Goal: Task Accomplishment & Management: Manage account settings

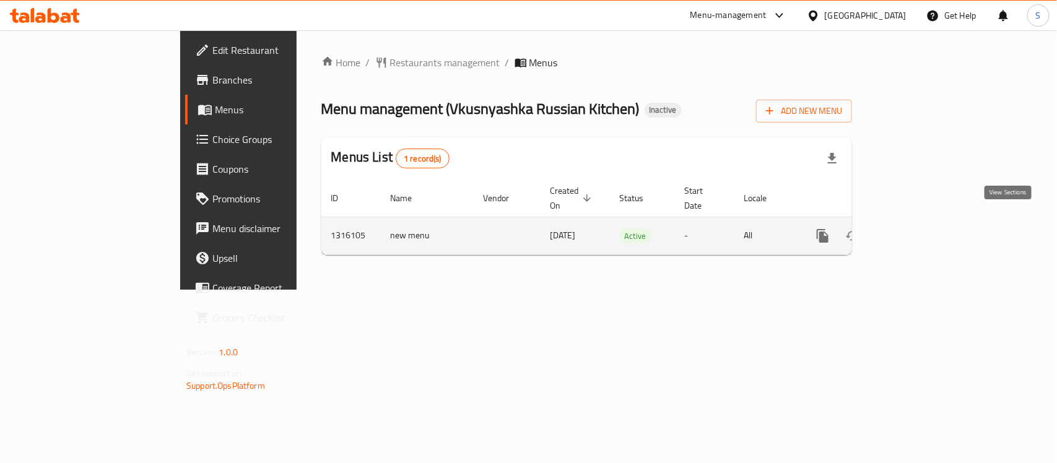
click at [919, 228] on icon "enhanced table" at bounding box center [911, 235] width 15 height 15
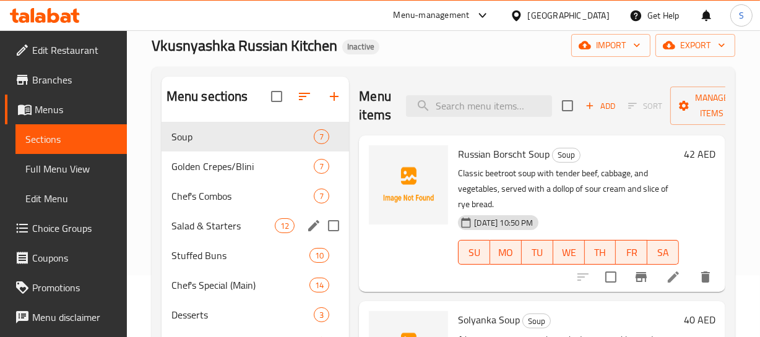
scroll to position [61, 0]
click at [334, 134] on input "Menu sections" at bounding box center [334, 137] width 26 height 26
checkbox input "true"
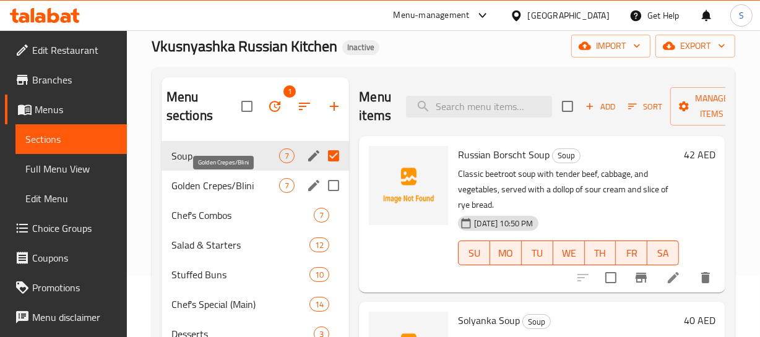
click at [244, 184] on span "Golden Crepes/Blini" at bounding box center [225, 185] width 108 height 15
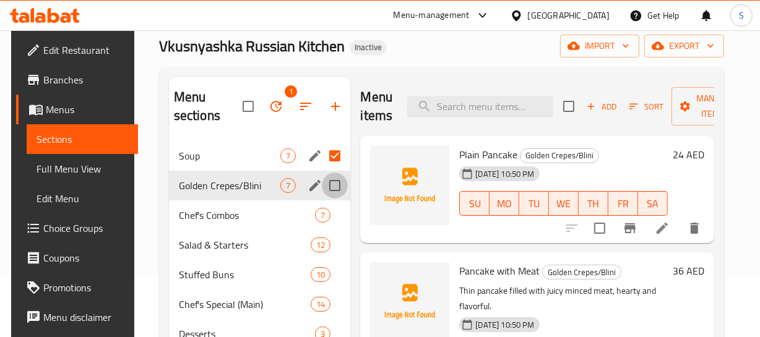
click at [329, 192] on input "Menu sections" at bounding box center [335, 186] width 26 height 26
checkbox input "true"
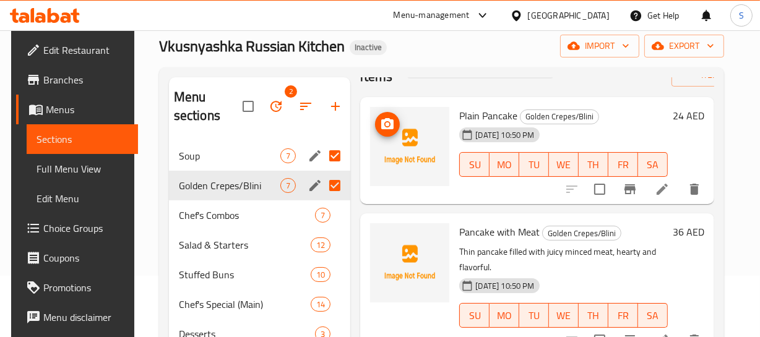
scroll to position [56, 0]
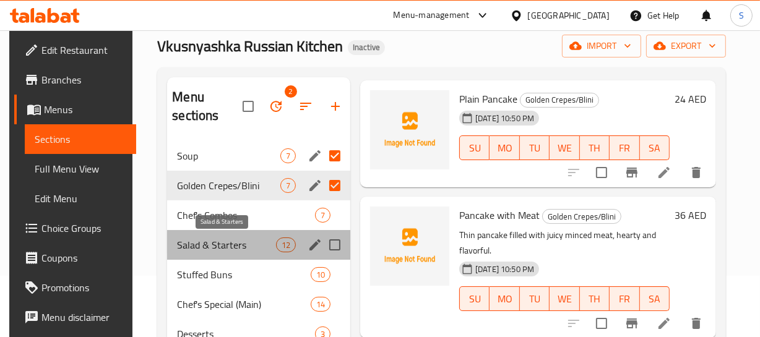
click at [217, 247] on span "Salad & Starters" at bounding box center [226, 245] width 98 height 15
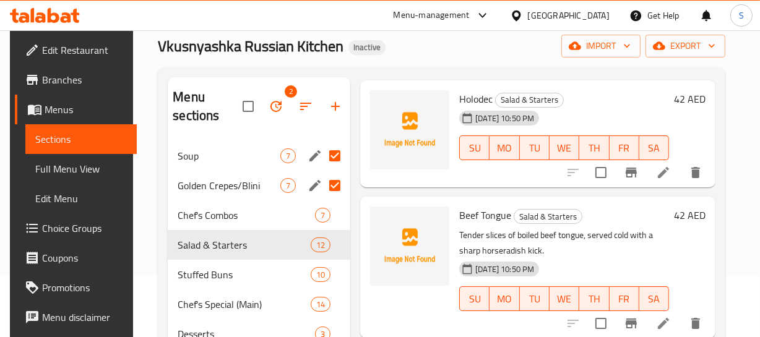
click at [539, 272] on span "06-10-2025 10:50 PM" at bounding box center [504, 270] width 69 height 12
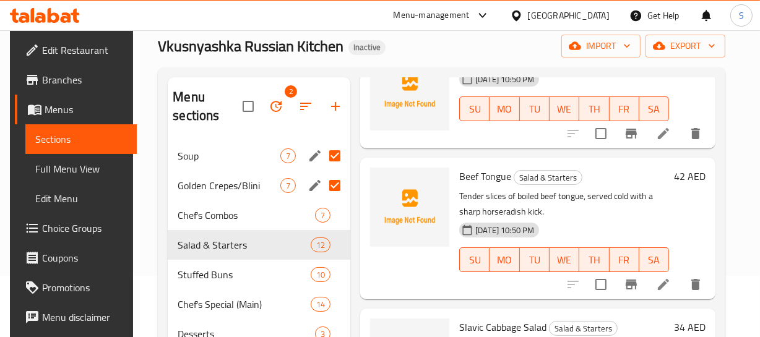
scroll to position [112, 0]
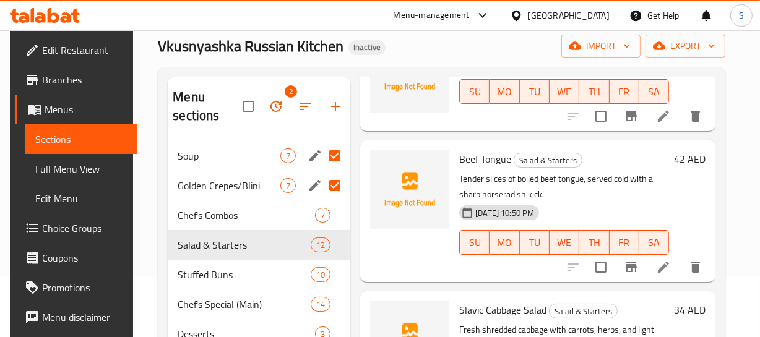
click at [636, 184] on p "Tender slices of boiled beef tongue, served cold with a sharp horseradish kick." at bounding box center [564, 186] width 210 height 31
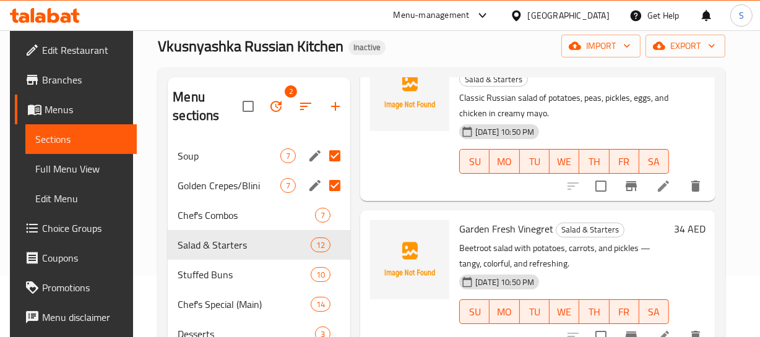
scroll to position [579, 0]
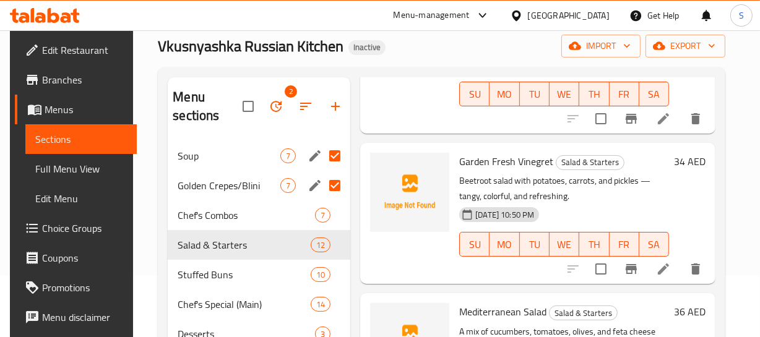
click at [611, 202] on div "06-10-2025 10:50 PM SU MO TU WE TH FR SA" at bounding box center [564, 235] width 220 height 67
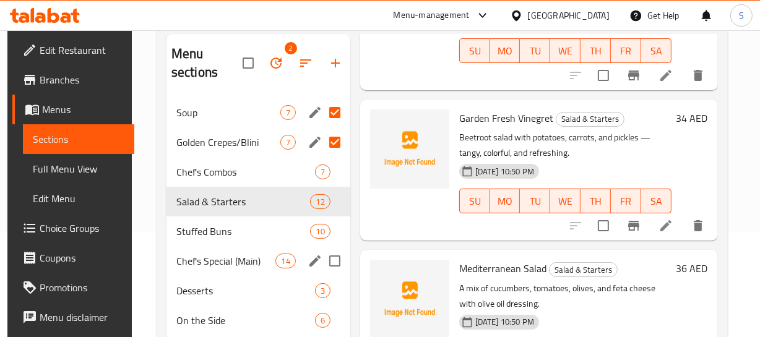
scroll to position [118, 0]
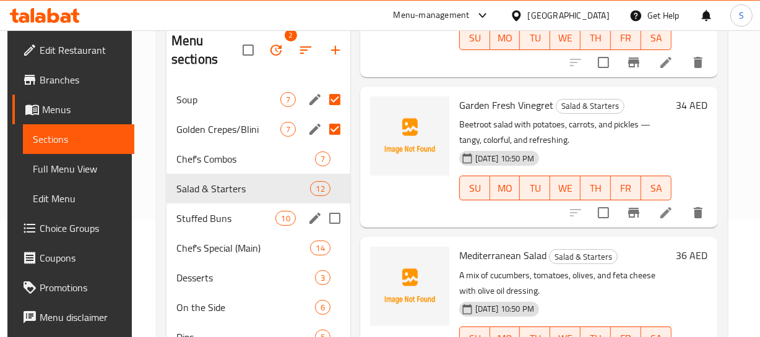
click at [222, 229] on div "Stuffed Buns 10" at bounding box center [259, 219] width 184 height 30
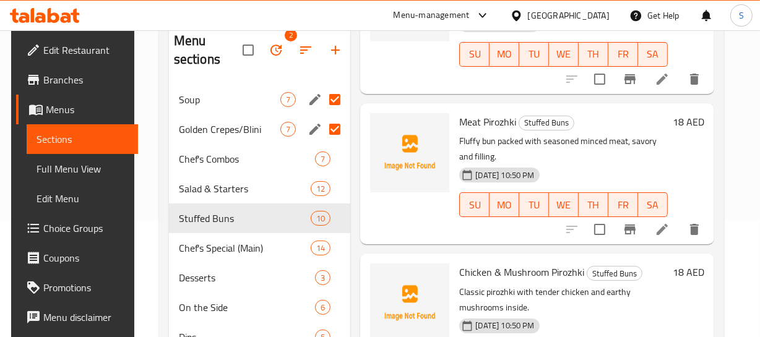
click at [643, 165] on div "06-10-2025 10:50 PM SU MO TU WE TH FR SA" at bounding box center [563, 196] width 218 height 67
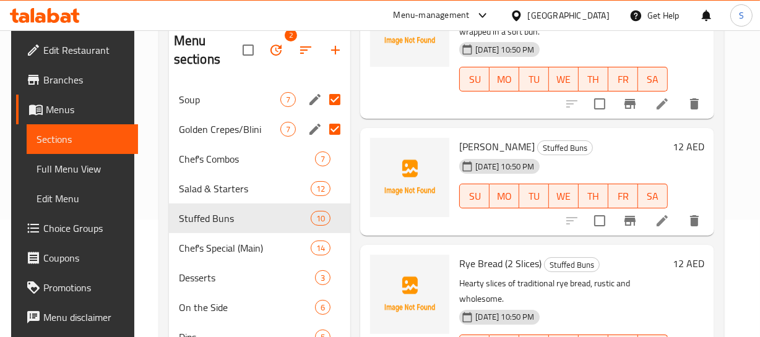
scroll to position [1164, 0]
click at [335, 157] on input "Menu sections" at bounding box center [335, 159] width 26 height 26
checkbox input "true"
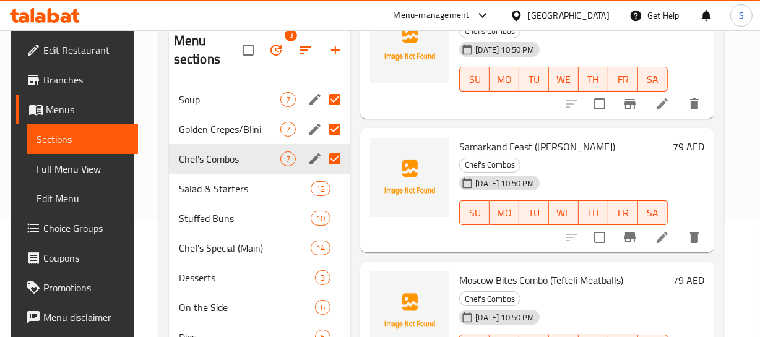
scroll to position [561, 0]
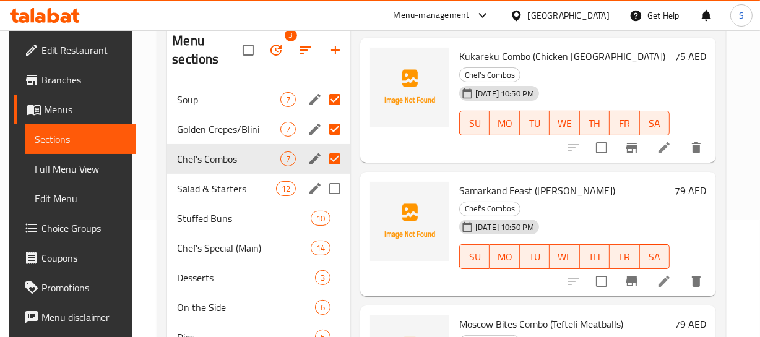
click at [327, 187] on input "Menu sections" at bounding box center [335, 189] width 26 height 26
checkbox input "true"
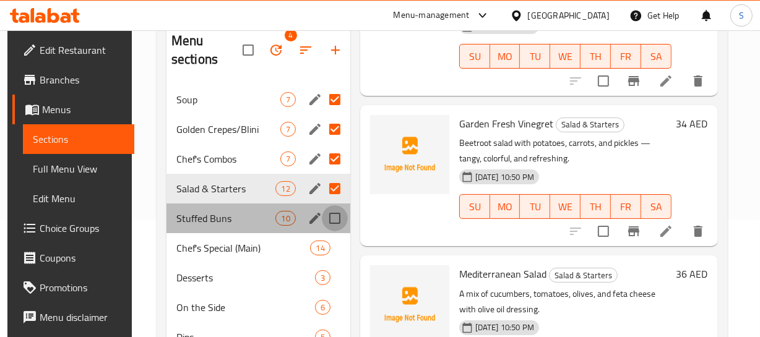
click at [339, 214] on input "Menu sections" at bounding box center [335, 219] width 26 height 26
checkbox input "true"
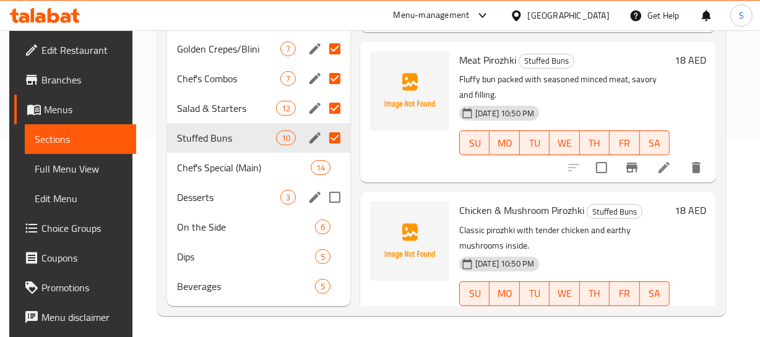
scroll to position [202, 0]
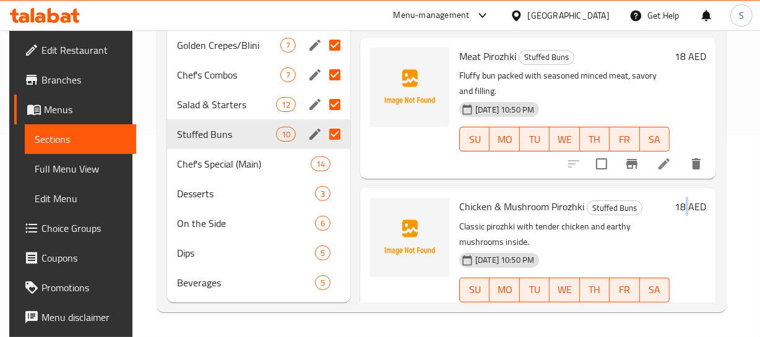
click at [686, 253] on div "18 AED" at bounding box center [688, 258] width 37 height 121
click at [230, 161] on span "Chef's Special (Main)" at bounding box center [226, 164] width 98 height 15
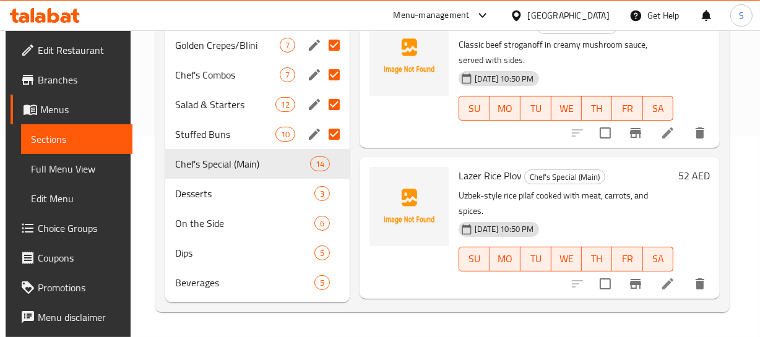
scroll to position [1676, 0]
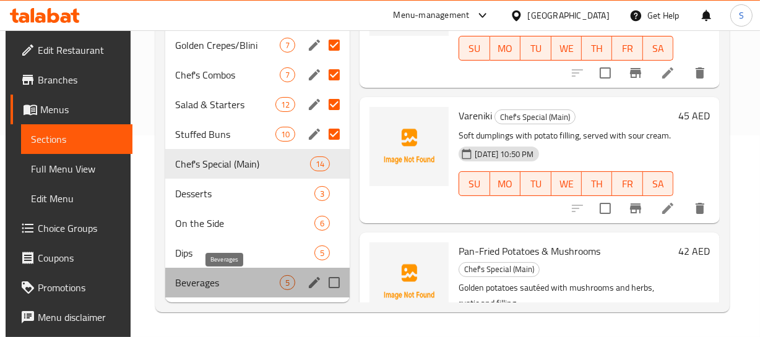
click at [217, 284] on span "Beverages" at bounding box center [227, 282] width 105 height 15
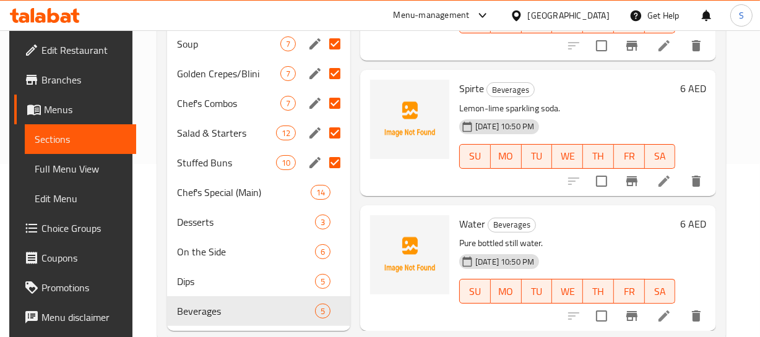
scroll to position [145, 0]
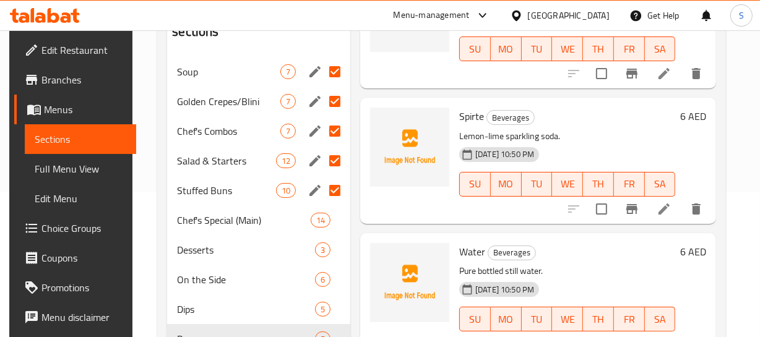
click at [579, 264] on p "Pure bottled still water." at bounding box center [567, 271] width 216 height 15
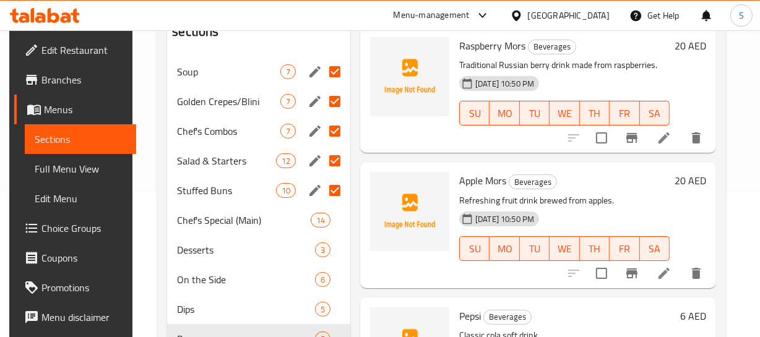
scroll to position [0, 0]
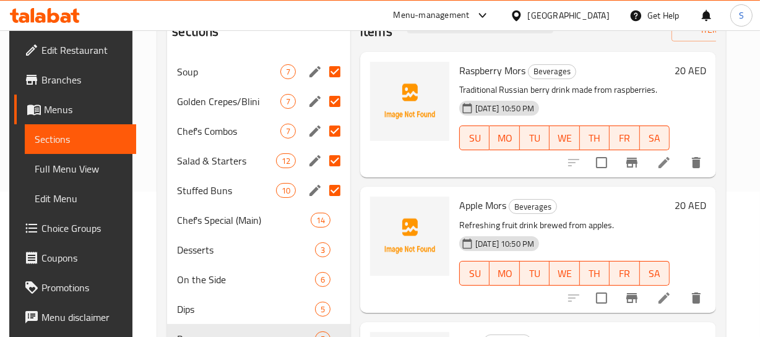
click at [330, 189] on input "Menu sections" at bounding box center [335, 191] width 26 height 26
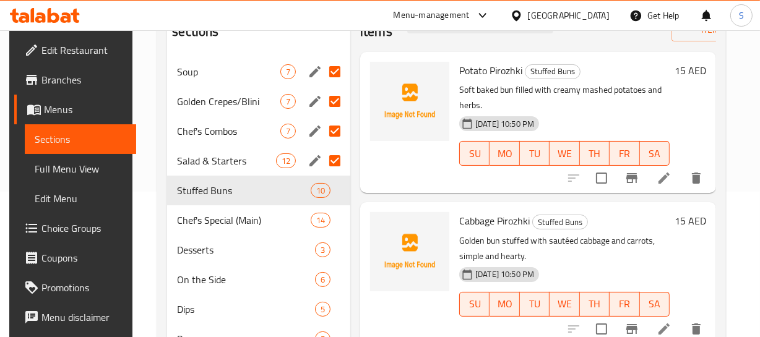
click at [334, 157] on input "Menu sections" at bounding box center [335, 161] width 26 height 26
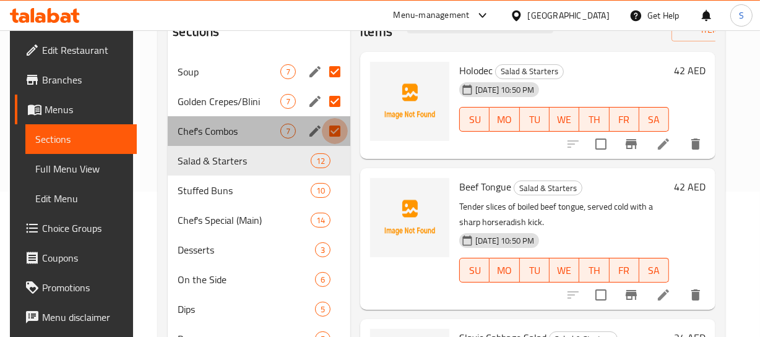
click at [340, 132] on input "Menu sections" at bounding box center [335, 131] width 26 height 26
checkbox input "false"
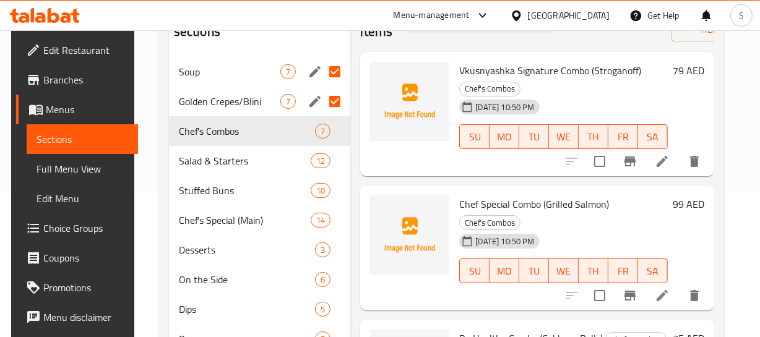
click at [339, 107] on input "Menu sections" at bounding box center [335, 102] width 26 height 26
checkbox input "false"
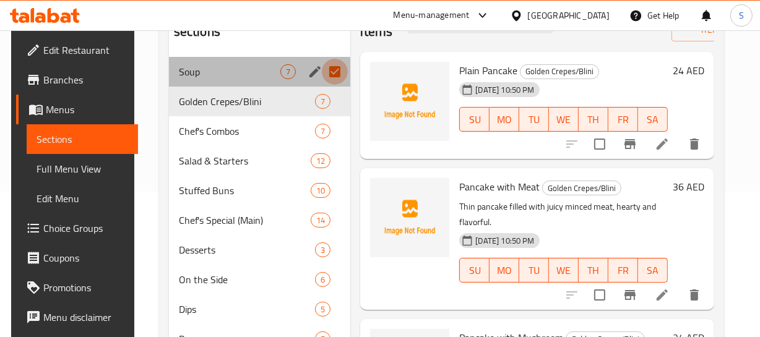
click at [333, 72] on input "Menu sections" at bounding box center [335, 72] width 26 height 26
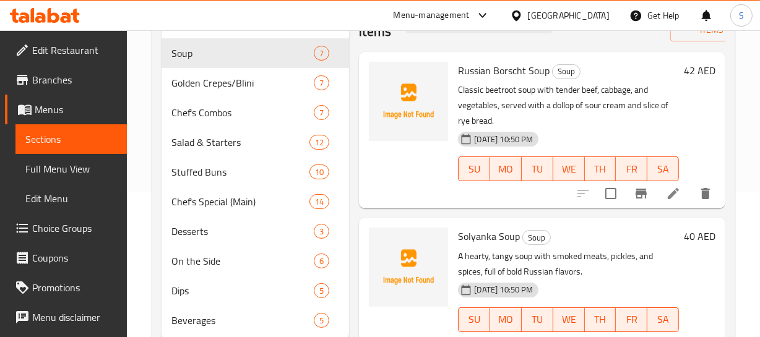
drag, startPoint x: 596, startPoint y: 124, endPoint x: 392, endPoint y: 207, distance: 220.7
click at [595, 124] on p "Classic beetroot soup with tender beef, cabbage, and vegetables, served with a …" at bounding box center [568, 105] width 221 height 46
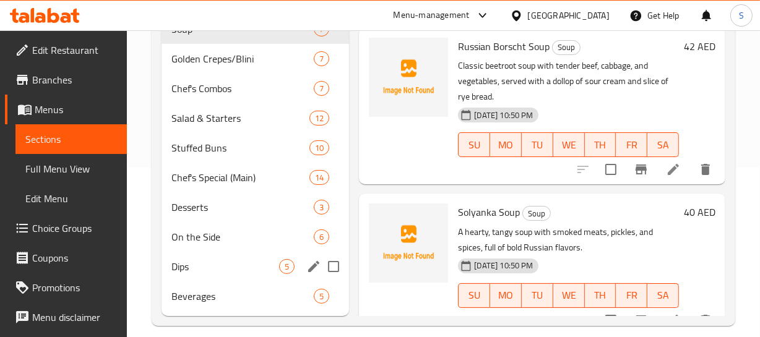
scroll to position [183, 0]
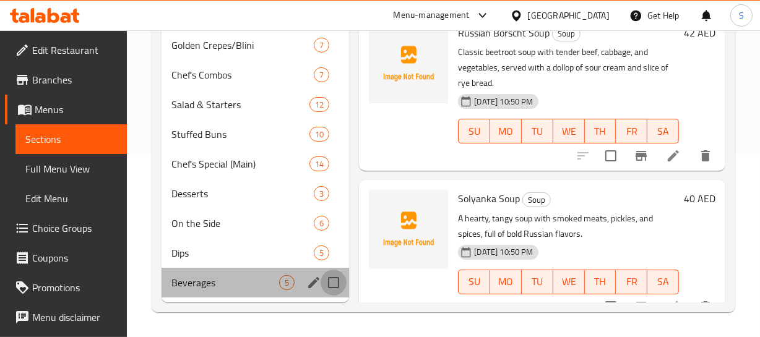
click at [329, 284] on input "Menu sections" at bounding box center [334, 283] width 26 height 26
checkbox input "true"
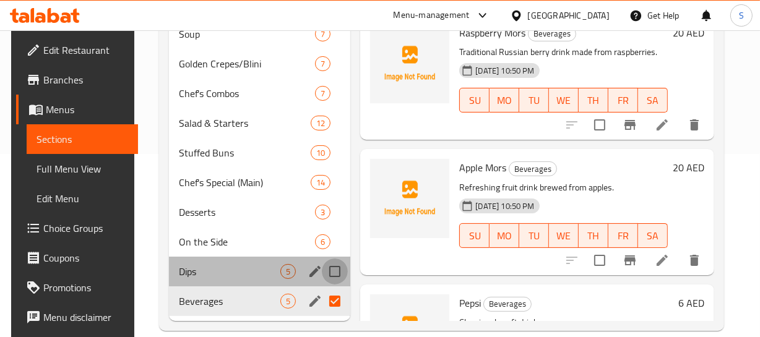
click at [335, 272] on input "Menu sections" at bounding box center [335, 272] width 26 height 26
checkbox input "true"
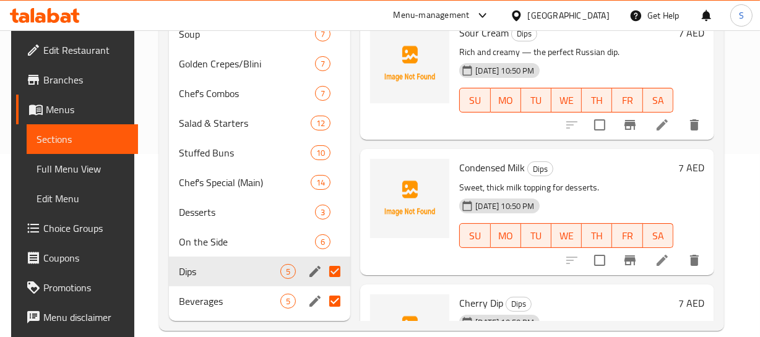
click at [639, 183] on p "Sweet, thick milk topping for desserts." at bounding box center [566, 187] width 214 height 15
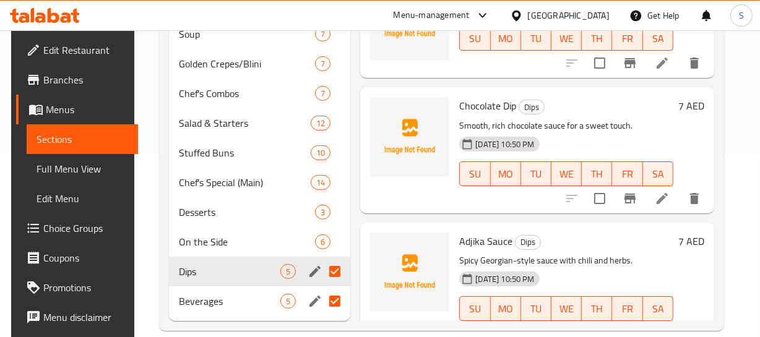
scroll to position [341, 0]
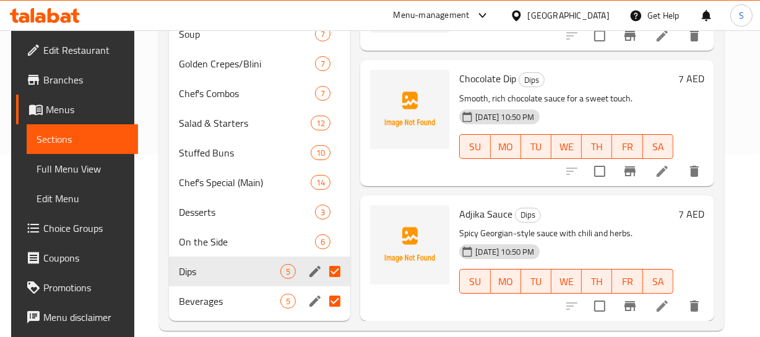
click at [618, 235] on p "Spicy Georgian-style sauce with chili and herbs." at bounding box center [566, 233] width 214 height 15
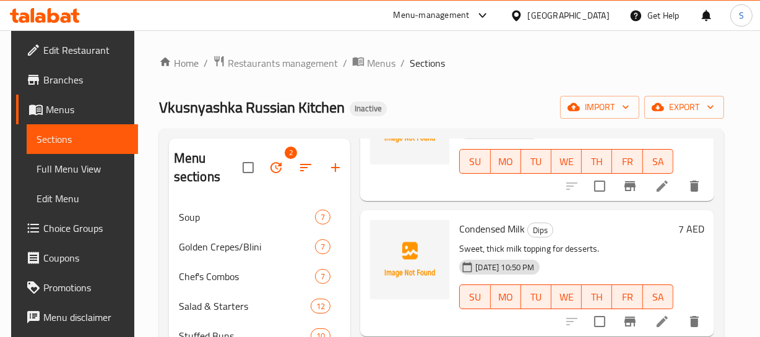
scroll to position [112, 0]
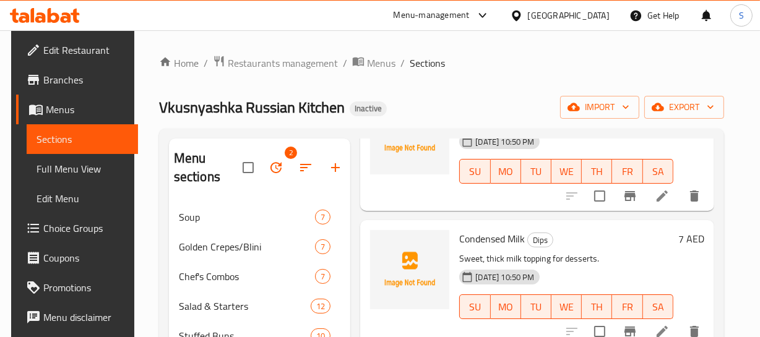
click at [609, 215] on div "Menu items Add Sort Manage items Sour Cream Dips Rich and creamy — the perfect …" at bounding box center [531, 322] width 363 height 366
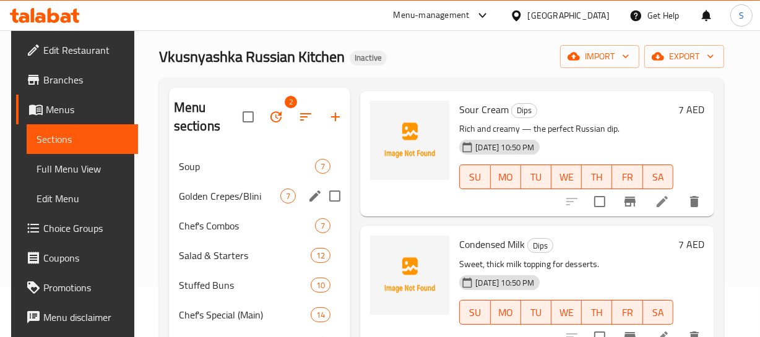
scroll to position [202, 0]
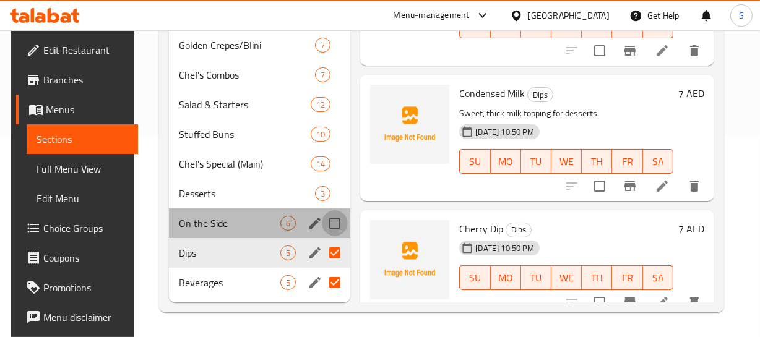
click at [327, 215] on input "Menu sections" at bounding box center [335, 223] width 26 height 26
checkbox input "true"
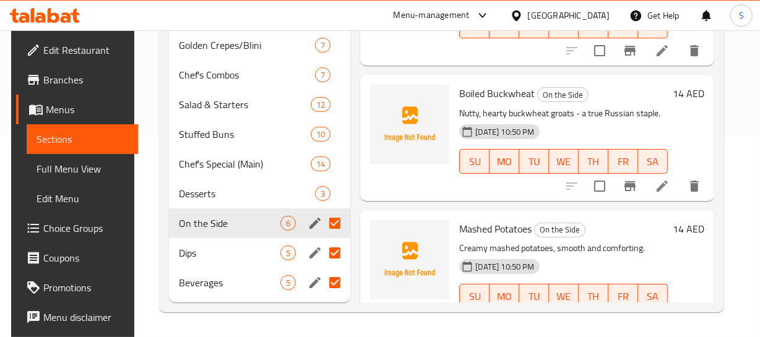
click at [628, 235] on h6 "Mashed Potatoes On the Side" at bounding box center [563, 228] width 208 height 17
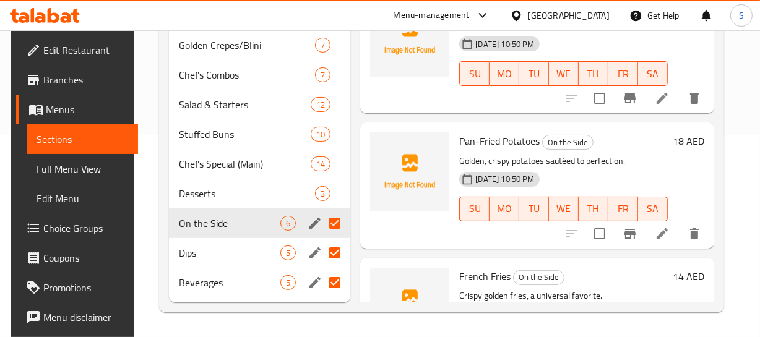
scroll to position [214, 0]
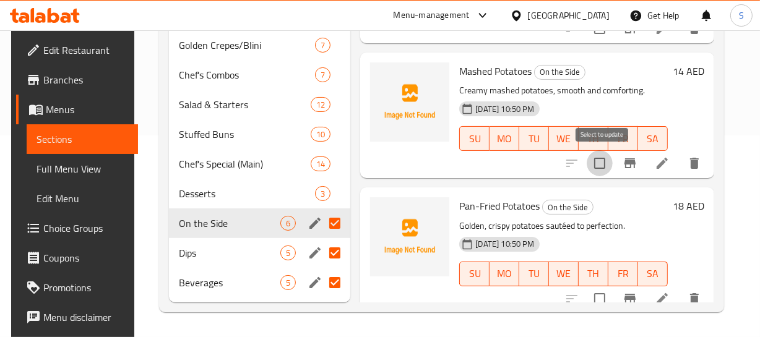
click at [600, 170] on input "checkbox" at bounding box center [600, 163] width 26 height 26
click at [600, 169] on input "checkbox" at bounding box center [600, 163] width 26 height 26
checkbox input "false"
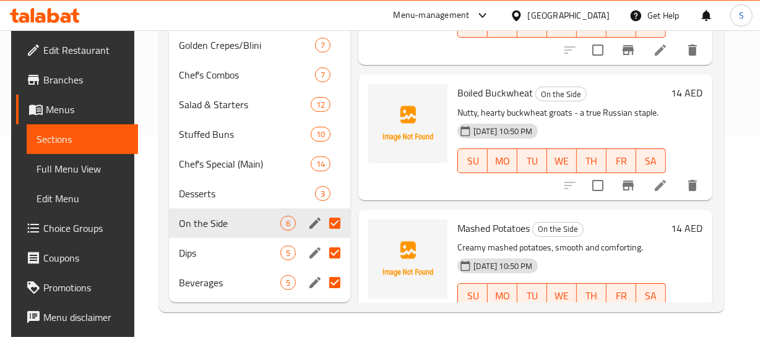
scroll to position [38, 2]
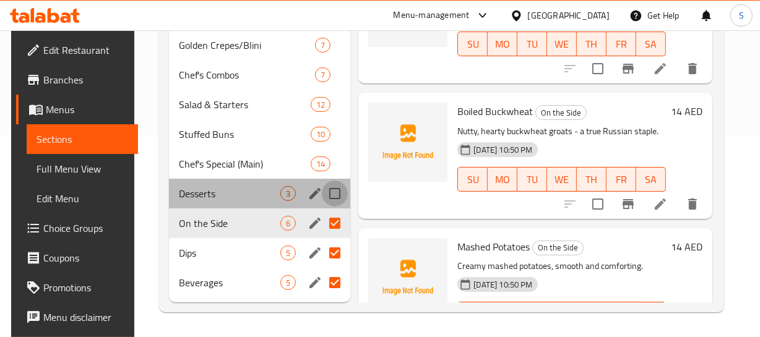
click at [341, 192] on input "Menu sections" at bounding box center [335, 194] width 26 height 26
checkbox input "true"
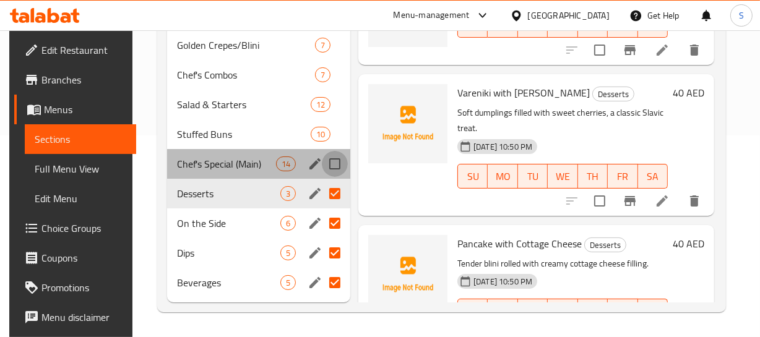
click at [336, 170] on input "Menu sections" at bounding box center [335, 164] width 26 height 26
checkbox input "true"
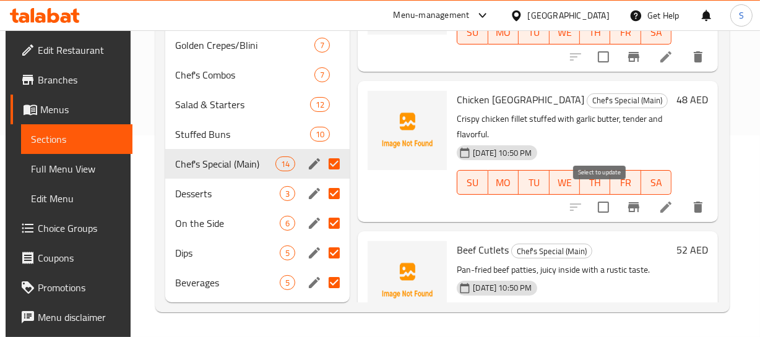
scroll to position [207, 2]
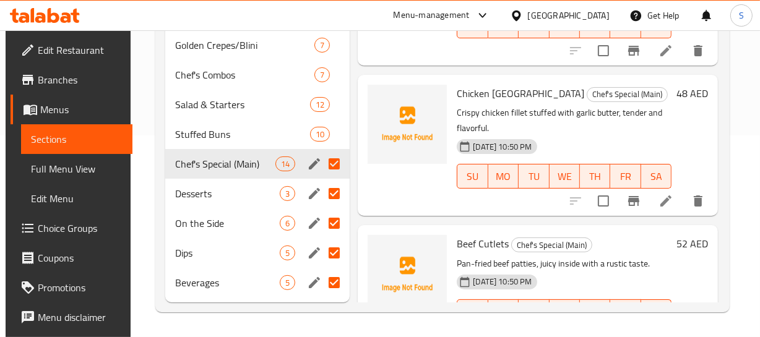
click at [610, 251] on h6 "Beef Cutlets Chef's Special (Main)" at bounding box center [564, 243] width 215 height 17
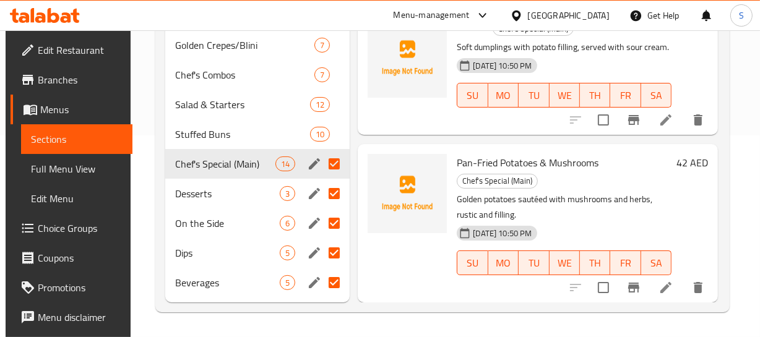
click at [629, 160] on h6 "Pan-Fried Potatoes & Mushrooms Chef's Special (Main)" at bounding box center [564, 171] width 215 height 35
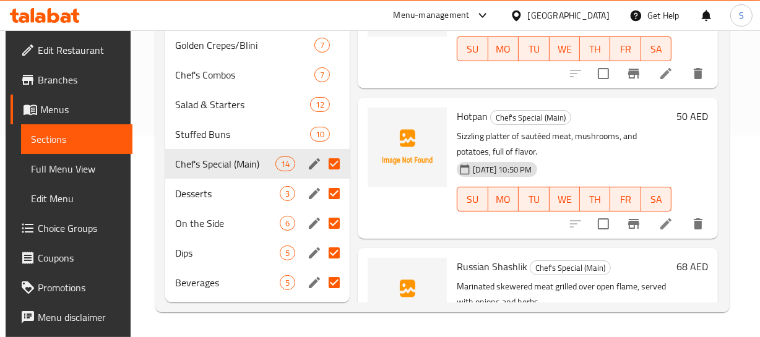
click at [617, 165] on div "06-10-2025 10:50 PM SU MO TU WE TH FR SA" at bounding box center [564, 190] width 225 height 67
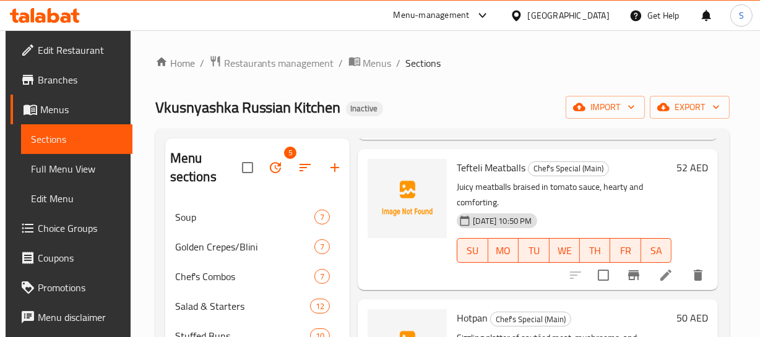
click at [672, 218] on div "52 AED" at bounding box center [690, 219] width 37 height 121
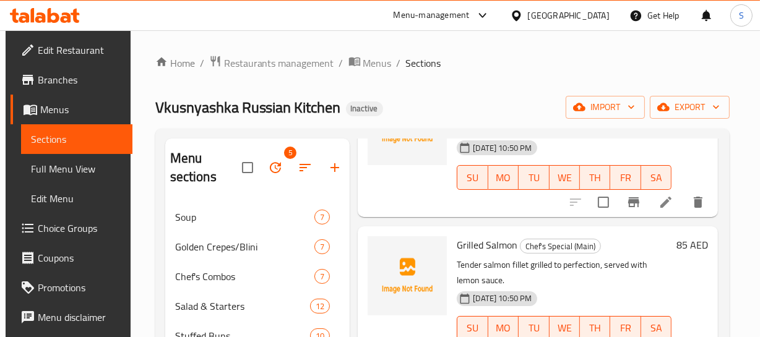
scroll to position [885, 2]
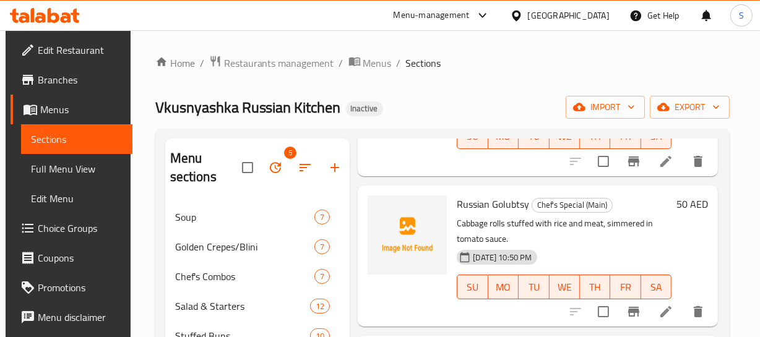
click at [610, 253] on div "06-10-2025 10:50 PM SU MO TU WE TH FR SA" at bounding box center [564, 278] width 225 height 67
click at [631, 234] on p "Cabbage rolls stuffed with rice and meat, simmered in tomato sauce." at bounding box center [564, 231] width 215 height 31
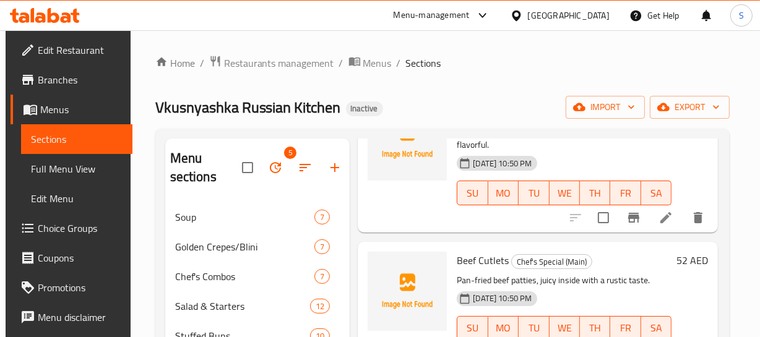
scroll to position [391, 2]
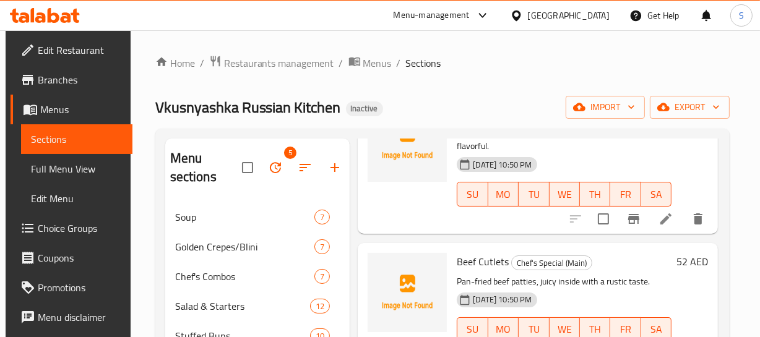
click at [612, 171] on div "06-10-2025 10:50 PM SU MO TU WE TH FR SA" at bounding box center [564, 185] width 225 height 67
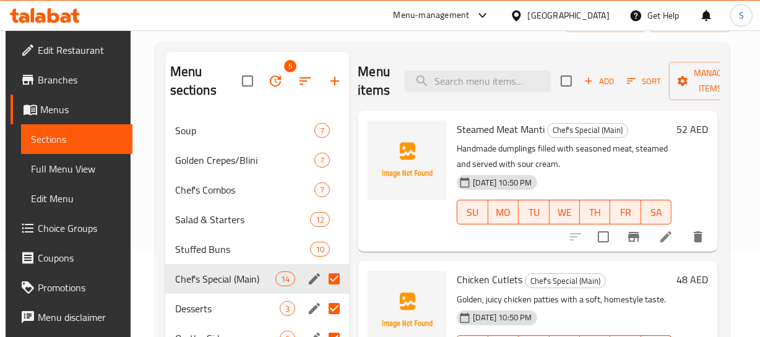
scroll to position [202, 0]
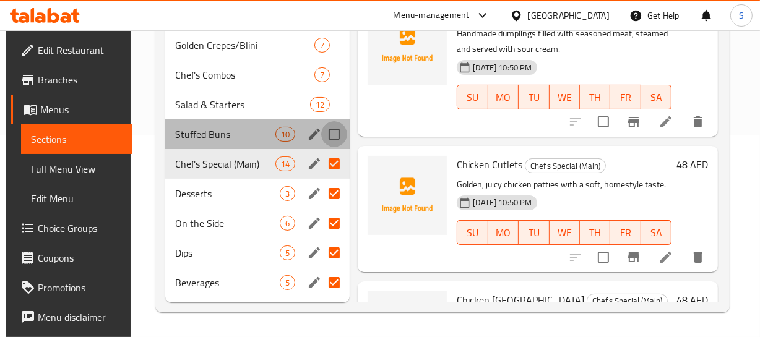
click at [335, 136] on input "Menu sections" at bounding box center [334, 134] width 26 height 26
checkbox input "true"
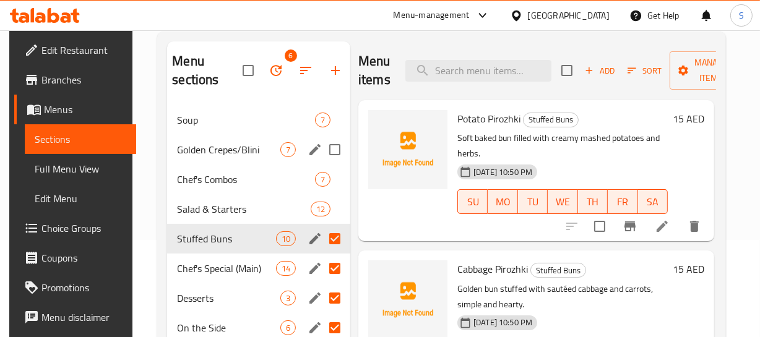
scroll to position [89, 0]
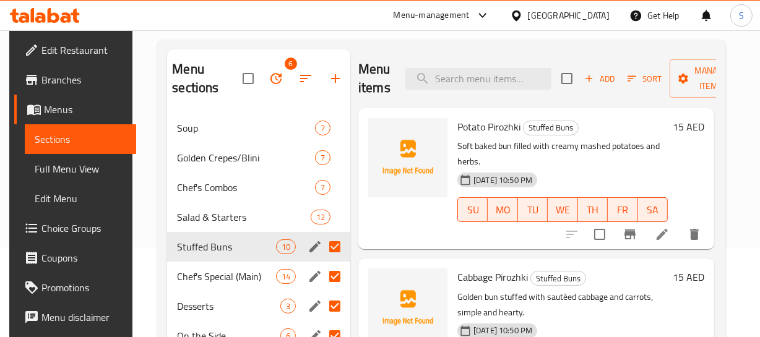
click at [620, 157] on p "Soft baked bun filled with creamy mashed potatoes and herbs." at bounding box center [562, 154] width 210 height 31
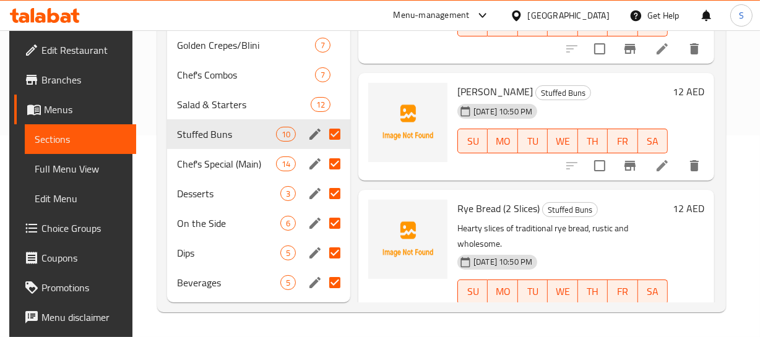
scroll to position [1108, 2]
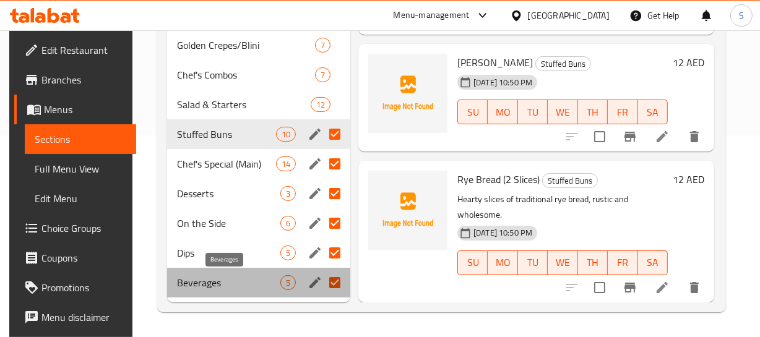
click at [199, 285] on span "Beverages" at bounding box center [228, 282] width 103 height 15
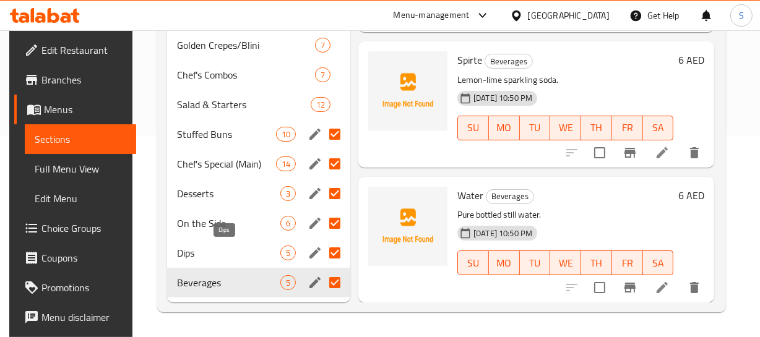
click at [209, 249] on span "Dips" at bounding box center [228, 253] width 103 height 15
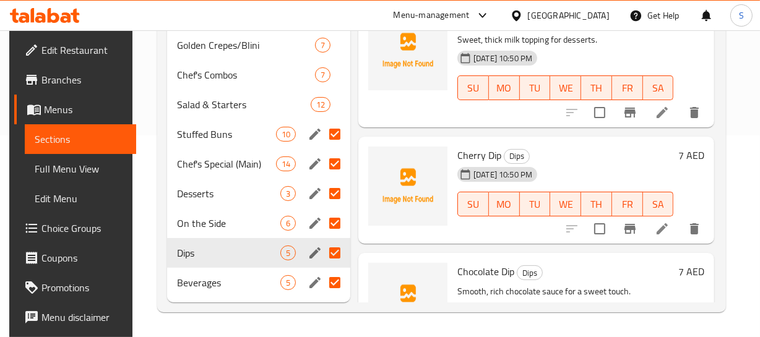
scroll to position [124, 2]
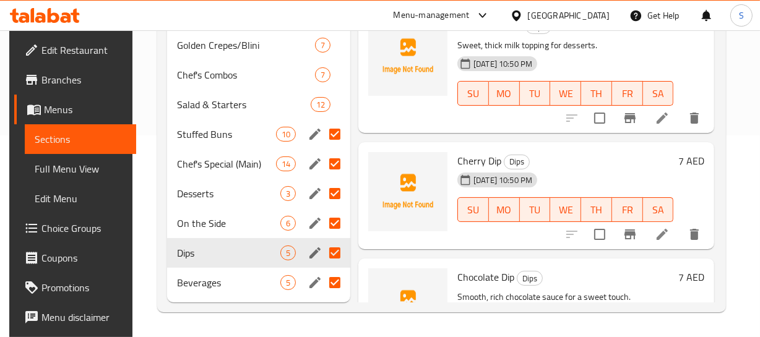
click at [477, 157] on span "Cherry Dip" at bounding box center [479, 161] width 44 height 19
copy h6 "Cherry Dip"
click at [605, 152] on h6 "Cherry Dip Dips" at bounding box center [565, 160] width 216 height 17
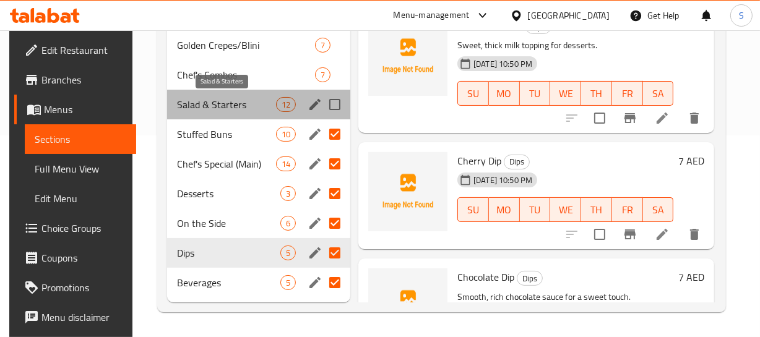
click at [221, 102] on span "Salad & Starters" at bounding box center [226, 104] width 98 height 15
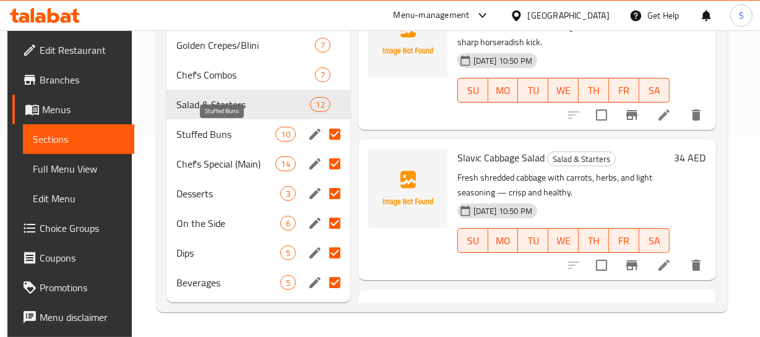
drag, startPoint x: 204, startPoint y: 129, endPoint x: 319, endPoint y: 135, distance: 115.9
click at [204, 128] on span "Stuffed Buns" at bounding box center [226, 134] width 100 height 15
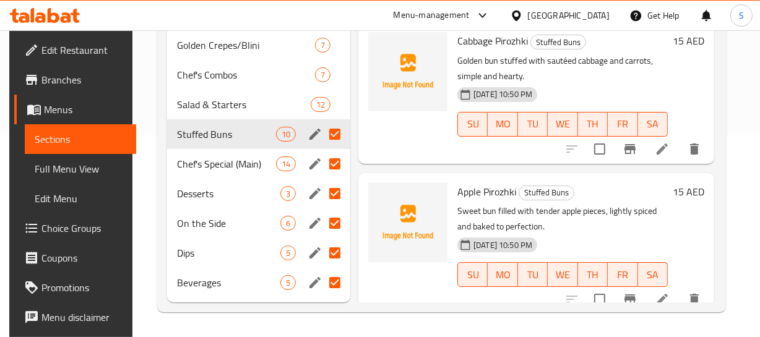
click at [646, 227] on p "Sweet bun filled with tender apple pieces, lightly spiced and baked to perfecti…" at bounding box center [562, 219] width 210 height 31
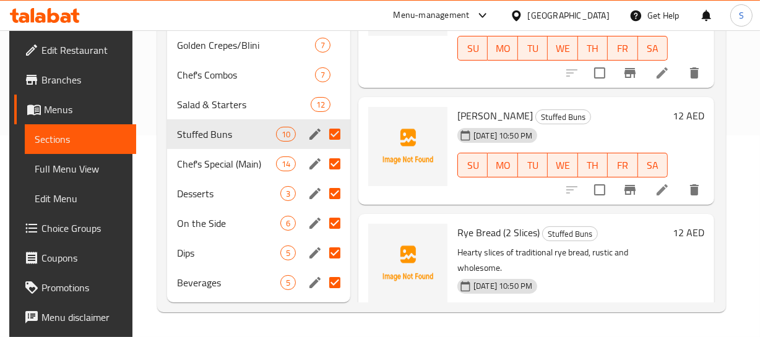
click at [638, 116] on h6 "Uzbek Bread Stuffed Buns" at bounding box center [562, 115] width 210 height 17
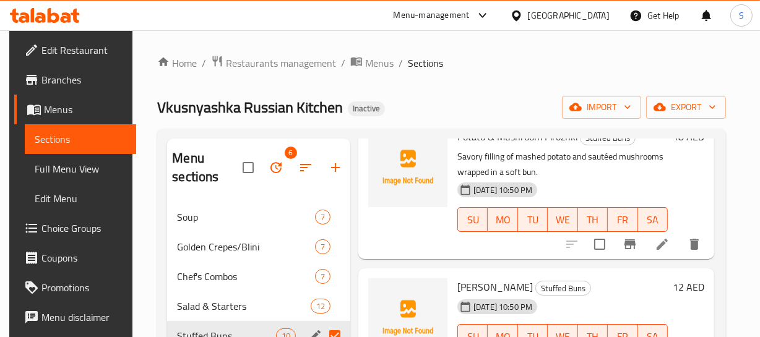
scroll to position [1160, 2]
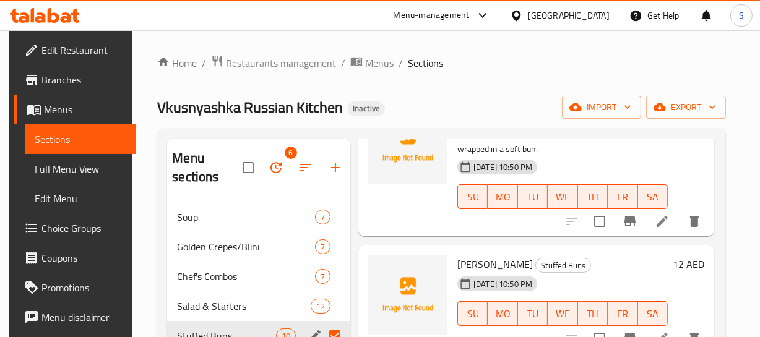
click at [614, 157] on div "06-10-2025 10:50 PM SU MO TU WE TH FR SA" at bounding box center [562, 188] width 220 height 67
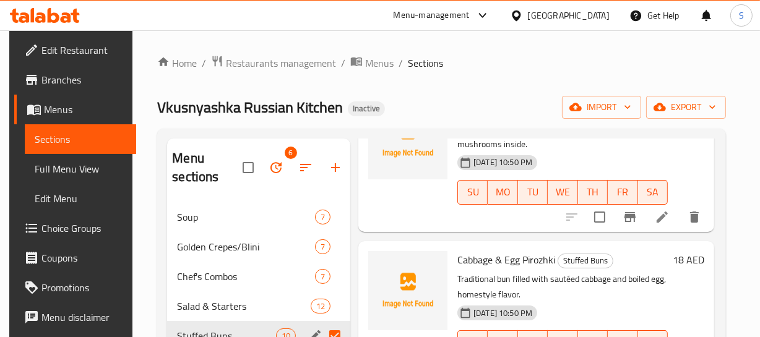
scroll to position [859, 2]
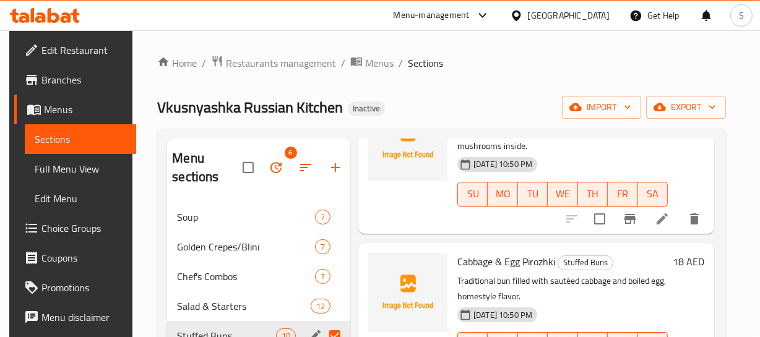
click at [574, 173] on div "06-10-2025 10:50 PM SU MO TU WE TH FR SA" at bounding box center [562, 185] width 220 height 67
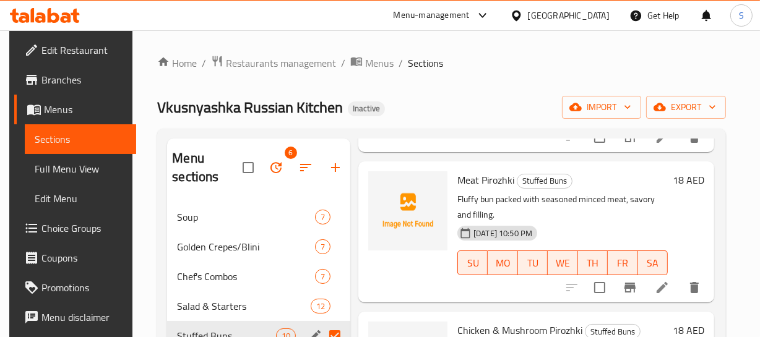
scroll to position [669, 2]
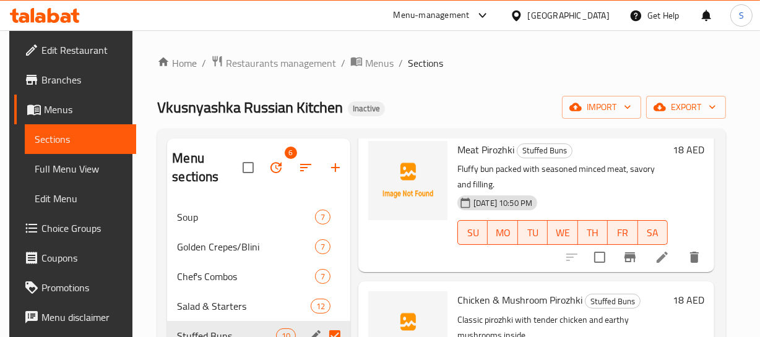
type button "5"
click at [625, 222] on button "FR" at bounding box center [623, 232] width 30 height 25
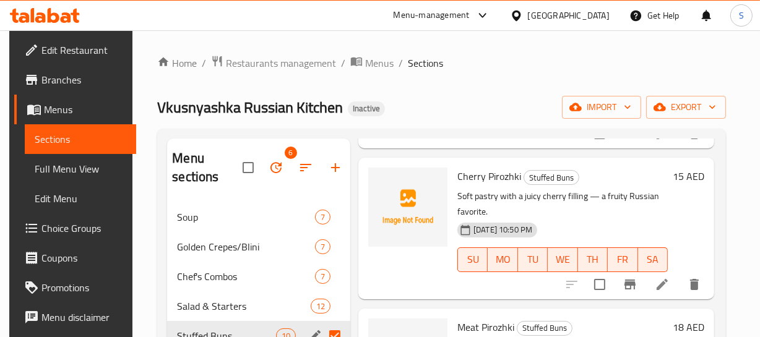
scroll to position [519, 2]
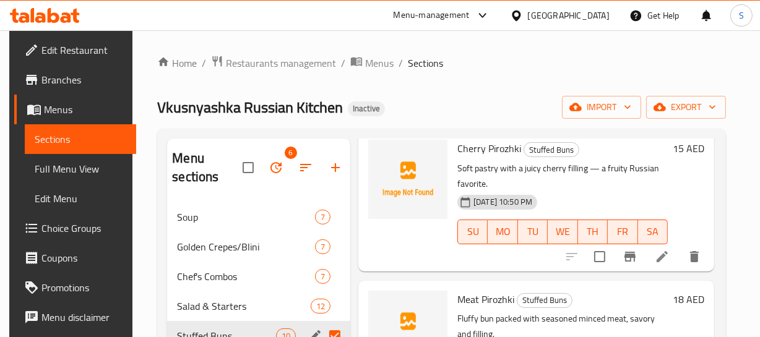
click at [657, 183] on p "Soft pastry with a juicy cherry filling — a fruity Russian favorite." at bounding box center [562, 176] width 210 height 31
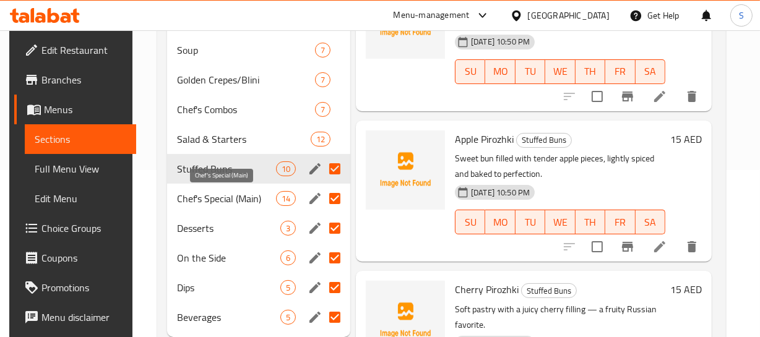
scroll to position [168, 0]
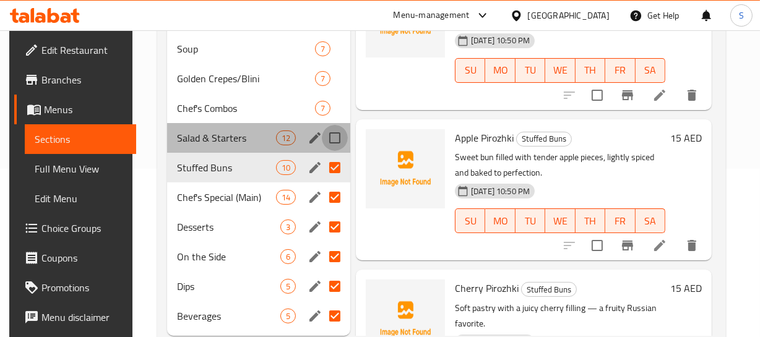
click at [329, 139] on input "Menu sections" at bounding box center [335, 138] width 26 height 26
checkbox input "true"
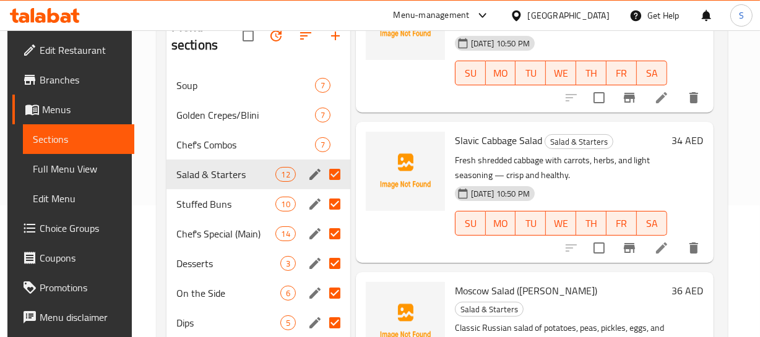
scroll to position [112, 0]
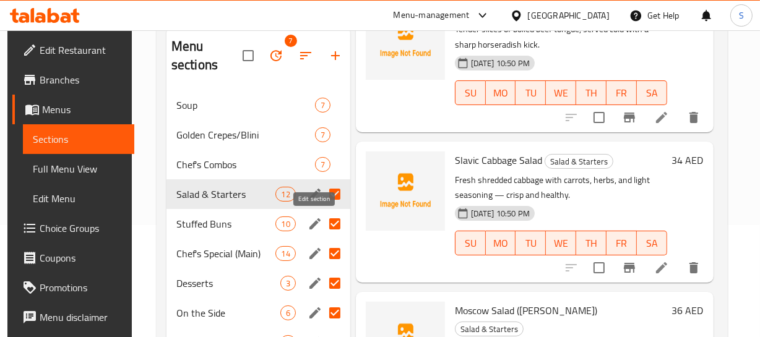
click at [311, 222] on icon "edit" at bounding box center [315, 224] width 15 height 15
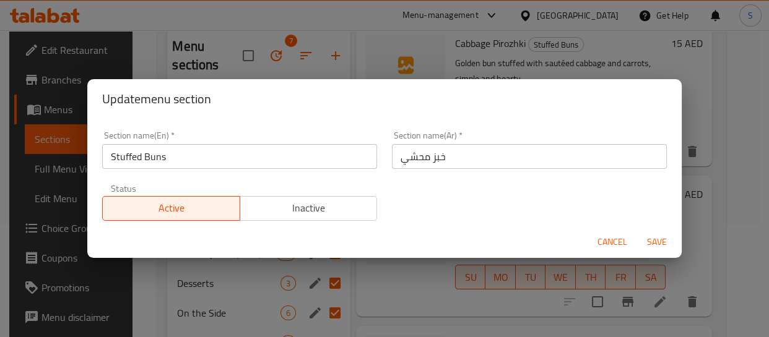
click at [433, 159] on input "خبز محشي" at bounding box center [529, 156] width 275 height 25
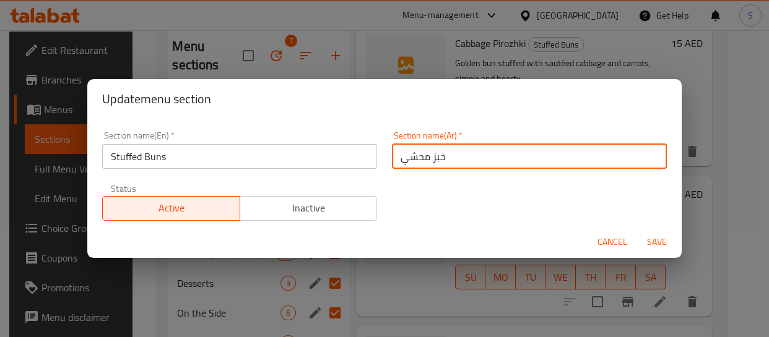
click at [433, 158] on input "خبز محشي" at bounding box center [529, 156] width 275 height 25
type input "الكيزر المحشي"
click at [637, 231] on button "Save" at bounding box center [657, 242] width 40 height 23
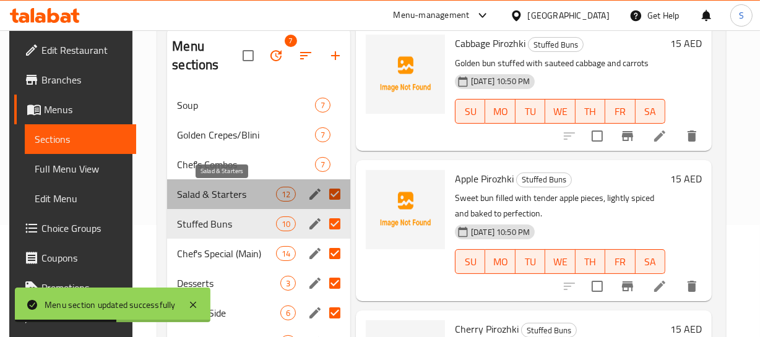
click at [247, 193] on span "Salad & Starters" at bounding box center [226, 194] width 98 height 15
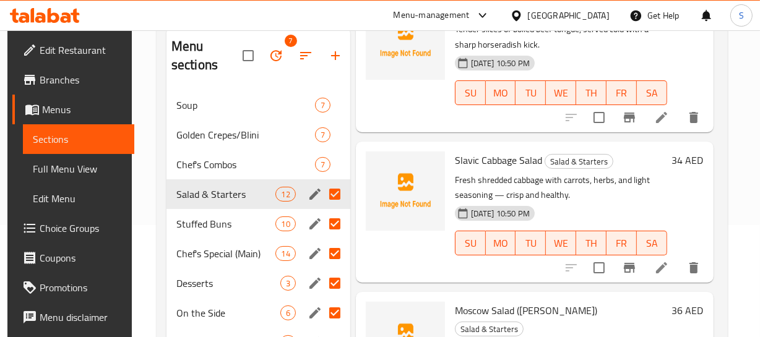
click at [618, 205] on div "06-10-2025 10:50 PM SU MO TU WE TH FR SA" at bounding box center [561, 234] width 222 height 67
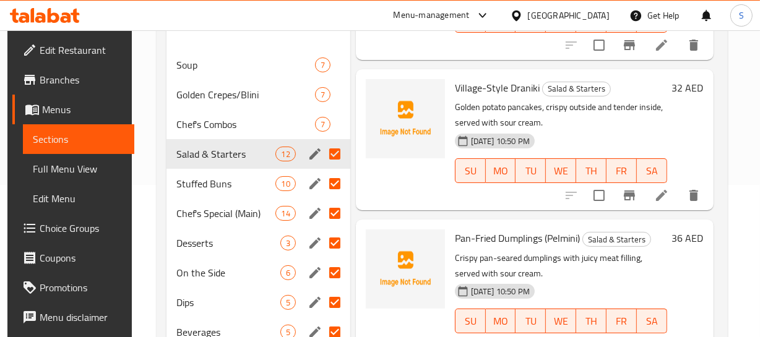
scroll to position [202, 0]
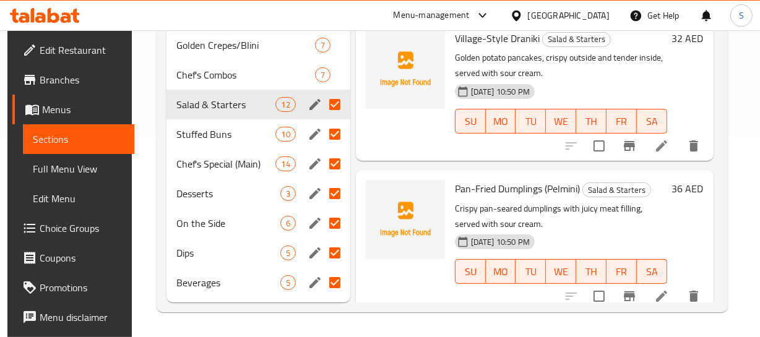
click at [606, 79] on div "06-10-2025 10:50 PM SU MO TU WE TH FR SA" at bounding box center [561, 112] width 222 height 67
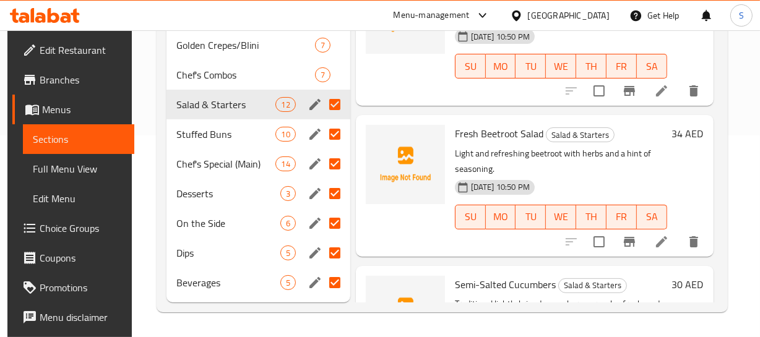
click at [641, 175] on div "06-10-2025 10:50 PM SU MO TU WE TH FR SA" at bounding box center [561, 208] width 222 height 67
click at [622, 154] on p "Light and refreshing beetroot with herbs and a hint of seasoning." at bounding box center [561, 161] width 212 height 31
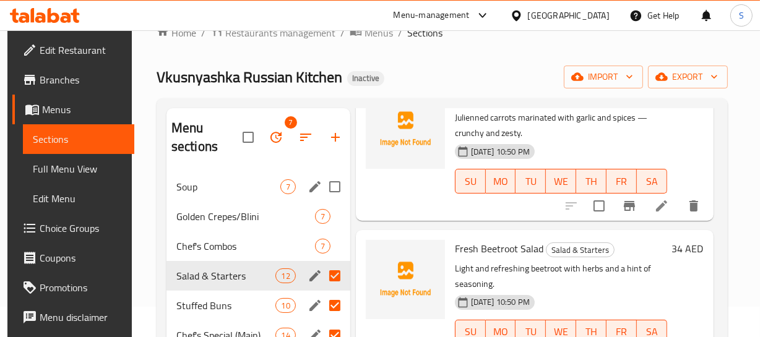
scroll to position [112, 0]
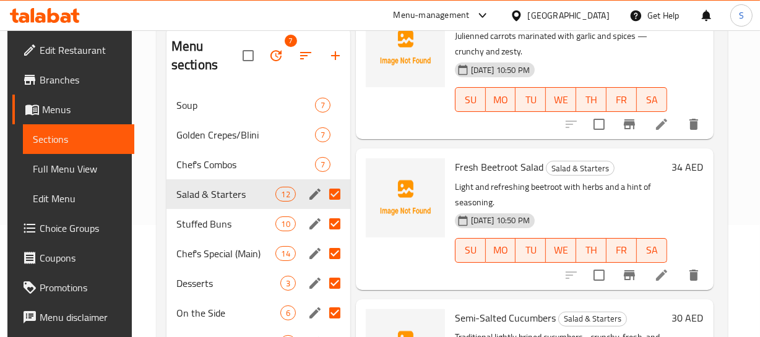
click at [659, 209] on div "06-10-2025 10:50 PM SU MO TU WE TH FR SA" at bounding box center [561, 242] width 222 height 67
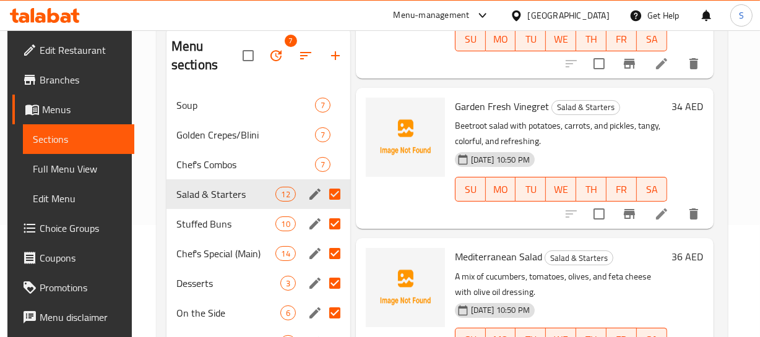
scroll to position [569, 4]
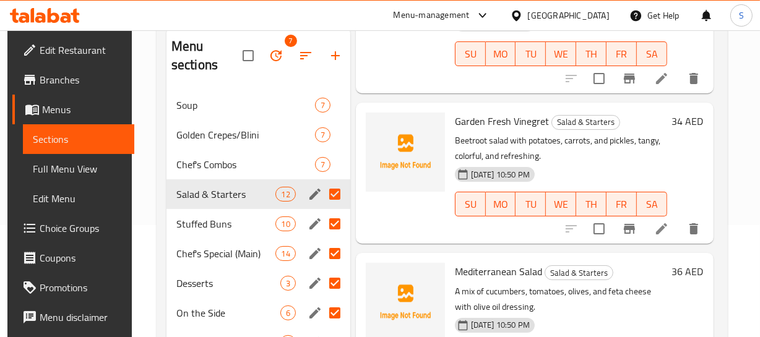
click at [665, 136] on p "Beetroot salad with potatoes, carrots, and pickles, tangy, colorful, and refres…" at bounding box center [561, 148] width 212 height 31
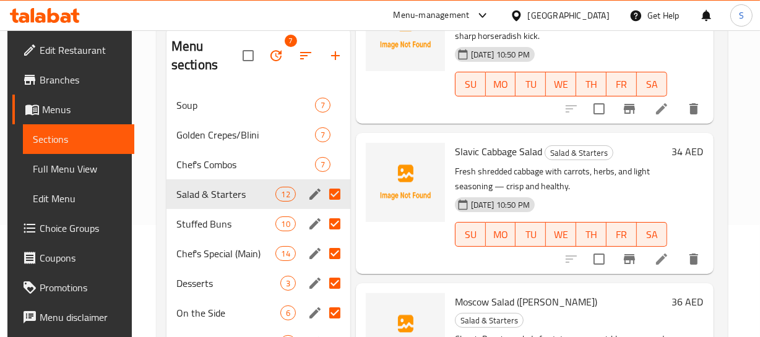
scroll to position [147, 4]
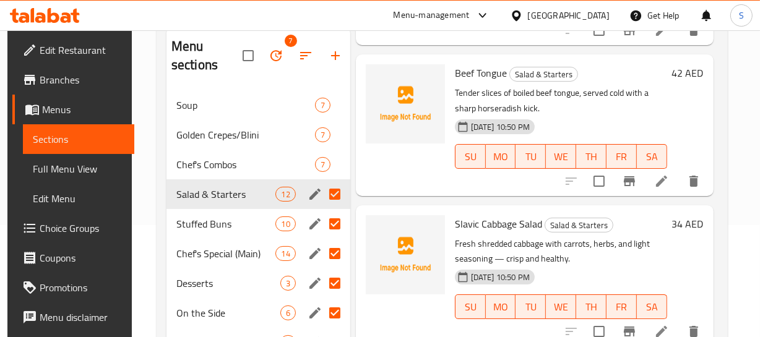
click at [634, 259] on p "Fresh shredded cabbage with carrots, herbs, and light seasoning — crisp and hea…" at bounding box center [561, 251] width 212 height 31
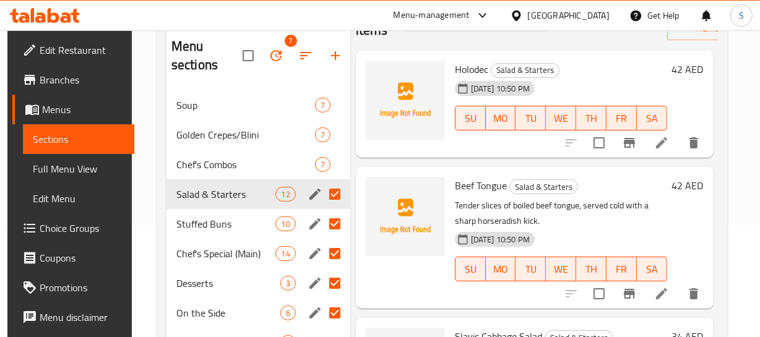
scroll to position [0, 4]
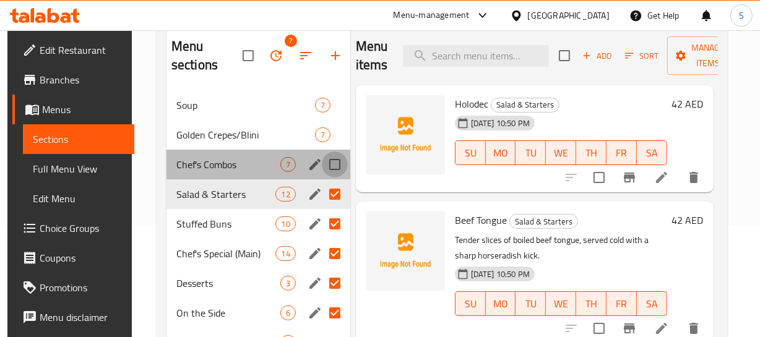
drag, startPoint x: 327, startPoint y: 162, endPoint x: 341, endPoint y: 170, distance: 15.8
click at [329, 164] on input "Menu sections" at bounding box center [335, 165] width 26 height 26
checkbox input "true"
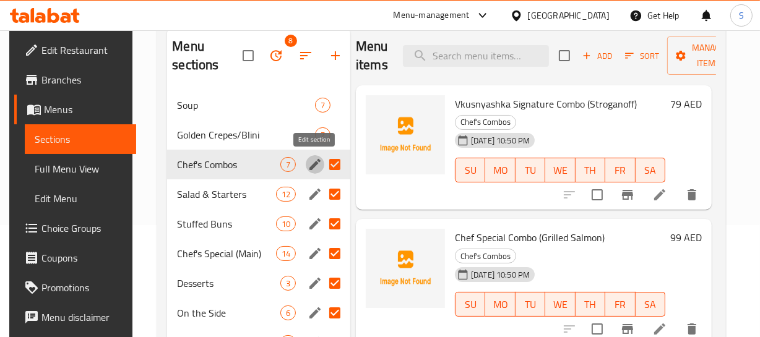
click at [313, 165] on icon "edit" at bounding box center [314, 164] width 11 height 11
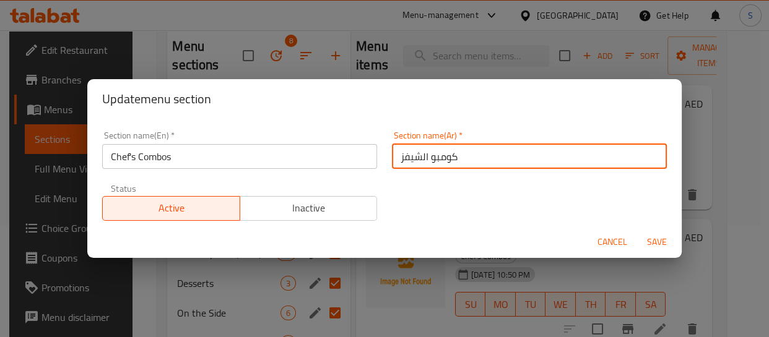
click at [527, 156] on input "كومبو الشيفز" at bounding box center [529, 156] width 275 height 25
type input "كومبو الشيف"
click at [637, 231] on button "Save" at bounding box center [657, 242] width 40 height 23
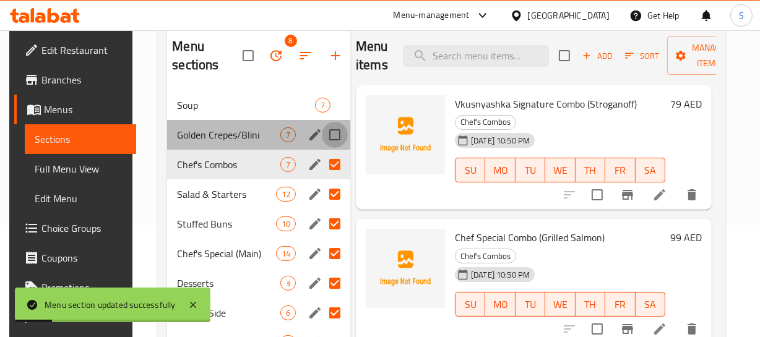
click at [336, 132] on input "Menu sections" at bounding box center [335, 135] width 26 height 26
checkbox input "true"
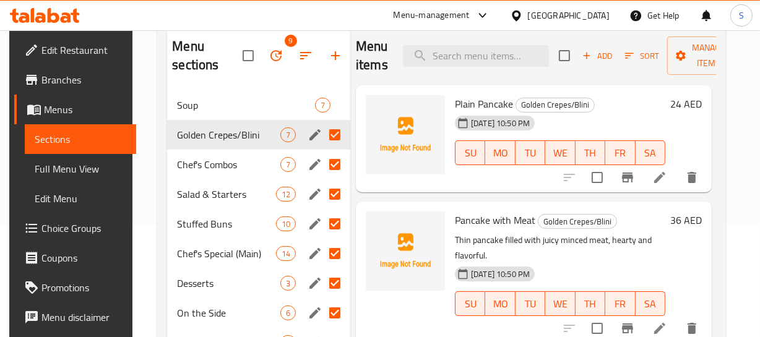
drag, startPoint x: 189, startPoint y: 164, endPoint x: 197, endPoint y: 162, distance: 7.8
click at [189, 164] on span "Chef's Combos" at bounding box center [228, 164] width 103 height 15
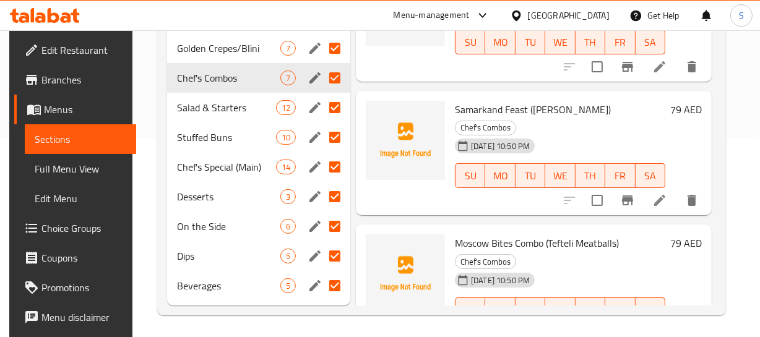
scroll to position [202, 0]
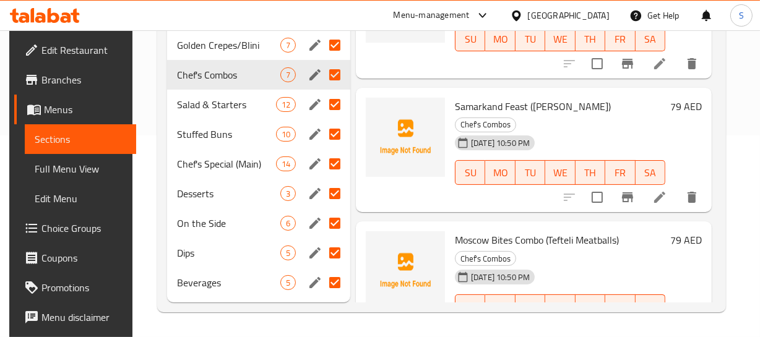
click at [587, 265] on div "06-10-2025 10:50 PM SU MO TU WE TH FR SA" at bounding box center [560, 298] width 220 height 67
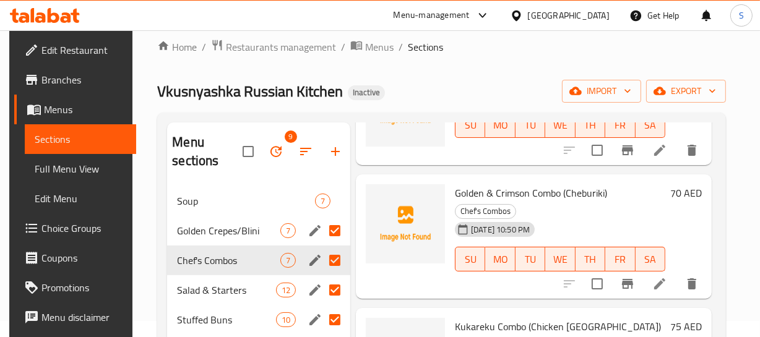
scroll to position [0, 0]
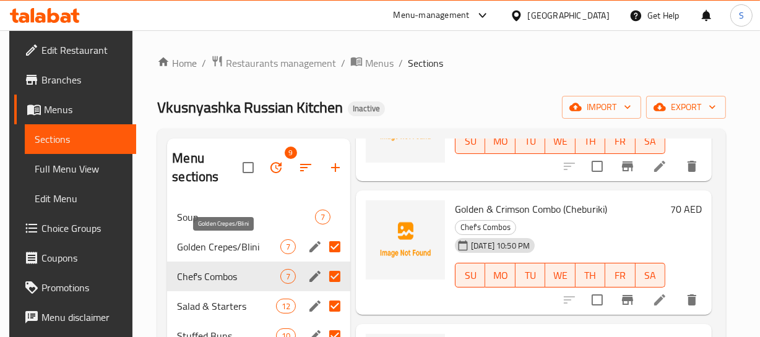
click at [188, 254] on span "Golden Crepes/Blini" at bounding box center [228, 247] width 103 height 15
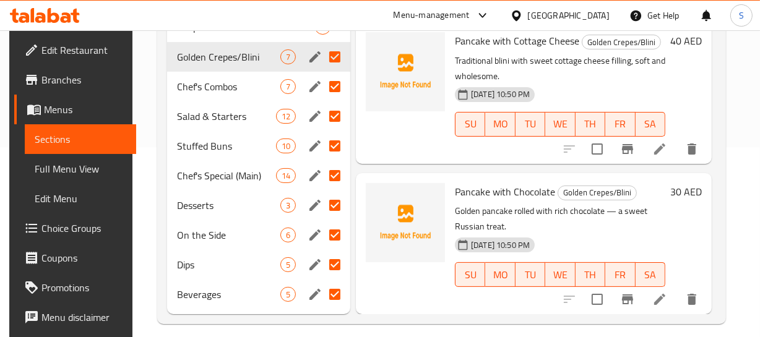
scroll to position [202, 0]
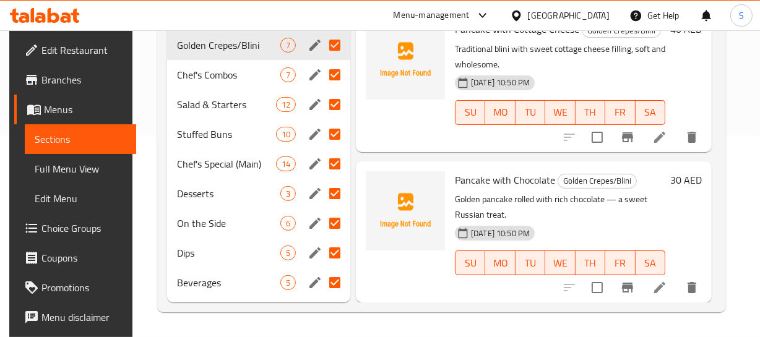
click at [608, 95] on div "SU MO TU WE TH FR SA" at bounding box center [560, 112] width 220 height 35
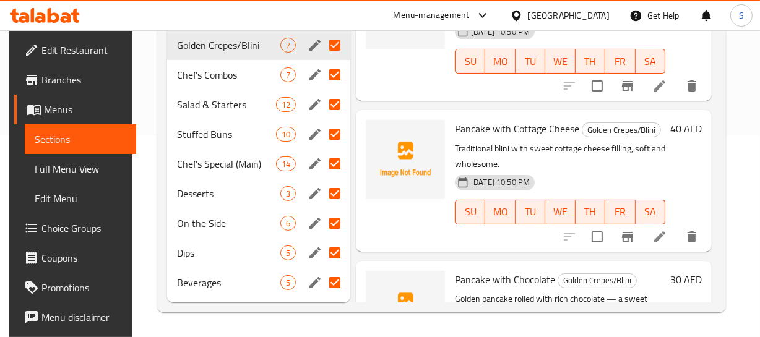
scroll to position [618, 4]
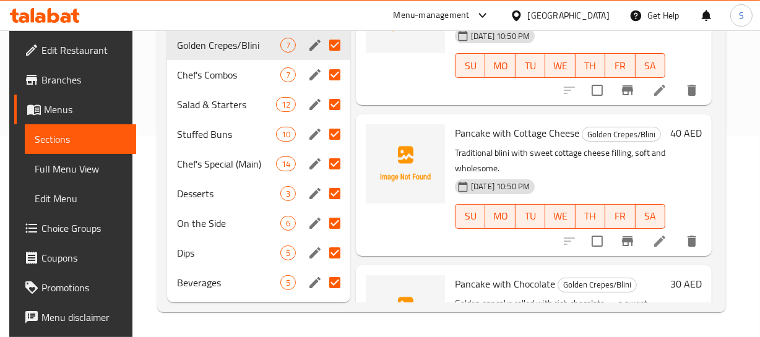
click at [681, 215] on div "40 AED" at bounding box center [683, 184] width 37 height 121
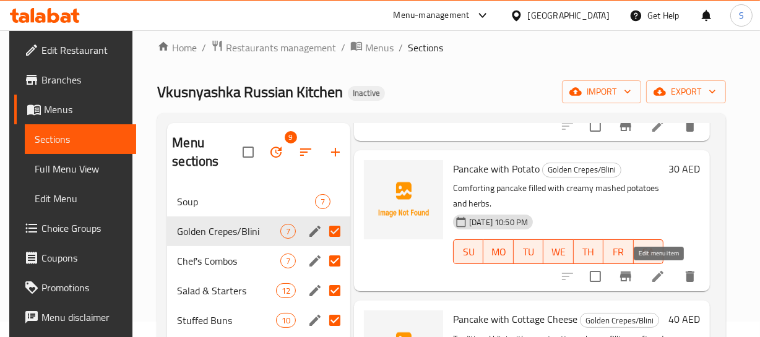
scroll to position [618, 7]
click at [621, 230] on div "06-10-2025 10:50 PM SU MO TU WE TH FR SA" at bounding box center [558, 243] width 220 height 67
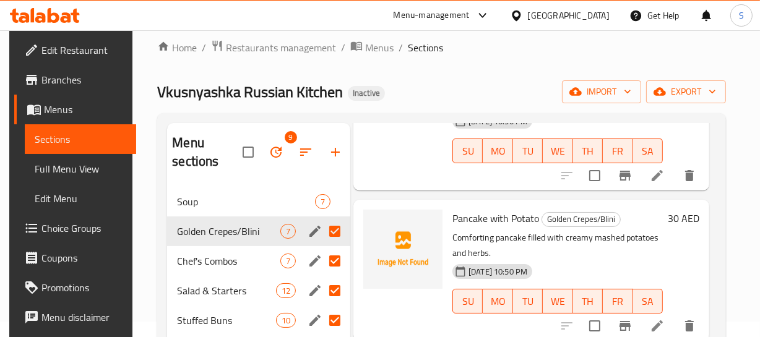
scroll to position [505, 7]
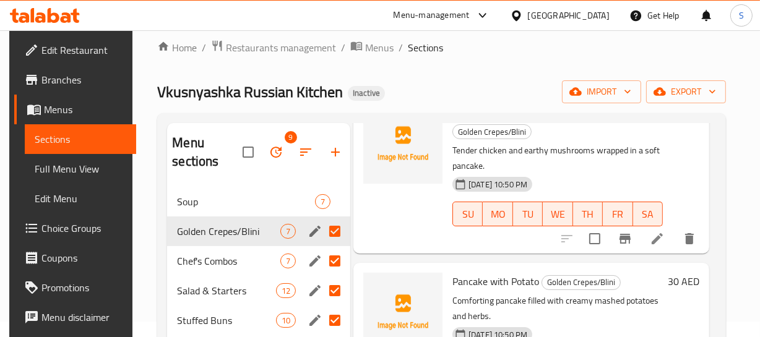
click at [610, 161] on p "Tender chicken and earthy mushrooms wrapped in a soft pancake." at bounding box center [557, 158] width 210 height 31
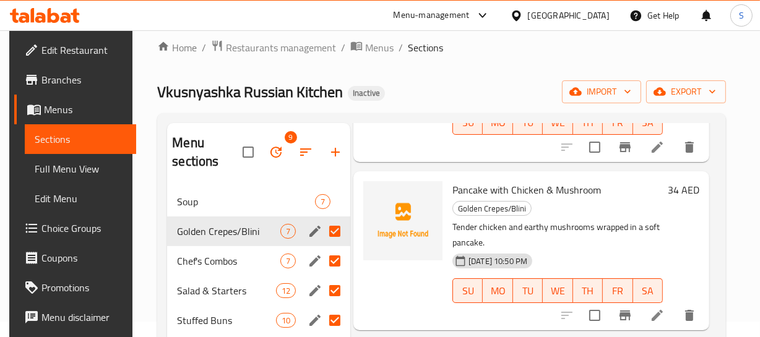
scroll to position [485, 7]
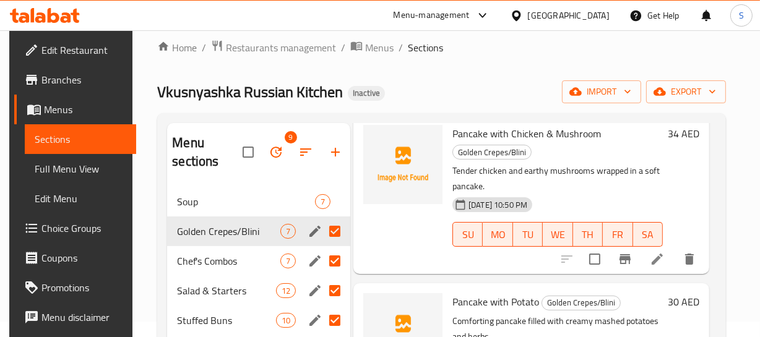
click at [641, 186] on p "Tender chicken and earthy mushrooms wrapped in a soft pancake." at bounding box center [557, 178] width 210 height 31
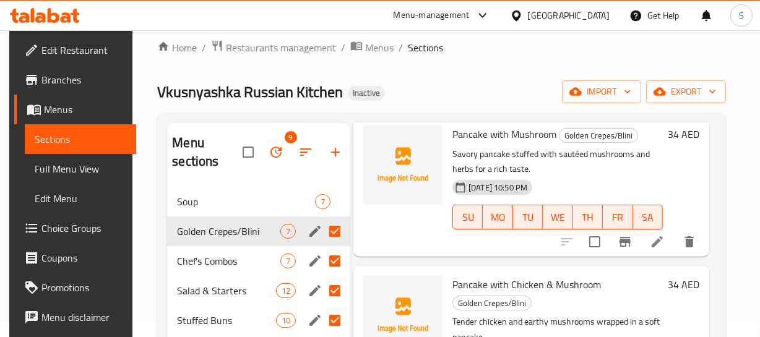
scroll to position [334, 7]
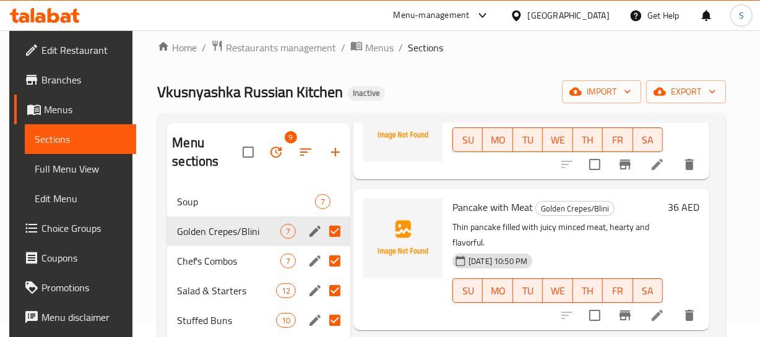
click at [551, 186] on div "Menu items Add Sort Manage items Plain Pancake Golden Crepes/Blini 06-10-2025 1…" at bounding box center [533, 306] width 366 height 366
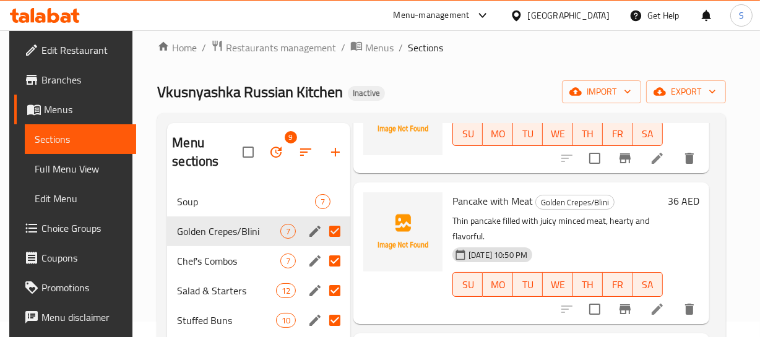
scroll to position [0, 7]
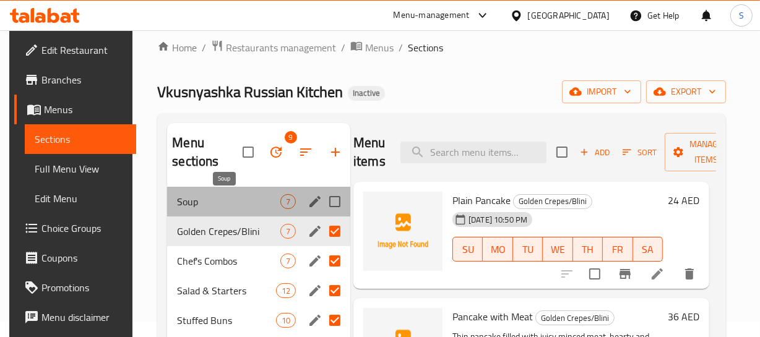
click at [225, 206] on span "Soup" at bounding box center [228, 201] width 103 height 15
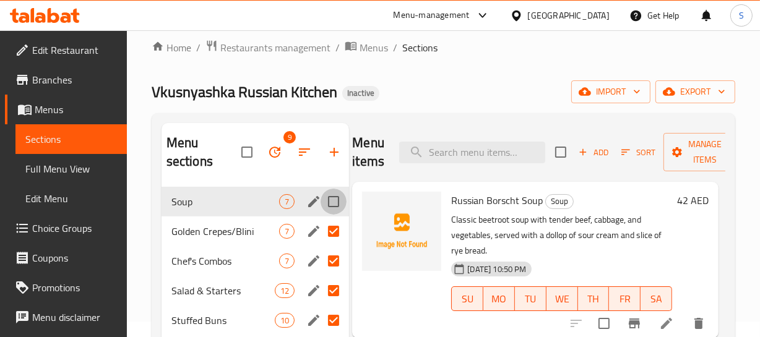
click at [332, 199] on input "Menu sections" at bounding box center [334, 202] width 26 height 26
checkbox input "true"
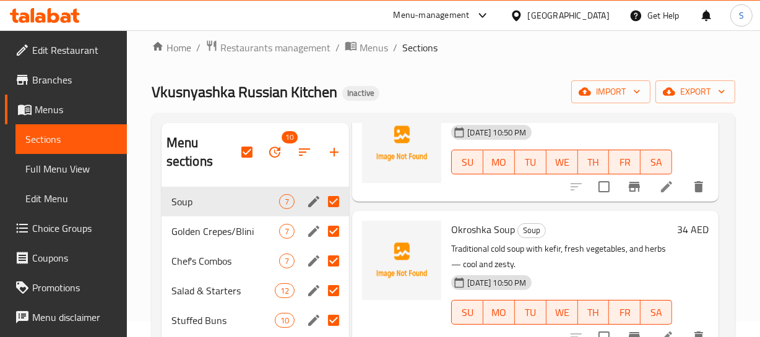
scroll to position [619, 7]
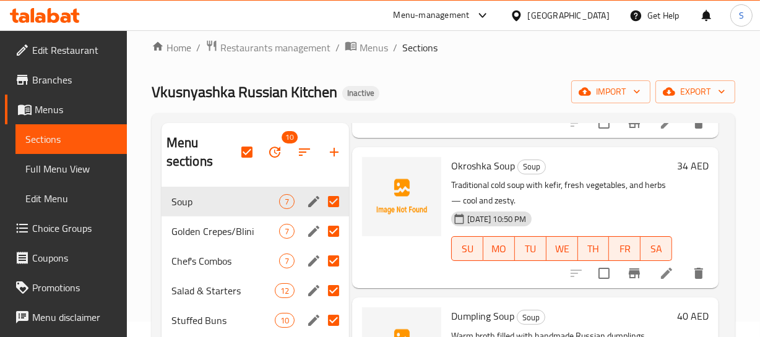
click at [662, 196] on p "Traditional cold soup with kefir, fresh vegetables, and herbs — cool and zesty." at bounding box center [561, 193] width 221 height 31
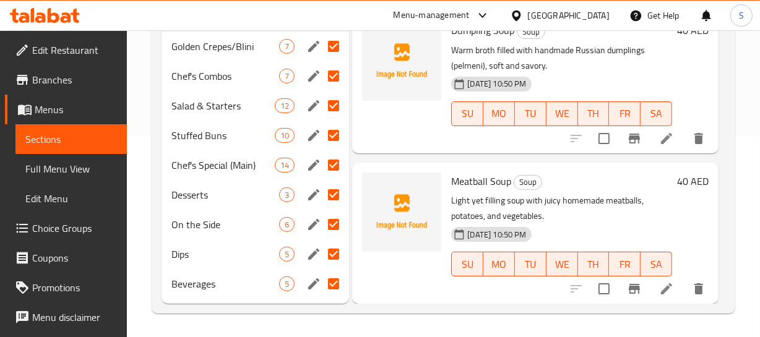
scroll to position [202, 0]
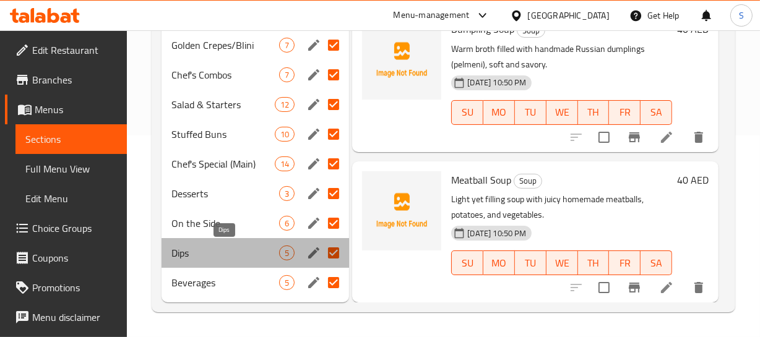
click at [233, 253] on span "Dips" at bounding box center [225, 253] width 108 height 15
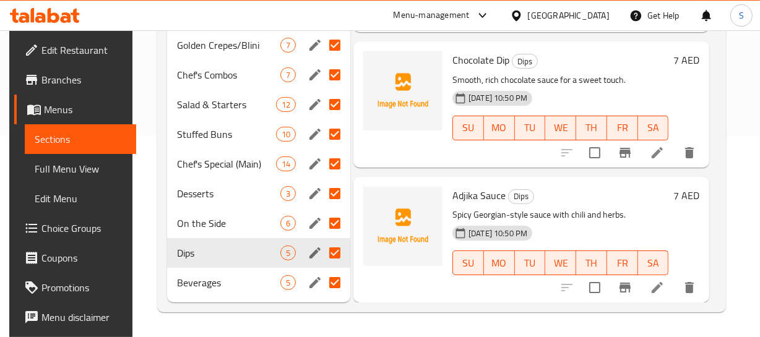
scroll to position [368, 7]
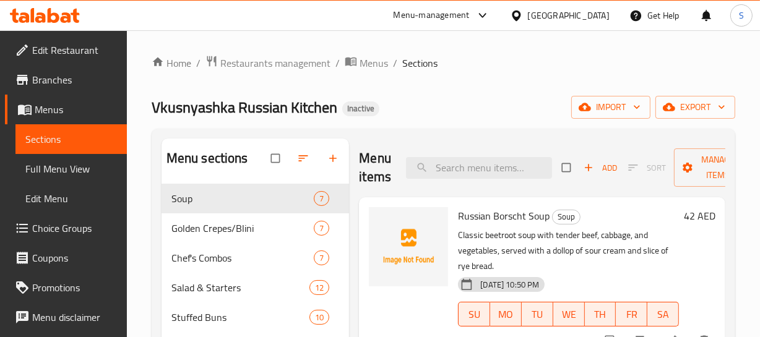
drag, startPoint x: 77, startPoint y: 167, endPoint x: 1, endPoint y: 167, distance: 76.1
click at [77, 167] on span "Full Menu View" at bounding box center [71, 169] width 92 height 15
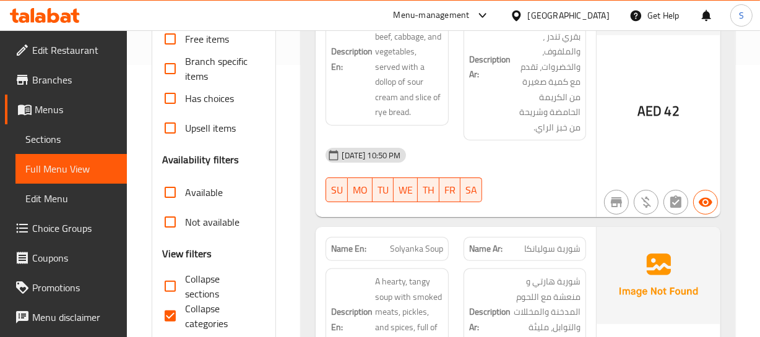
scroll to position [337, 0]
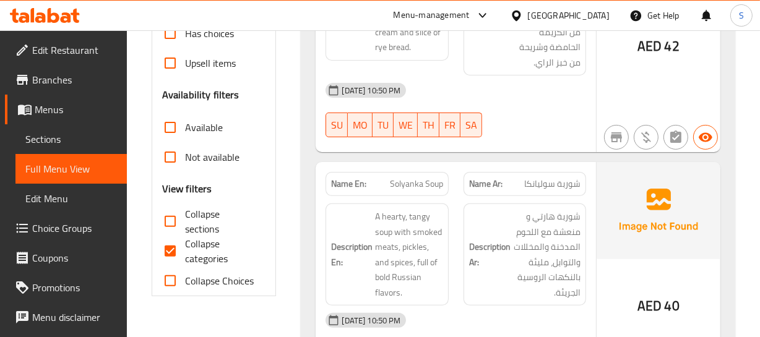
click at [415, 182] on span "Solyanka Soup" at bounding box center [416, 184] width 53 height 13
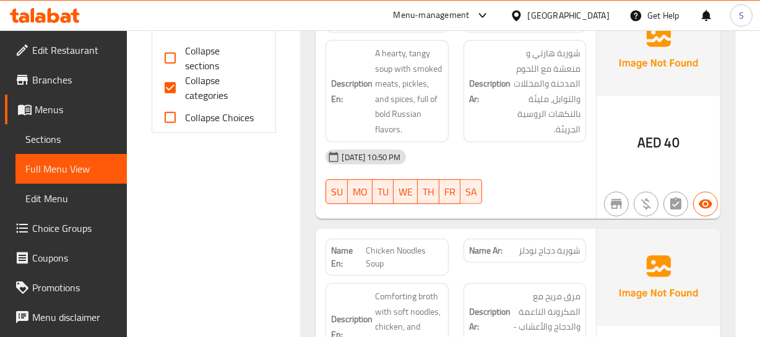
scroll to position [506, 0]
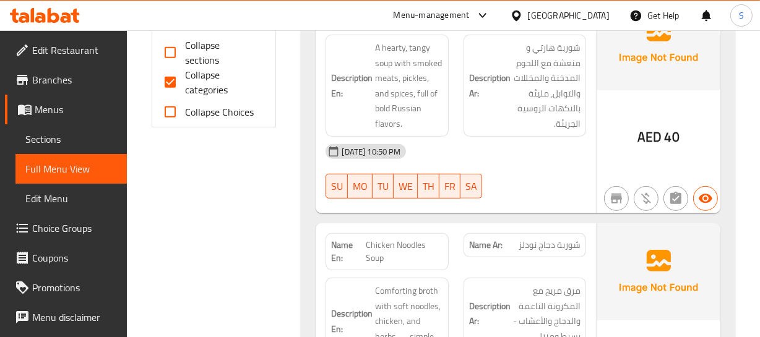
click at [373, 243] on span "Chicken Noodles Soup" at bounding box center [404, 252] width 77 height 26
click at [372, 242] on span "Chicken Noodles Soup" at bounding box center [404, 252] width 77 height 26
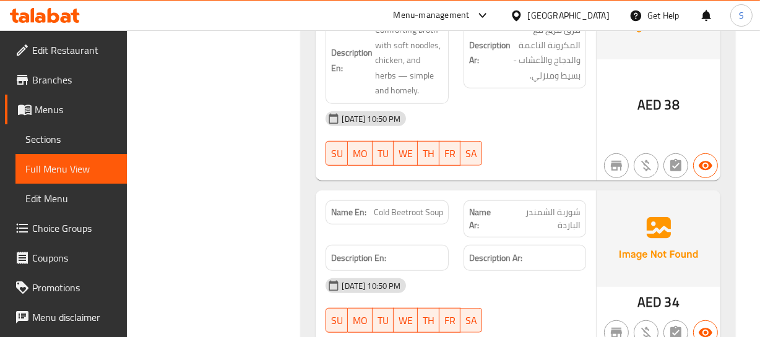
scroll to position [787, 0]
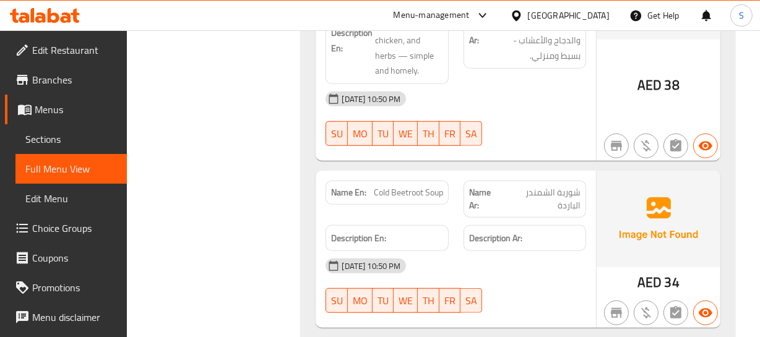
click at [391, 196] on span "Cold Beetroot Soup" at bounding box center [408, 192] width 69 height 13
click at [391, 195] on span "Cold Beetroot Soup" at bounding box center [408, 192] width 69 height 13
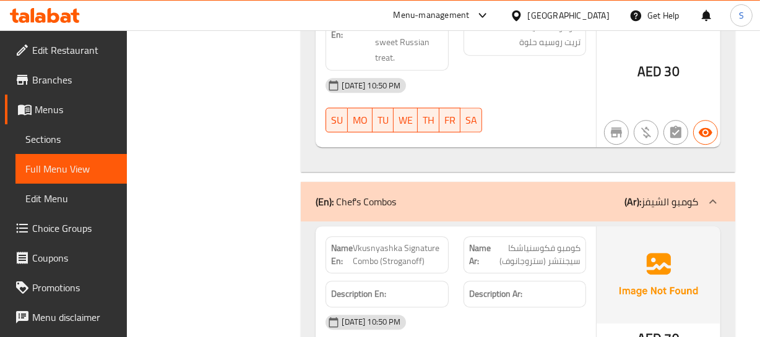
scroll to position [3263, 0]
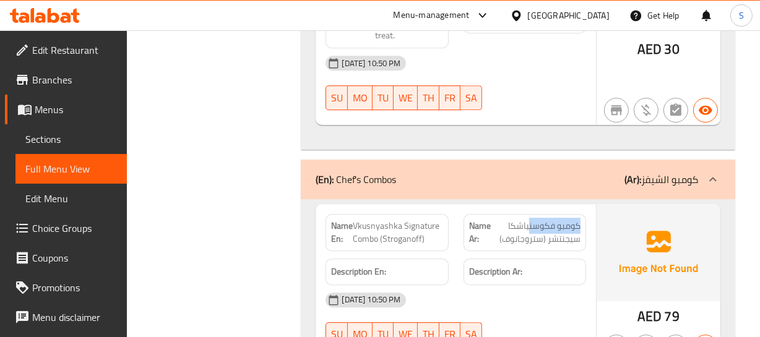
drag, startPoint x: 581, startPoint y: 190, endPoint x: 530, endPoint y: 183, distance: 51.8
click at [529, 214] on div "Name Ar: كومبو فكوسنياشكا سيجنتشر (ستروجانوف)" at bounding box center [525, 232] width 123 height 37
click at [541, 220] on span "كومبو فكوسنياشكا سيجنتشر (ستروجانوف)" at bounding box center [536, 233] width 90 height 26
drag, startPoint x: 570, startPoint y: 191, endPoint x: 537, endPoint y: 205, distance: 35.5
click at [537, 207] on div "Name Ar: كومبو فكوسنياشكا سيجنتشر (ستروجانوف)" at bounding box center [524, 233] width 137 height 52
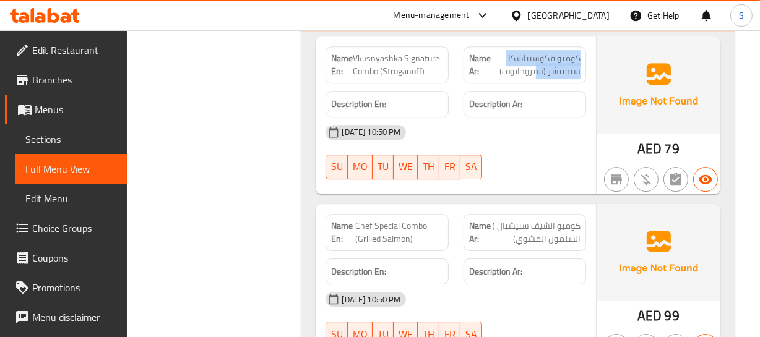
scroll to position [3432, 0]
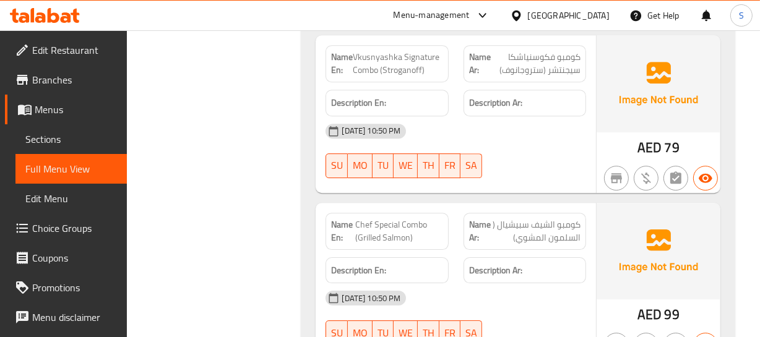
click at [563, 213] on div "Name Ar: كومبو الشيف سبيشيال ( السلمون المشوي)" at bounding box center [525, 231] width 123 height 37
click at [553, 218] on span "كومبو الشيف سبيشيال ( السلمون المشوي)" at bounding box center [536, 231] width 90 height 26
click at [560, 218] on span "كومبو الشيف سبيشيال ( السلمون المشوي)" at bounding box center [536, 231] width 90 height 26
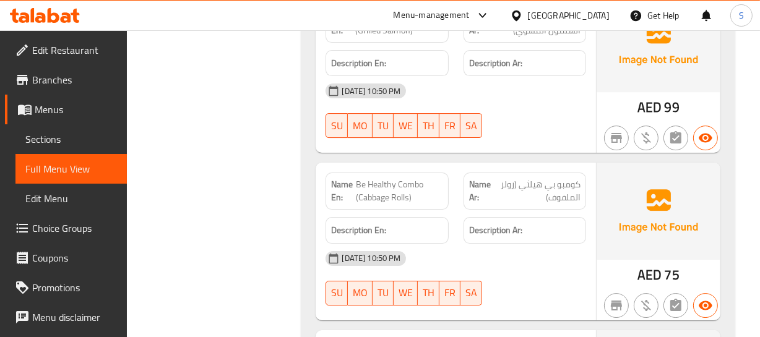
scroll to position [3658, 0]
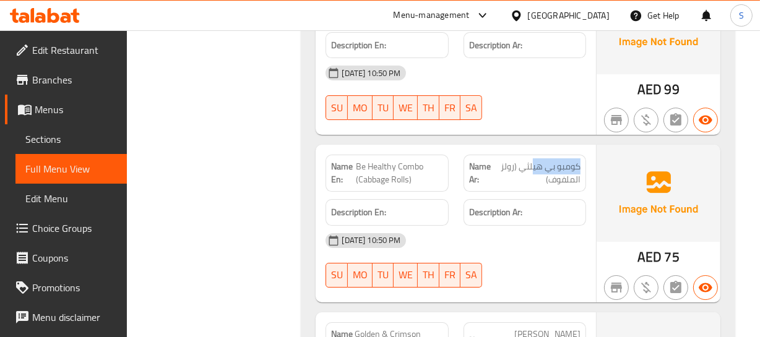
drag, startPoint x: 583, startPoint y: 131, endPoint x: 533, endPoint y: 136, distance: 50.3
click at [533, 155] on div "Name Ar: كومبو بي هيلثي (رولز الملفوف)" at bounding box center [525, 173] width 123 height 37
click at [513, 160] on span "كومبو بي هيلثي (رولز الملفوف)" at bounding box center [537, 173] width 87 height 26
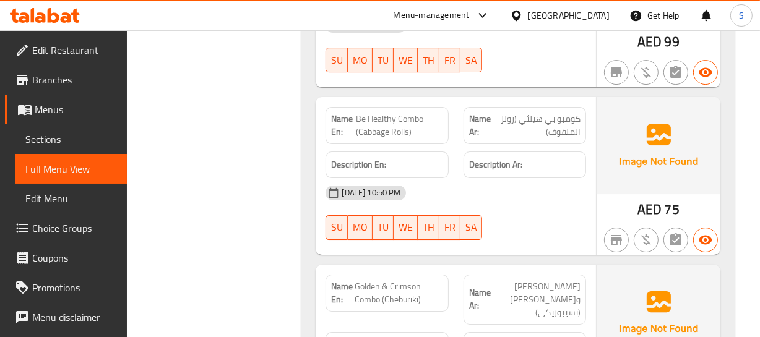
scroll to position [3770, 0]
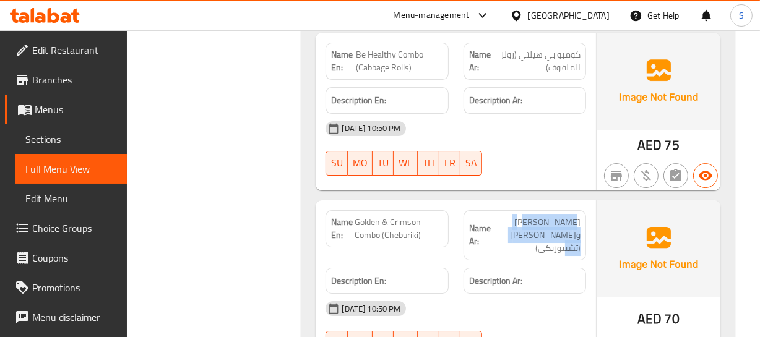
drag, startPoint x: 571, startPoint y: 183, endPoint x: 537, endPoint y: 214, distance: 45.1
click at [537, 216] on span "كومبو جولدن والكريمسون (تشيبوريكي)" at bounding box center [536, 235] width 90 height 39
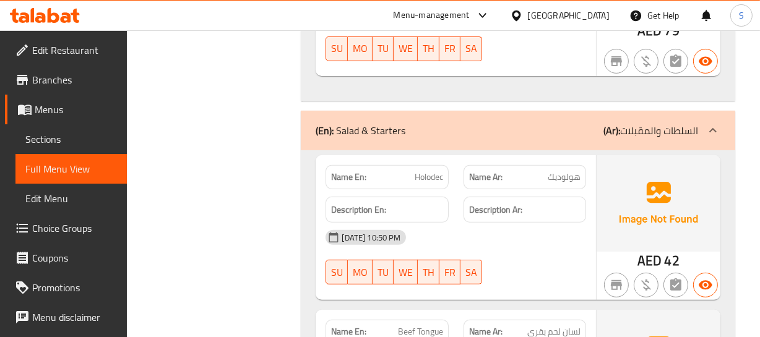
scroll to position [4580, 0]
click at [570, 170] on span "هولوديك" at bounding box center [564, 176] width 33 height 13
drag, startPoint x: 570, startPoint y: 130, endPoint x: 566, endPoint y: 136, distance: 7.6
click at [569, 170] on span "هولوديك" at bounding box center [564, 176] width 33 height 13
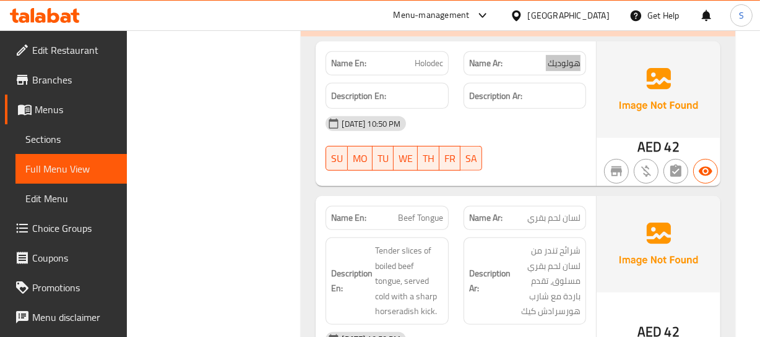
scroll to position [4692, 0]
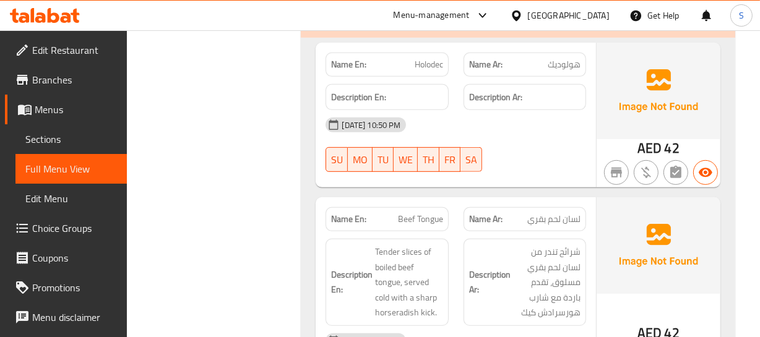
click at [564, 213] on span "لسان لحم بقري" at bounding box center [553, 219] width 53 height 13
click at [430, 213] on span "Beef Tongue" at bounding box center [420, 219] width 45 height 13
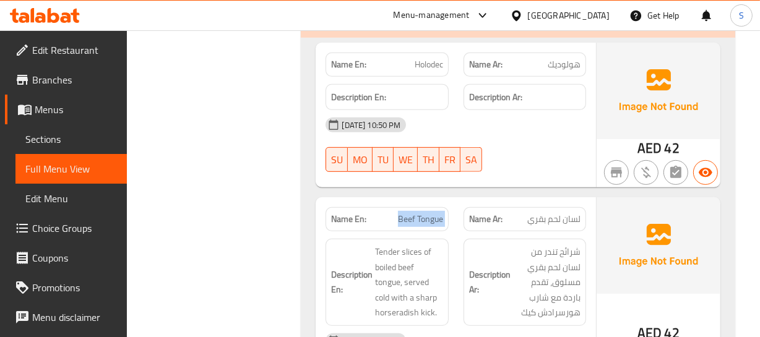
click at [430, 213] on span "Beef Tongue" at bounding box center [420, 219] width 45 height 13
copy span "Beef Tongue"
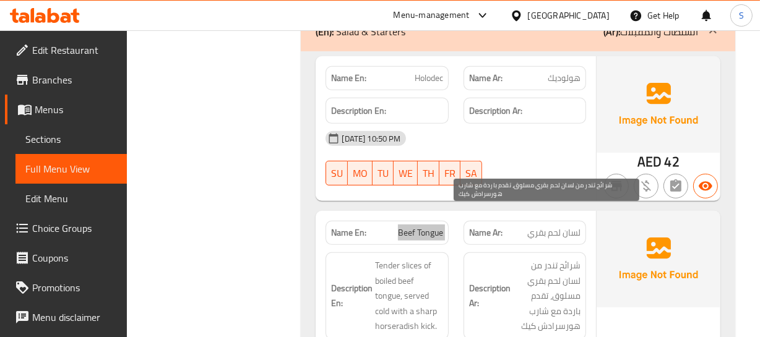
scroll to position [4580, 0]
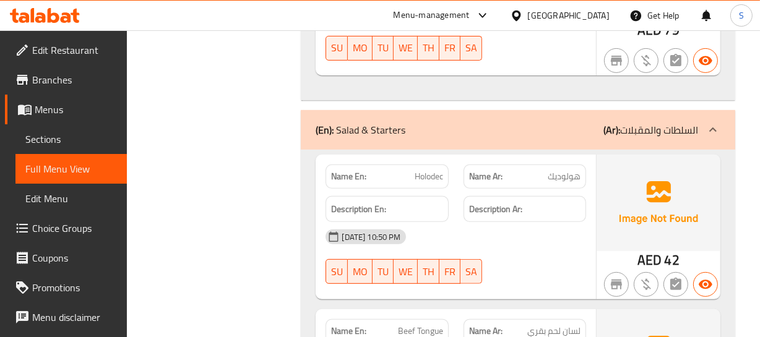
click at [560, 170] on span "هولوديك" at bounding box center [564, 176] width 33 height 13
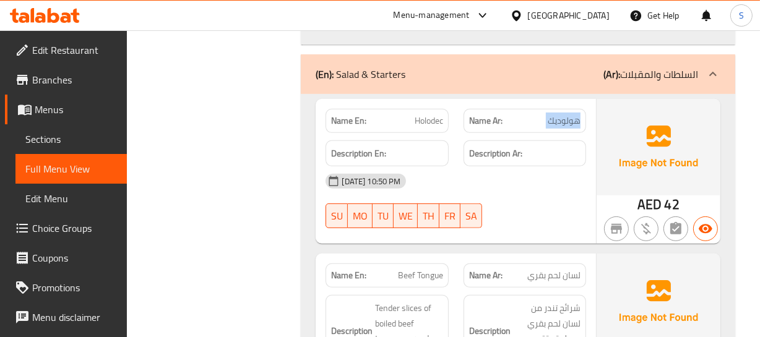
scroll to position [4636, 0]
click at [420, 269] on span "Beef Tongue" at bounding box center [420, 275] width 45 height 13
click at [541, 269] on span "لسان لحم بقري" at bounding box center [553, 275] width 53 height 13
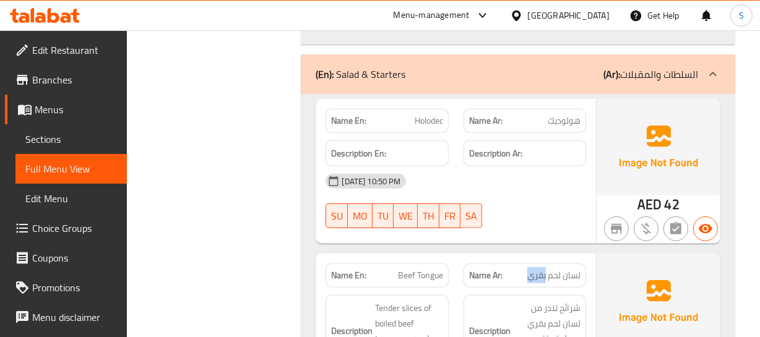
click at [541, 269] on span "لسان لحم بقري" at bounding box center [553, 275] width 53 height 13
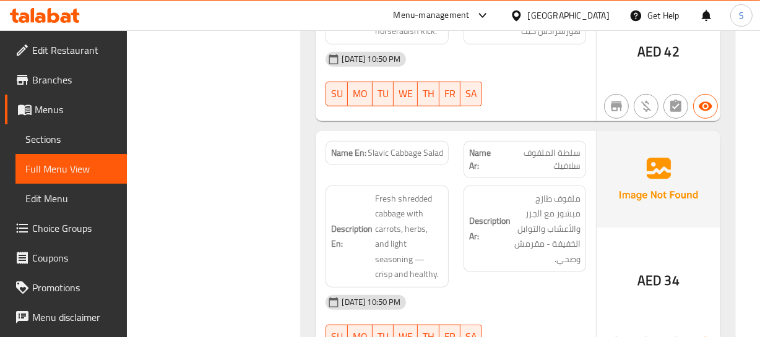
scroll to position [5087, 0]
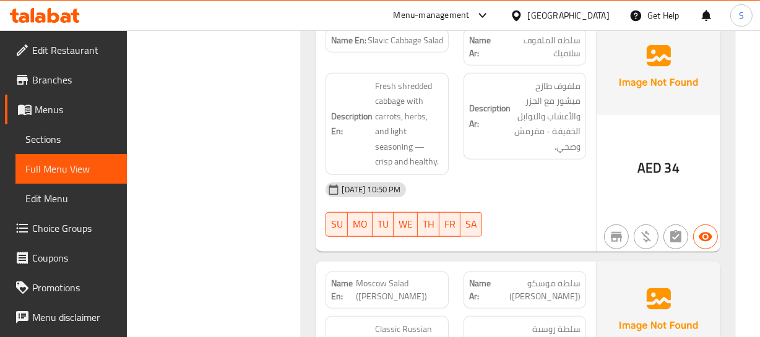
click at [379, 277] on span "Moscow Salad (Olivier)" at bounding box center [399, 290] width 87 height 26
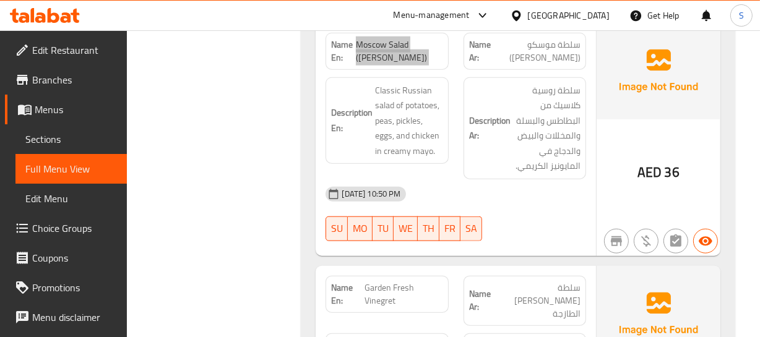
scroll to position [5368, 0]
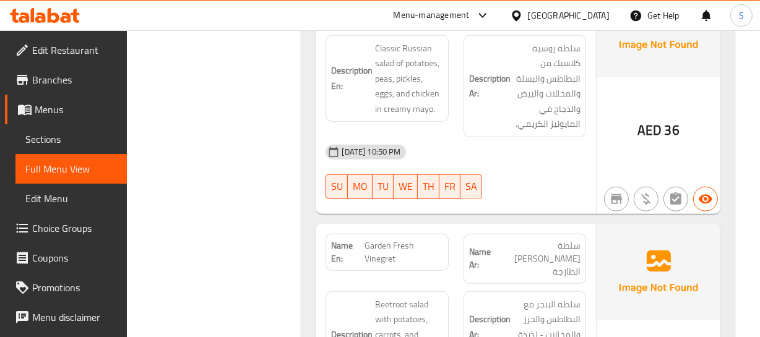
drag, startPoint x: 508, startPoint y: 193, endPoint x: 491, endPoint y: 191, distance: 16.8
click at [508, 240] on span "سلطة جاردن فينجريت الطازجة" at bounding box center [536, 259] width 87 height 39
click at [383, 240] on span "Garden Fresh Vinegret" at bounding box center [404, 253] width 78 height 26
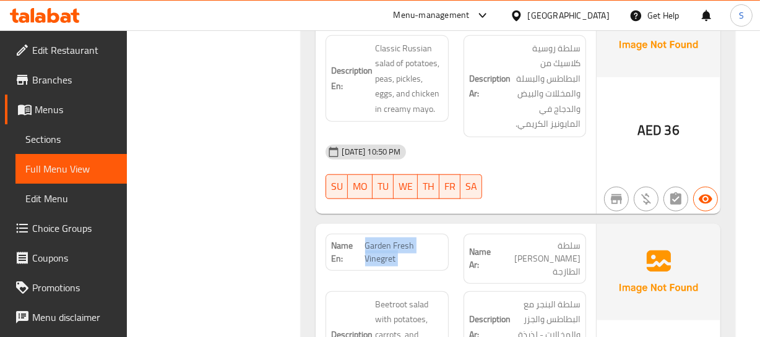
copy span "Garden Fresh Vinegret"
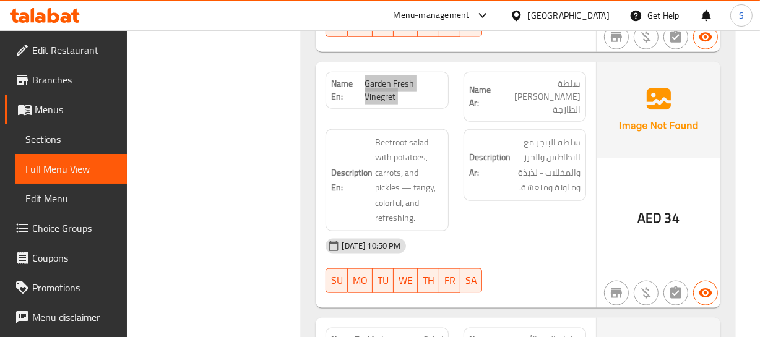
scroll to position [5593, 0]
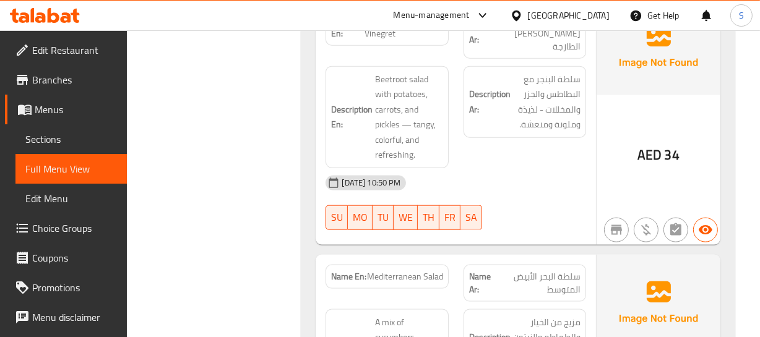
click at [402, 270] on span "Mediterranean Salad" at bounding box center [405, 276] width 76 height 13
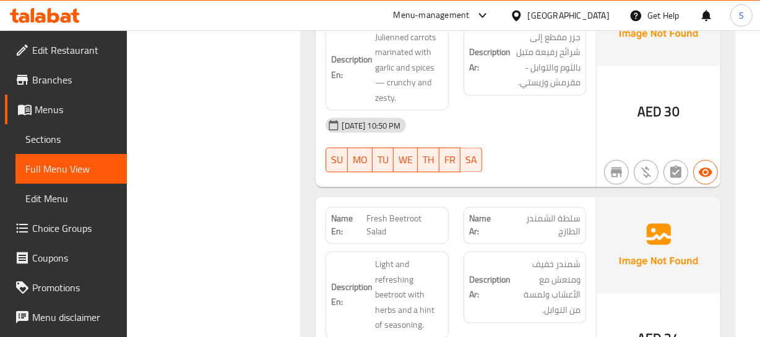
scroll to position [6122, 0]
click at [564, 213] on span "سلطة الشمندر الطازج" at bounding box center [542, 226] width 78 height 26
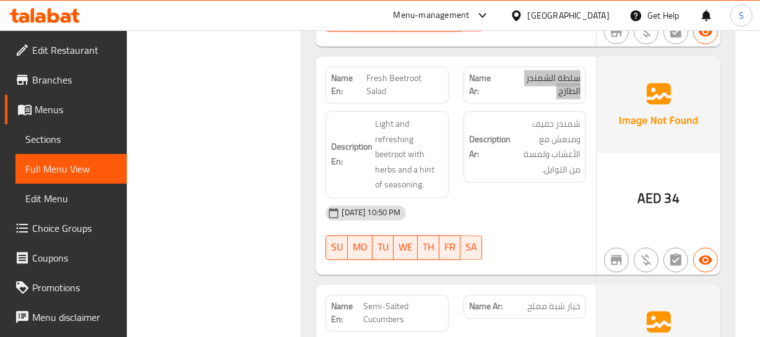
scroll to position [6291, 0]
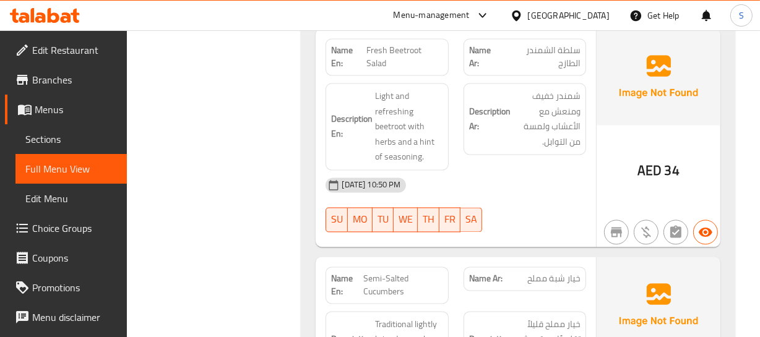
click at [560, 272] on span "خيار شبة مملح" at bounding box center [553, 278] width 53 height 13
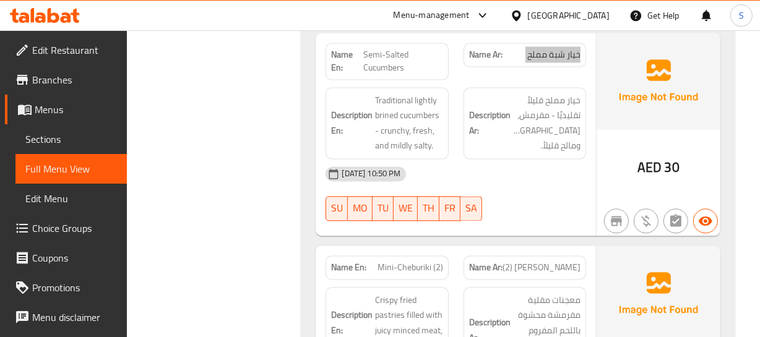
scroll to position [6516, 0]
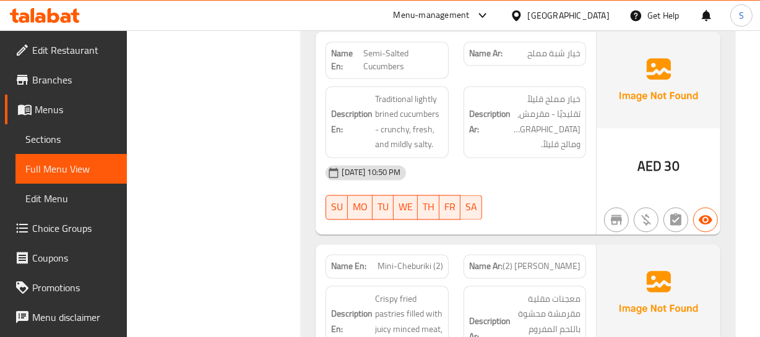
click at [544, 260] on span "[PERSON_NAME] (2)" at bounding box center [542, 266] width 78 height 13
click at [543, 260] on span "[PERSON_NAME] (2)" at bounding box center [542, 266] width 78 height 13
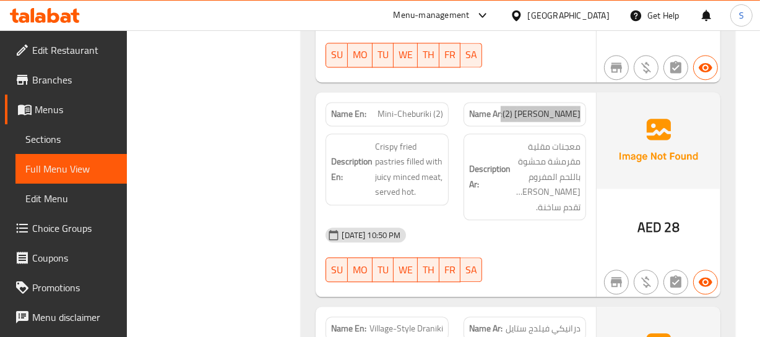
scroll to position [6685, 0]
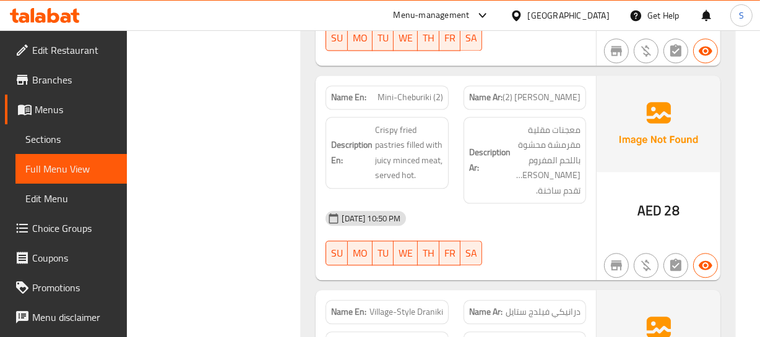
click at [551, 306] on span "درانيكي فيلدج ستايل" at bounding box center [543, 312] width 75 height 13
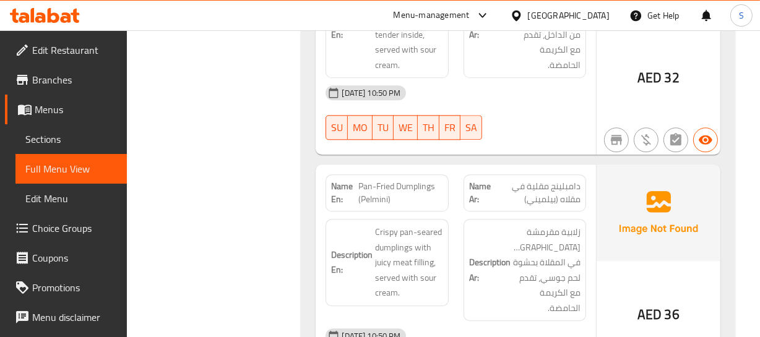
scroll to position [7022, 0]
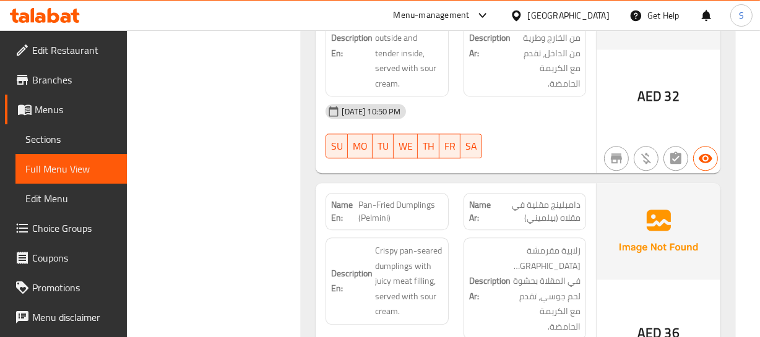
click at [580, 199] on span "دامبلينج مقلية في مقلاه (بيلميني)" at bounding box center [536, 212] width 89 height 26
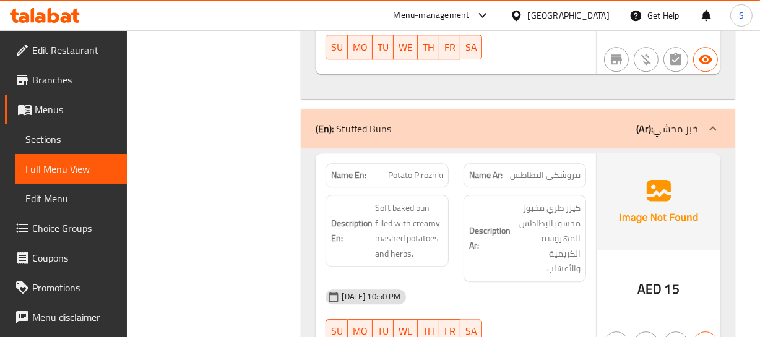
scroll to position [7416, 0]
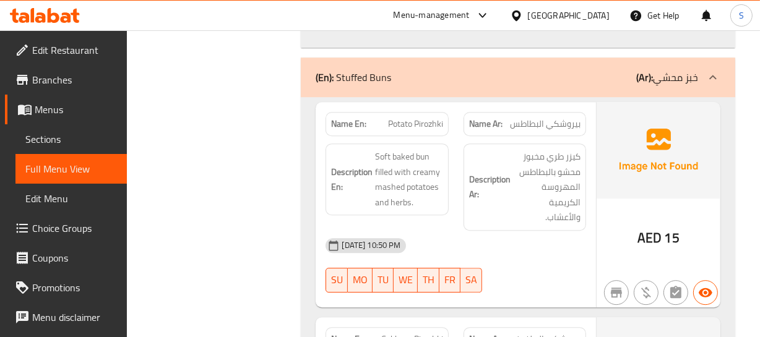
drag, startPoint x: 561, startPoint y: 244, endPoint x: 569, endPoint y: 231, distance: 14.8
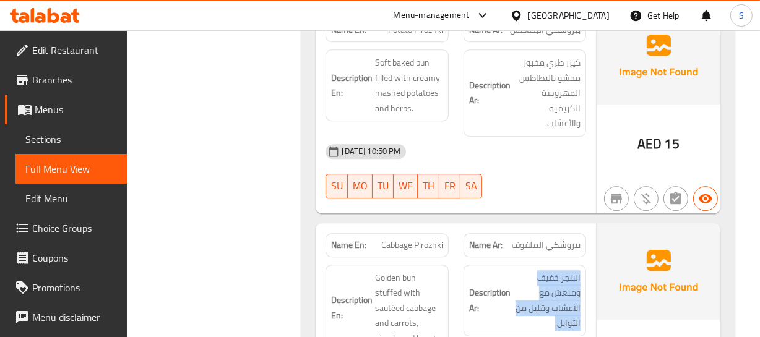
scroll to position [7641, 0]
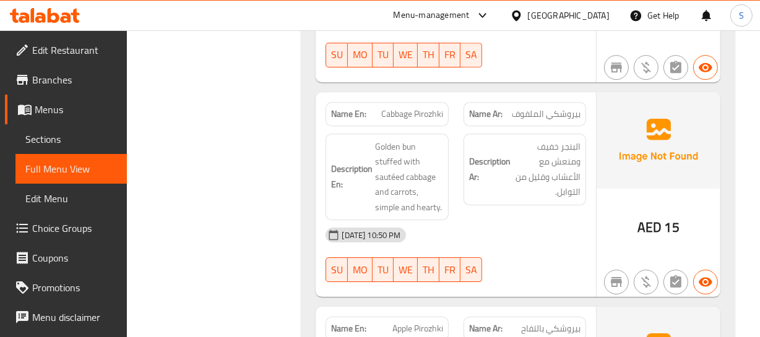
click at [563, 322] on span "بيروشكي بالتفاح" at bounding box center [550, 328] width 59 height 13
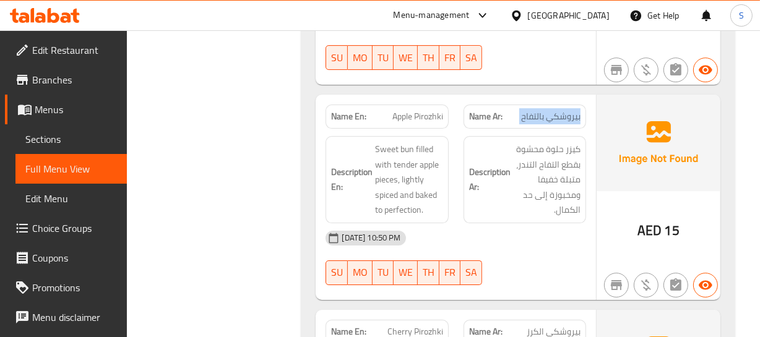
scroll to position [7867, 0]
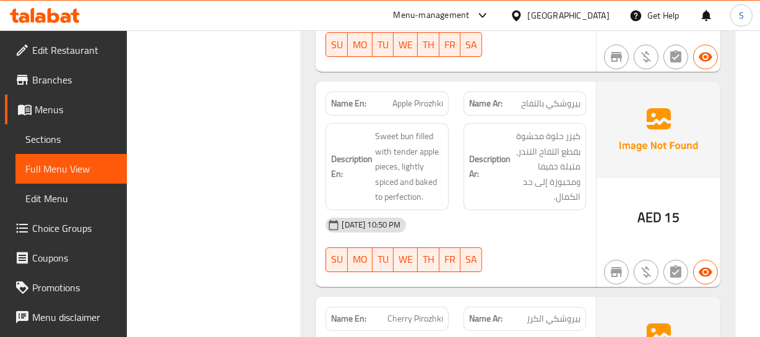
click at [555, 313] on span "بيروشكي الكرز" at bounding box center [554, 319] width 54 height 13
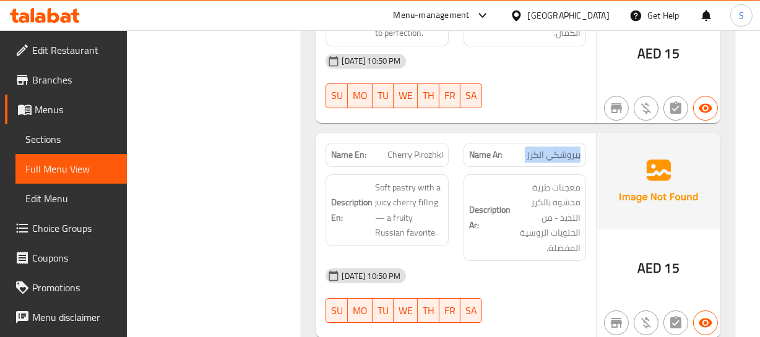
scroll to position [8035, 0]
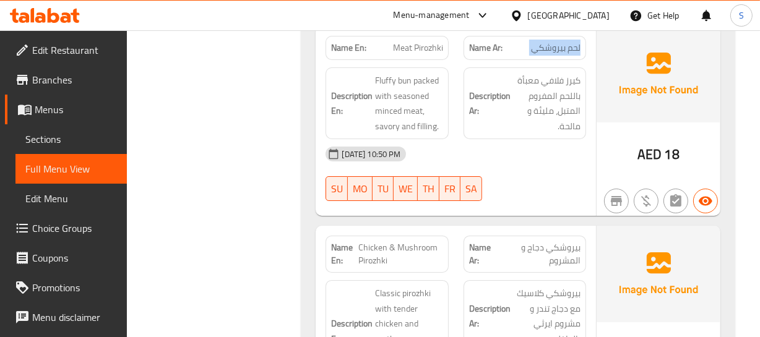
scroll to position [8373, 0]
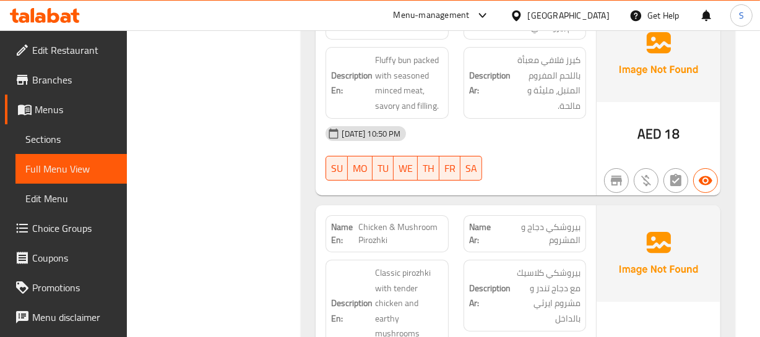
click at [564, 221] on span "بيروشكي دجاج و المشروم" at bounding box center [539, 234] width 82 height 26
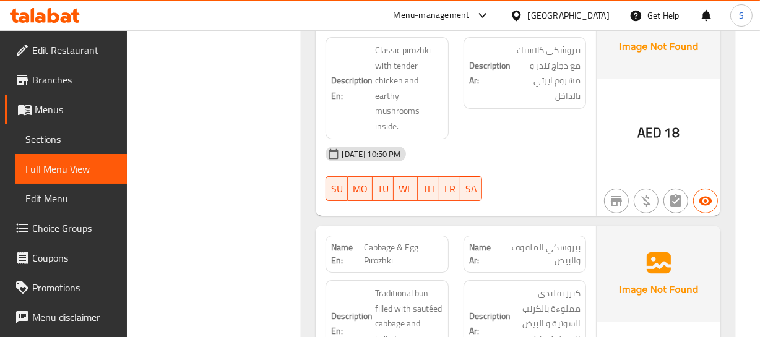
scroll to position [8598, 0]
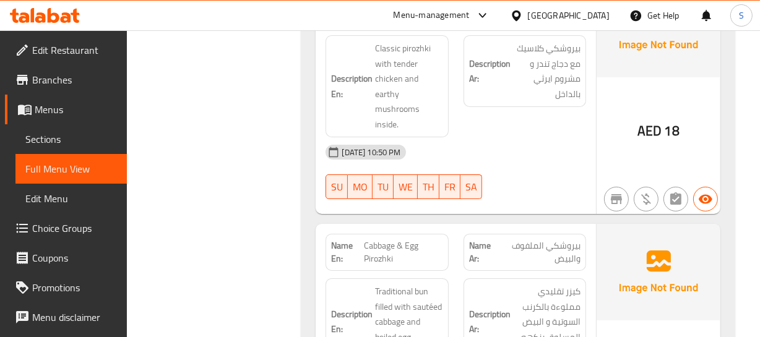
click at [545, 240] on span "بيروشكي الملفوف والبيض" at bounding box center [539, 253] width 83 height 26
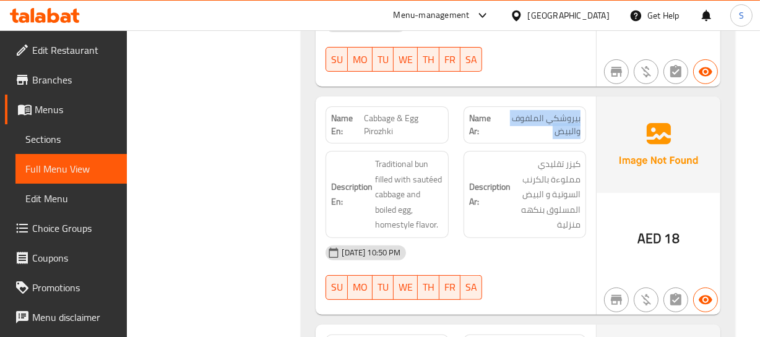
scroll to position [8767, 0]
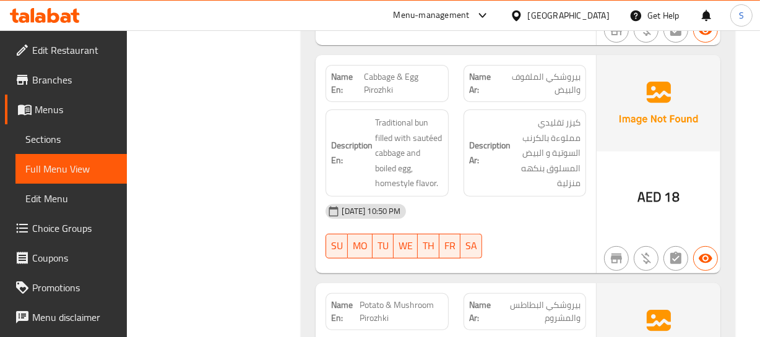
click at [563, 299] on span "بيروشكي البطاطس والمشروم" at bounding box center [537, 312] width 85 height 26
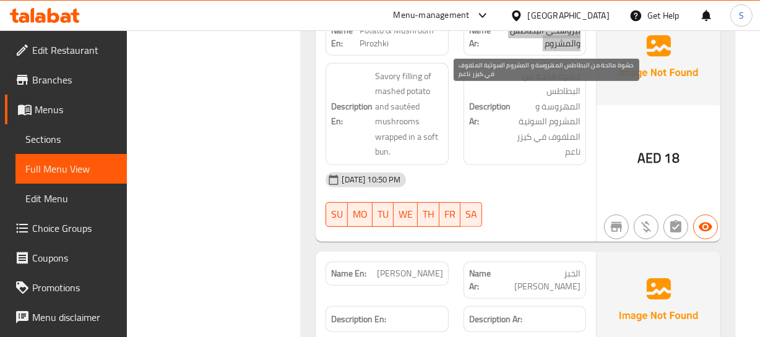
scroll to position [9048, 0]
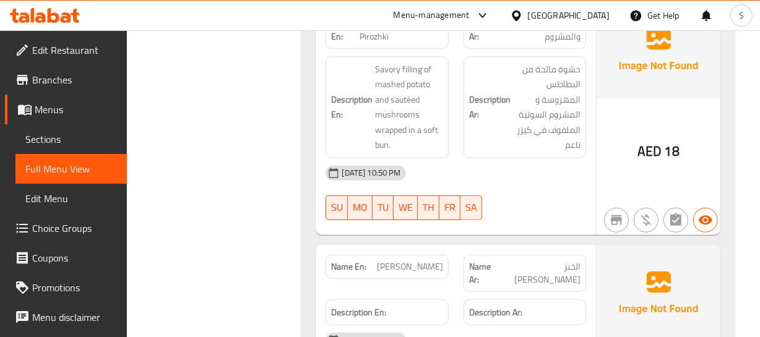
click at [452, 248] on div "Name En: Uzbek Bread" at bounding box center [386, 274] width 137 height 52
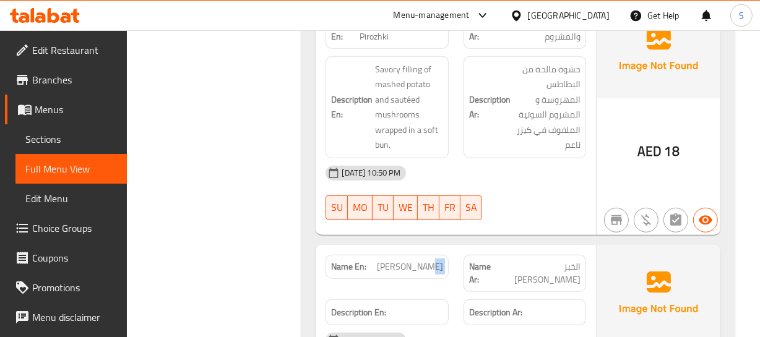
click at [452, 248] on div "Name En: Uzbek Bread" at bounding box center [386, 274] width 137 height 52
copy span "Uzbek Bread"
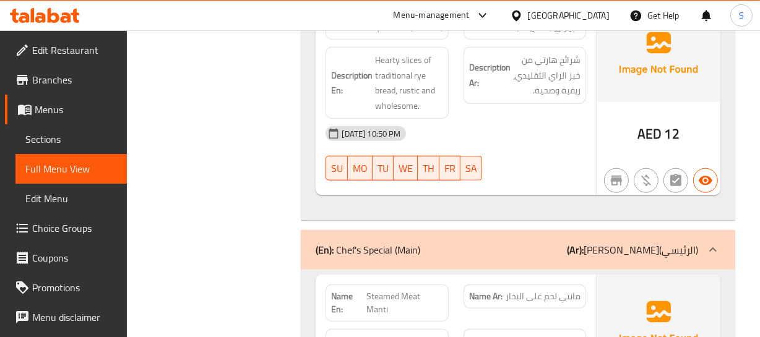
scroll to position [9498, 0]
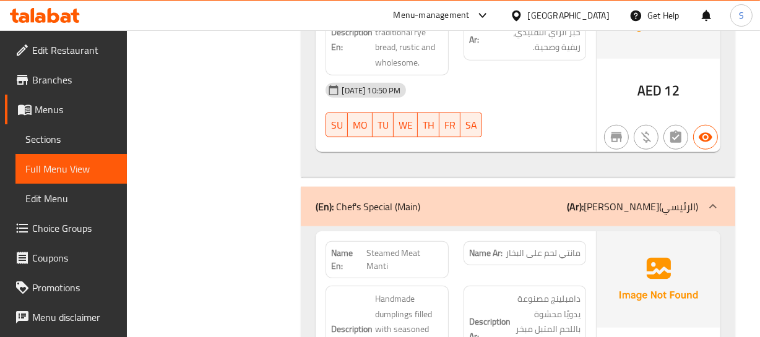
click at [550, 247] on span "مانتي لحم على البخار" at bounding box center [543, 253] width 75 height 13
drag, startPoint x: 550, startPoint y: 131, endPoint x: 282, endPoint y: 159, distance: 269.5
click at [550, 247] on span "مانتي لحم على البخار" at bounding box center [543, 253] width 75 height 13
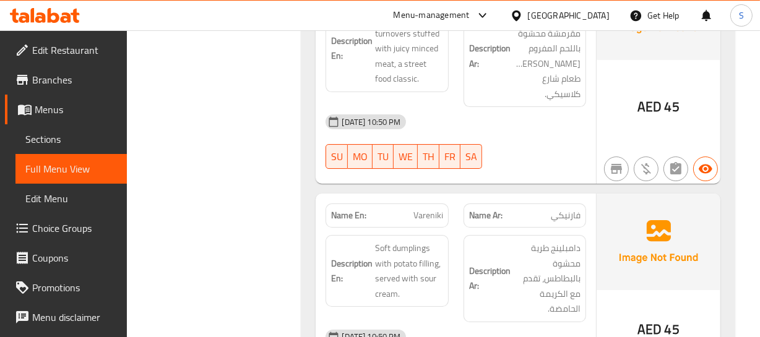
scroll to position [12087, 0]
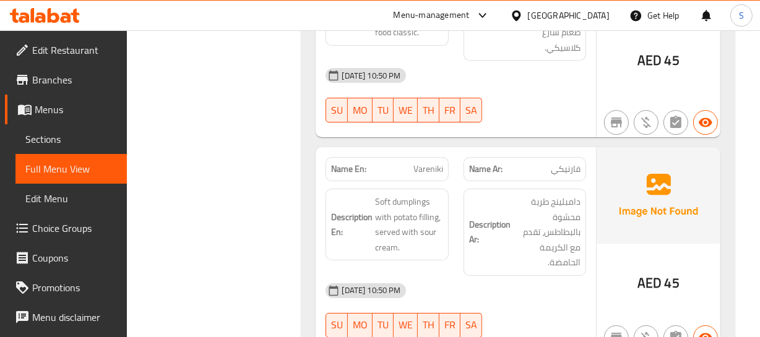
scroll to position [12199, 0]
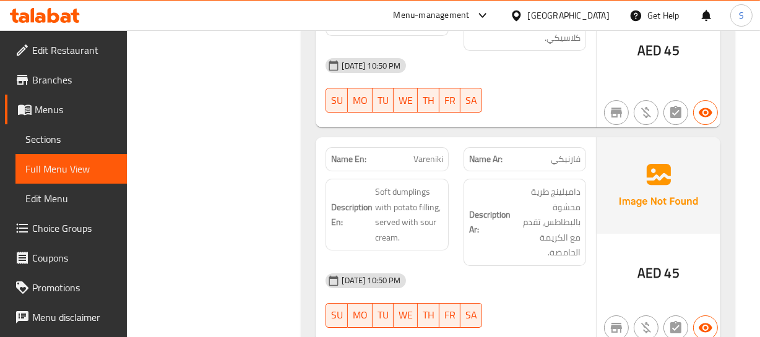
drag, startPoint x: 578, startPoint y: 176, endPoint x: 556, endPoint y: 187, distance: 23.8
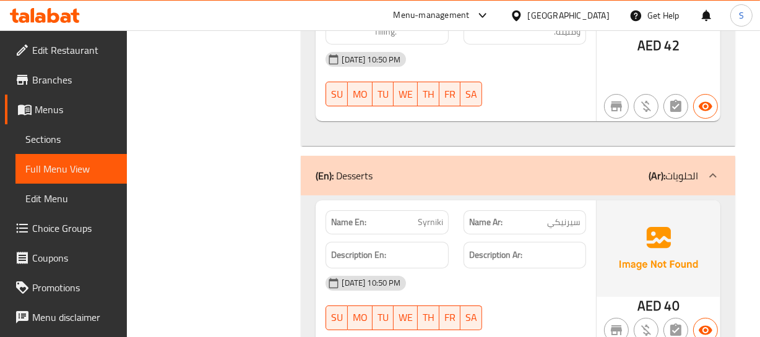
scroll to position [12649, 0]
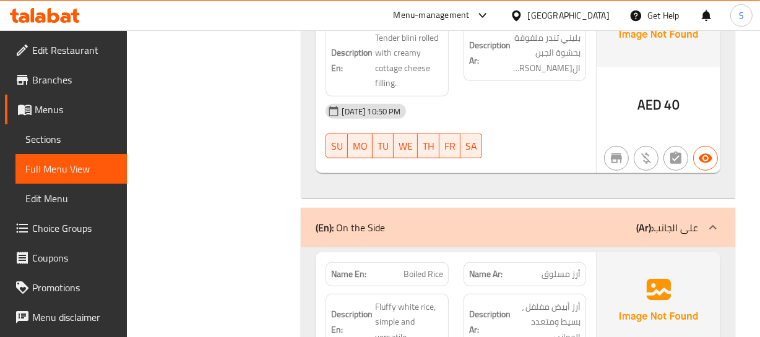
scroll to position [13268, 0]
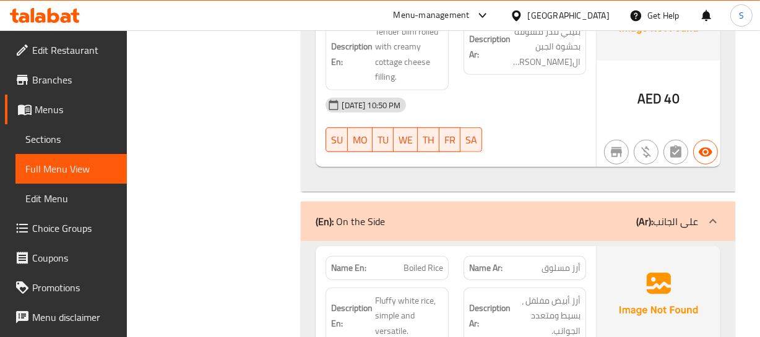
click at [565, 262] on span "أرز مسلوق" at bounding box center [561, 268] width 39 height 13
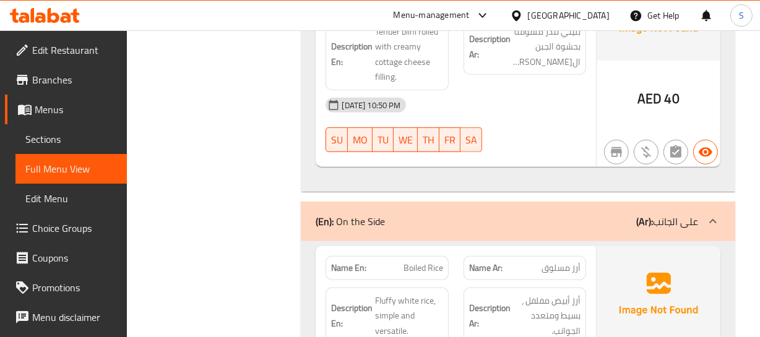
drag, startPoint x: 563, startPoint y: 244, endPoint x: 496, endPoint y: 256, distance: 67.3
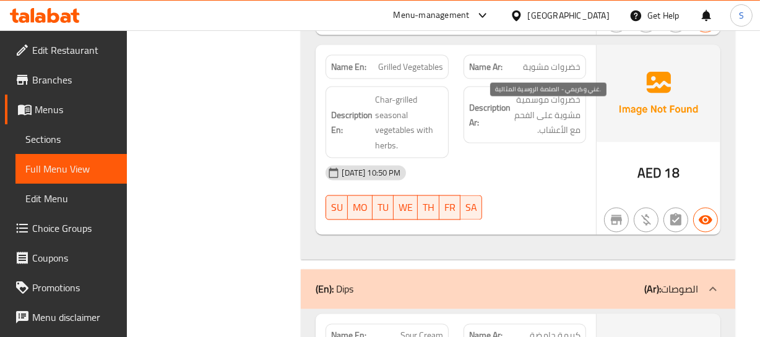
scroll to position [14563, 0]
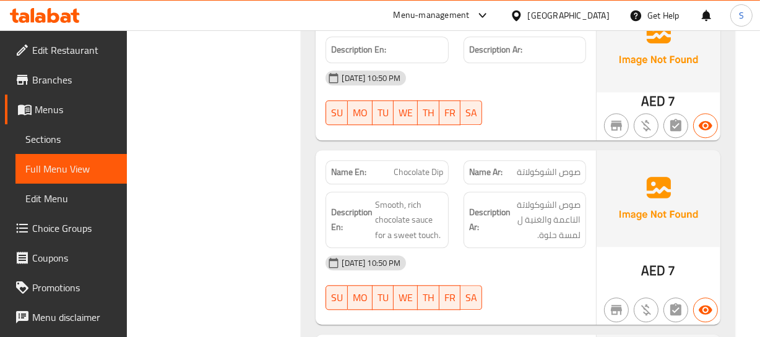
scroll to position [15406, 0]
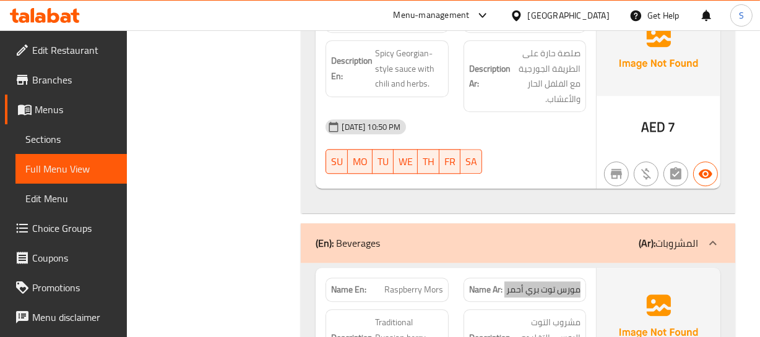
scroll to position [15519, 0]
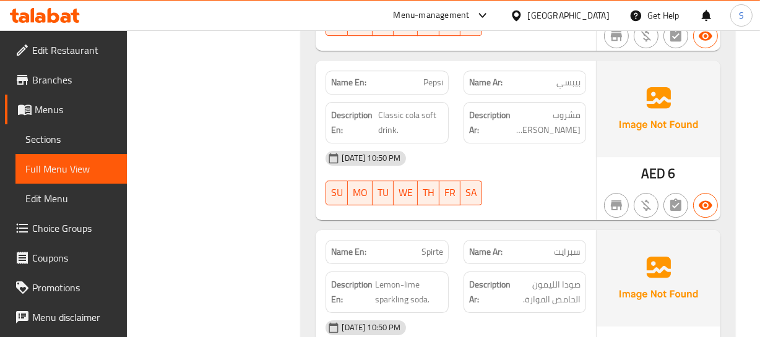
scroll to position [16123, 0]
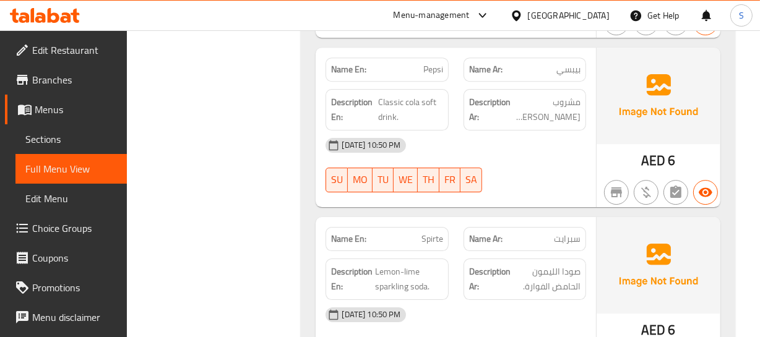
drag, startPoint x: 522, startPoint y: 116, endPoint x: 519, endPoint y: 105, distance: 11.7
click at [522, 217] on div "Name En: Spirte Name Ar: سبرايت Description En: Lemon-lime sparkling soda. Desc…" at bounding box center [456, 297] width 280 height 160
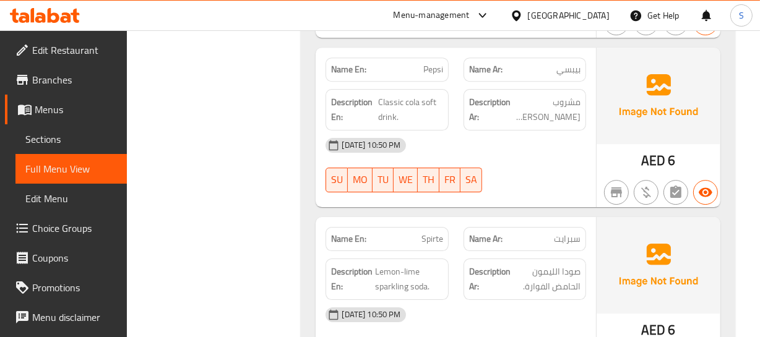
drag, startPoint x: 374, startPoint y: 173, endPoint x: 418, endPoint y: 173, distance: 44.6
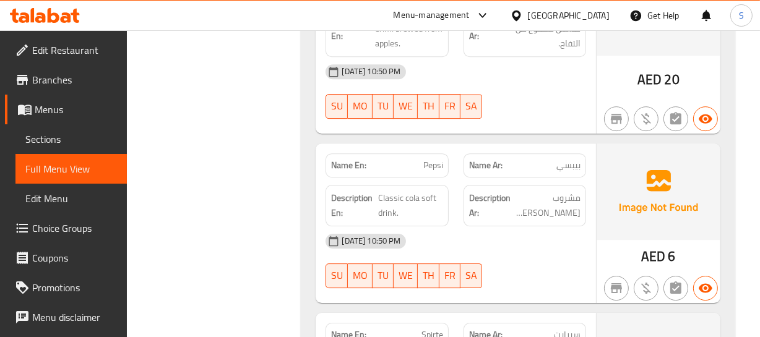
scroll to position [16011, 0]
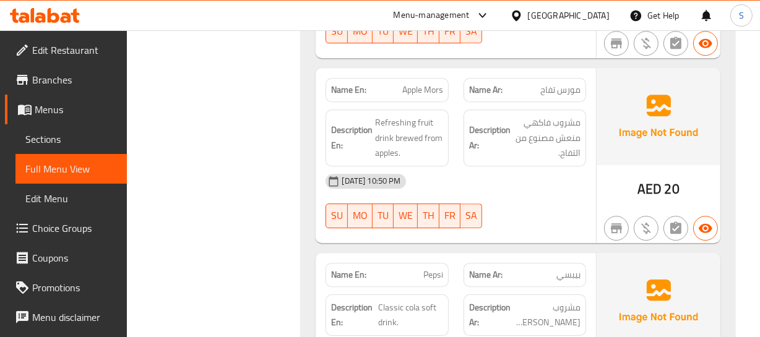
scroll to position [15842, 0]
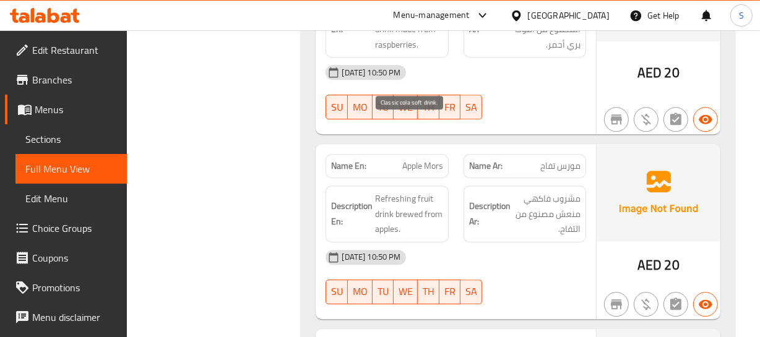
drag, startPoint x: 384, startPoint y: 126, endPoint x: 418, endPoint y: 125, distance: 34.1
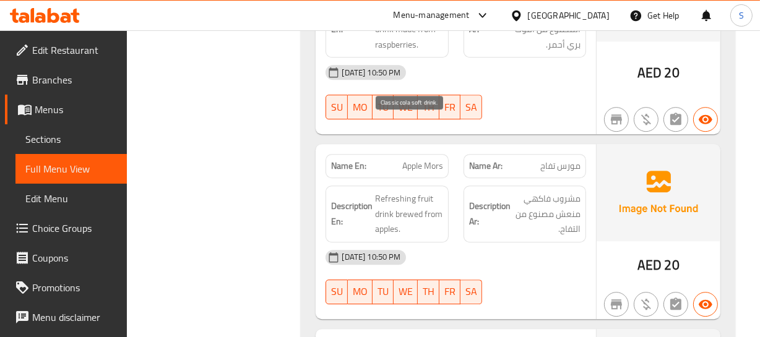
drag, startPoint x: 424, startPoint y: 132, endPoint x: 420, endPoint y: 155, distance: 23.8
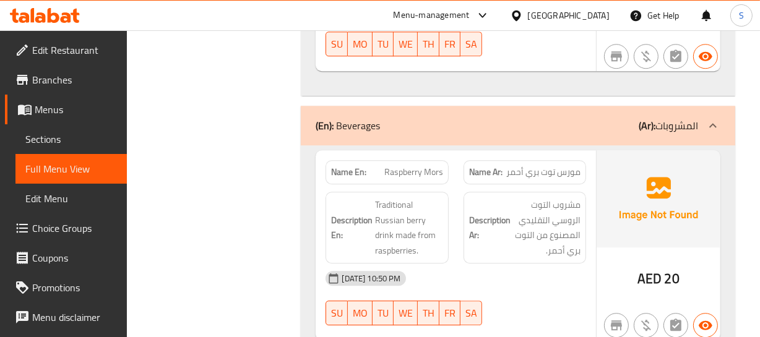
scroll to position [15617, 0]
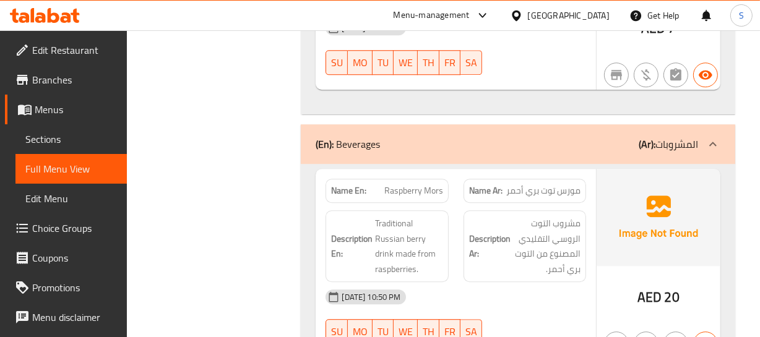
drag, startPoint x: 386, startPoint y: 158, endPoint x: 379, endPoint y: 180, distance: 22.1
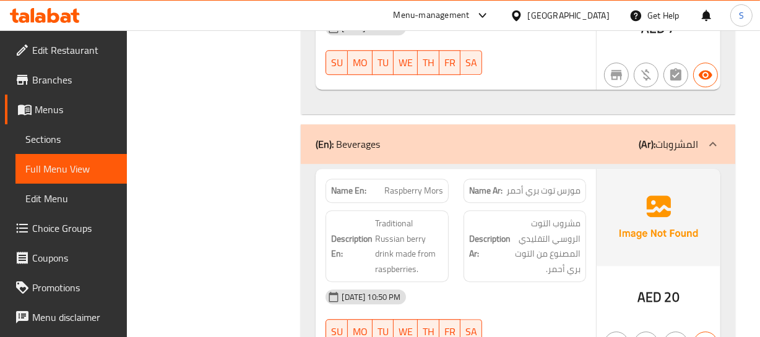
copy span "Apple Mors"
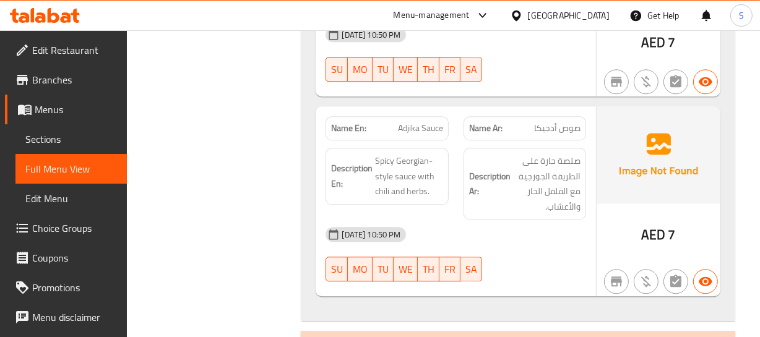
scroll to position [15392, 0]
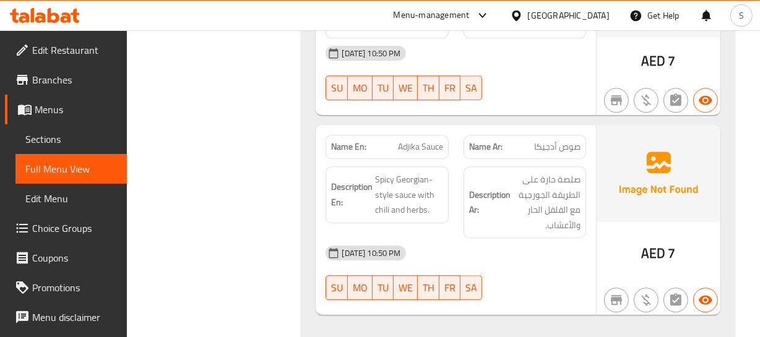
drag, startPoint x: 387, startPoint y: 188, endPoint x: 426, endPoint y: 240, distance: 65.0
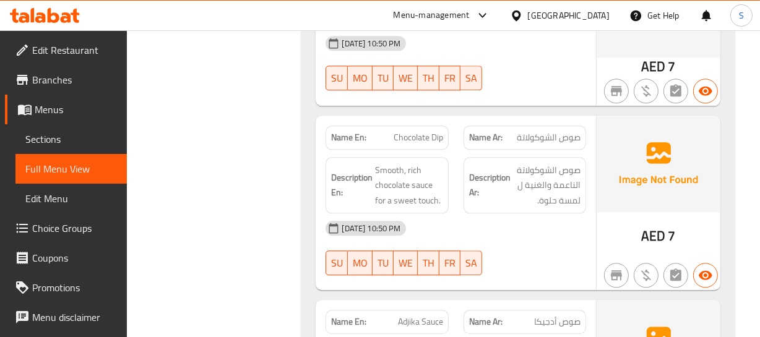
scroll to position [15202, 0]
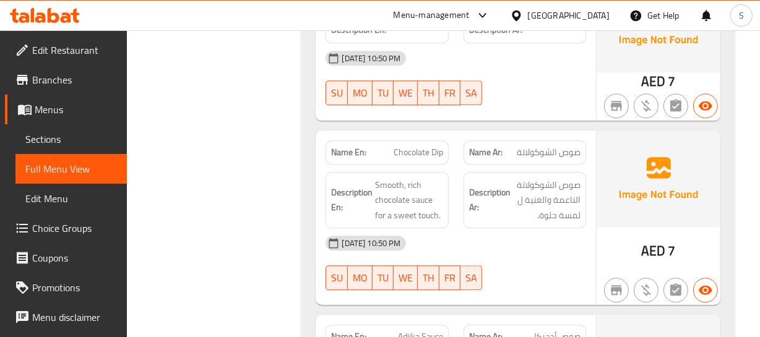
drag, startPoint x: 381, startPoint y: 110, endPoint x: 428, endPoint y: 143, distance: 57.9
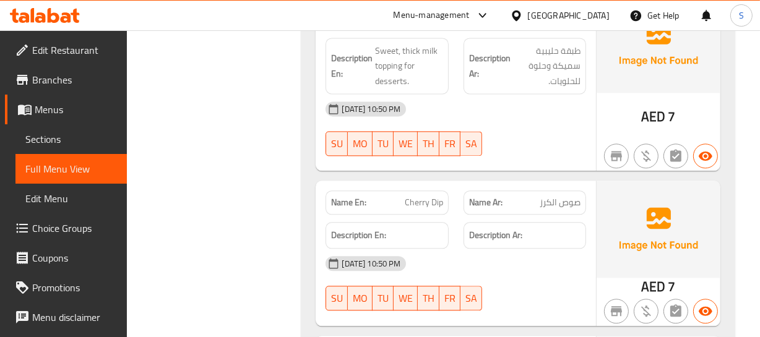
scroll to position [14976, 0]
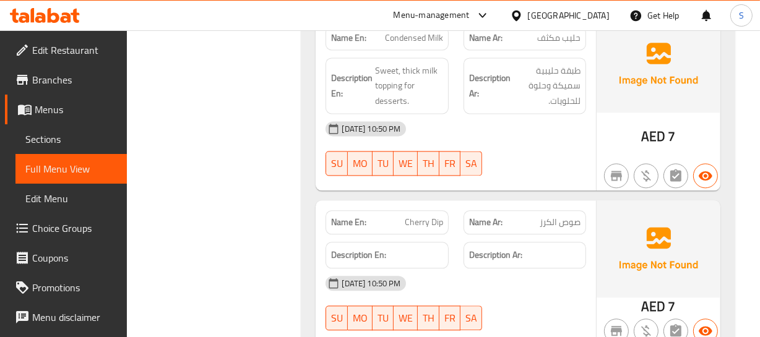
drag, startPoint x: 371, startPoint y: 148, endPoint x: 428, endPoint y: 183, distance: 66.7
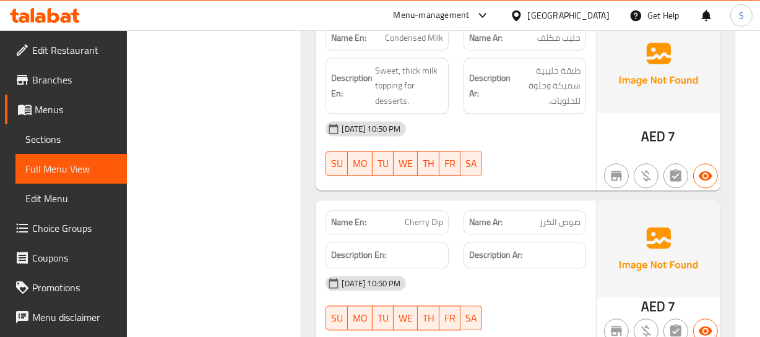
copy span "Chocolate Dip"
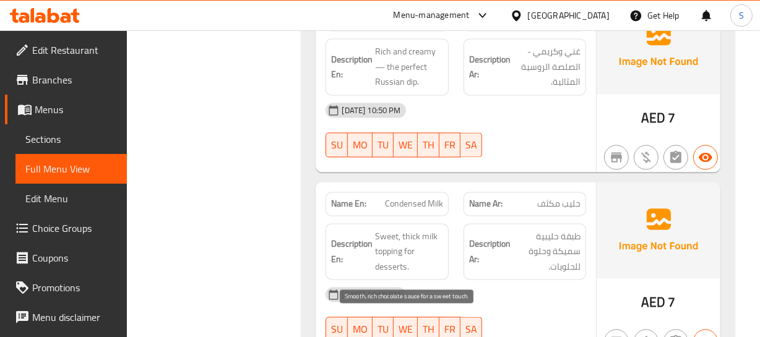
scroll to position [14807, 0]
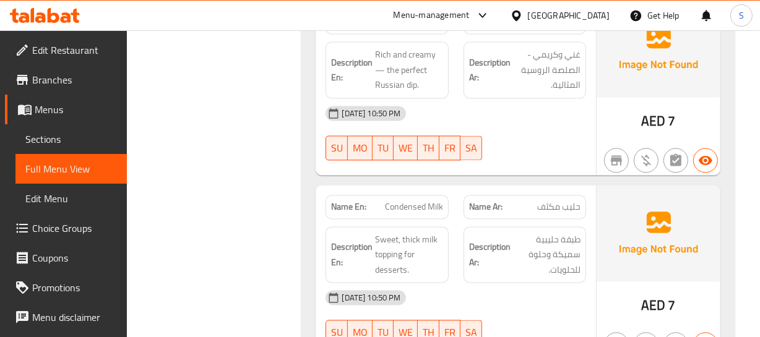
copy span "Cherry Dip"
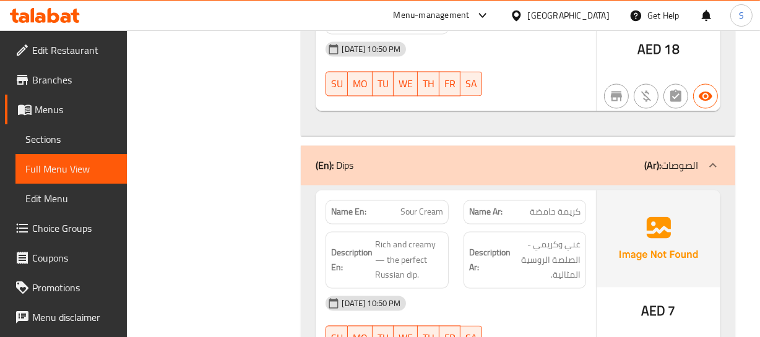
scroll to position [14583, 0]
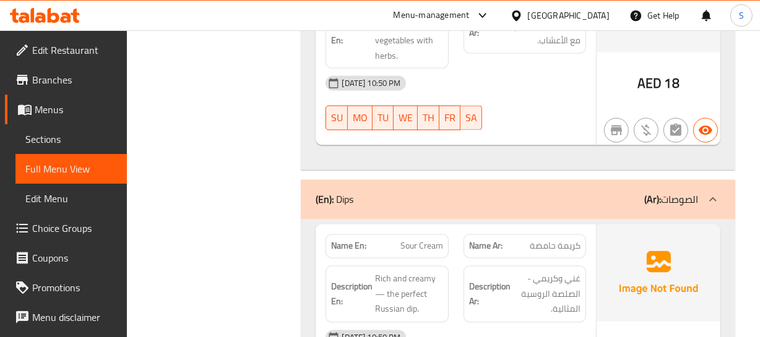
drag, startPoint x: 384, startPoint y: 204, endPoint x: 390, endPoint y: 223, distance: 19.6
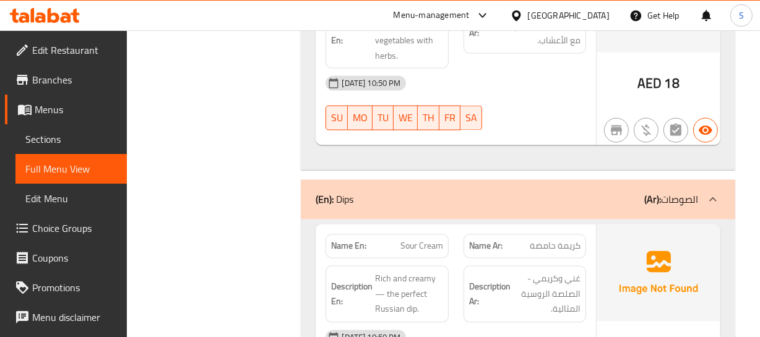
copy span "Condensed Milk"
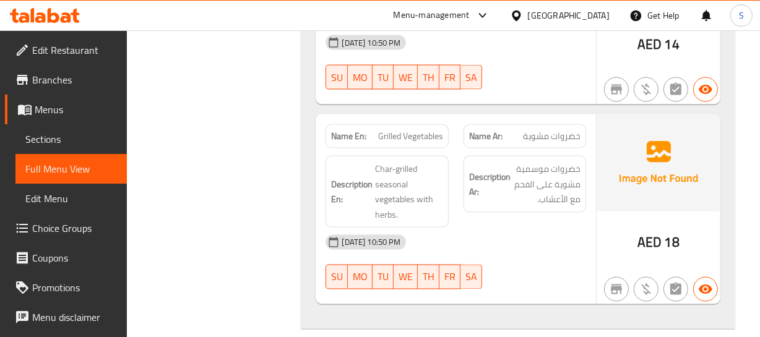
scroll to position [14414, 0]
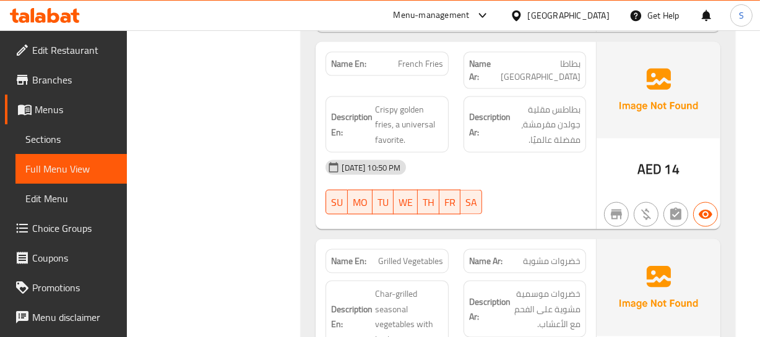
scroll to position [14254, 0]
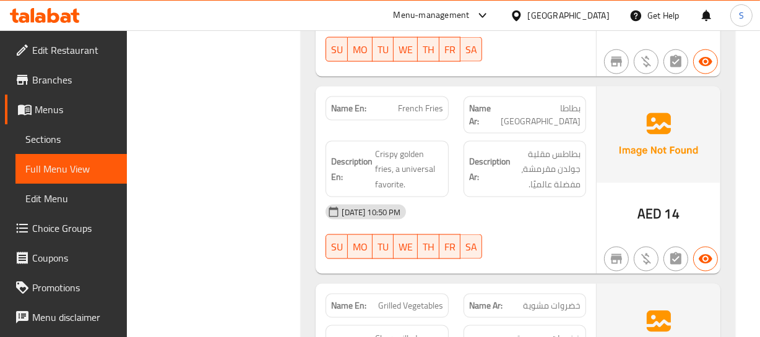
drag, startPoint x: 390, startPoint y: 71, endPoint x: 443, endPoint y: 123, distance: 73.5
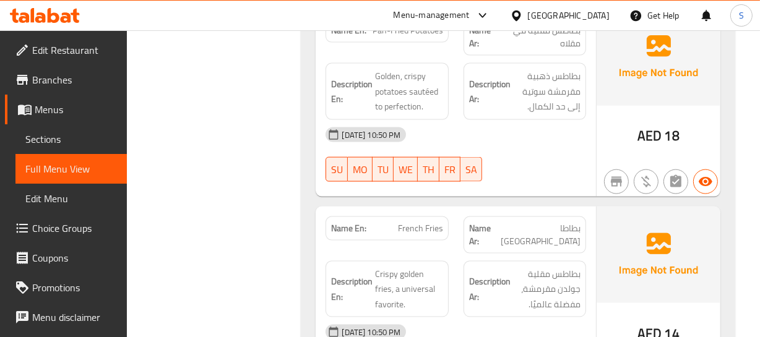
scroll to position [14085, 0]
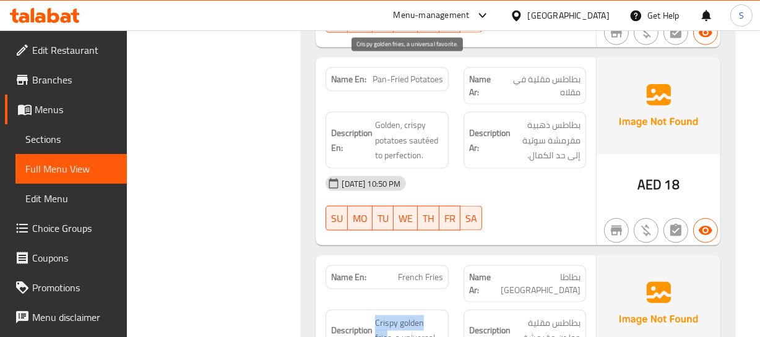
drag, startPoint x: 377, startPoint y: 58, endPoint x: 388, endPoint y: 79, distance: 23.3
click at [388, 310] on div "Description En: Crispy golden fries, a universal favorite." at bounding box center [387, 338] width 123 height 57
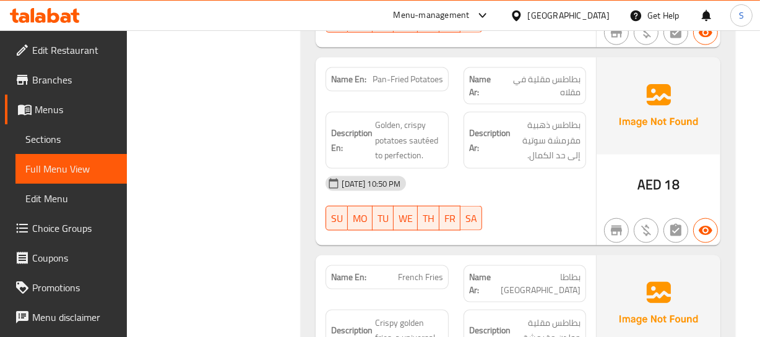
click at [402, 271] on span "French Fries" at bounding box center [420, 277] width 45 height 13
copy span "French Fries"
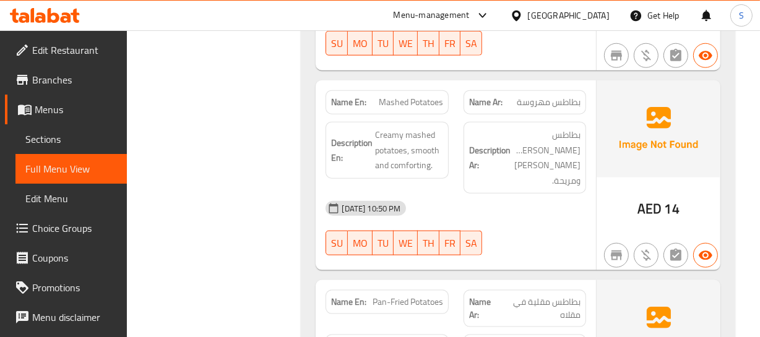
scroll to position [13860, 0]
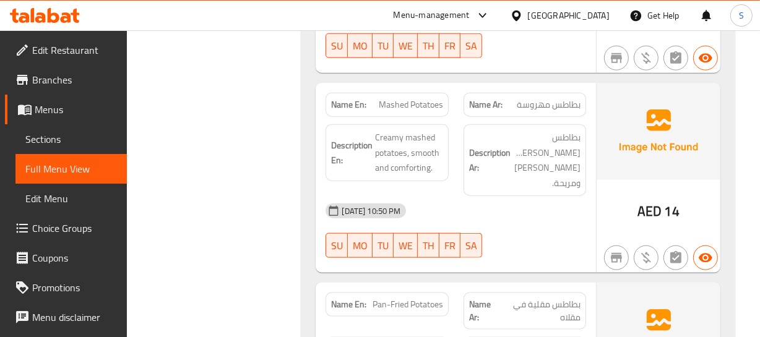
drag, startPoint x: 383, startPoint y: 104, endPoint x: 433, endPoint y: 136, distance: 59.2
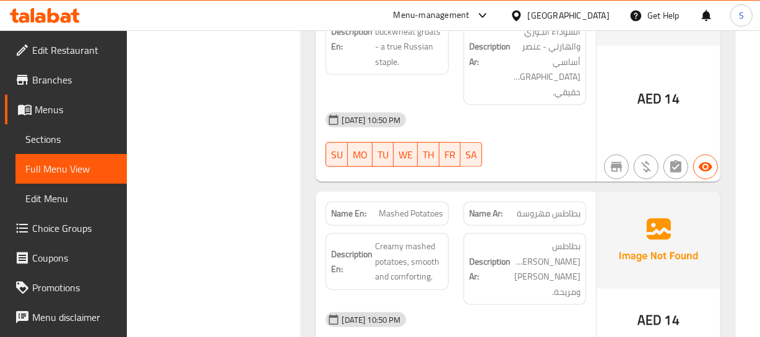
scroll to position [13748, 0]
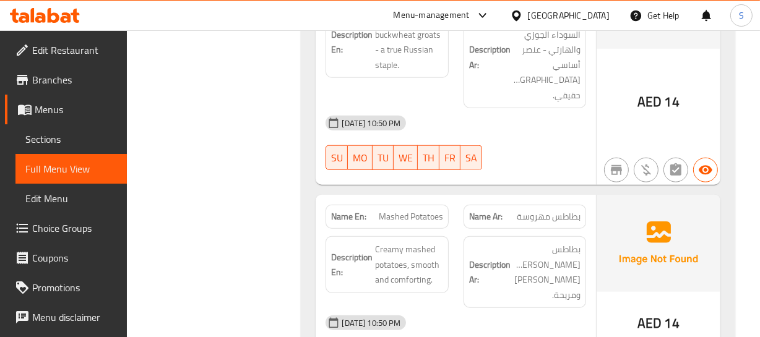
copy span "Pan-Fried Potatoes"
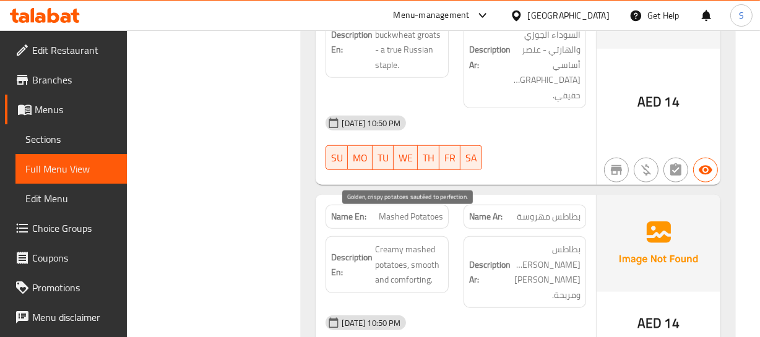
copy span "Golden, crispy potatoes sautéed to perfection."
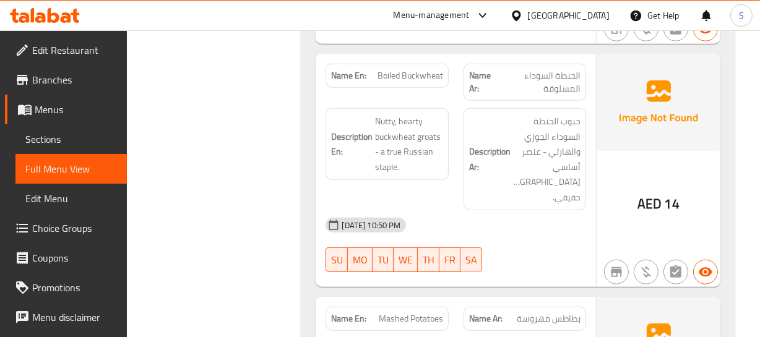
scroll to position [13579, 0]
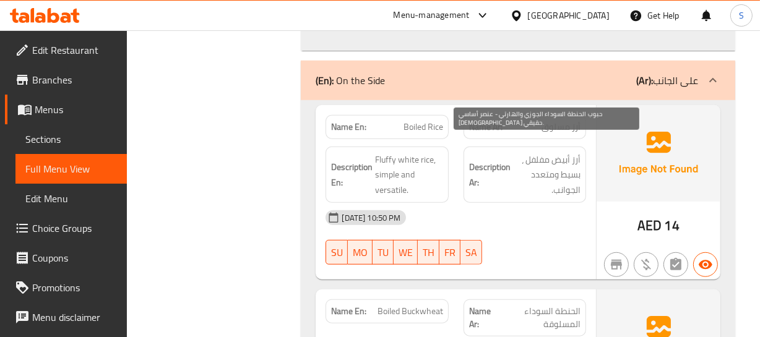
scroll to position [13466, 0]
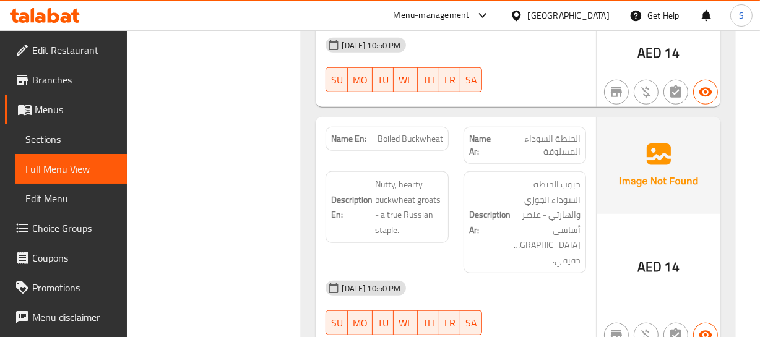
scroll to position [13583, 0]
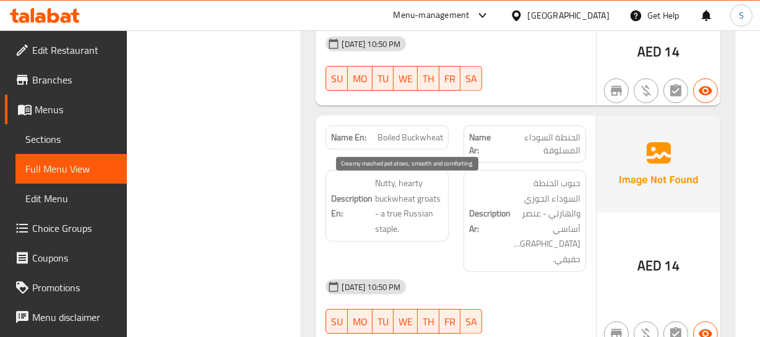
drag, startPoint x: 386, startPoint y: 185, endPoint x: 437, endPoint y: 211, distance: 57.6
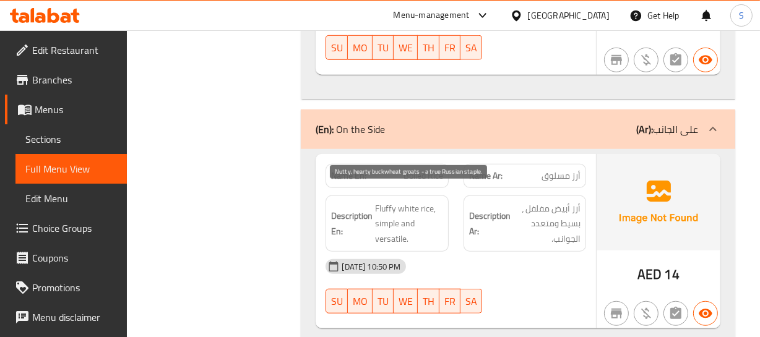
scroll to position [13358, 0]
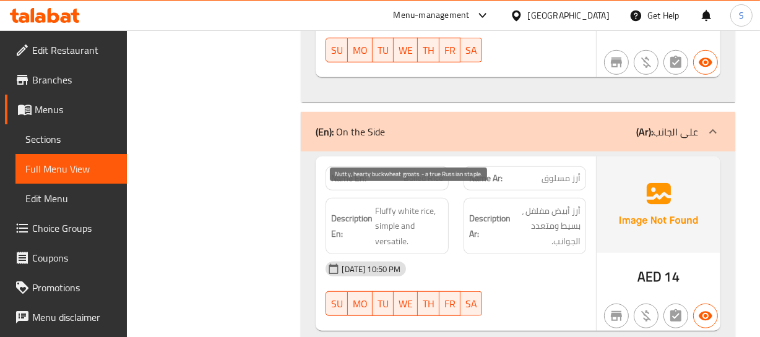
drag, startPoint x: 408, startPoint y: 192, endPoint x: 439, endPoint y: 210, distance: 36.6
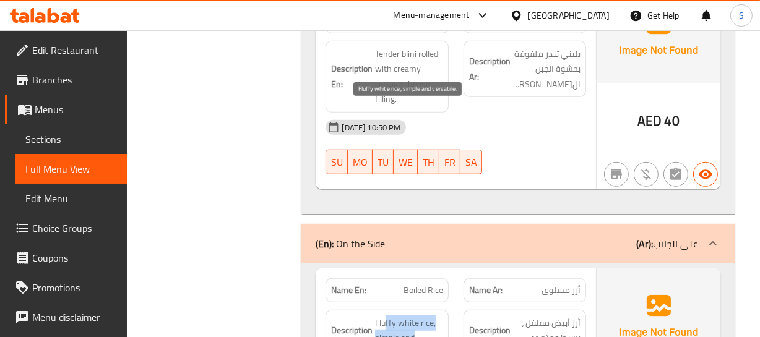
drag, startPoint x: 384, startPoint y: 105, endPoint x: 402, endPoint y: 140, distance: 39.0
click at [400, 316] on span "Fluffy white rice, simple and versatile." at bounding box center [408, 339] width 67 height 46
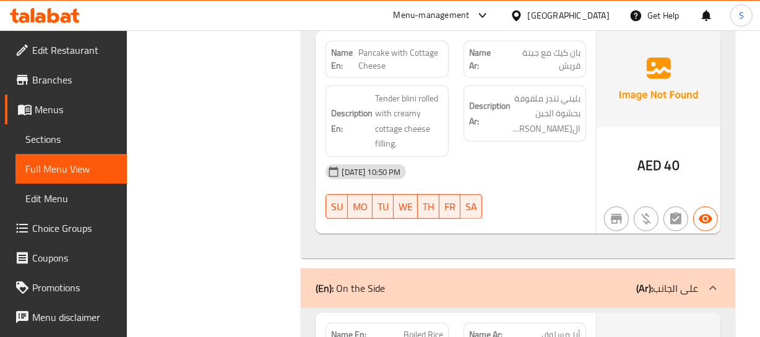
scroll to position [13133, 0]
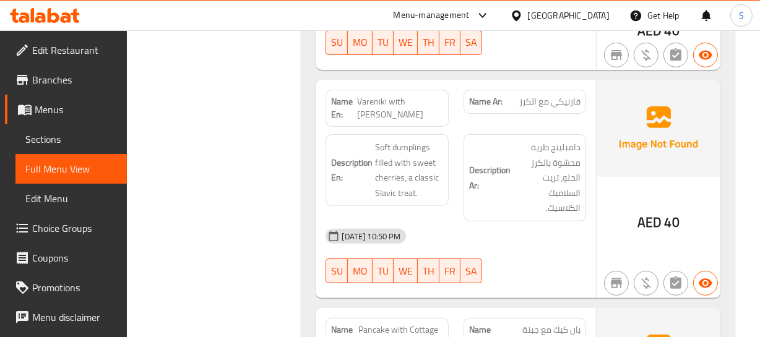
scroll to position [12923, 0]
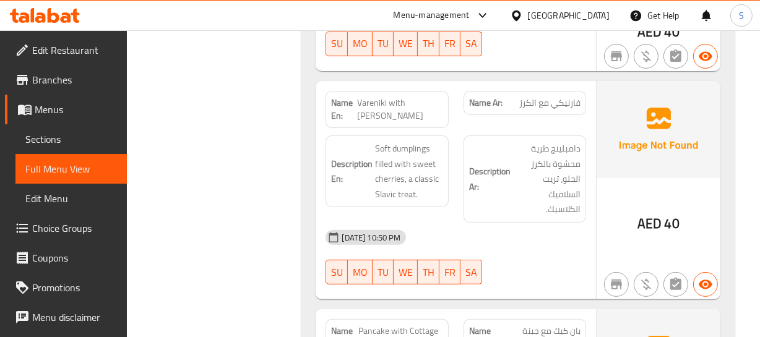
drag, startPoint x: 383, startPoint y: 162, endPoint x: 410, endPoint y: 217, distance: 61.5
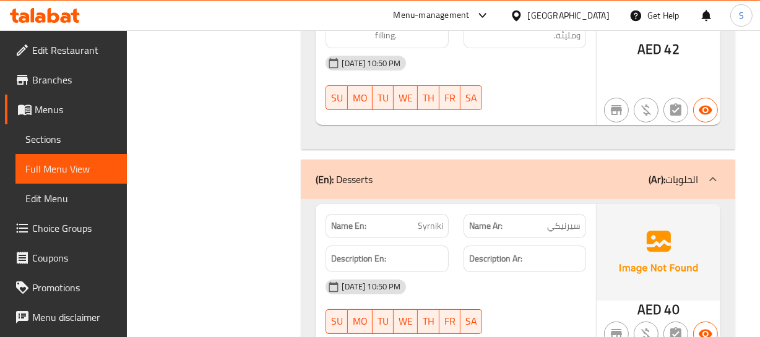
scroll to position [12641, 0]
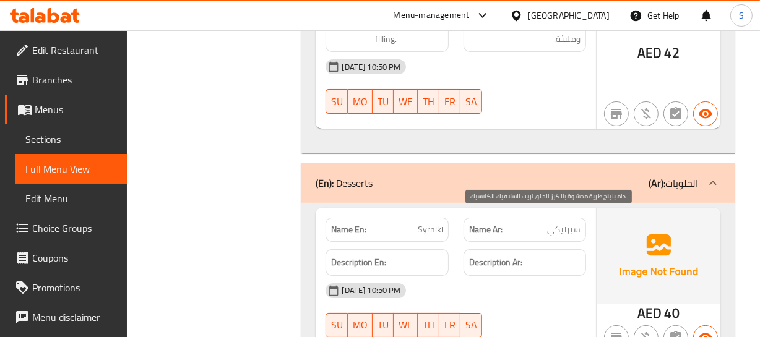
drag, startPoint x: 535, startPoint y: 221, endPoint x: 527, endPoint y: 219, distance: 8.3
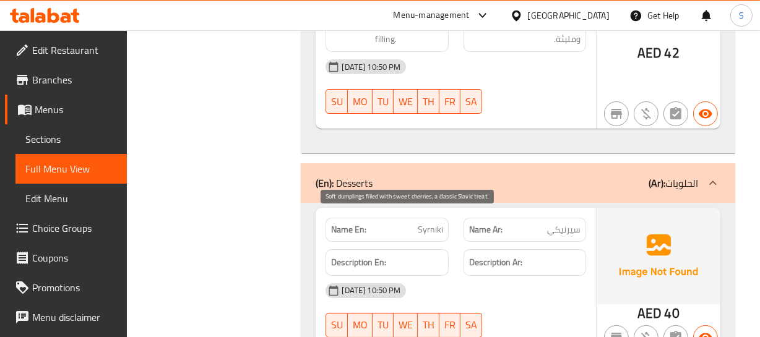
drag, startPoint x: 373, startPoint y: 215, endPoint x: 397, endPoint y: 262, distance: 52.9
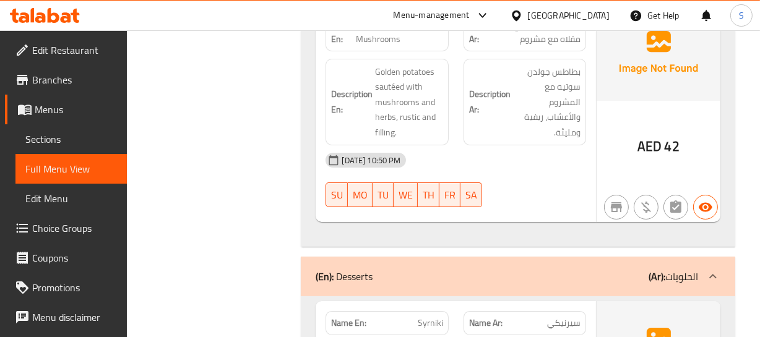
scroll to position [12529, 0]
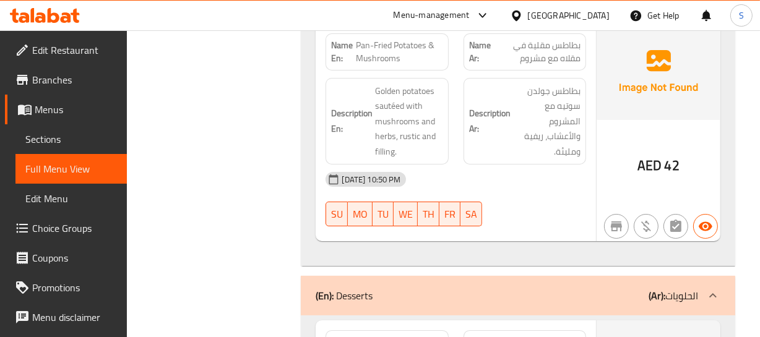
click at [466, 288] on div "(En): Desserts (Ar): الحلويات" at bounding box center [507, 295] width 382 height 15
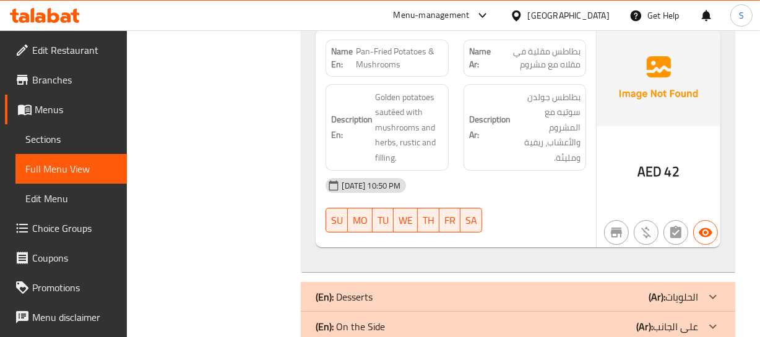
scroll to position [12414, 0]
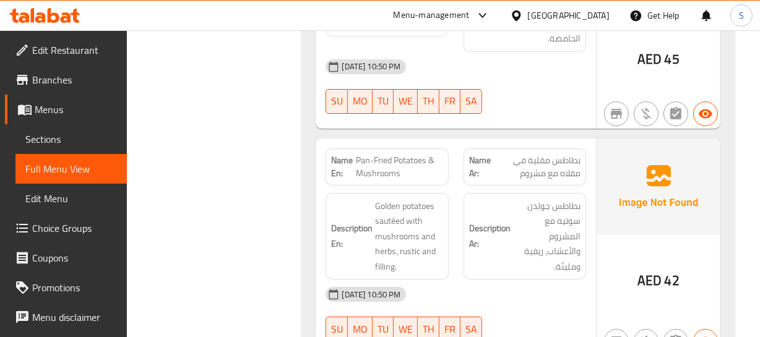
click at [490, 280] on div "06-10-2025 10:50 PM" at bounding box center [455, 295] width 275 height 30
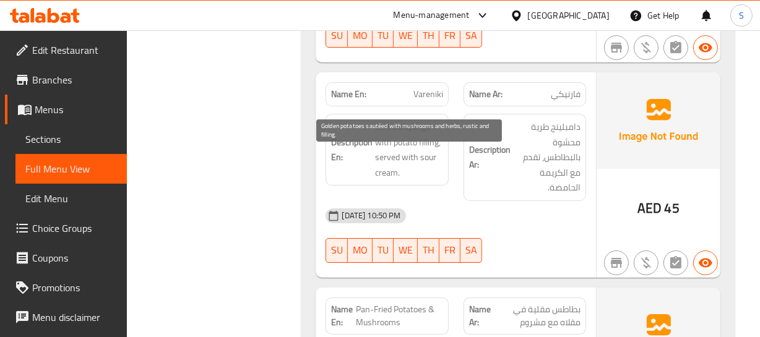
scroll to position [12245, 0]
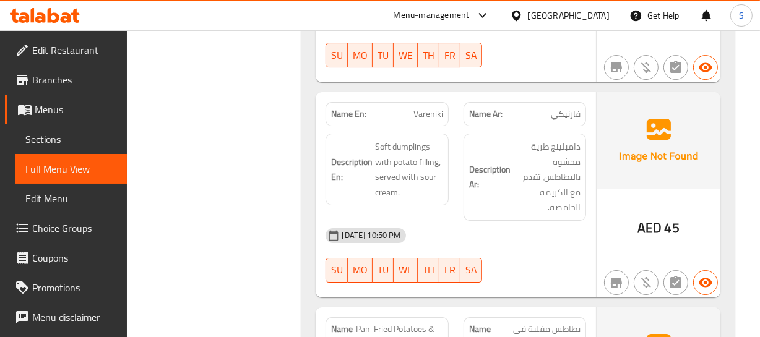
drag, startPoint x: 379, startPoint y: 168, endPoint x: 422, endPoint y: 168, distance: 43.3
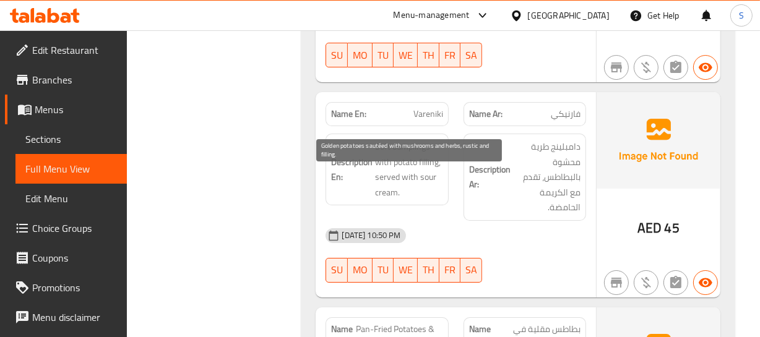
drag, startPoint x: 384, startPoint y: 170, endPoint x: 433, endPoint y: 233, distance: 79.4
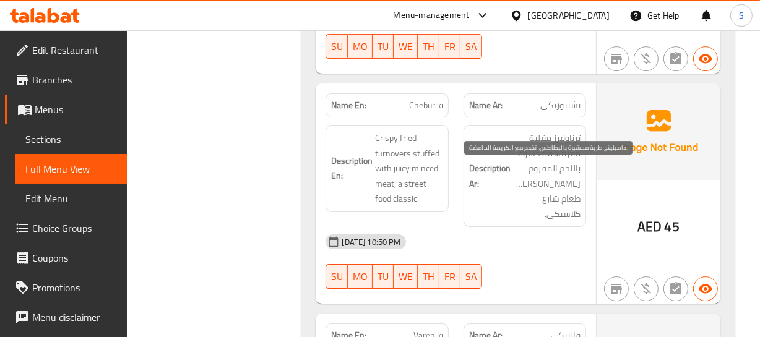
scroll to position [12020, 0]
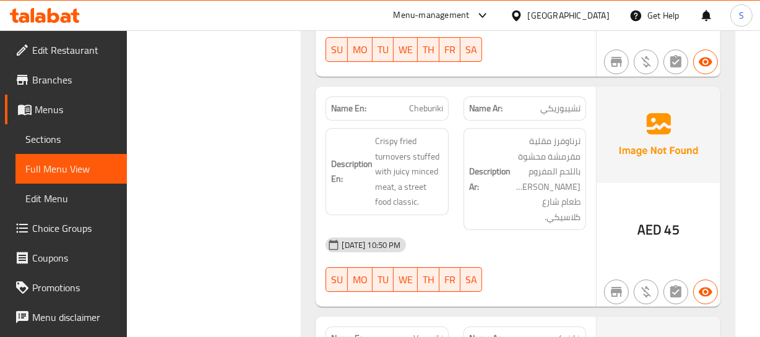
click at [433, 332] on span "Vareniki" at bounding box center [428, 338] width 30 height 13
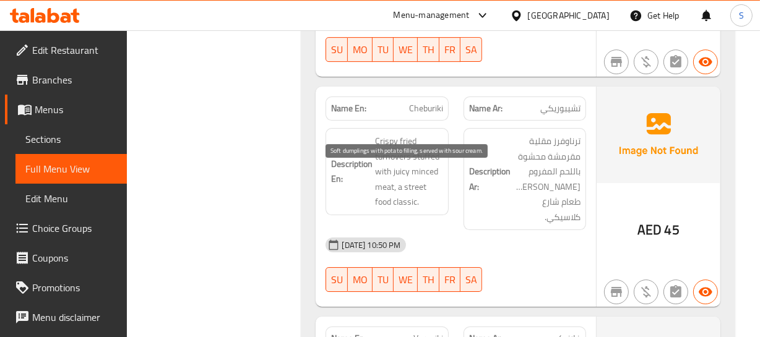
drag, startPoint x: 378, startPoint y: 175, endPoint x: 417, endPoint y: 211, distance: 53.0
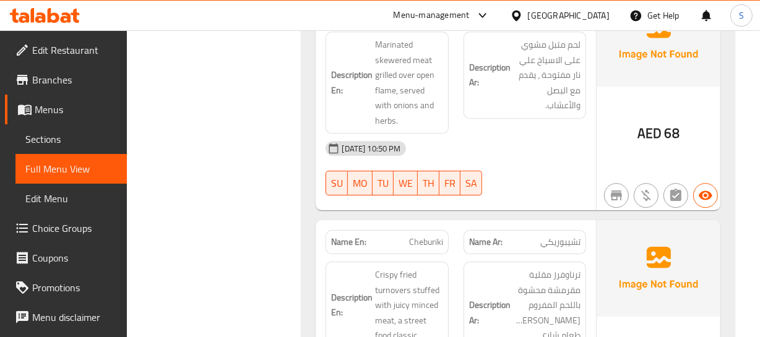
scroll to position [11851, 0]
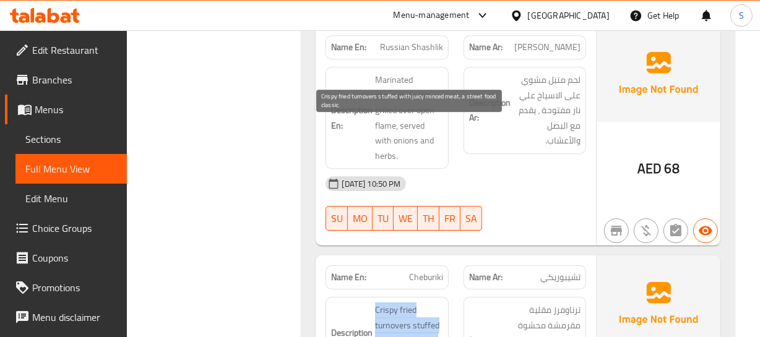
drag, startPoint x: 374, startPoint y: 122, endPoint x: 418, endPoint y: 186, distance: 77.8
click at [418, 303] on h6 "Description En: Crispy fried turnovers stuffed with juicy minced meat, a street…" at bounding box center [386, 341] width 111 height 76
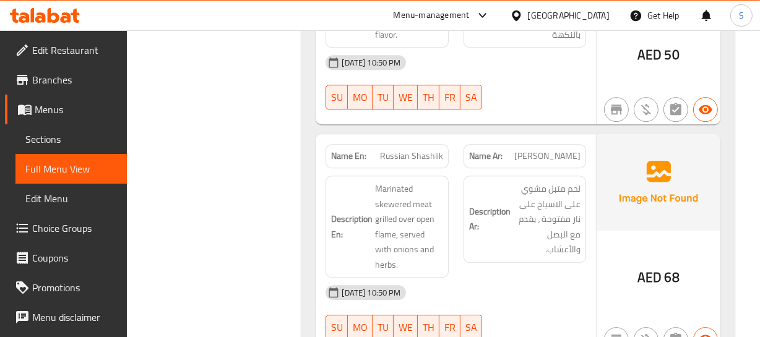
scroll to position [11682, 0]
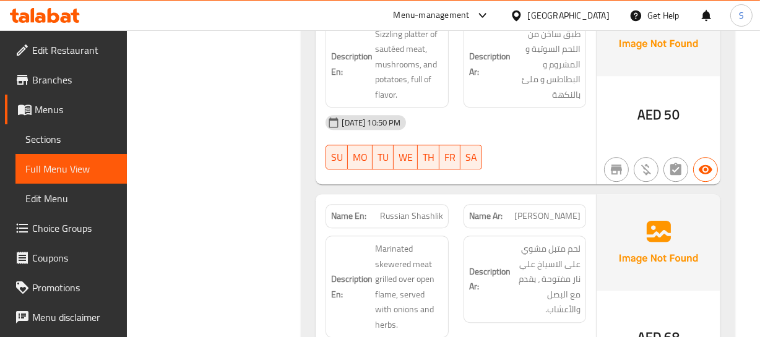
click at [541, 236] on div "Description Ar: لحم متبل مشوي على الاسياخ علي نار مفتوحة ، يقدم مع البصل والأعش…" at bounding box center [525, 279] width 123 height 87
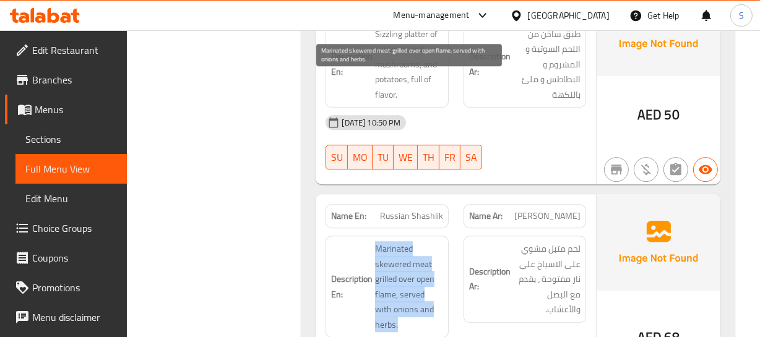
drag, startPoint x: 360, startPoint y: 74, endPoint x: 468, endPoint y: 142, distance: 127.9
click at [463, 228] on div "Description En: Marinated skewered meat grilled over open flame, served with on…" at bounding box center [455, 286] width 275 height 117
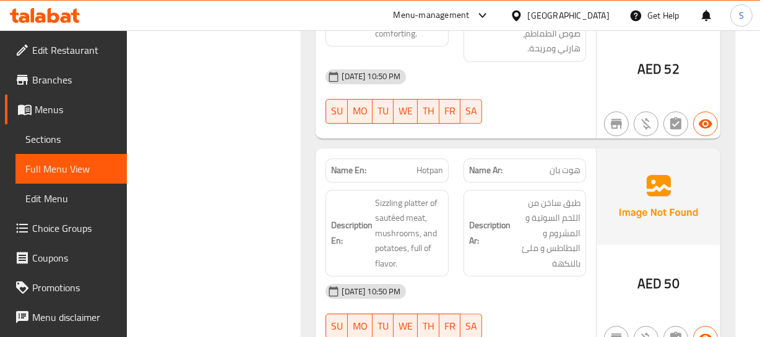
click at [527, 331] on div at bounding box center [524, 338] width 137 height 15
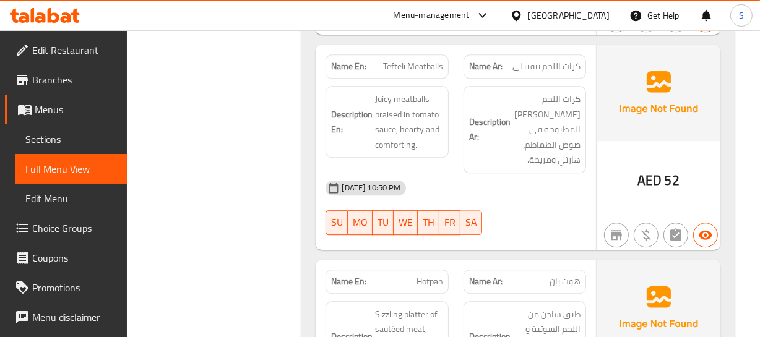
scroll to position [11401, 0]
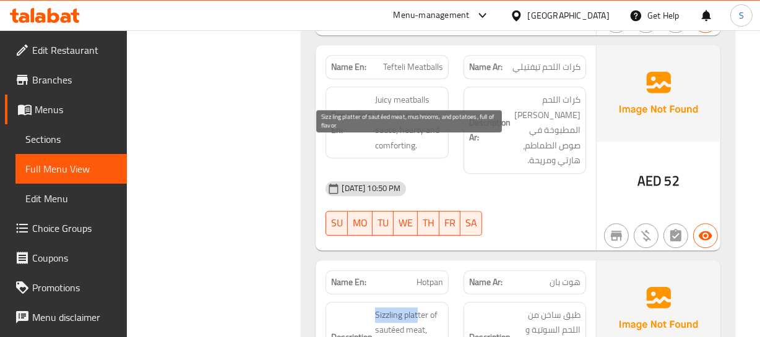
drag, startPoint x: 376, startPoint y: 150, endPoint x: 420, endPoint y: 135, distance: 46.4
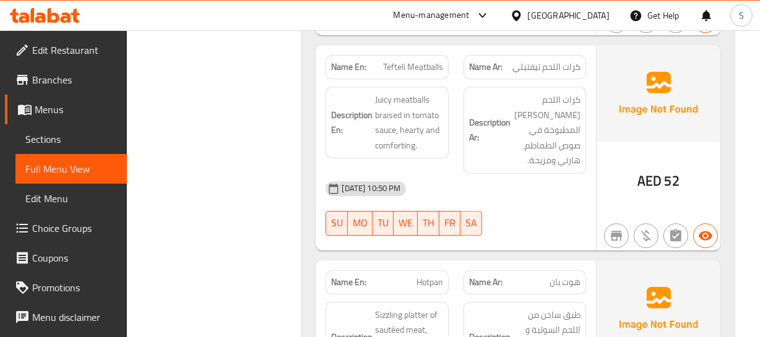
click at [419, 276] on span "Hotpan" at bounding box center [430, 282] width 27 height 13
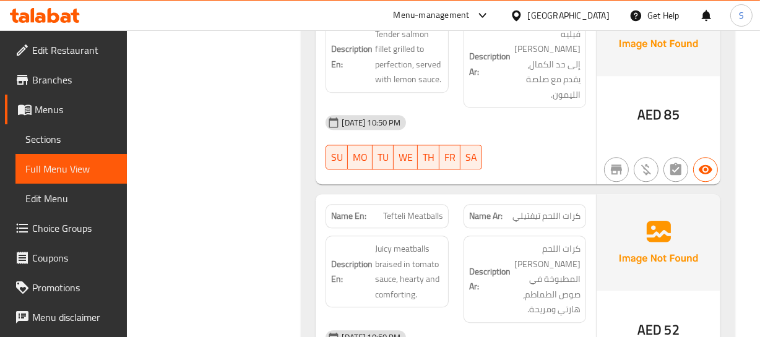
scroll to position [11232, 0]
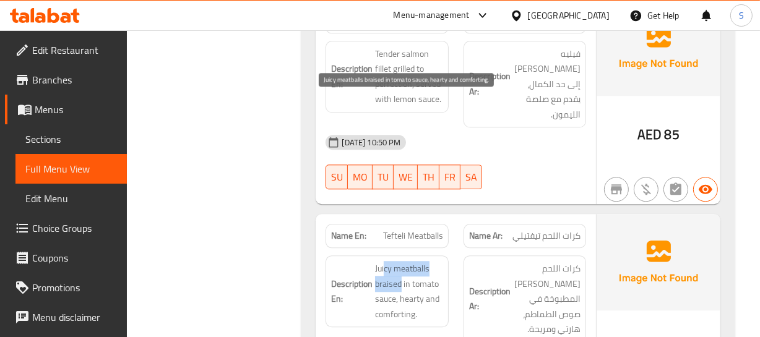
drag, startPoint x: 384, startPoint y: 96, endPoint x: 402, endPoint y: 115, distance: 26.7
click at [402, 261] on span "Juicy meatballs braised in tomato sauce, hearty and comforting." at bounding box center [408, 291] width 67 height 61
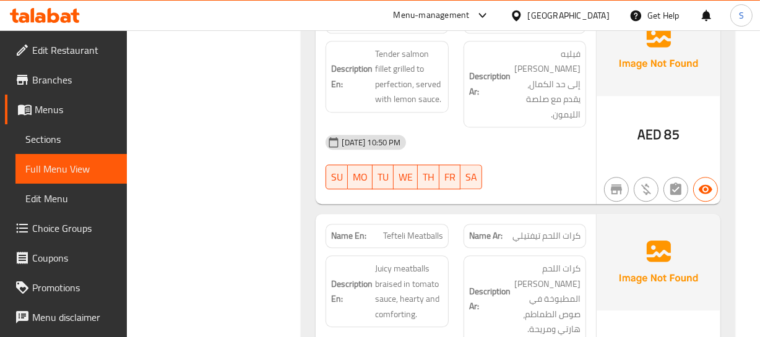
click at [399, 230] on span "Tefteli Meatballs" at bounding box center [413, 236] width 60 height 13
click at [397, 230] on span "Tefteli Meatballs" at bounding box center [413, 236] width 60 height 13
drag, startPoint x: 397, startPoint y: 74, endPoint x: 399, endPoint y: 80, distance: 6.5
click at [399, 224] on div "Name En: Tefteli Meatballs" at bounding box center [387, 236] width 123 height 24
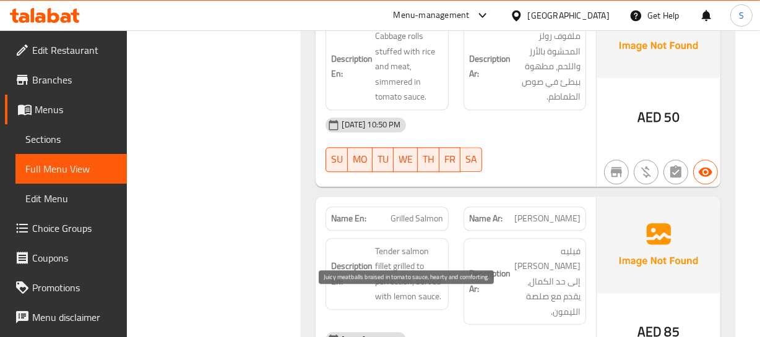
scroll to position [11007, 0]
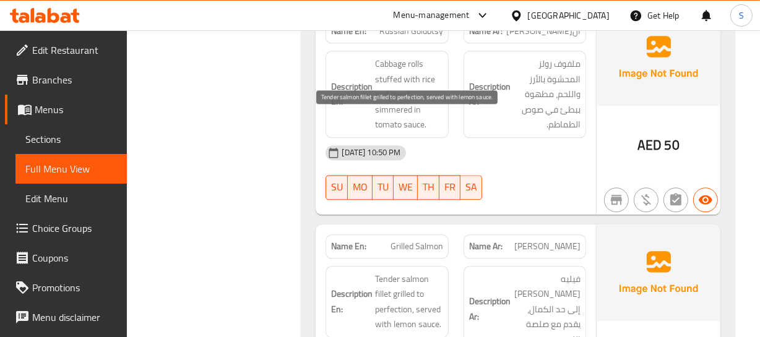
click at [433, 272] on span "Tender salmon fillet grilled to perfection, served with lemon sauce." at bounding box center [408, 302] width 67 height 61
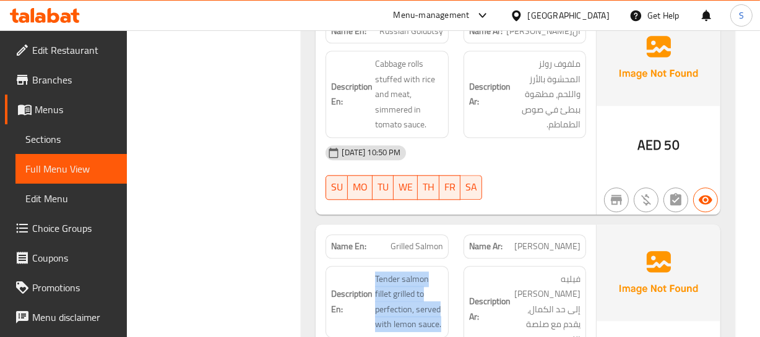
drag, startPoint x: 377, startPoint y: 121, endPoint x: 475, endPoint y: 170, distance: 109.9
click at [447, 266] on div "Description En: Tender salmon fillet grilled to perfection, served with lemon s…" at bounding box center [387, 302] width 123 height 72
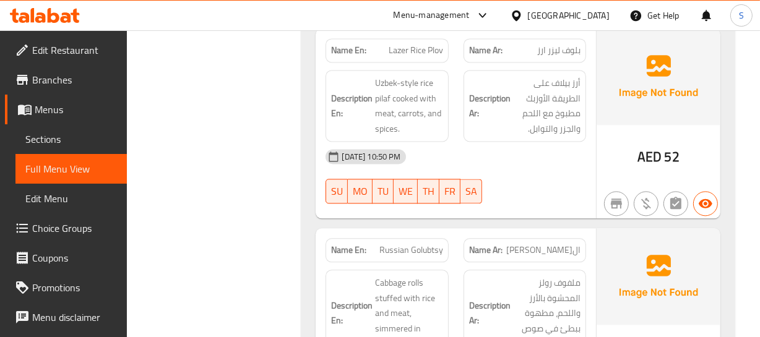
scroll to position [10782, 0]
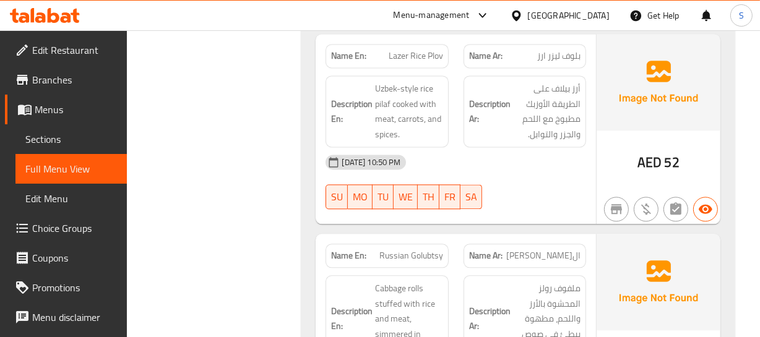
click at [453, 268] on div "Description En: Cabbage rolls stuffed with rice and meat, simmered in tomato sa…" at bounding box center [386, 319] width 137 height 102
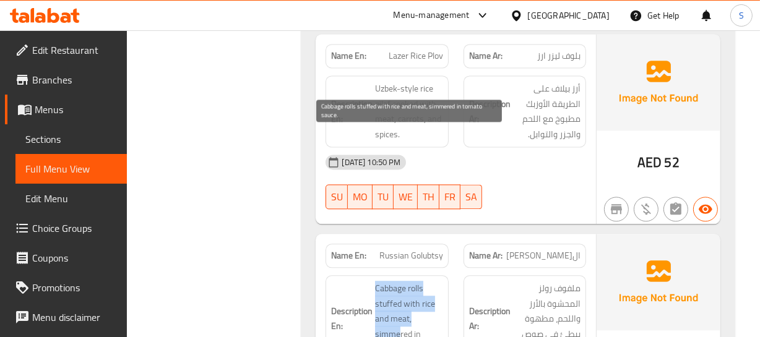
drag, startPoint x: 376, startPoint y: 137, endPoint x: 400, endPoint y: 180, distance: 48.8
click at [400, 281] on span "Cabbage rolls stuffed with rice and meat, simmered in tomato sauce." at bounding box center [408, 319] width 67 height 76
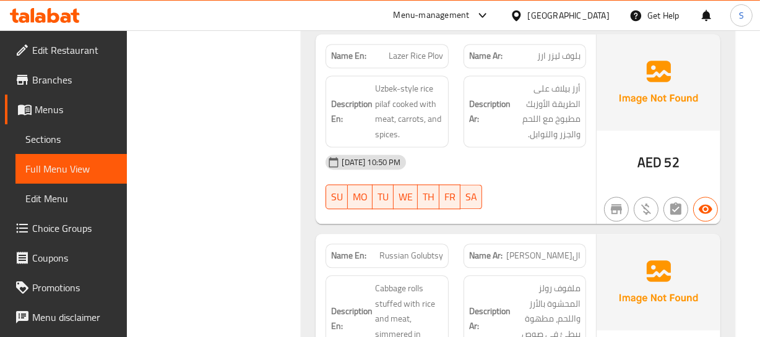
click at [405, 249] on span "Russian Golubtsy" at bounding box center [411, 255] width 64 height 13
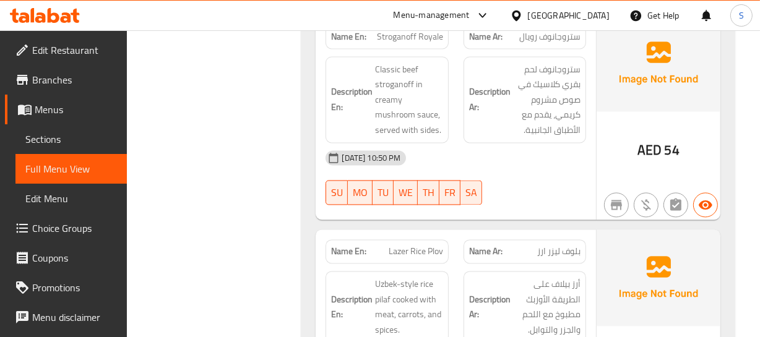
scroll to position [10557, 0]
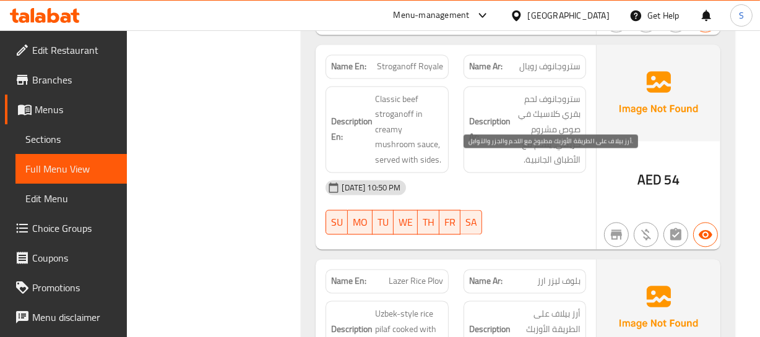
click at [532, 306] on span "أرز بيلاف على الطريقة الأوزبك مطبوخ مع اللحم والجزر والتوابل." at bounding box center [546, 336] width 67 height 61
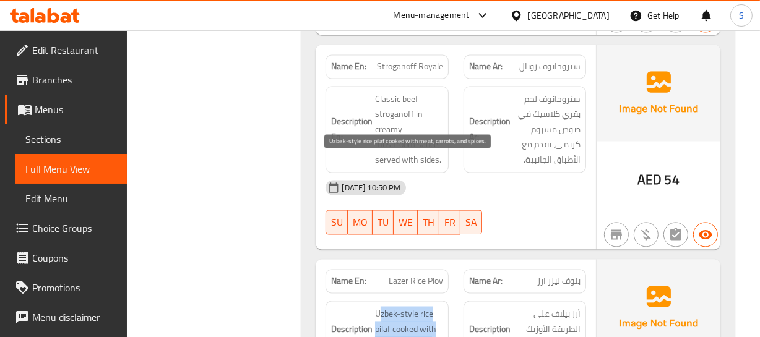
drag, startPoint x: 389, startPoint y: 163, endPoint x: 433, endPoint y: 199, distance: 56.7
click at [433, 306] on span "Uzbek-style rice pilaf cooked with meat, carrots, and spices." at bounding box center [408, 336] width 67 height 61
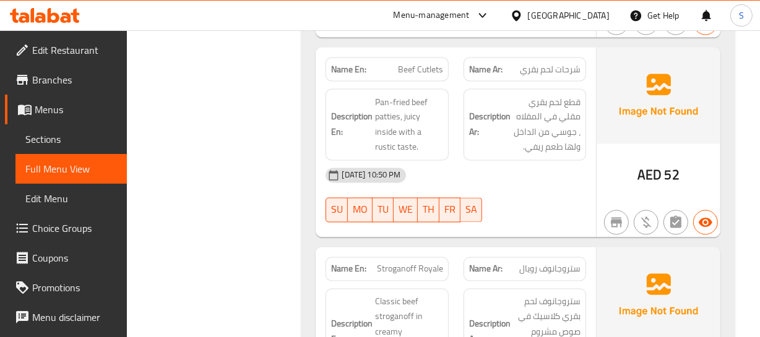
scroll to position [10331, 0]
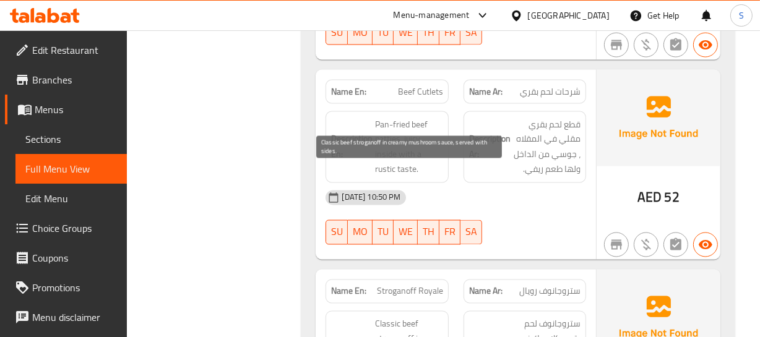
drag, startPoint x: 375, startPoint y: 173, endPoint x: 433, endPoint y: 229, distance: 80.6
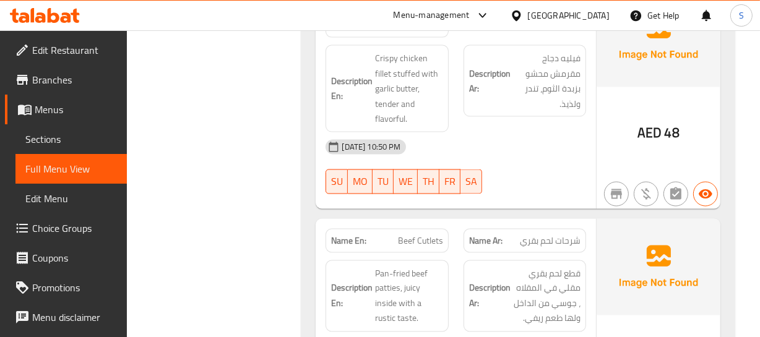
scroll to position [10163, 0]
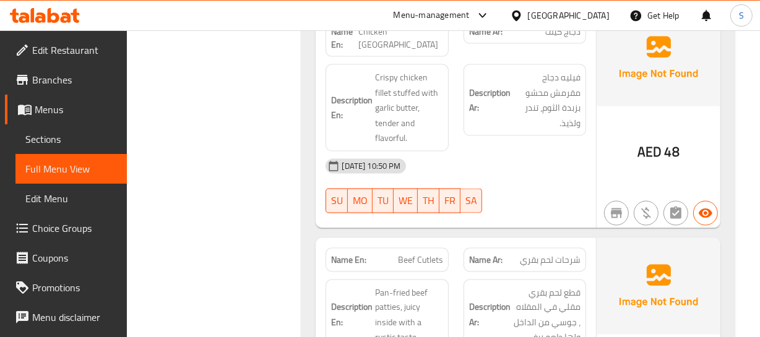
click at [491, 280] on div "Description Ar: قطع لحم بقري مقلي في المقلاه ، جوسي من الداخل ولها طعم ريفي." at bounding box center [525, 316] width 123 height 72
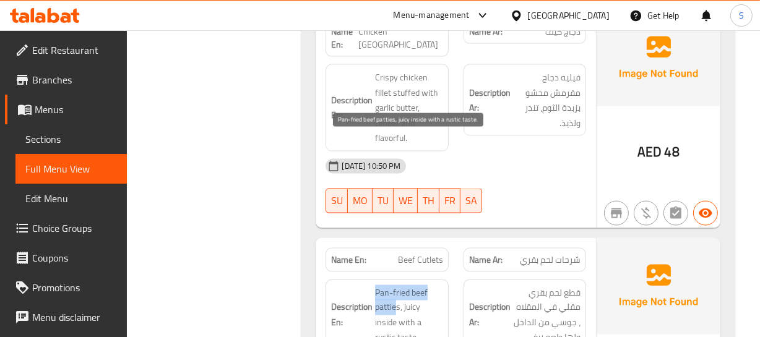
drag, startPoint x: 374, startPoint y: 140, endPoint x: 394, endPoint y: 160, distance: 28.9
click at [394, 285] on h6 "Description En: Pan-fried beef patties, juicy inside with a rustic taste." at bounding box center [386, 315] width 111 height 61
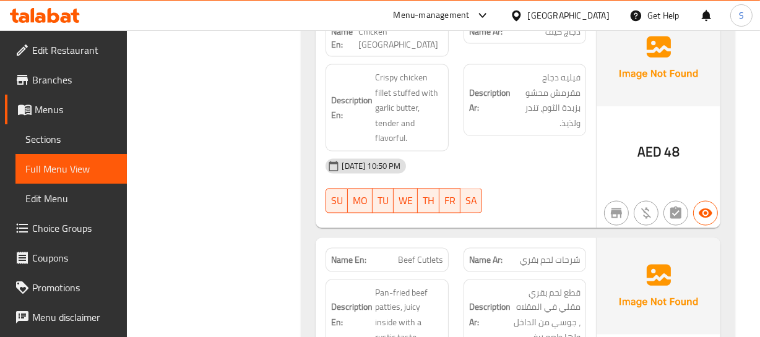
click at [415, 254] on span "Beef Cutlets" at bounding box center [420, 260] width 45 height 13
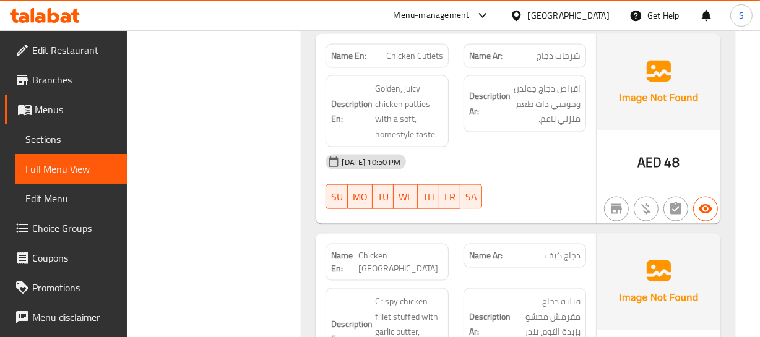
scroll to position [9938, 0]
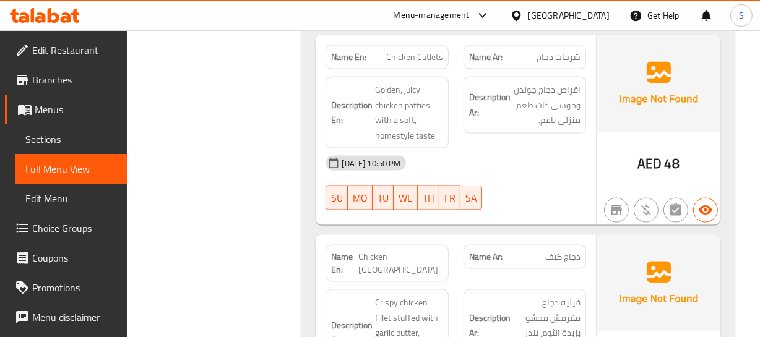
click at [459, 282] on div "Description Ar: فيليه دجاج مقرمش محشو بزبدة الثوم، تندر ولذيذ." at bounding box center [524, 333] width 137 height 102
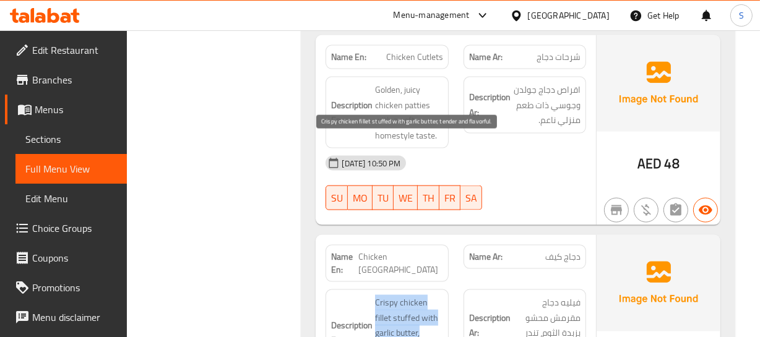
drag, startPoint x: 371, startPoint y: 145, endPoint x: 418, endPoint y: 205, distance: 75.9
click at [407, 295] on h6 "Description En: Crispy chicken fillet stuffed with garlic butter, tender and fl…" at bounding box center [386, 333] width 111 height 76
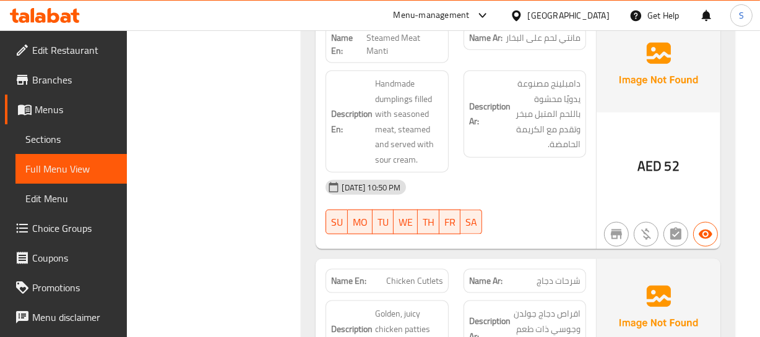
scroll to position [9712, 0]
click at [446, 302] on div "Description En: Golden, juicy chicken patties with a soft, homestyle taste." at bounding box center [387, 338] width 123 height 72
click at [400, 276] on span "Chicken Cutlets" at bounding box center [414, 282] width 57 height 13
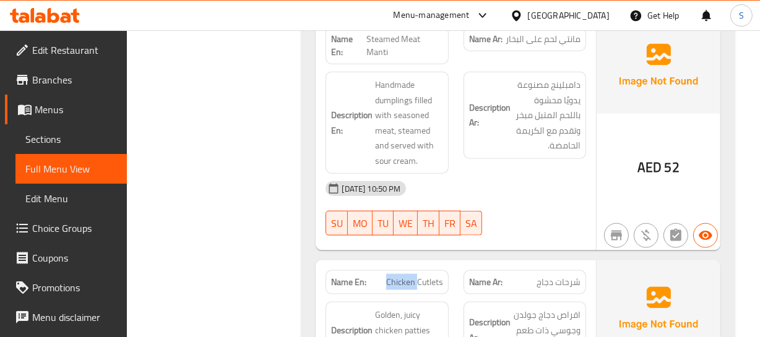
click at [400, 276] on span "Chicken Cutlets" at bounding box center [414, 282] width 57 height 13
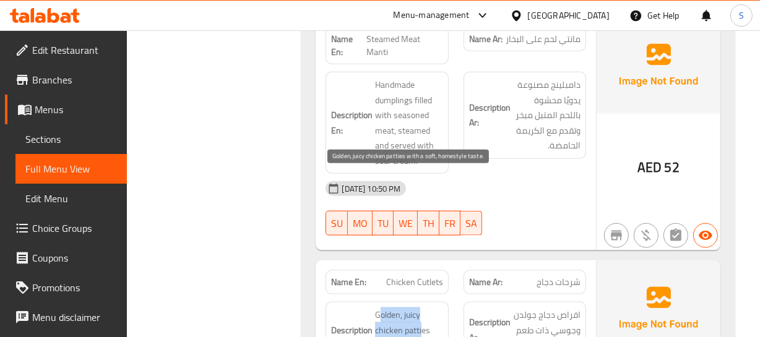
drag, startPoint x: 381, startPoint y: 173, endPoint x: 422, endPoint y: 157, distance: 44.1
click at [422, 308] on span "Golden, juicy chicken patties with a soft, homestyle taste." at bounding box center [408, 338] width 67 height 61
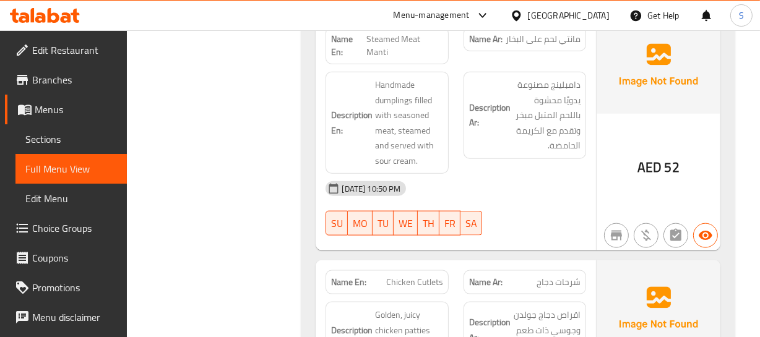
click at [423, 276] on span "Chicken Cutlets" at bounding box center [414, 282] width 57 height 13
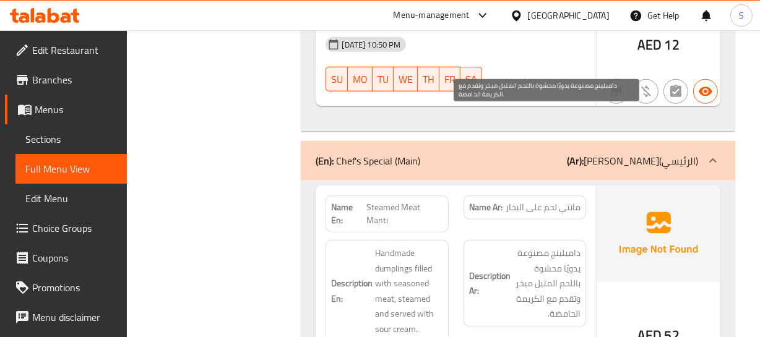
scroll to position [9488, 0]
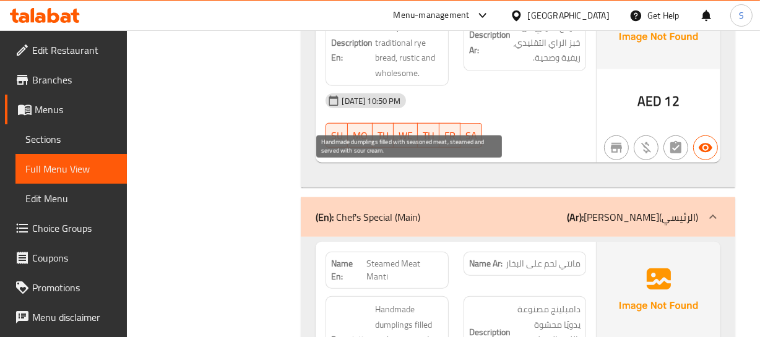
drag, startPoint x: 371, startPoint y: 166, endPoint x: 374, endPoint y: 71, distance: 95.4
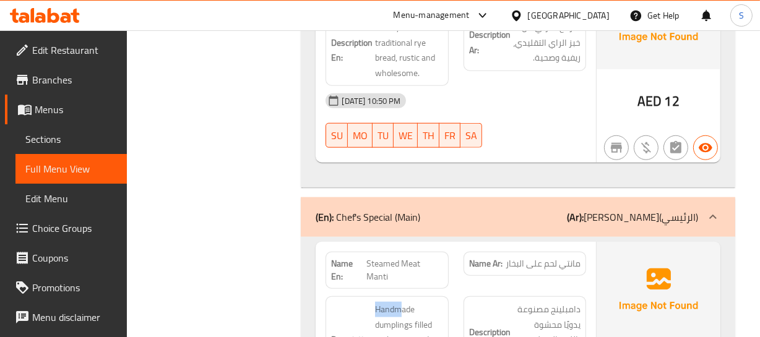
click at [532, 210] on div "(En): Chef's Special (Main) (Ar): شيف سبيشيال(الرئيسي)" at bounding box center [507, 217] width 382 height 15
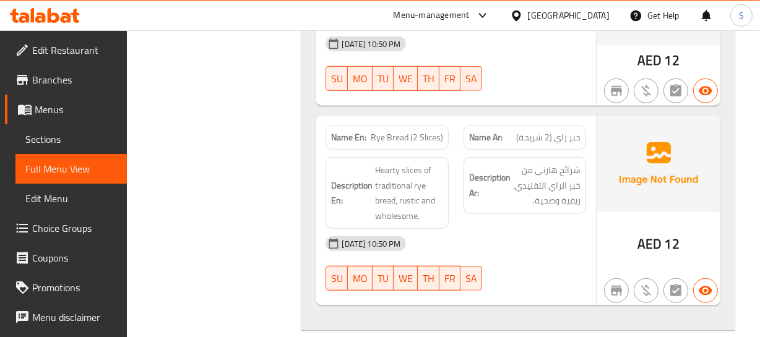
scroll to position [9286, 0]
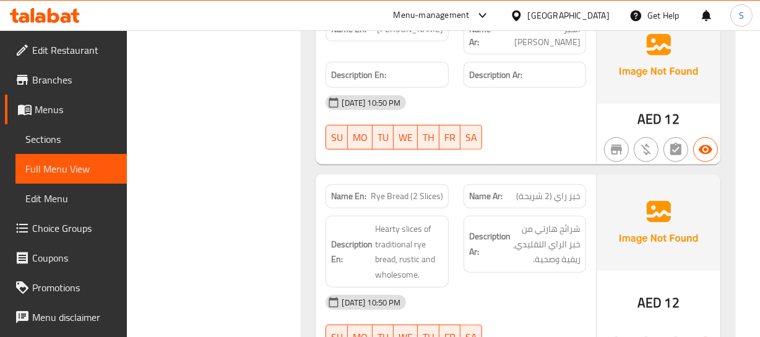
click at [462, 209] on div "Description Ar: شرائح هارتي من خبز الراي التقليدي، ريفية وصحية." at bounding box center [524, 252] width 137 height 87
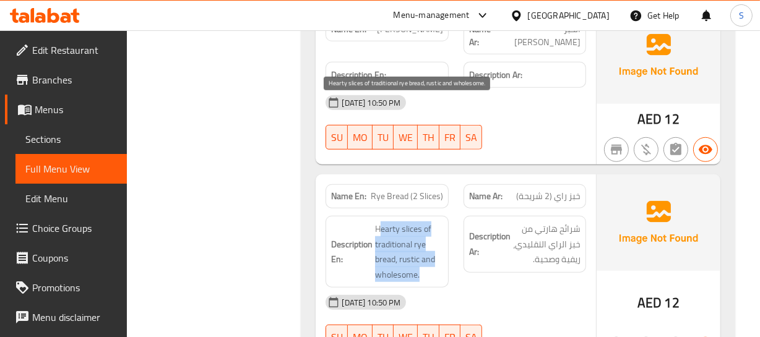
drag, startPoint x: 380, startPoint y: 105, endPoint x: 413, endPoint y: 121, distance: 36.5
click at [427, 222] on span "Hearty slices of traditional rye bread, rustic and wholesome." at bounding box center [408, 252] width 67 height 61
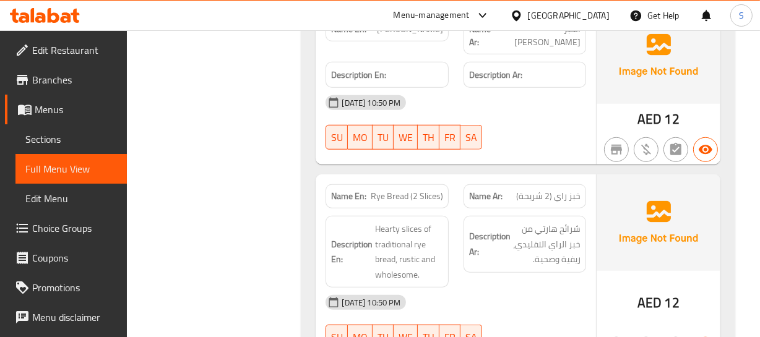
click at [401, 177] on div "Name En: Rye Bread (2 Slices)" at bounding box center [386, 196] width 137 height 39
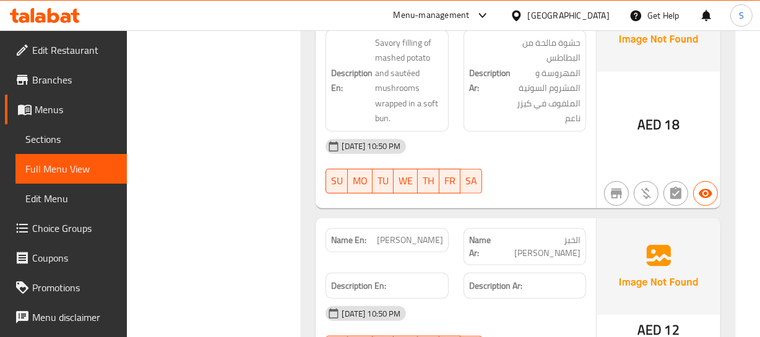
scroll to position [9061, 0]
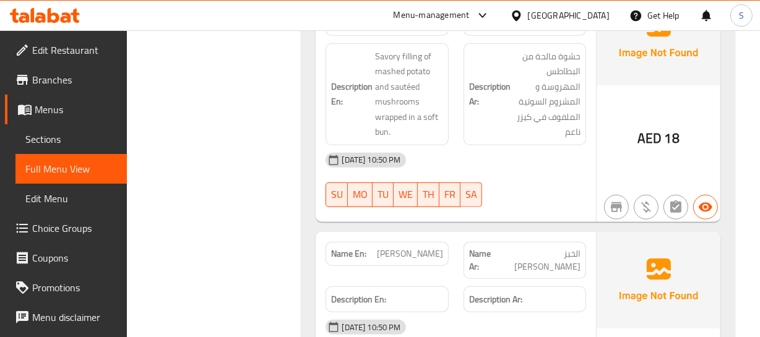
click at [409, 248] on span "Uzbek Bread" at bounding box center [410, 254] width 66 height 13
drag, startPoint x: 409, startPoint y: 148, endPoint x: 415, endPoint y: 153, distance: 7.9
click at [408, 248] on span "Uzbek Bread" at bounding box center [410, 254] width 66 height 13
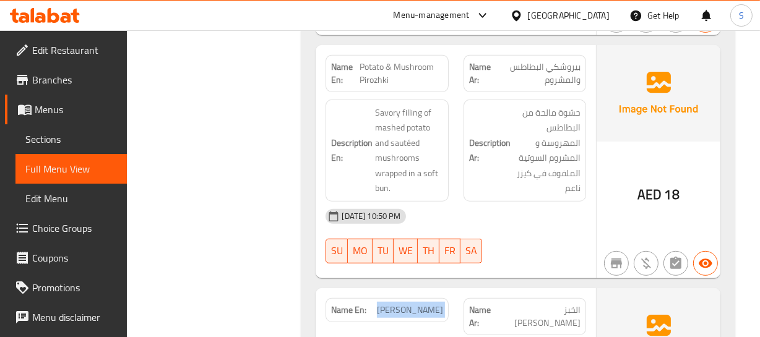
click at [420, 304] on span "Uzbek Bread" at bounding box center [410, 310] width 66 height 13
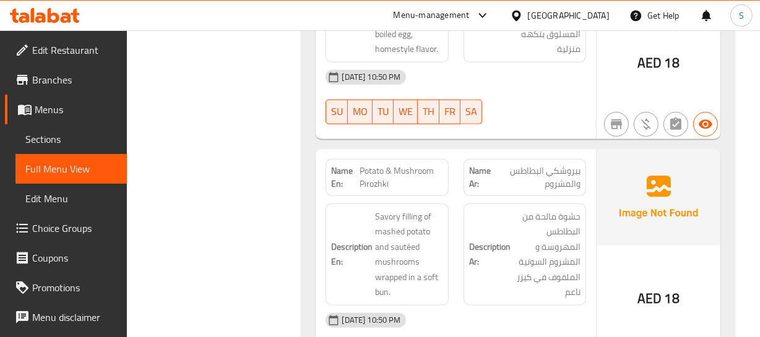
scroll to position [8892, 0]
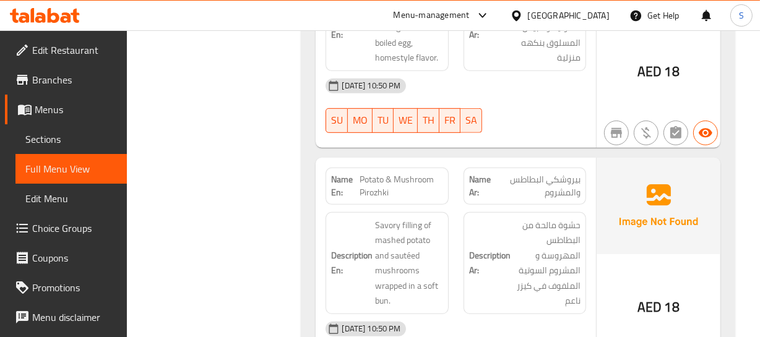
click at [459, 205] on div "Description Ar: حشوة مالحة من البطاطس المهروسة و المشروم السوتية الملفوف في كيز…" at bounding box center [524, 263] width 137 height 117
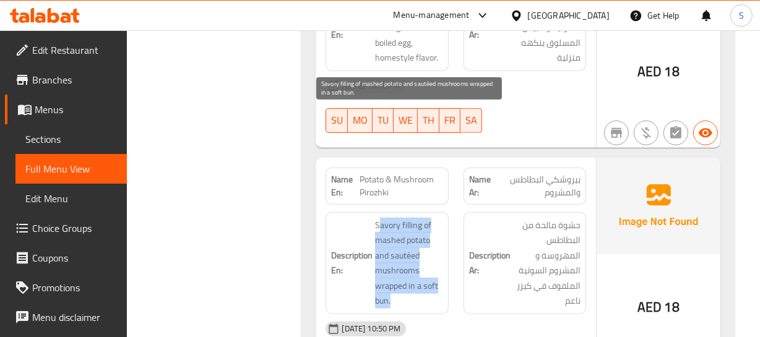
drag, startPoint x: 378, startPoint y: 111, endPoint x: 420, endPoint y: 196, distance: 95.5
click at [420, 218] on span "Savory filling of mashed potato and sautéed mushrooms wrapped in a soft bun." at bounding box center [408, 263] width 67 height 91
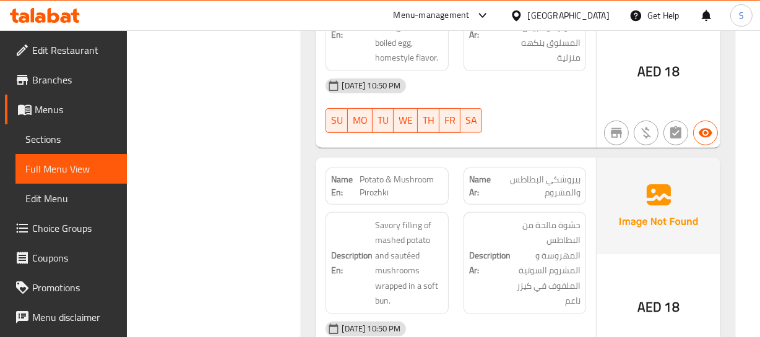
click at [389, 173] on span "Potato & Mushroom Pirozhki" at bounding box center [402, 186] width 84 height 26
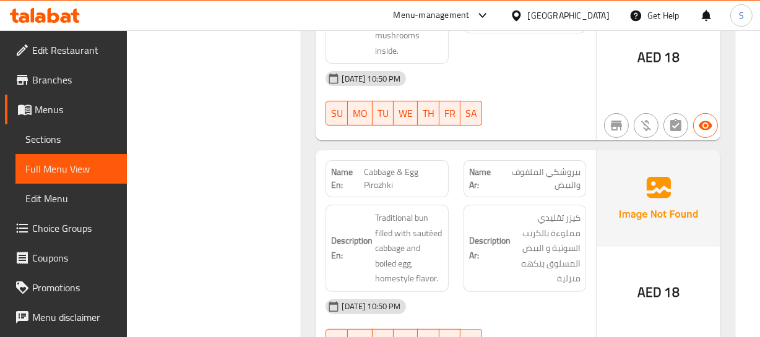
scroll to position [8667, 0]
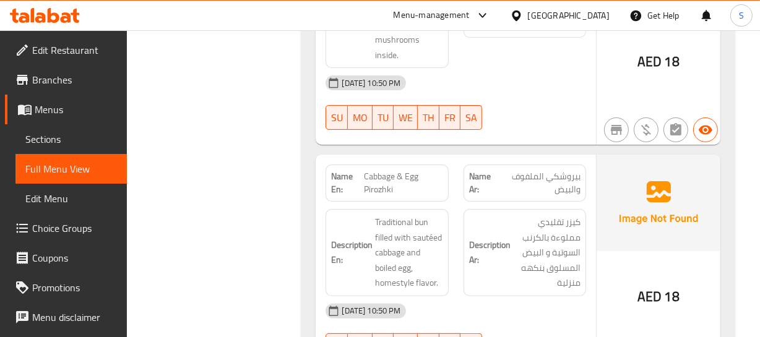
click at [478, 238] on strong "Description Ar:" at bounding box center [489, 253] width 41 height 30
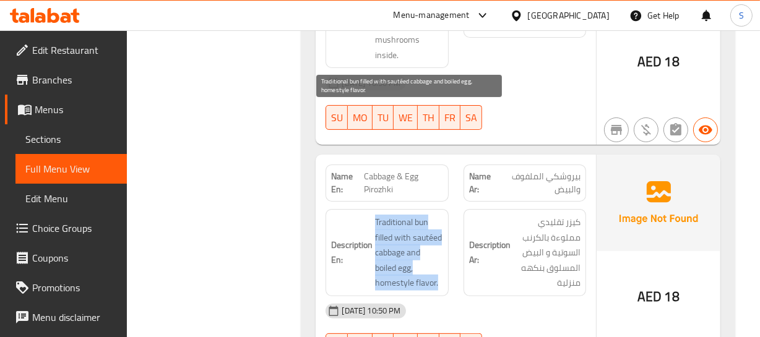
drag, startPoint x: 377, startPoint y: 110, endPoint x: 438, endPoint y: 171, distance: 86.2
click at [438, 215] on span "Traditional bun filled with sautéed cabbage and boiled egg, homestyle flavor." at bounding box center [408, 253] width 67 height 76
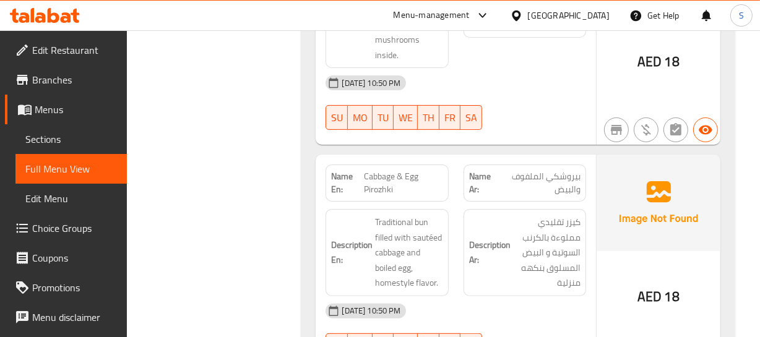
click at [411, 170] on span "Cabbage & Egg Pirozhki" at bounding box center [403, 183] width 79 height 26
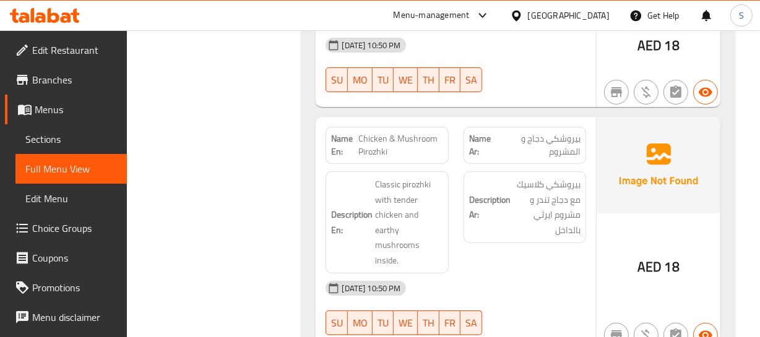
scroll to position [8442, 0]
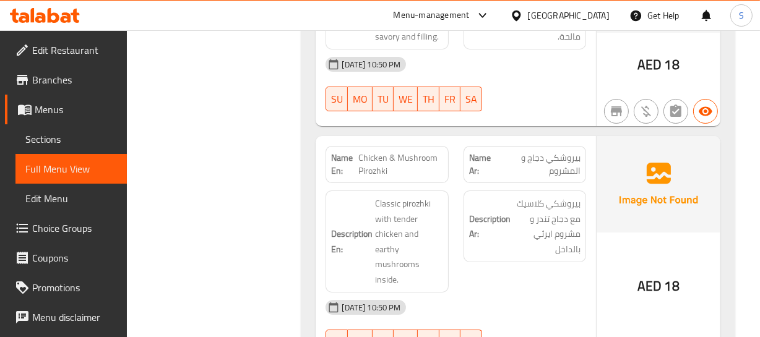
click at [489, 191] on div "Description Ar: بيروشكي كلاسيك مع دجاج تندر و مشروم ايرثي بالداخل" at bounding box center [525, 227] width 123 height 72
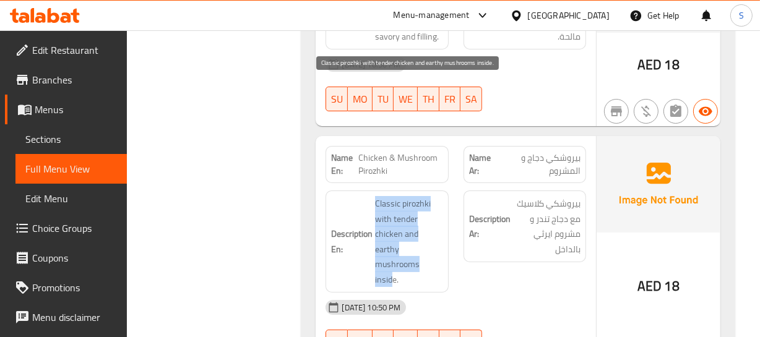
drag, startPoint x: 376, startPoint y: 86, endPoint x: 393, endPoint y: 165, distance: 80.4
click at [393, 191] on div "Description En: Classic pirozhki with tender chicken and earthy mushrooms insid…" at bounding box center [387, 242] width 123 height 102
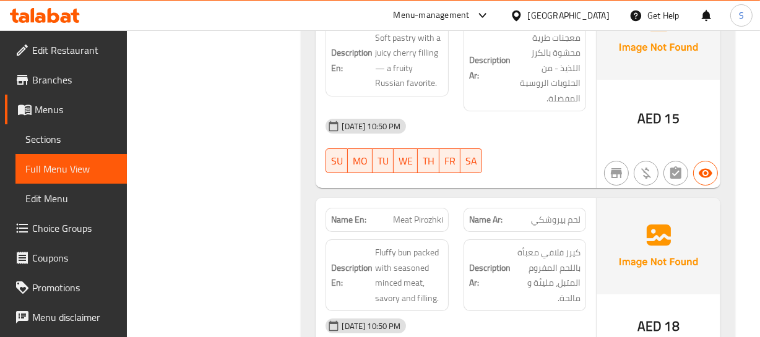
scroll to position [8161, 0]
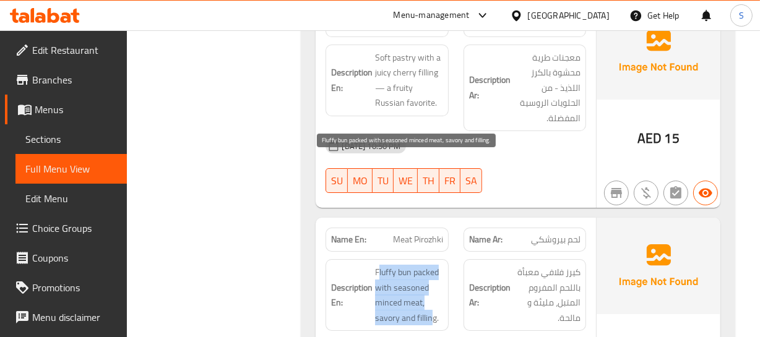
drag, startPoint x: 378, startPoint y: 158, endPoint x: 438, endPoint y: 198, distance: 71.9
click at [438, 265] on span "Fluffy bun packed with seasoned minced meat, savory and filling." at bounding box center [408, 295] width 67 height 61
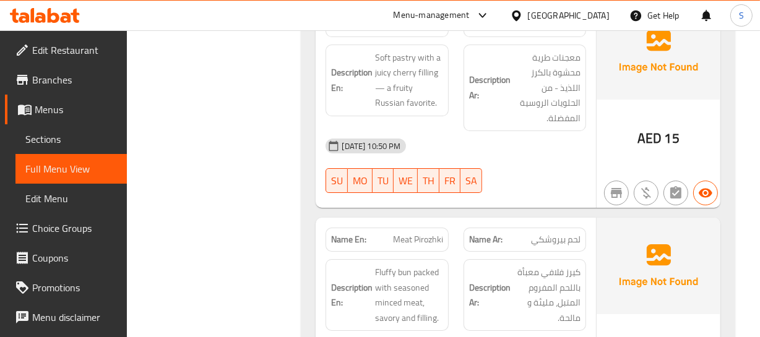
click at [410, 233] on span "Meat Pirozhki" at bounding box center [418, 239] width 50 height 13
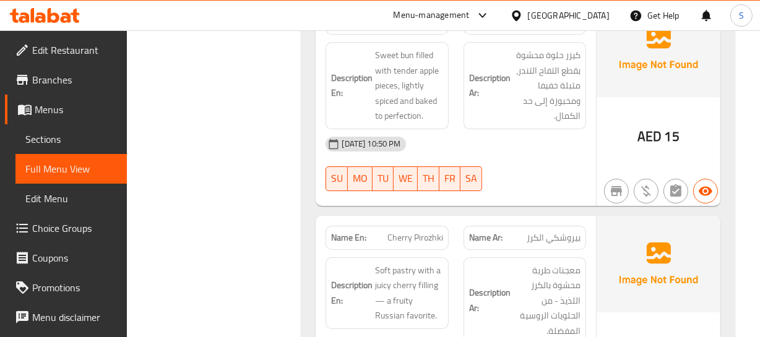
scroll to position [7935, 0]
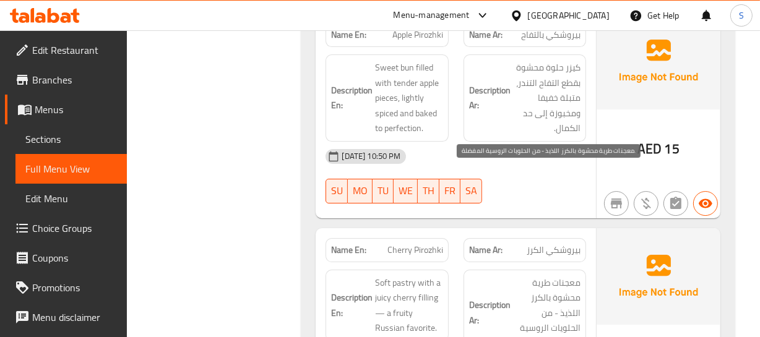
click at [571, 275] on span "معجنات طرية محشوة بالكرز اللذيذ - من الحلويات الروسية المفضلة." at bounding box center [546, 313] width 67 height 76
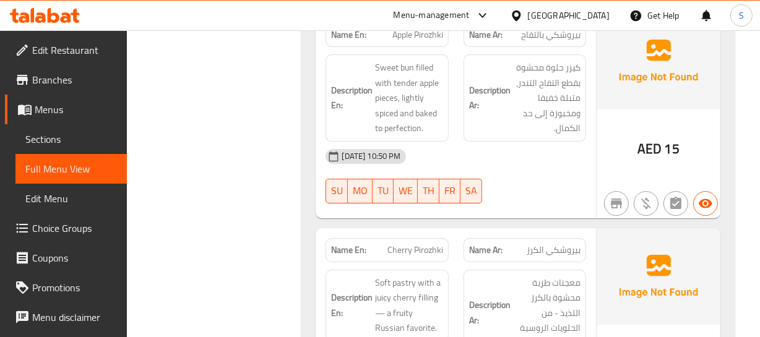
click at [401, 244] on span "Cherry Pirozhki" at bounding box center [415, 250] width 56 height 13
click at [550, 244] on span "بيروشكي الكرز" at bounding box center [554, 250] width 54 height 13
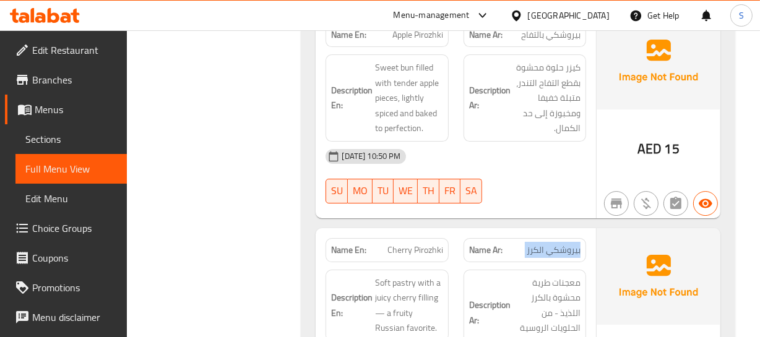
click at [550, 244] on span "بيروشكي الكرز" at bounding box center [554, 250] width 54 height 13
drag, startPoint x: 382, startPoint y: 169, endPoint x: 417, endPoint y: 147, distance: 41.7
click at [417, 262] on div "Description En: Soft pastry with a juicy cherry filling — a fruity Russian favo…" at bounding box center [386, 313] width 137 height 102
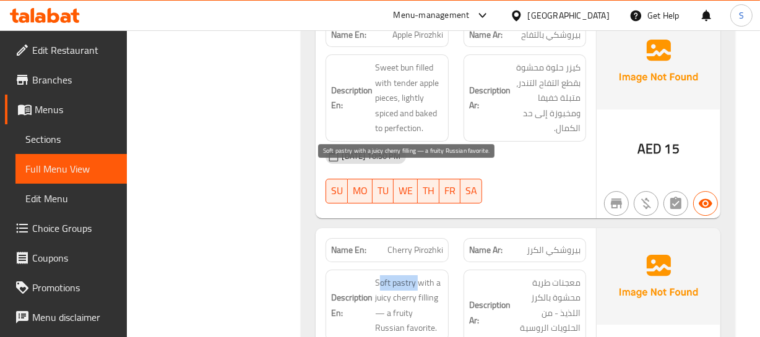
click at [418, 275] on span "Soft pastry with a juicy cherry filling — a fruity Russian favorite." at bounding box center [408, 305] width 67 height 61
drag, startPoint x: 412, startPoint y: 173, endPoint x: 442, endPoint y: 140, distance: 45.1
click at [439, 275] on span "Soft pastry with a juicy cherry filling — a fruity Russian favorite." at bounding box center [408, 305] width 67 height 61
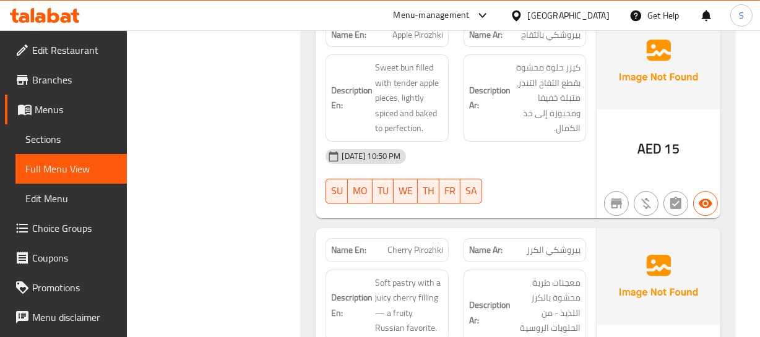
click at [442, 244] on span "Cherry Pirozhki" at bounding box center [415, 250] width 56 height 13
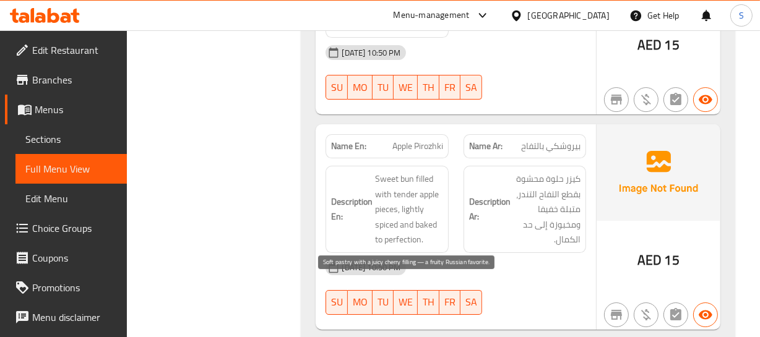
scroll to position [7767, 0]
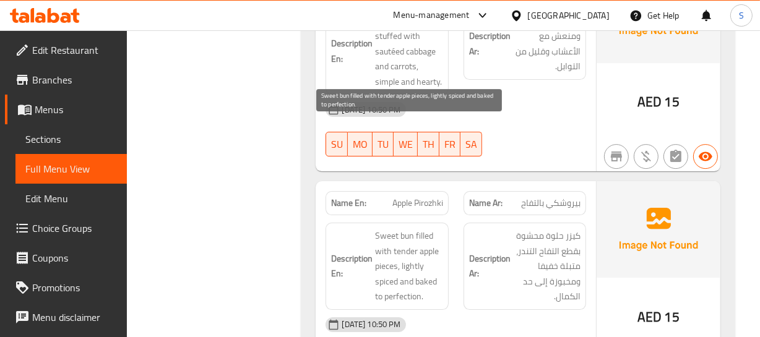
drag, startPoint x: 402, startPoint y: 194, endPoint x: 409, endPoint y: 193, distance: 6.5
click at [403, 228] on span "Sweet bun filled with tender apple pieces, lightly spiced and baked to perfecti…" at bounding box center [408, 266] width 67 height 76
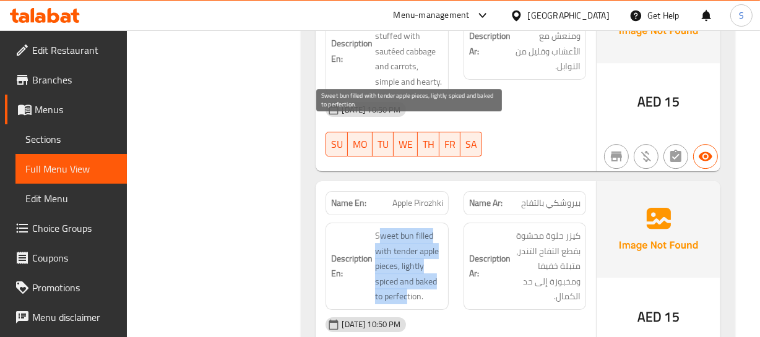
drag, startPoint x: 382, startPoint y: 128, endPoint x: 415, endPoint y: 189, distance: 70.3
click at [410, 228] on span "Sweet bun filled with tender apple pieces, lightly spiced and baked to perfecti…" at bounding box center [408, 266] width 67 height 76
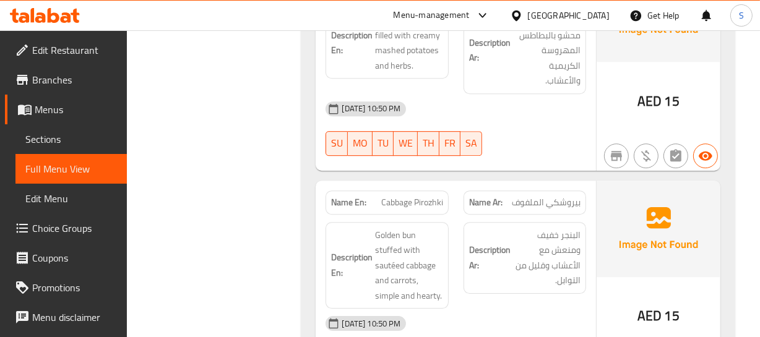
scroll to position [7542, 0]
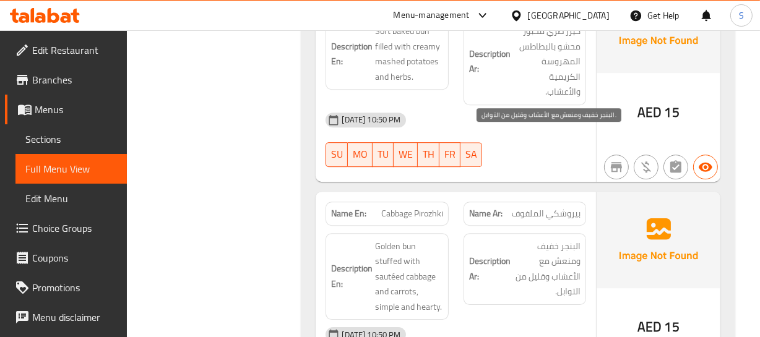
click at [521, 239] on span "البنجر خفيف ومنعش مع الأعشاب وقليل من التوابل." at bounding box center [546, 269] width 67 height 61
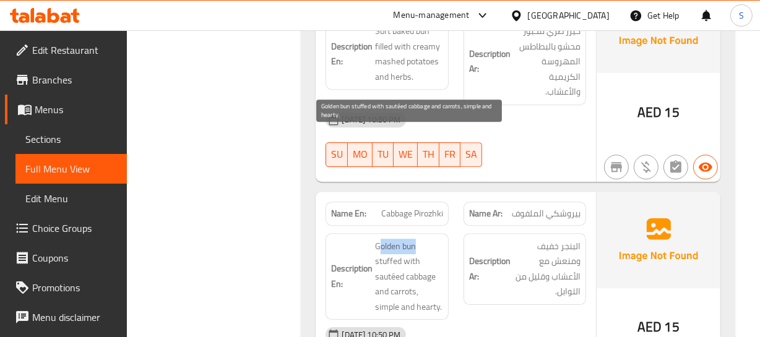
drag, startPoint x: 378, startPoint y: 136, endPoint x: 415, endPoint y: 132, distance: 37.3
click at [415, 239] on span "Golden bun stuffed with sautéed cabbage and carrots, simple and hearty." at bounding box center [408, 277] width 67 height 76
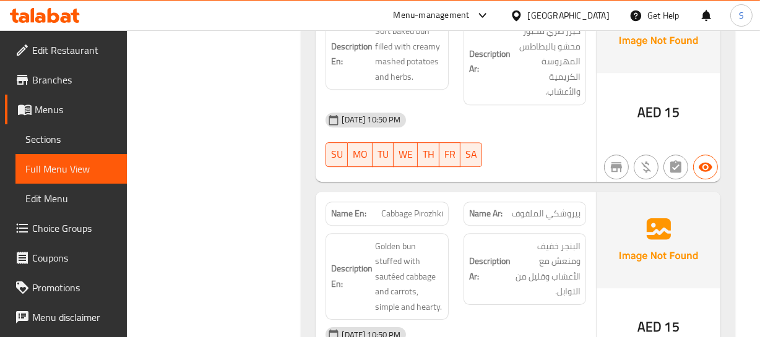
click at [443, 233] on div "Description En: Golden bun stuffed with sautéed cabbage and carrots, simple and…" at bounding box center [387, 276] width 123 height 87
click at [402, 207] on span "Cabbage Pirozhki" at bounding box center [412, 213] width 62 height 13
click at [401, 207] on span "Cabbage Pirozhki" at bounding box center [412, 213] width 62 height 13
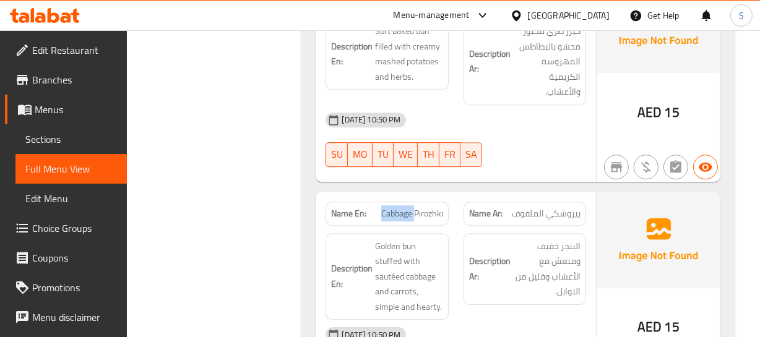
click at [401, 207] on span "Cabbage Pirozhki" at bounding box center [412, 213] width 62 height 13
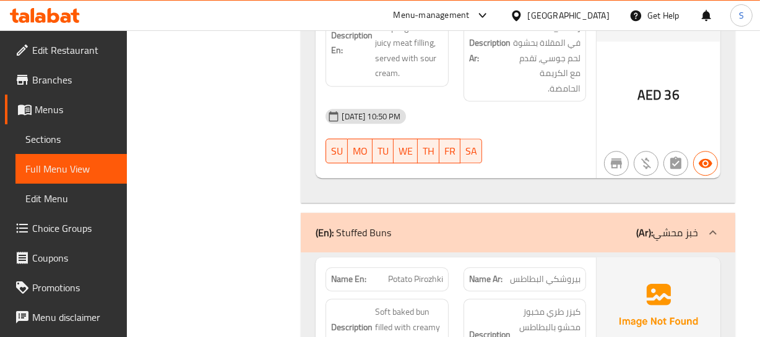
scroll to position [7261, 0]
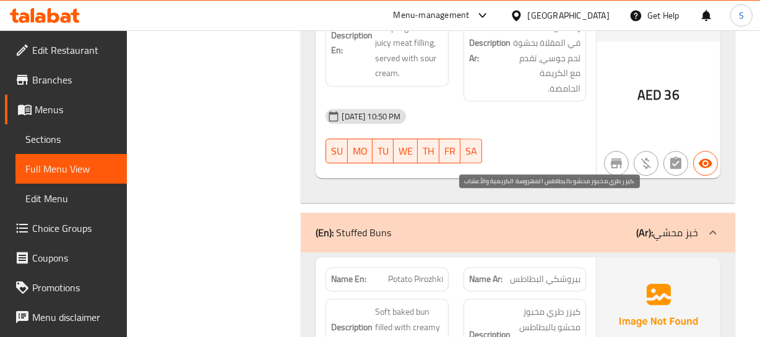
click at [536, 305] on span "كيزر طري مخبوز محشو بالبطاطس المهروسة الكريمية والأعشاب." at bounding box center [546, 343] width 67 height 76
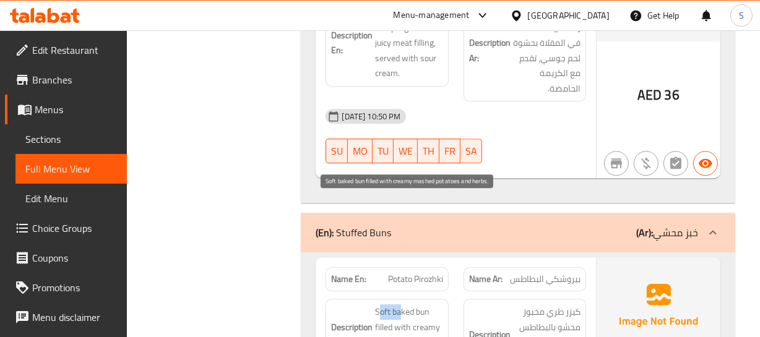
drag, startPoint x: 381, startPoint y: 193, endPoint x: 391, endPoint y: 217, distance: 26.1
click at [399, 299] on div "Description En: Soft baked bun filled with creamy mashed potatoes and herbs." at bounding box center [387, 335] width 123 height 72
drag, startPoint x: 391, startPoint y: 223, endPoint x: 447, endPoint y: 210, distance: 57.9
click at [392, 305] on span "Soft baked bun filled with creamy mashed potatoes and herbs." at bounding box center [408, 335] width 67 height 61
drag, startPoint x: 381, startPoint y: 204, endPoint x: 419, endPoint y: 251, distance: 60.2
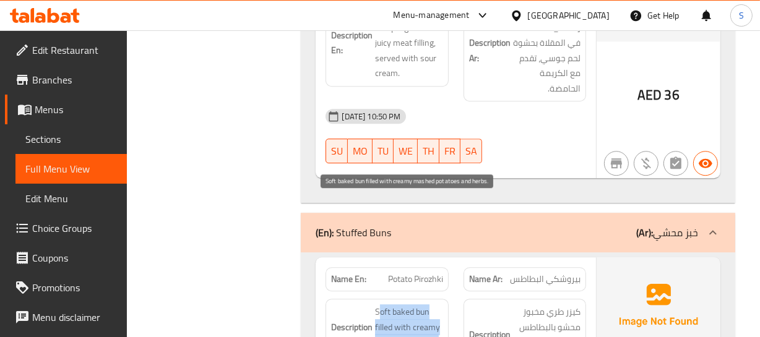
click at [419, 305] on span "Soft baked bun filled with creamy mashed potatoes and herbs." at bounding box center [408, 335] width 67 height 61
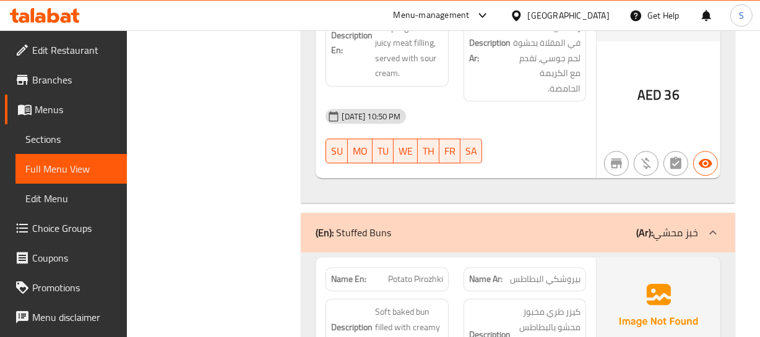
click at [418, 213] on div "(En): Stuffed Buns (Ar): خبز محشي" at bounding box center [518, 233] width 434 height 40
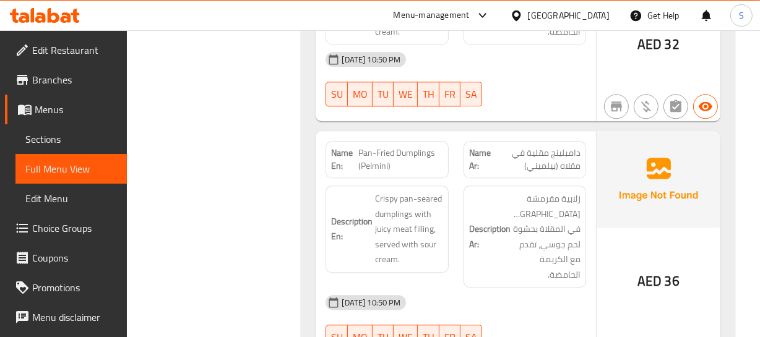
scroll to position [7063, 0]
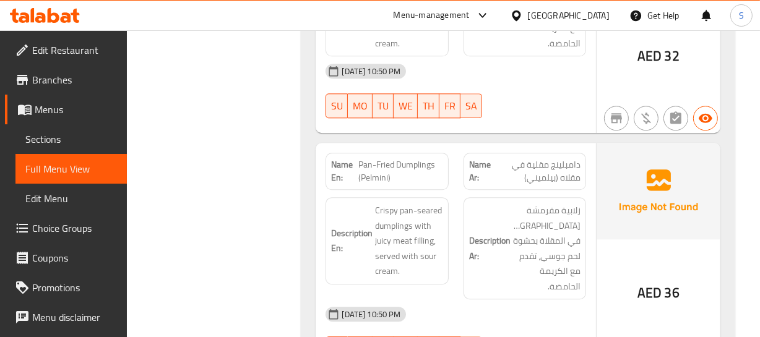
click at [403, 203] on span "Crispy pan-seared dumplings with juicy meat filling, served with sour cream." at bounding box center [408, 241] width 67 height 76
click at [370, 158] on span "Pan-Fried Dumplings (Pelmini)" at bounding box center [400, 171] width 85 height 26
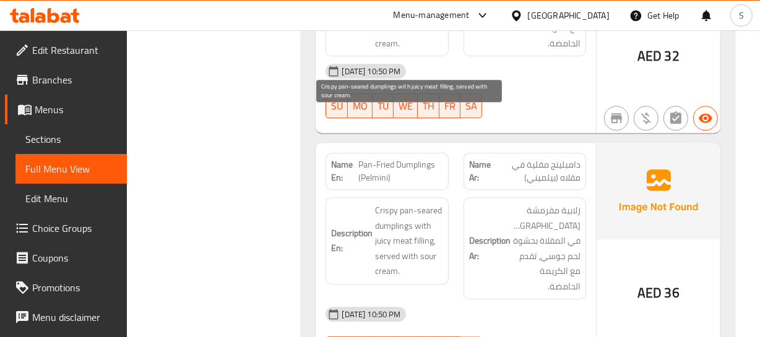
click at [402, 203] on span "Crispy pan-seared dumplings with juicy meat filling, served with sour cream." at bounding box center [408, 241] width 67 height 76
drag, startPoint x: 381, startPoint y: 118, endPoint x: 399, endPoint y: 111, distance: 19.0
click at [399, 203] on span "Crispy pan-seared dumplings with juicy meat filling, served with sour cream." at bounding box center [408, 241] width 67 height 76
drag, startPoint x: 411, startPoint y: 119, endPoint x: 420, endPoint y: 134, distance: 17.7
click at [411, 203] on span "Crispy pan-seared dumplings with juicy meat filling, served with sour cream." at bounding box center [408, 241] width 67 height 76
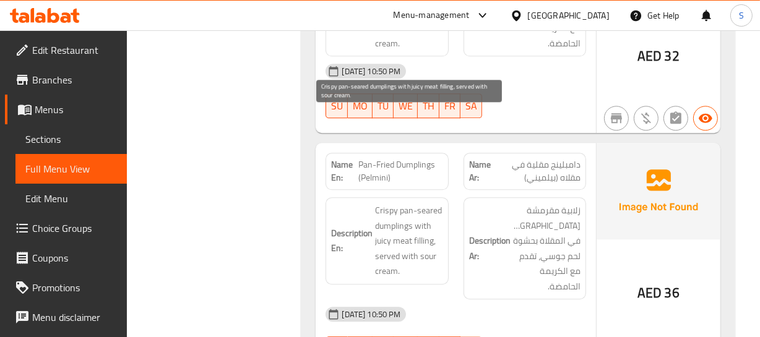
click at [421, 203] on span "Crispy pan-seared dumplings with juicy meat filling, served with sour cream." at bounding box center [408, 241] width 67 height 76
click at [432, 203] on span "Crispy pan-seared dumplings with juicy meat filling, served with sour cream." at bounding box center [408, 241] width 67 height 76
click at [401, 203] on span "Crispy pan-seared dumplings with juicy meat filling, served with sour cream." at bounding box center [408, 241] width 67 height 76
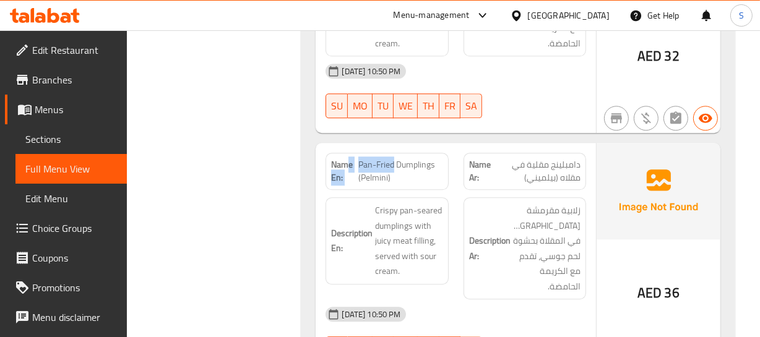
drag, startPoint x: 394, startPoint y: 73, endPoint x: 322, endPoint y: 69, distance: 72.6
click at [349, 158] on p "Name En: Pan-Fried Dumplings (Pelmini)" at bounding box center [386, 171] width 111 height 26
click at [417, 153] on div "Name En: Pan-Fried Dumplings (Pelmini)" at bounding box center [387, 171] width 123 height 37
drag, startPoint x: 396, startPoint y: 71, endPoint x: 359, endPoint y: 74, distance: 37.2
click at [359, 158] on span "Pan-Fried Dumplings (Pelmini)" at bounding box center [400, 171] width 85 height 26
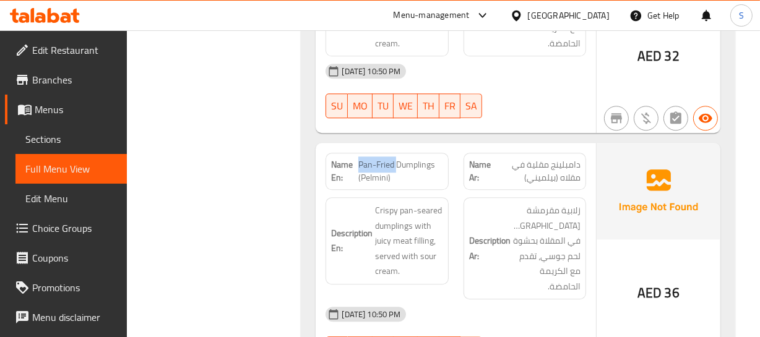
click at [387, 158] on span "Pan-Fried Dumplings (Pelmini)" at bounding box center [400, 171] width 85 height 26
click at [398, 158] on span "Pan-Fried Dumplings (Pelmini)" at bounding box center [400, 171] width 85 height 26
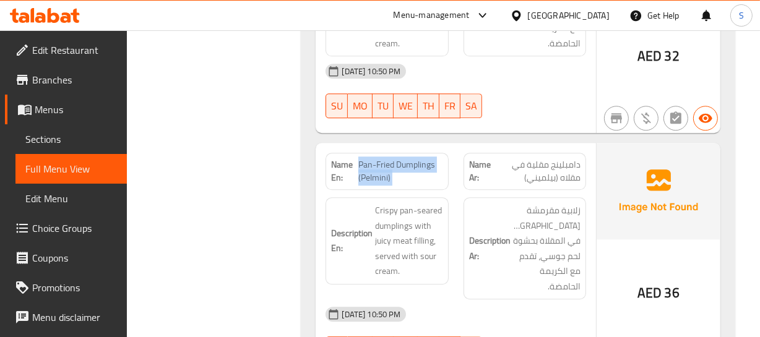
click at [398, 158] on span "Pan-Fried Dumplings (Pelmini)" at bounding box center [400, 171] width 85 height 26
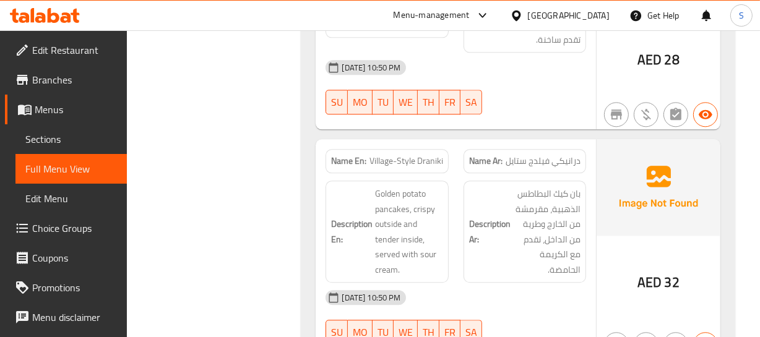
scroll to position [6782, 0]
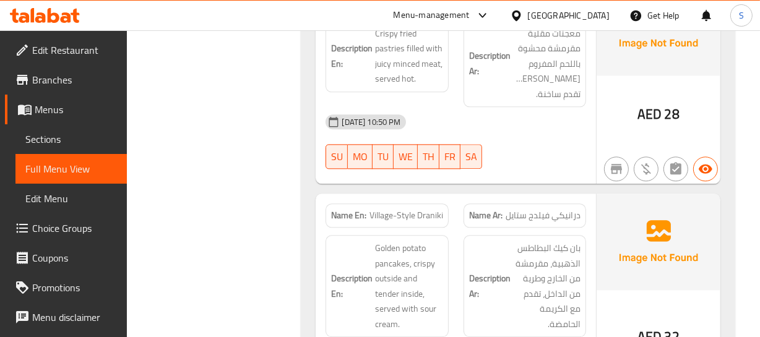
click at [591, 228] on div "Description Ar: بان كيك البطاطس الذهبية، مقرمشة من الخارج وطرية من الداخل، تقدم…" at bounding box center [524, 286] width 137 height 117
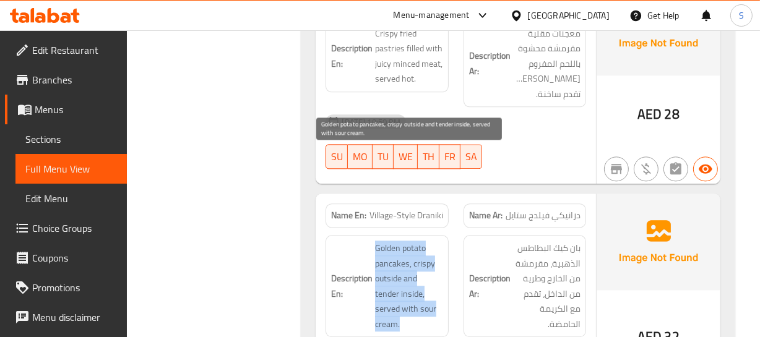
drag, startPoint x: 371, startPoint y: 148, endPoint x: 421, endPoint y: 224, distance: 90.8
click at [421, 235] on div "Description En: Golden potato pancakes, crispy outside and tender inside, serve…" at bounding box center [387, 286] width 123 height 102
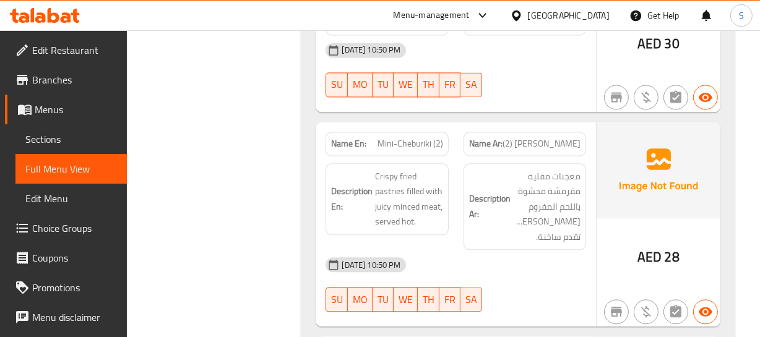
scroll to position [6613, 0]
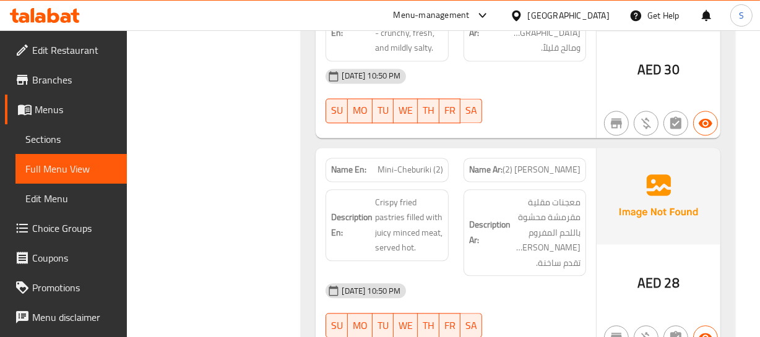
click at [511, 189] on div "Description Ar: معجنات مقلية مقرمشة محشوة باللحم المفروم الجوسي، تقدم ساخنة." at bounding box center [525, 232] width 123 height 87
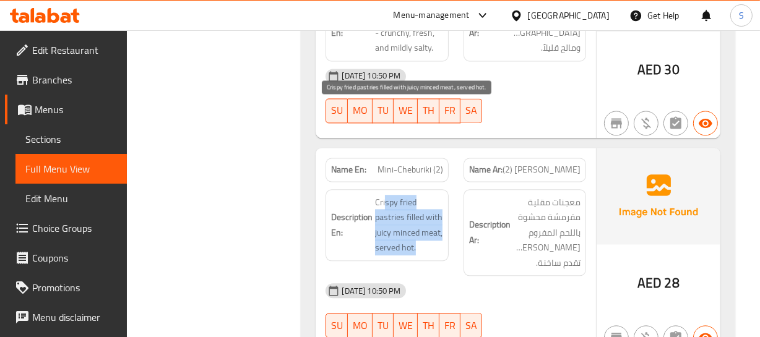
drag, startPoint x: 384, startPoint y: 106, endPoint x: 438, endPoint y: 156, distance: 73.2
click at [438, 195] on span "Crispy fried pastries filled with juicy minced meat, served hot." at bounding box center [408, 225] width 67 height 61
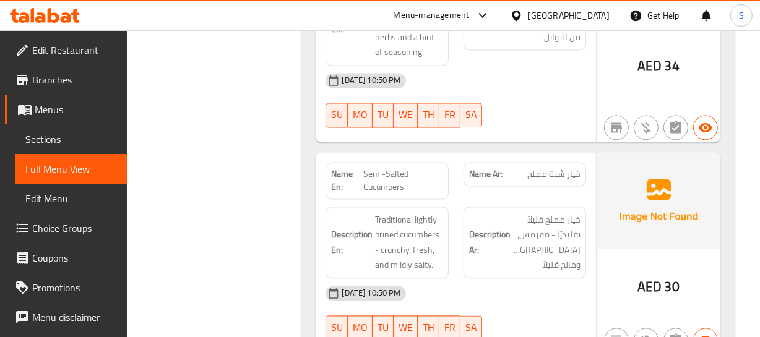
scroll to position [6388, 0]
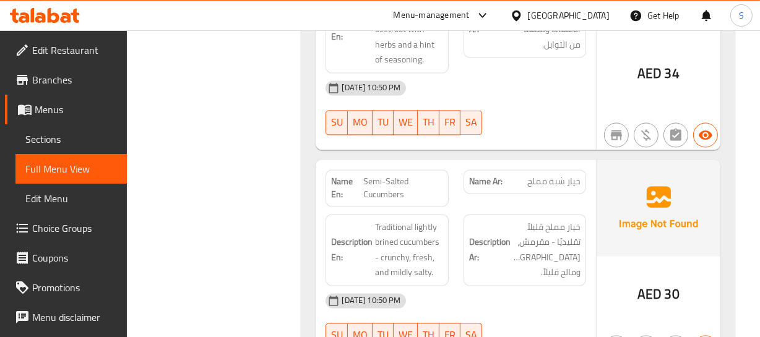
click at [524, 220] on span "خيار مملح قليلاً تقليديًا - مقرمش، طازج، ومالح قليلاً." at bounding box center [546, 250] width 67 height 61
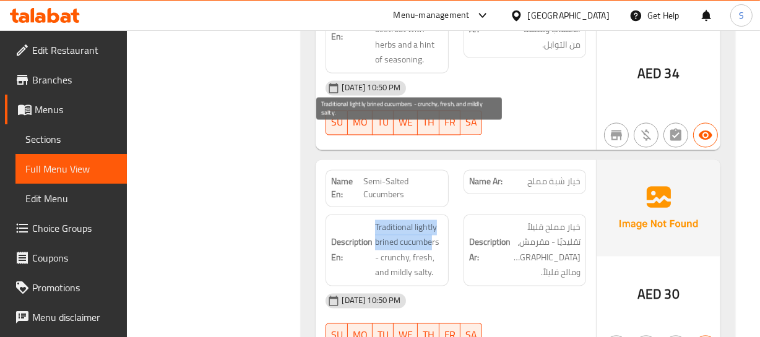
drag, startPoint x: 375, startPoint y: 134, endPoint x: 432, endPoint y: 152, distance: 59.7
click at [432, 220] on span "Traditional lightly brined cucumbers - crunchy, fresh, and mildly salty." at bounding box center [408, 250] width 67 height 61
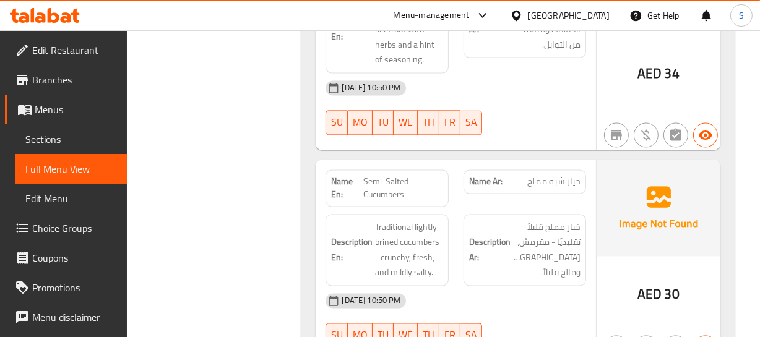
click at [424, 175] on span "Semi-Salted Cucumbers" at bounding box center [403, 188] width 80 height 26
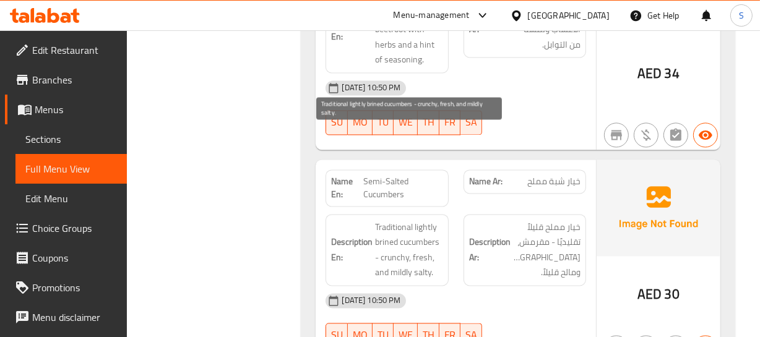
click at [381, 220] on span "Traditional lightly brined cucumbers - crunchy, fresh, and mildly salty." at bounding box center [408, 250] width 67 height 61
click at [385, 220] on span "Traditional lightly brined cucumbers - crunchy, fresh, and mildly salty." at bounding box center [408, 250] width 67 height 61
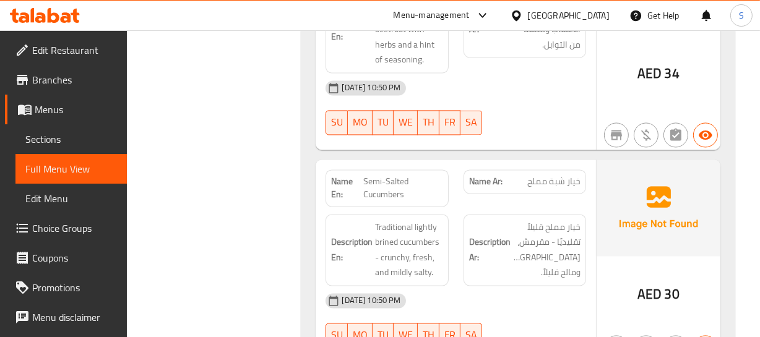
click at [440, 286] on div "06-10-2025 10:50 PM" at bounding box center [455, 301] width 275 height 30
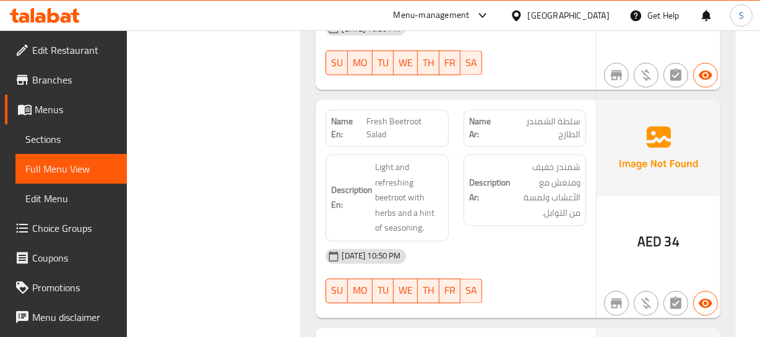
scroll to position [6163, 0]
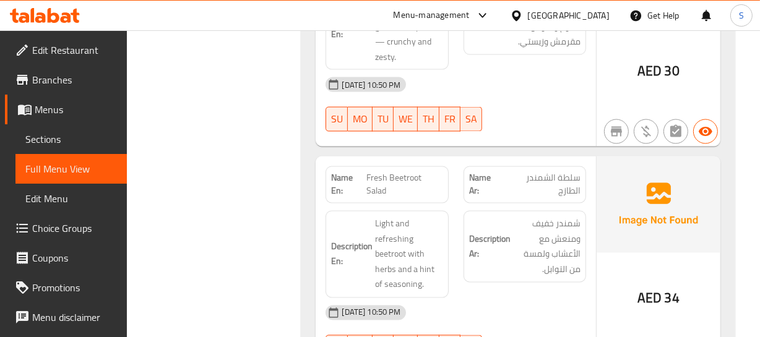
click at [511, 204] on div "Description Ar: شمندر خفيف ومنعش مع الأعشاب ولمسة من التوابل." at bounding box center [524, 255] width 137 height 102
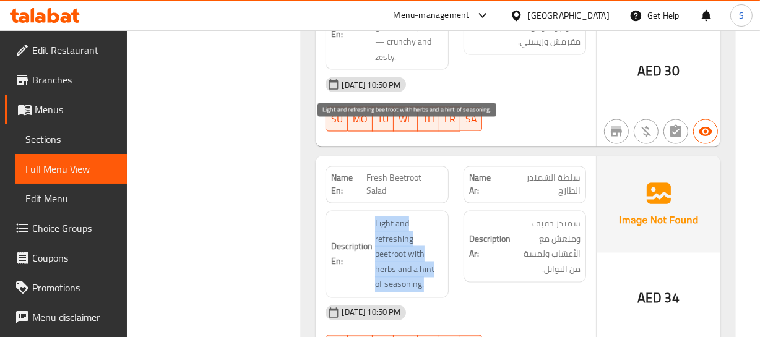
drag, startPoint x: 374, startPoint y: 128, endPoint x: 430, endPoint y: 191, distance: 84.2
click at [430, 217] on h6 "Description En: Light and refreshing beetroot with herbs and a hint of seasonin…" at bounding box center [386, 255] width 111 height 76
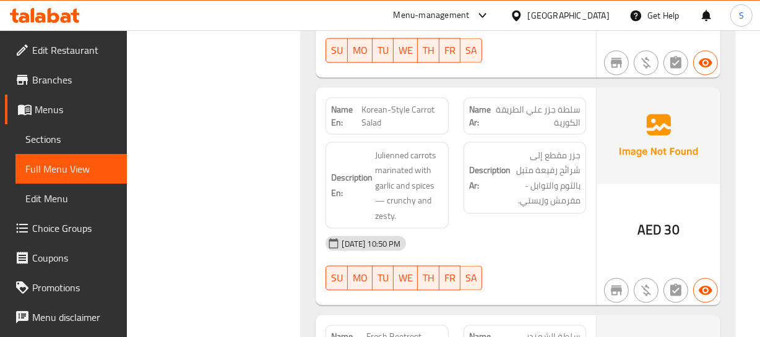
scroll to position [6106, 0]
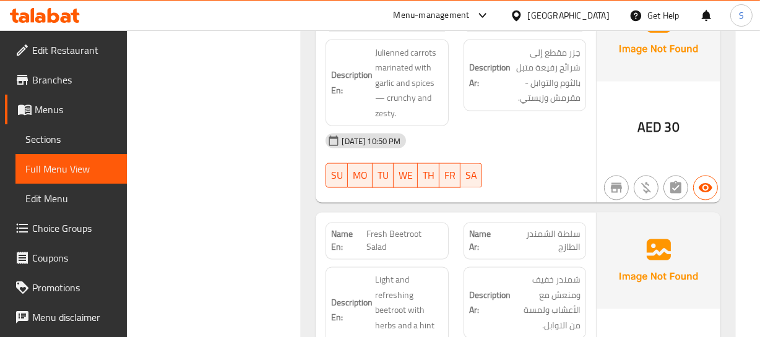
click at [421, 223] on div "Name En: Fresh Beetroot Salad" at bounding box center [387, 241] width 123 height 37
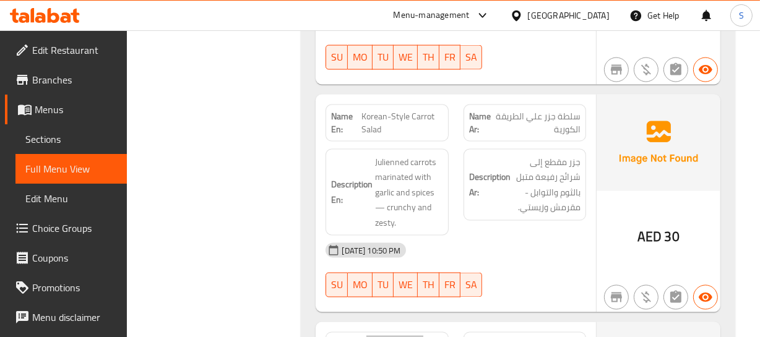
scroll to position [5994, 0]
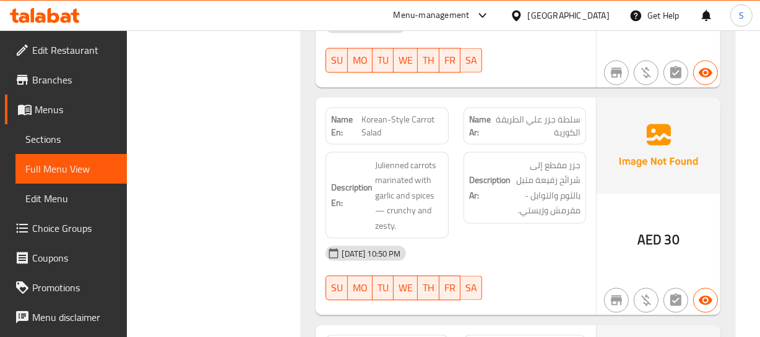
click at [459, 145] on div "Description Ar: جزر مقطع إلى شرائح رفيعة متبل بالثوم والتوابل - مقرمش وزيستي." at bounding box center [524, 196] width 137 height 102
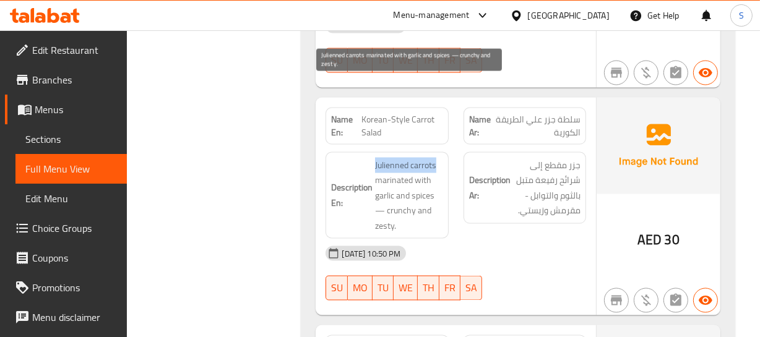
drag, startPoint x: 374, startPoint y: 83, endPoint x: 435, endPoint y: 79, distance: 60.8
click at [435, 158] on span "Julienned carrots marinated with garlic and spices — crunchy and zesty." at bounding box center [408, 196] width 67 height 76
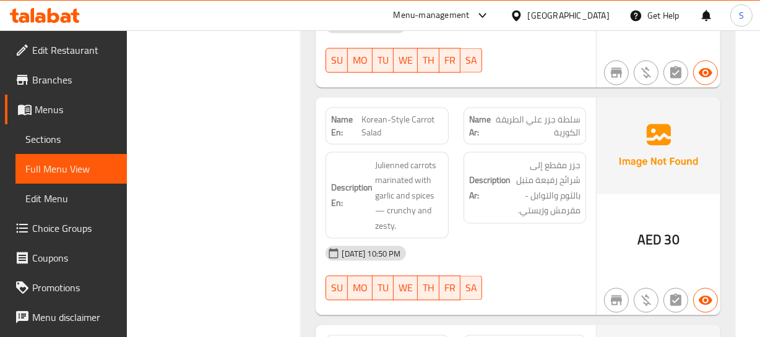
click at [396, 113] on span "Korean-Style Carrot Salad" at bounding box center [401, 126] width 81 height 26
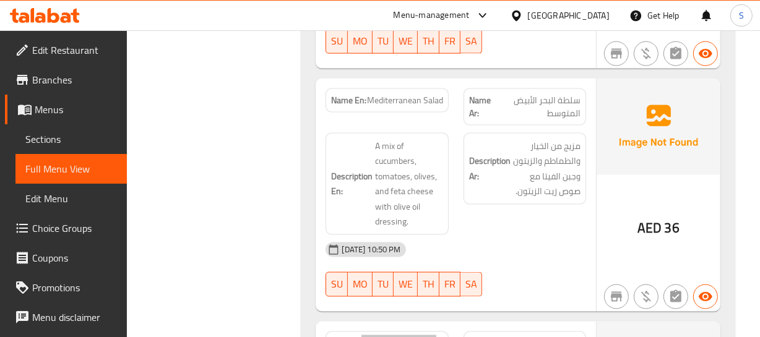
scroll to position [5769, 0]
click at [463, 132] on div "Description Ar: مزيج من الخيار والطماطم والزيتون وجبن الفيتا مع صوص زيت الزيتون." at bounding box center [524, 184] width 137 height 117
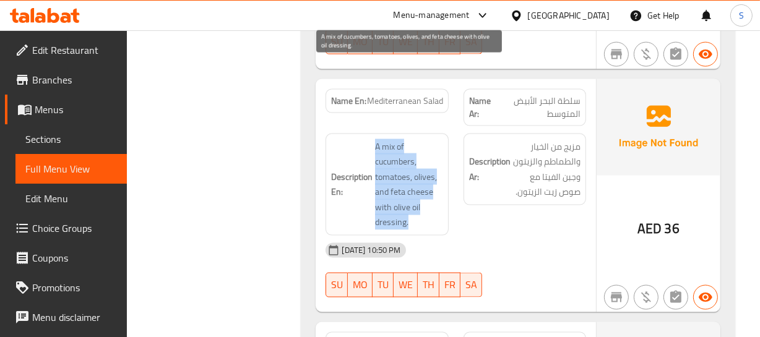
drag, startPoint x: 366, startPoint y: 61, endPoint x: 407, endPoint y: 147, distance: 95.5
click at [407, 145] on h6 "Description En: A mix of cucumbers, tomatoes, olives, and feta cheese with oliv…" at bounding box center [386, 184] width 111 height 91
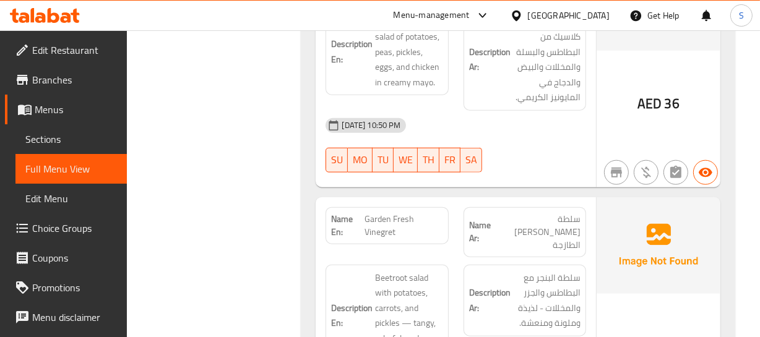
scroll to position [5375, 0]
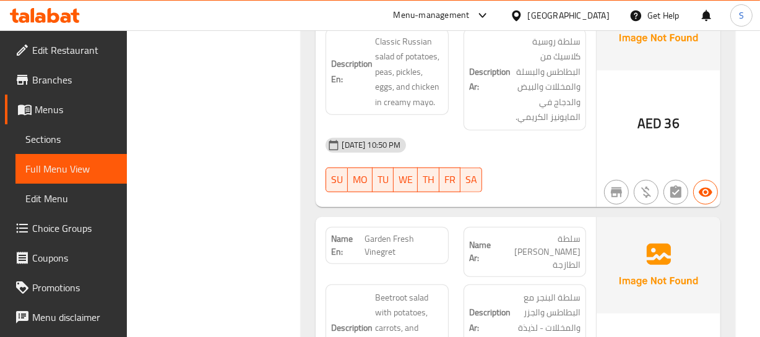
click at [464, 285] on div "Description Ar: سلطة البنجر مع البطاطس والجزر والمخللات - لذيذة وملونة ومنعشة." at bounding box center [525, 321] width 123 height 72
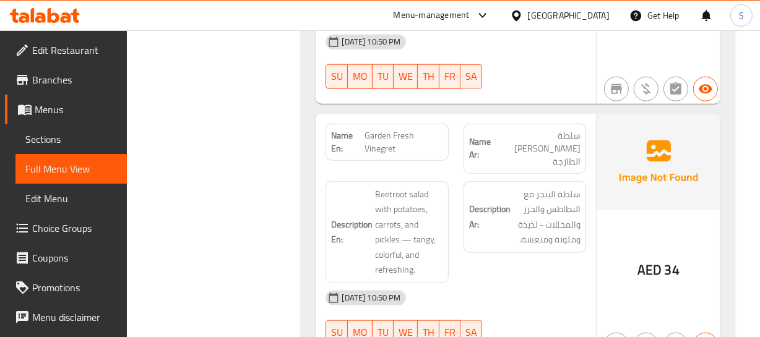
scroll to position [5487, 0]
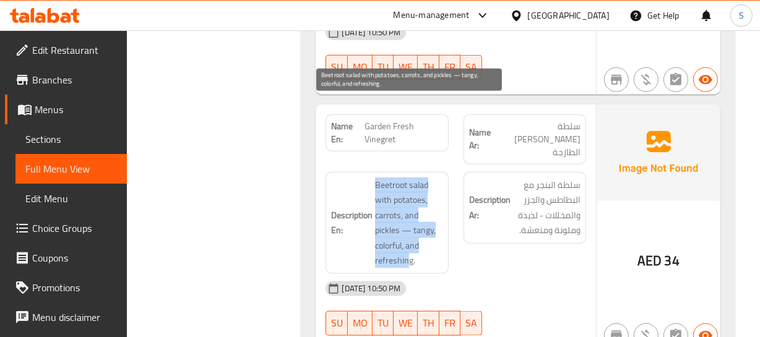
drag, startPoint x: 378, startPoint y: 108, endPoint x: 406, endPoint y: 178, distance: 75.5
click at [406, 178] on span "Beetroot salad with potatoes, carrots, and pickles — tangy, colorful, and refre…" at bounding box center [408, 223] width 67 height 91
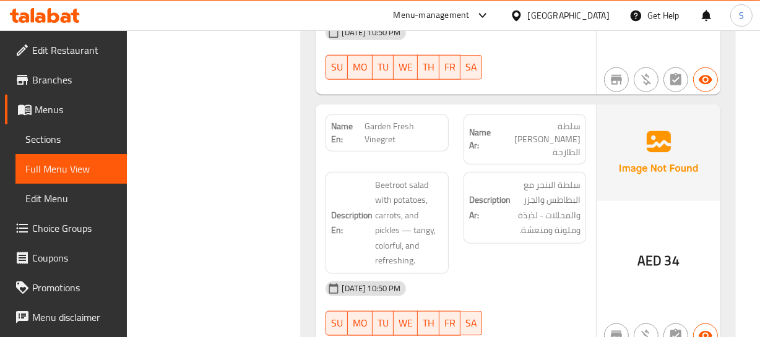
click at [414, 120] on span "Garden Fresh Vinegret" at bounding box center [404, 133] width 78 height 26
click at [413, 120] on span "Garden Fresh Vinegret" at bounding box center [404, 133] width 78 height 26
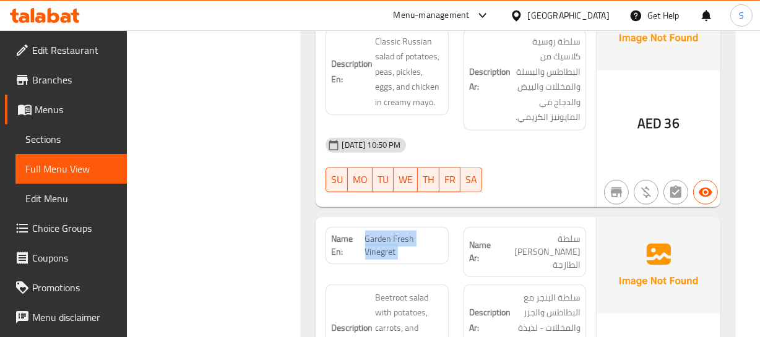
scroll to position [5262, 0]
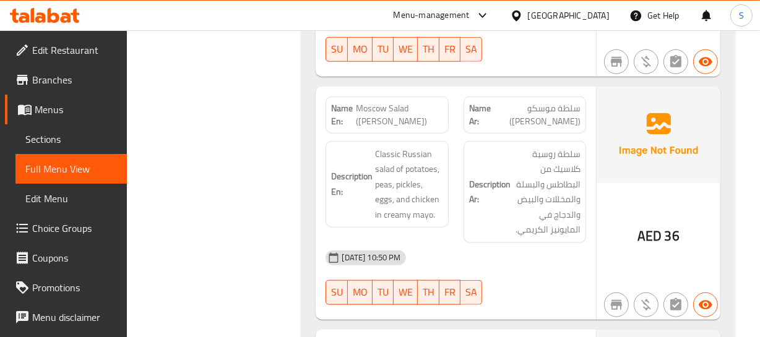
click at [496, 150] on h6 "Description Ar: سلطة روسية كلاسيك من البطاطس والبسلة والمخللات والبيض والدجاج ف…" at bounding box center [524, 192] width 111 height 91
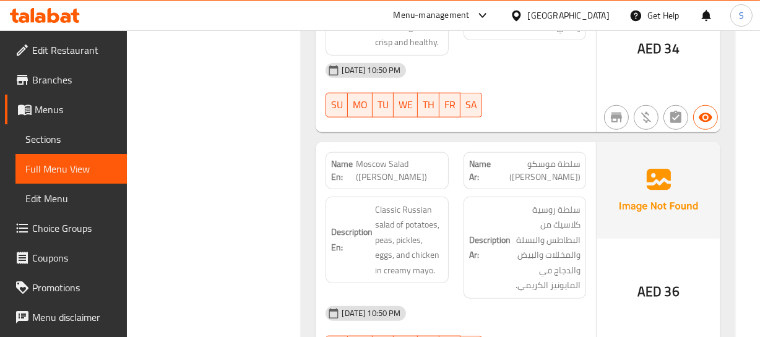
scroll to position [5206, 0]
click at [391, 158] on span "Moscow Salad (Olivier)" at bounding box center [399, 171] width 87 height 26
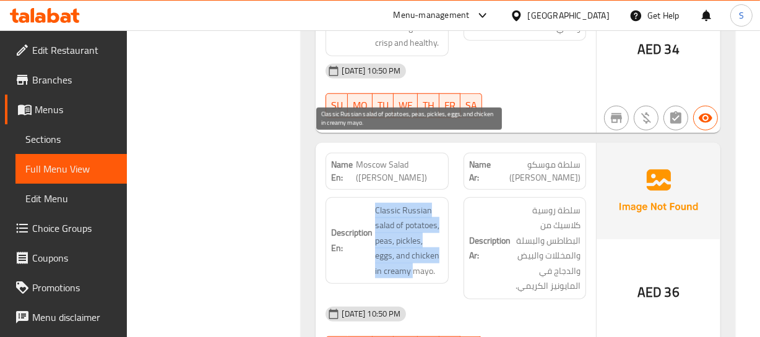
drag, startPoint x: 370, startPoint y: 145, endPoint x: 427, endPoint y: 196, distance: 76.3
click at [425, 203] on h6 "Description En: Classic Russian salad of potatoes, peas, pickles, eggs, and chi…" at bounding box center [386, 241] width 111 height 76
click at [426, 203] on span "Classic Russian salad of potatoes, peas, pickles, eggs, and chicken in creamy m…" at bounding box center [408, 241] width 67 height 76
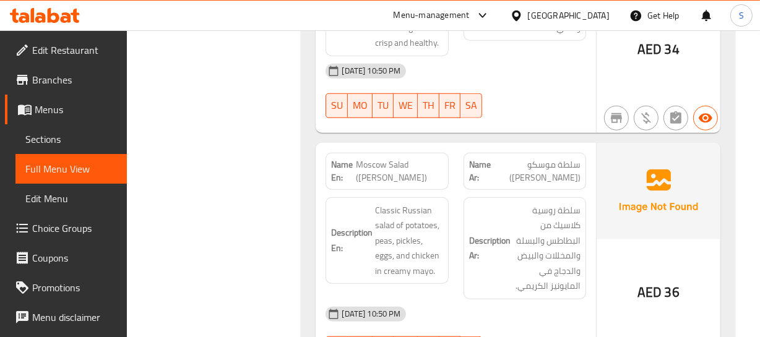
click at [407, 158] on span "Moscow Salad (Olivier)" at bounding box center [399, 171] width 87 height 26
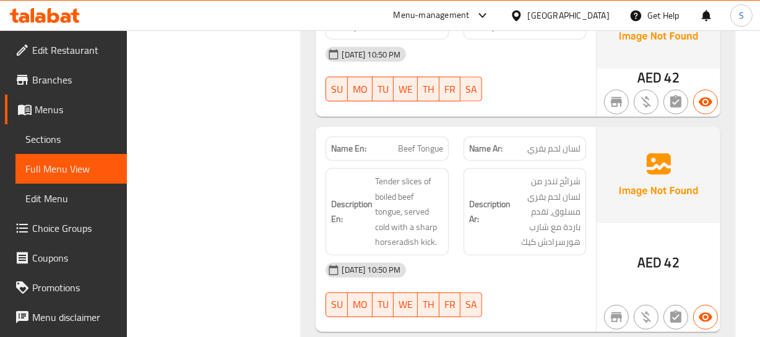
scroll to position [4756, 0]
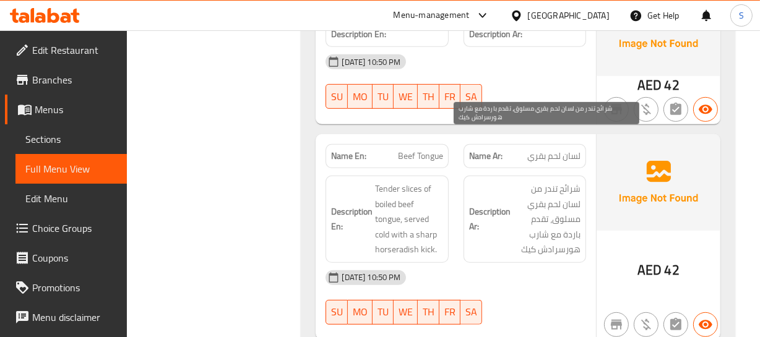
click at [533, 203] on span "شرائح تندر من لسان لحم بقري مسلوق، تقدم باردة مع شارب هورسرادش كيك" at bounding box center [546, 219] width 67 height 76
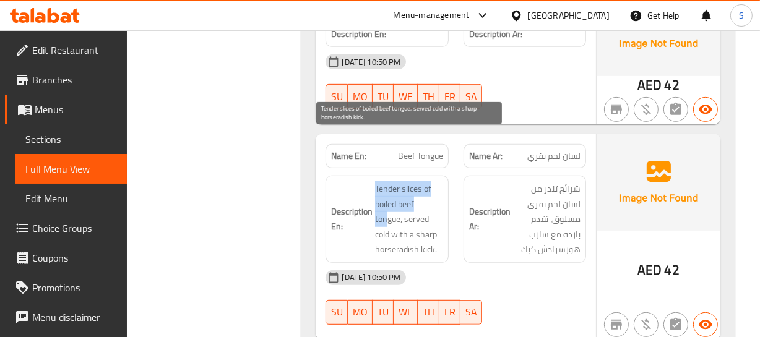
drag, startPoint x: 376, startPoint y: 136, endPoint x: 407, endPoint y: 129, distance: 31.7
click at [396, 181] on span "Tender slices of boiled beef tongue, served cold with a sharp horseradish kick." at bounding box center [408, 219] width 67 height 76
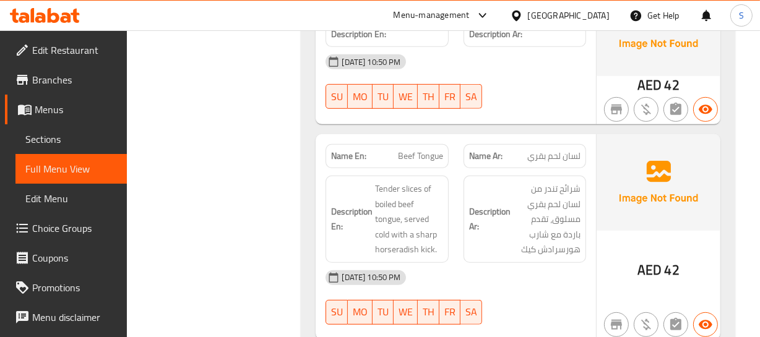
click at [423, 150] on span "Beef Tongue" at bounding box center [420, 156] width 45 height 13
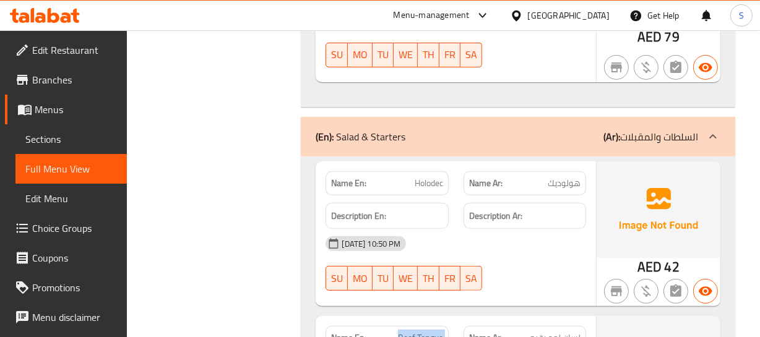
scroll to position [4531, 0]
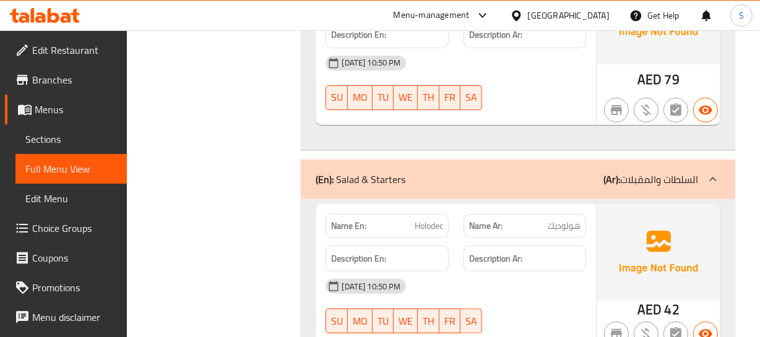
click at [557, 172] on div "(En): Salad & Starters (Ar): السلطات والمقبلات" at bounding box center [507, 179] width 382 height 15
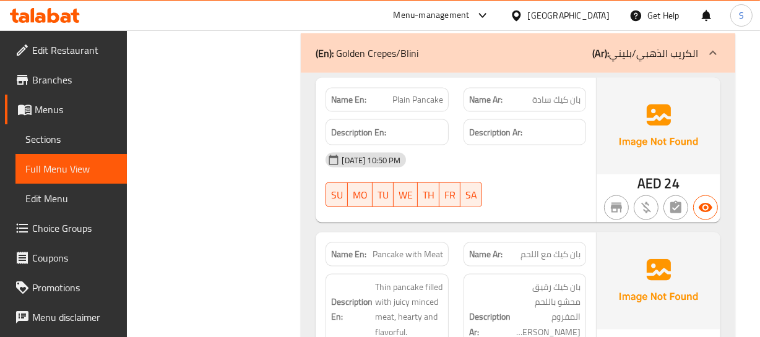
scroll to position [1773, 0]
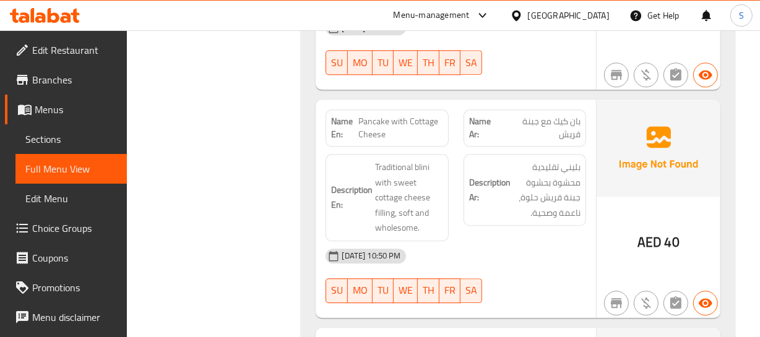
click at [490, 196] on div "Description Ar: بليني تقليدية محشوة بحشوة جبنة قريش حلوة، ناعمة وصحية." at bounding box center [524, 198] width 137 height 102
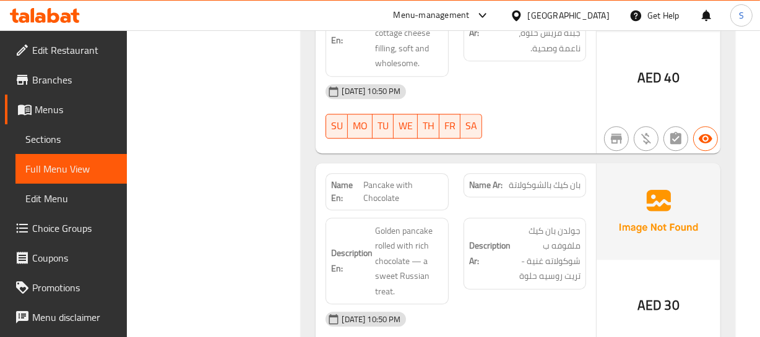
scroll to position [3011, 0]
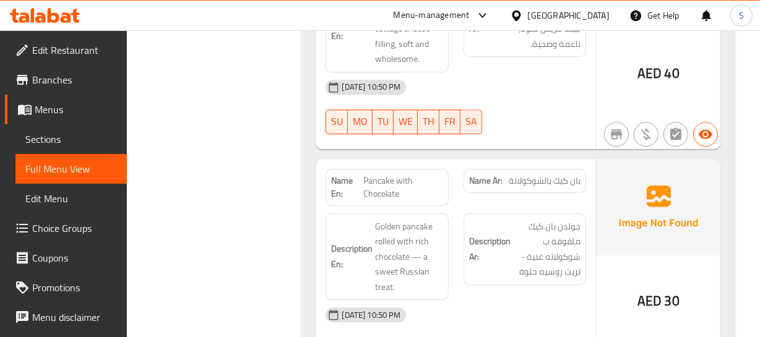
click at [500, 234] on strong "Description Ar:" at bounding box center [489, 249] width 41 height 30
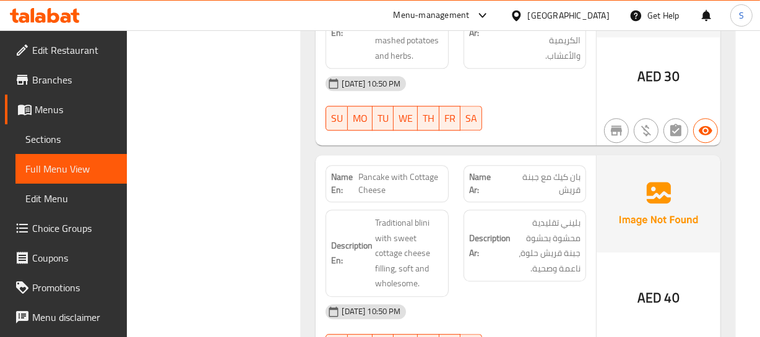
scroll to position [2786, 0]
click at [445, 210] on div "Description En: Traditional blini with sweet cottage cheese filling, soft and w…" at bounding box center [387, 253] width 123 height 87
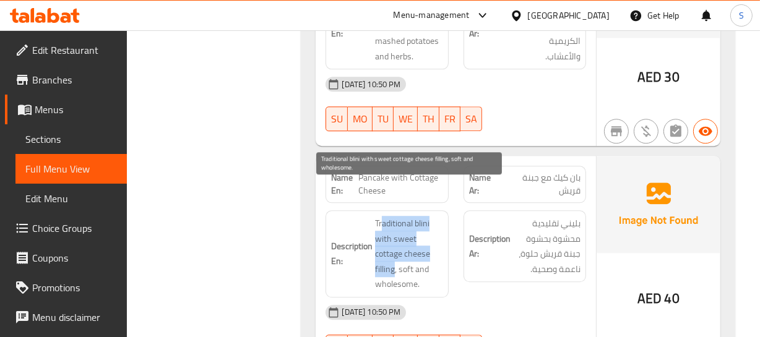
drag, startPoint x: 382, startPoint y: 186, endPoint x: 412, endPoint y: 145, distance: 51.4
click at [397, 225] on span "Traditional blini with sweet cottage cheese filling, soft and wholesome." at bounding box center [408, 254] width 67 height 76
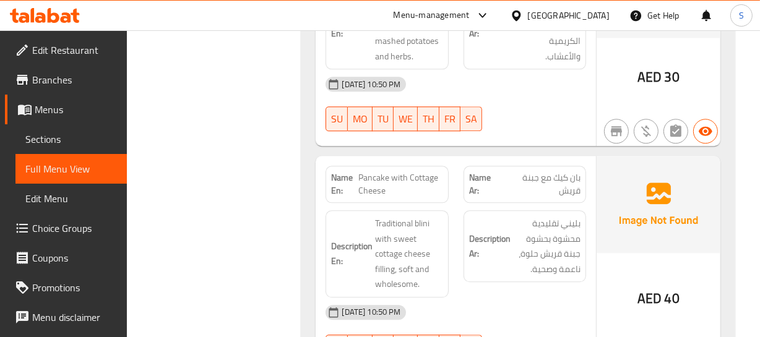
click at [409, 171] on span "Pancake with Cottage Cheese" at bounding box center [401, 184] width 84 height 26
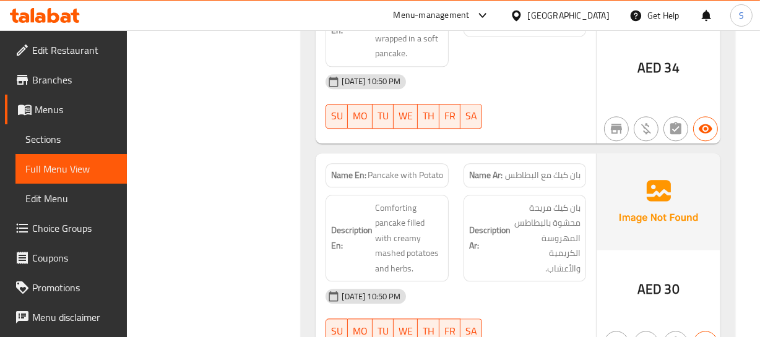
scroll to position [2561, 0]
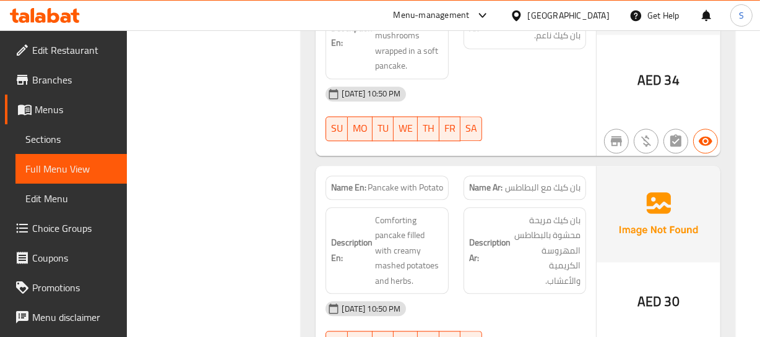
click at [428, 233] on span "Comforting pancake filled with creamy mashed potatoes and herbs." at bounding box center [408, 251] width 67 height 76
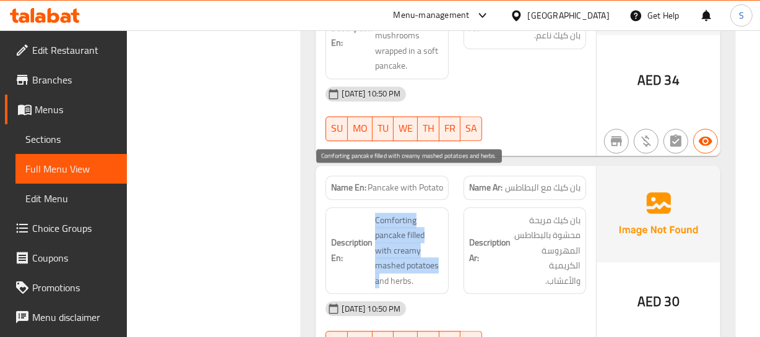
drag, startPoint x: 374, startPoint y: 185, endPoint x: 413, endPoint y: 229, distance: 58.3
click at [413, 233] on h6 "Description En: Comforting pancake filled with creamy mashed potatoes and herbs." at bounding box center [386, 251] width 111 height 76
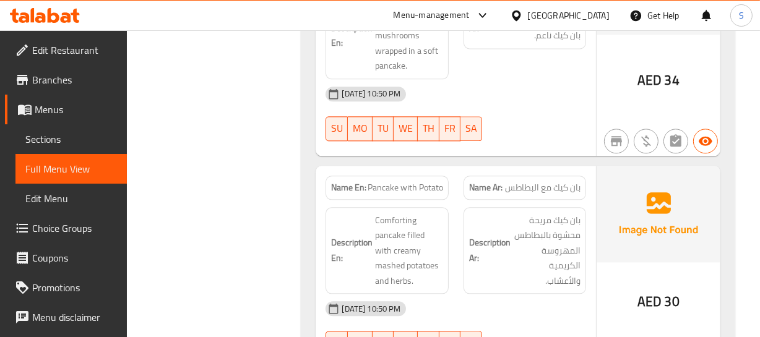
click at [404, 181] on span "Pancake with Potato" at bounding box center [406, 187] width 76 height 13
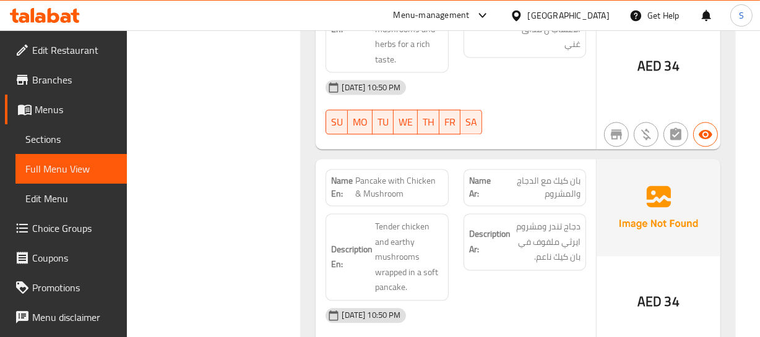
scroll to position [2336, 0]
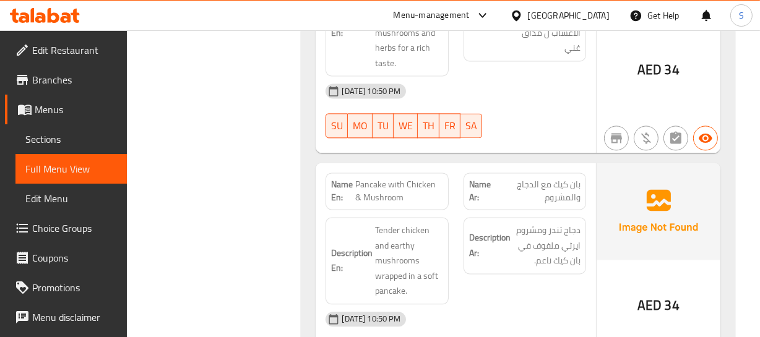
click at [444, 217] on div "Description En: Tender chicken and earthy mushrooms wrapped in a soft pancake." at bounding box center [387, 260] width 123 height 87
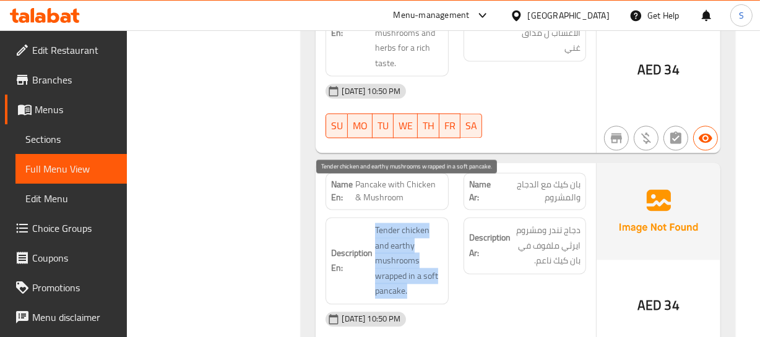
drag, startPoint x: 370, startPoint y: 197, endPoint x: 413, endPoint y: 257, distance: 74.0
click at [413, 257] on h6 "Description En: Tender chicken and earthy mushrooms wrapped in a soft pancake." at bounding box center [386, 261] width 111 height 76
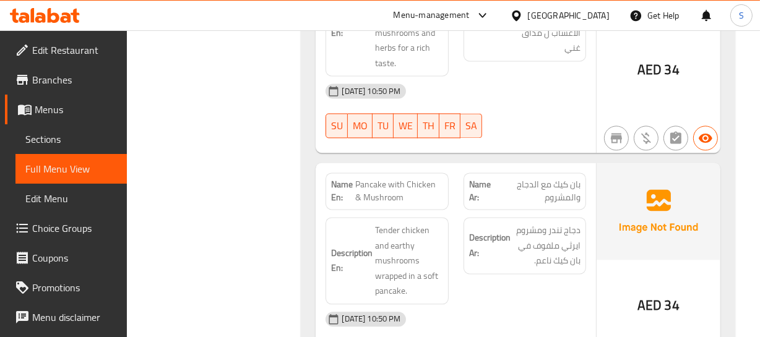
click at [425, 178] on span "Pancake with Chicken & Mushroom" at bounding box center [399, 191] width 88 height 26
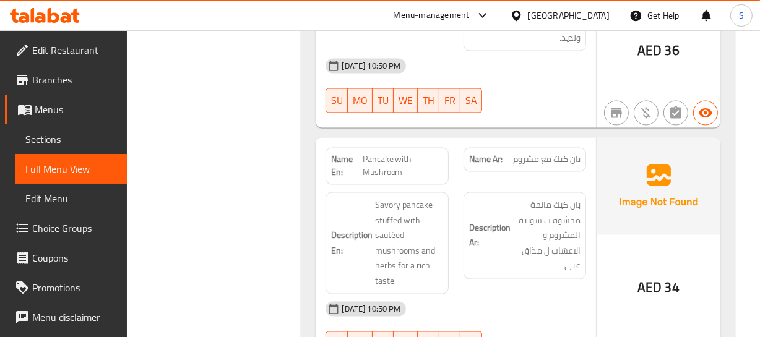
scroll to position [2111, 0]
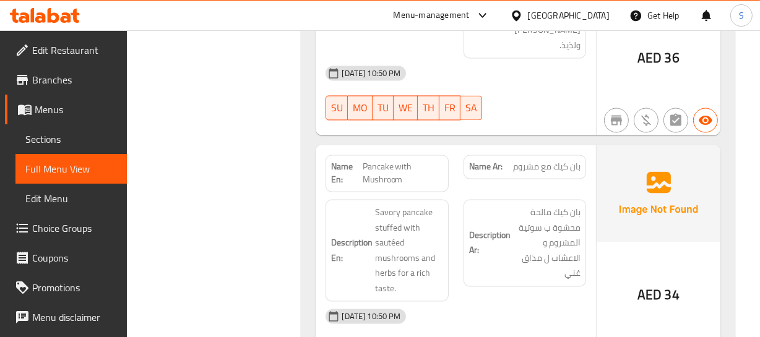
click at [620, 184] on img at bounding box center [659, 193] width 124 height 97
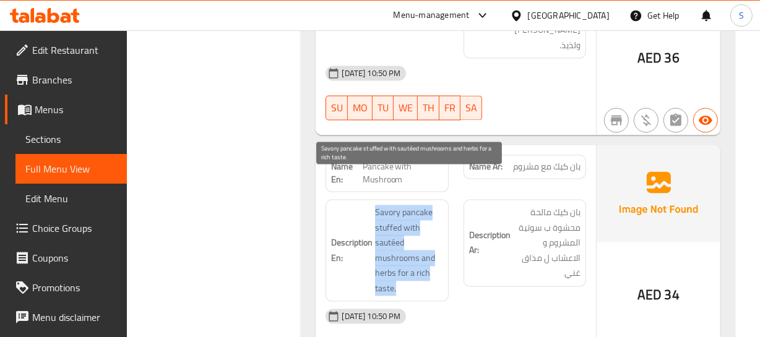
drag, startPoint x: 395, startPoint y: 170, endPoint x: 415, endPoint y: 255, distance: 87.7
click at [415, 255] on h6 "Description En: Savory pancake stuffed with sautéed mushrooms and herbs for a r…" at bounding box center [386, 250] width 111 height 91
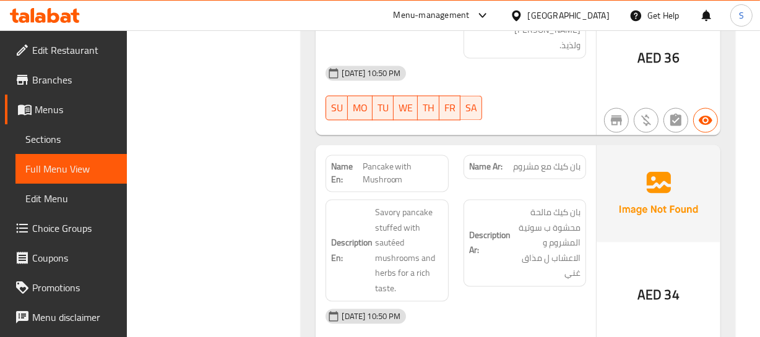
click at [410, 155] on div "Name En: Pancake with Mushroom" at bounding box center [387, 173] width 123 height 37
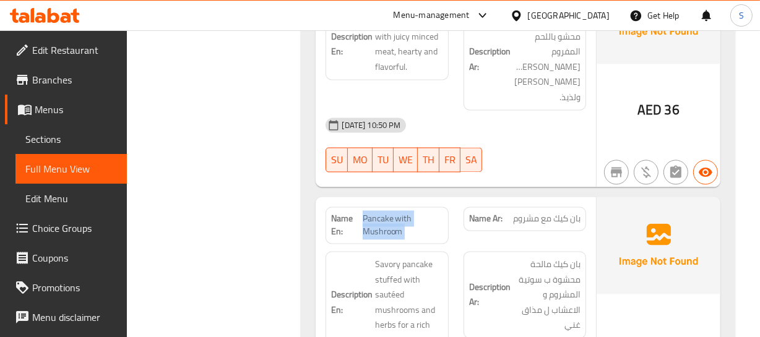
scroll to position [1999, 0]
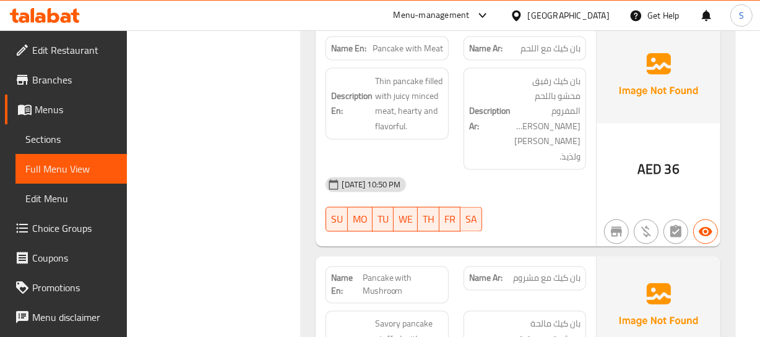
click at [602, 217] on div at bounding box center [617, 232] width 30 height 30
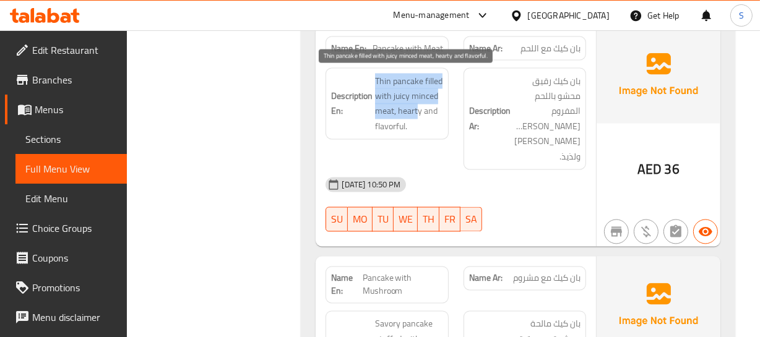
drag, startPoint x: 377, startPoint y: 70, endPoint x: 421, endPoint y: 89, distance: 48.0
click at [420, 110] on div "Description En: Thin pancake filled with juicy minced meat, hearty and flavorfu…" at bounding box center [387, 104] width 123 height 72
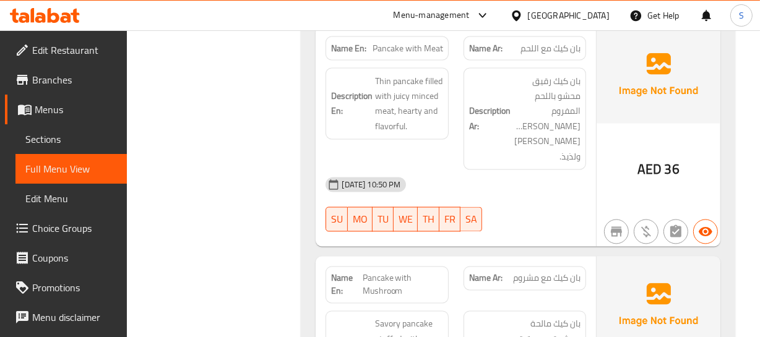
click at [413, 56] on div "Name En: Pancake with Meat" at bounding box center [387, 49] width 123 height 24
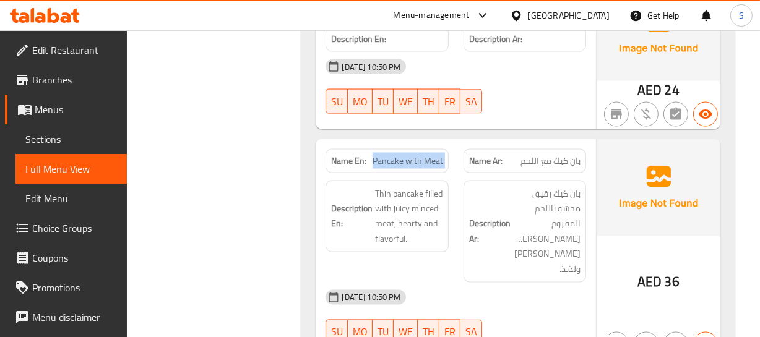
scroll to position [1773, 0]
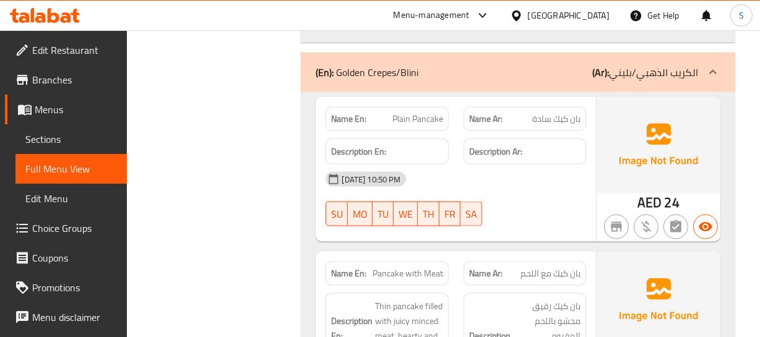
click at [519, 219] on div at bounding box center [524, 226] width 137 height 15
click at [577, 77] on div "(En): Golden Crepes/Blini (Ar): الكريب الذهبي/بليني" at bounding box center [507, 72] width 382 height 15
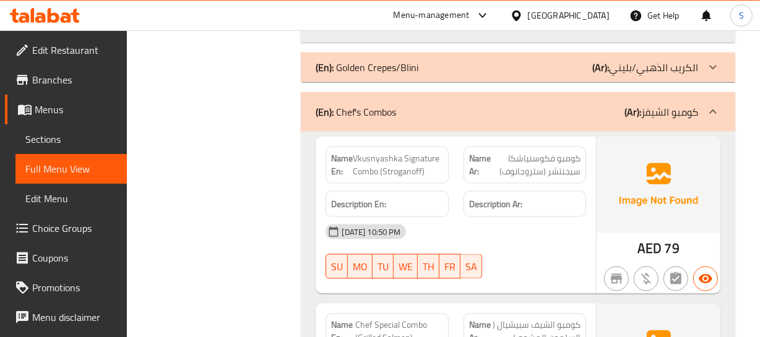
click at [472, 98] on div "(En): Chef's Combos (Ar): كومبو الشيفز" at bounding box center [518, 112] width 434 height 40
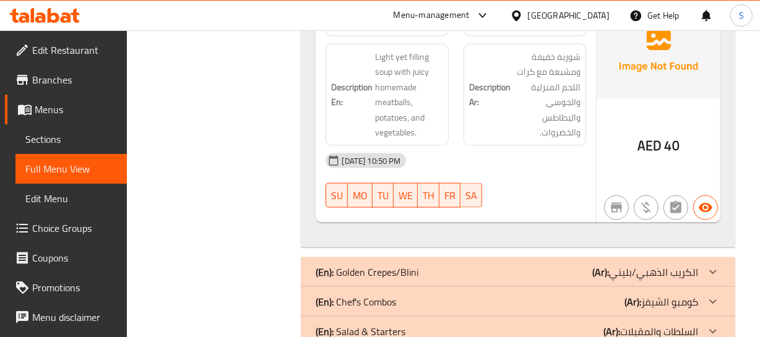
scroll to position [1548, 0]
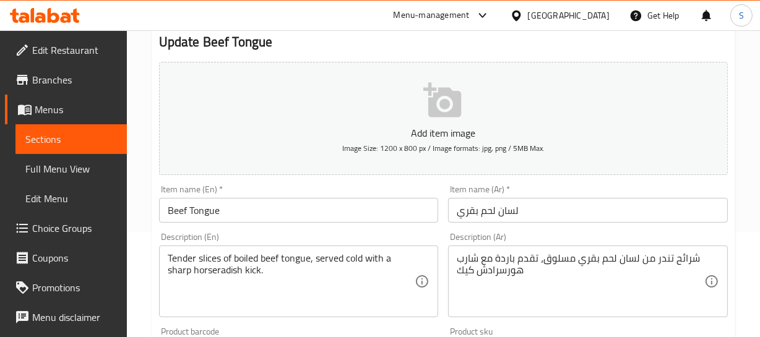
scroll to position [112, 0]
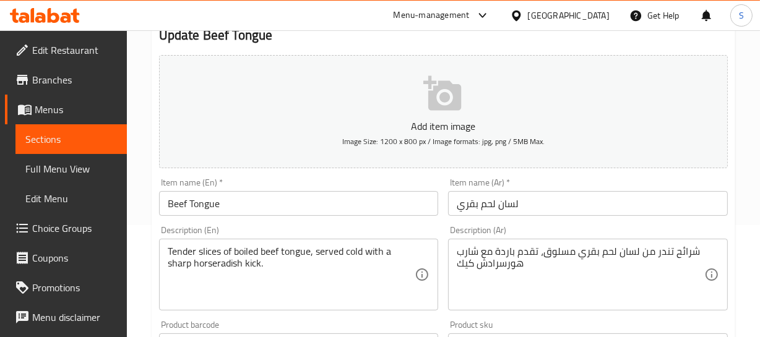
click at [495, 202] on input "لسان لحم بقري" at bounding box center [588, 203] width 280 height 25
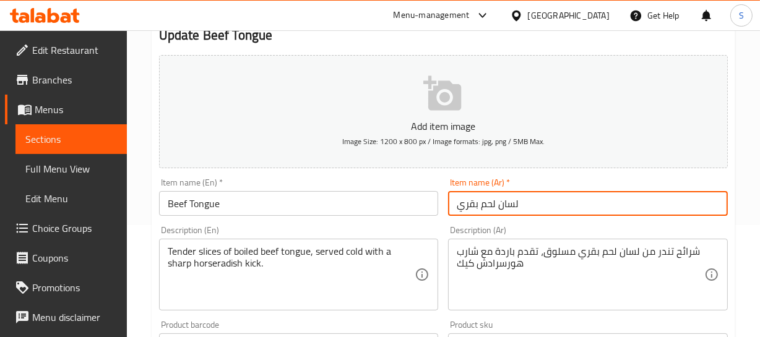
click at [495, 202] on input "لسان لحم بقري" at bounding box center [588, 203] width 280 height 25
type input "لسان بقري"
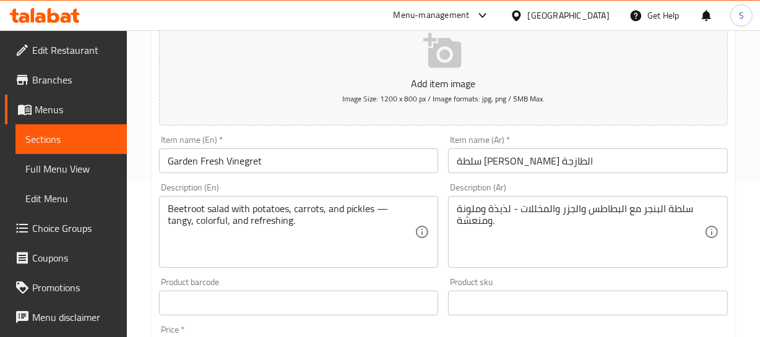
scroll to position [168, 0]
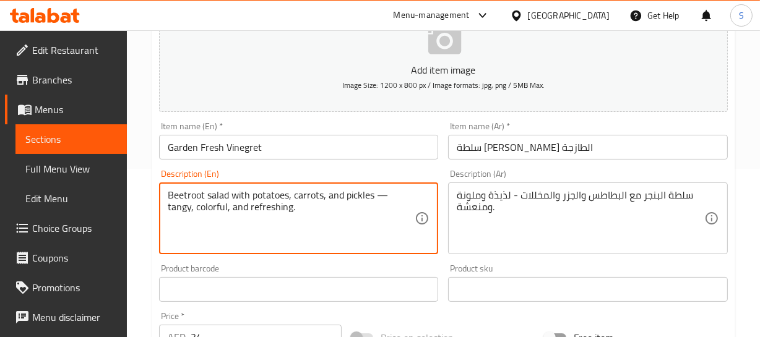
click at [383, 198] on textarea "Beetroot salad with potatoes, carrots, and pickles — tangy, colorful, and refre…" at bounding box center [292, 218] width 248 height 59
click at [382, 198] on textarea "Beetroot salad with potatoes, carrots, and pickles — tangy, colorful, and refre…" at bounding box center [292, 218] width 248 height 59
click at [379, 197] on textarea "Beetroot salad with potatoes, carrots, and pickles — tangy, colorful, and refre…" at bounding box center [292, 218] width 248 height 59
drag, startPoint x: 379, startPoint y: 197, endPoint x: 386, endPoint y: 195, distance: 6.7
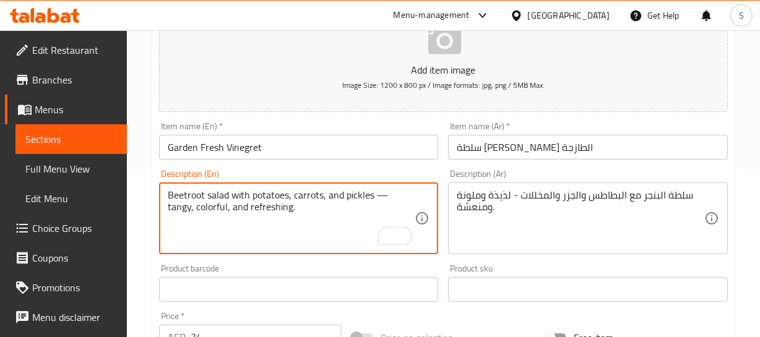
click at [381, 197] on textarea "Beetroot salad with potatoes, carrots, and pickles — tangy, colorful, and refre…" at bounding box center [292, 218] width 248 height 59
type textarea "Beetroot salad with potatoes, carrots, and pickles, tangy, colorful, and refres…"
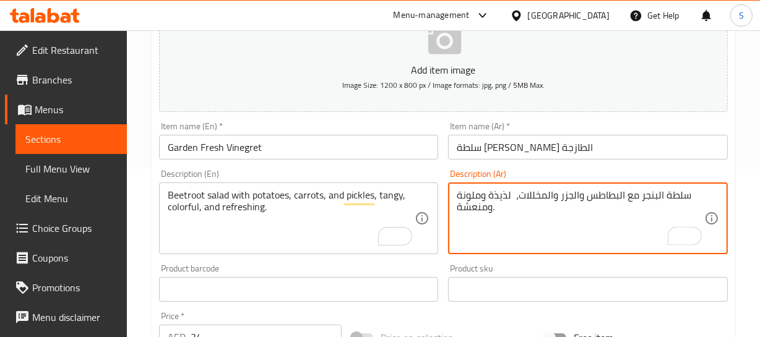
click at [509, 195] on textarea "سلطة البنجر مع البطاطس والجزر والمخللات، لذيذة وملونة ومنعشة." at bounding box center [581, 218] width 248 height 59
type textarea "سلطة البنجر مع البطاطس والجزر والمخللات، تانجي وملونة ومنعشة."
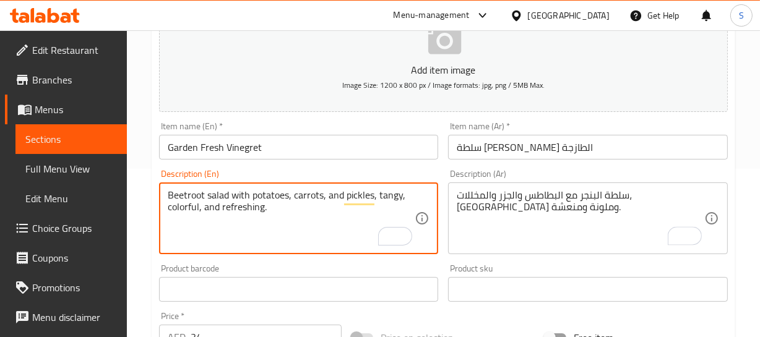
click at [394, 199] on textarea "Beetroot salad with potatoes, carrots, and pickles, tangy, colorful, and refres…" at bounding box center [292, 218] width 248 height 59
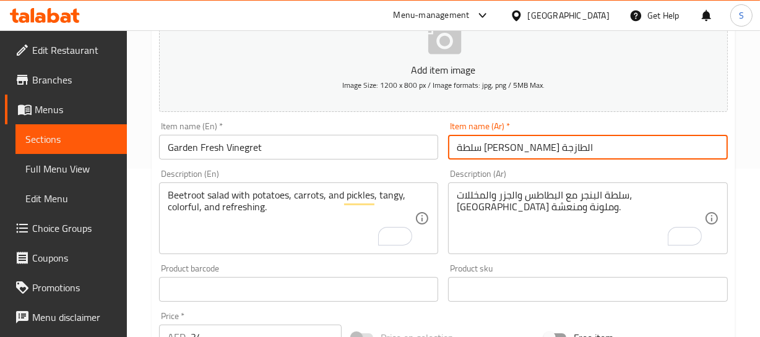
click at [600, 144] on input "سلطة جاردن فينجريت الطازجة" at bounding box center [588, 147] width 280 height 25
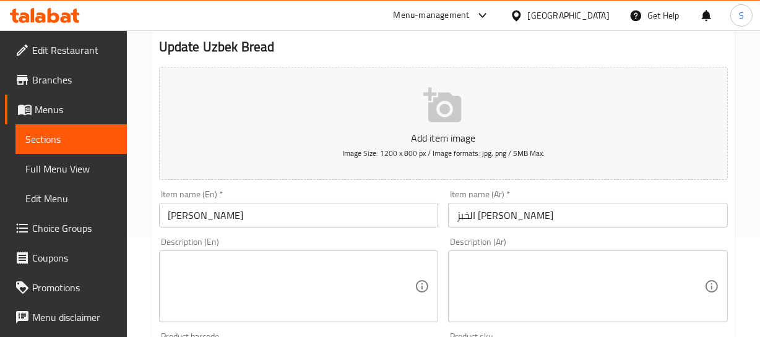
scroll to position [112, 0]
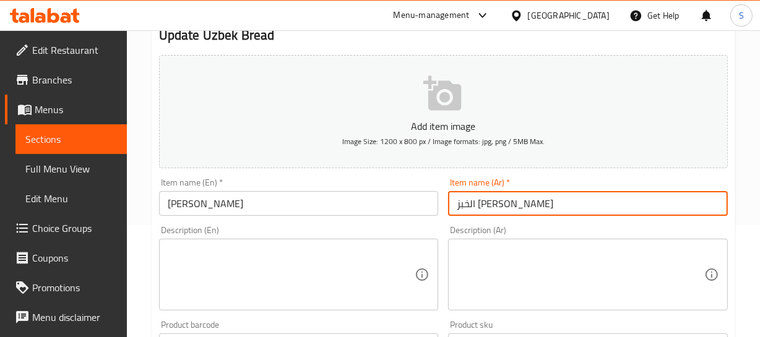
click at [505, 201] on input "الخبز [PERSON_NAME]" at bounding box center [588, 203] width 280 height 25
click at [488, 204] on input "خبز [PERSON_NAME]" at bounding box center [588, 203] width 280 height 25
type input "خبز أوزبكي"
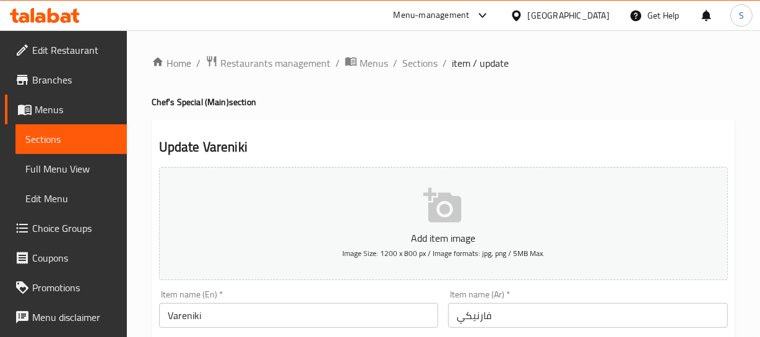
click at [214, 309] on input "Vareniki" at bounding box center [299, 315] width 280 height 25
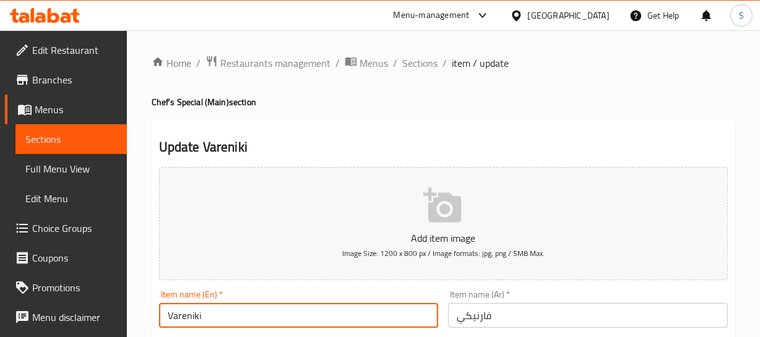
click at [214, 309] on input "Vareniki" at bounding box center [299, 315] width 280 height 25
paste input "with Potato"
drag, startPoint x: 254, startPoint y: 316, endPoint x: 475, endPoint y: 314, distance: 221.0
type input "Vareniki with Potato"
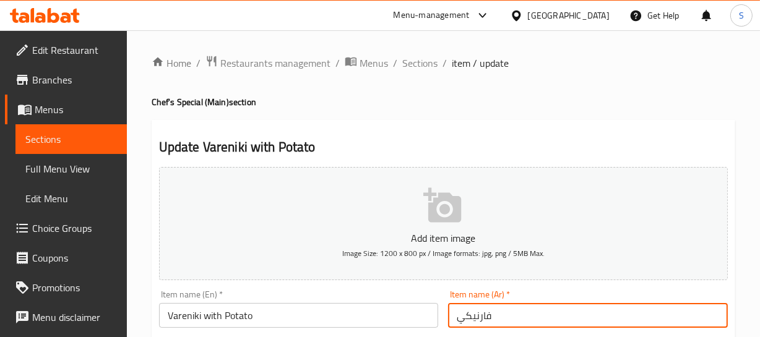
click at [530, 312] on input "فارنيكي" at bounding box center [588, 315] width 280 height 25
type input "فارنيكي مع البطاطا"
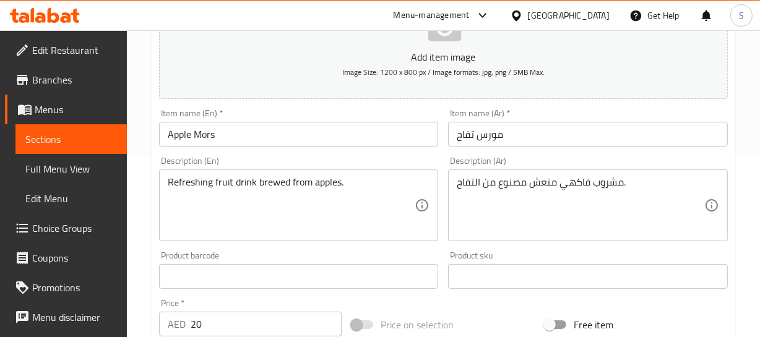
scroll to position [225, 0]
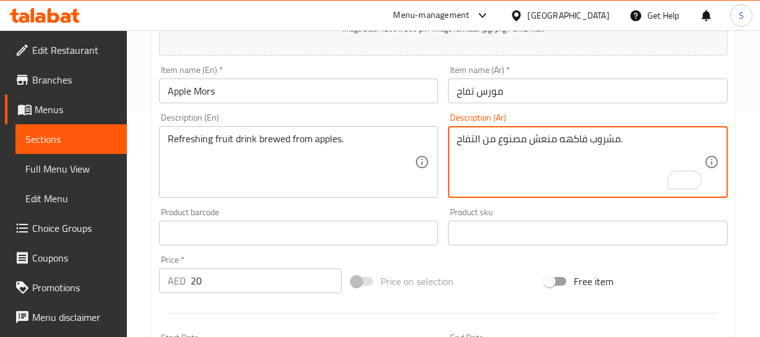
click at [527, 139] on textarea "مشروب فاكهه منعش مصنوع من التفاح." at bounding box center [581, 162] width 248 height 59
click at [513, 141] on textarea "مشروب فاكهه منعش مصنوع من التفاح." at bounding box center [581, 162] width 248 height 59
type textarea "مشروب فاكهه منعش مخمر من التفاح."
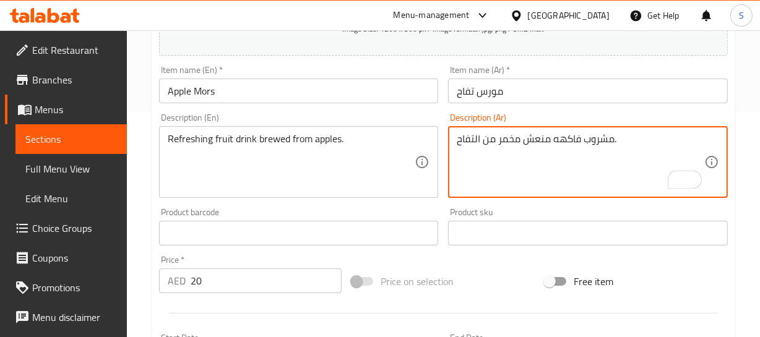
click at [506, 99] on div "Home / Restaurants management / Menus / Sections / item / update Beverages sect…" at bounding box center [444, 227] width 584 height 795
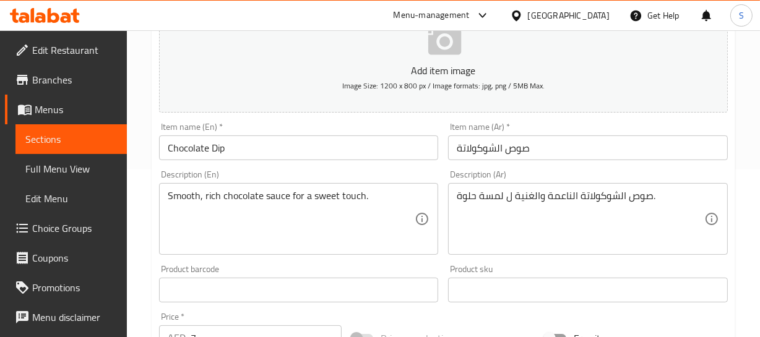
scroll to position [168, 0]
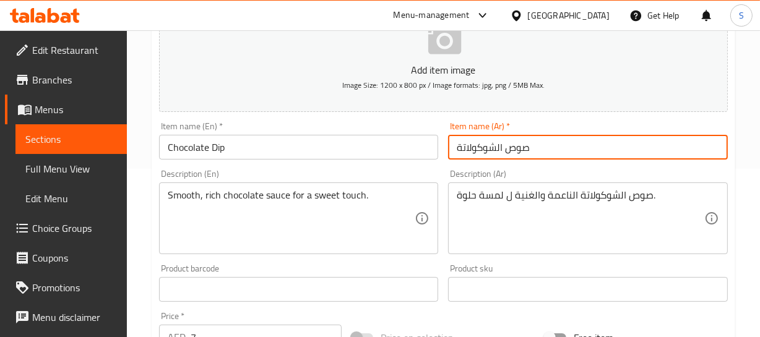
drag, startPoint x: 501, startPoint y: 148, endPoint x: 534, endPoint y: 146, distance: 32.9
click at [501, 148] on input "صوص الشوكولاتة" at bounding box center [588, 147] width 280 height 25
type input "صوص شوكولاتة"
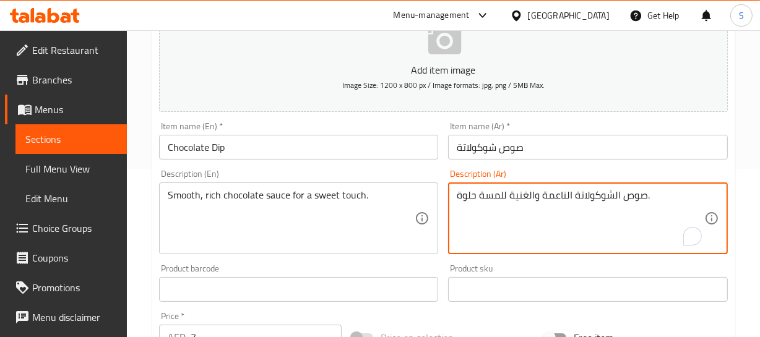
type textarea "صوص الشوكولاتة الناعمة والغنية للمسة حلوة."
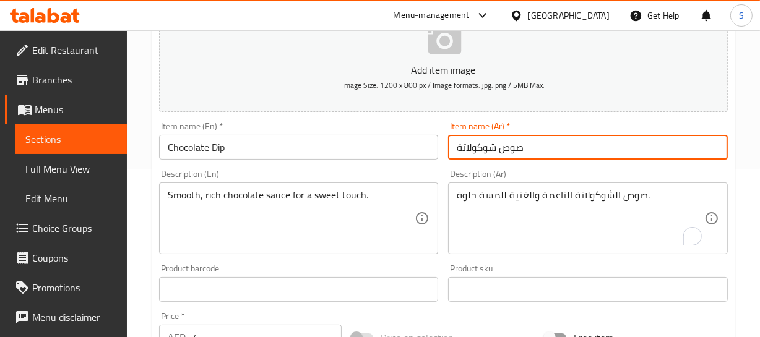
click at [550, 150] on input "صوص شوكولاتة" at bounding box center [588, 147] width 280 height 25
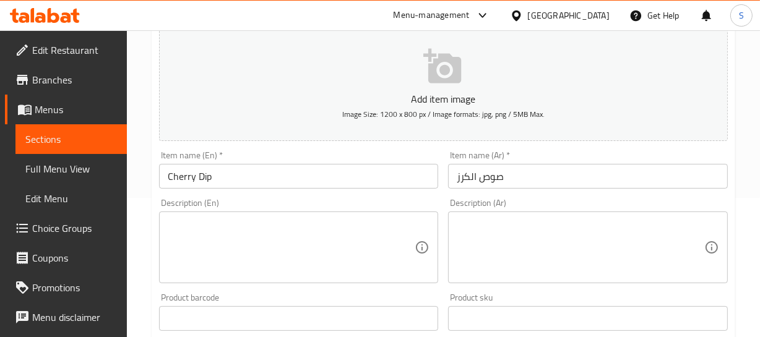
scroll to position [168, 0]
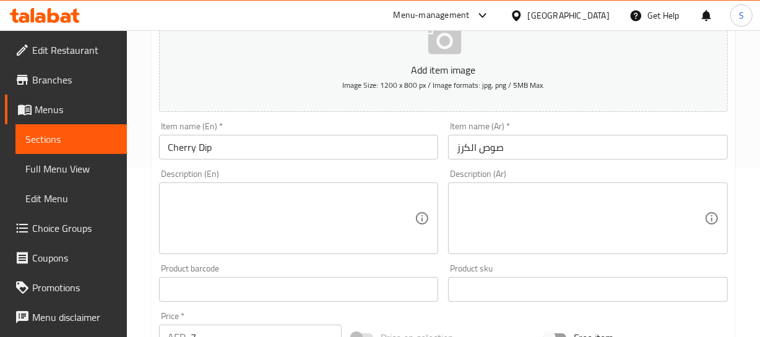
click at [191, 184] on div "Description (En)" at bounding box center [299, 219] width 280 height 72
paste textarea "Fruity cherry sauce for pancakes or syrniki."
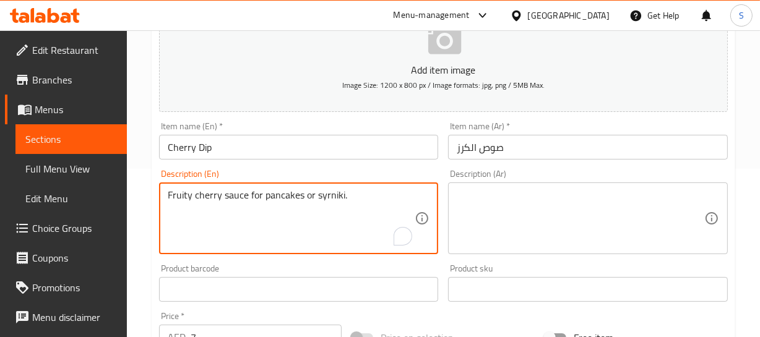
type textarea "Fruity cherry sauce for pancakes or syrniki."
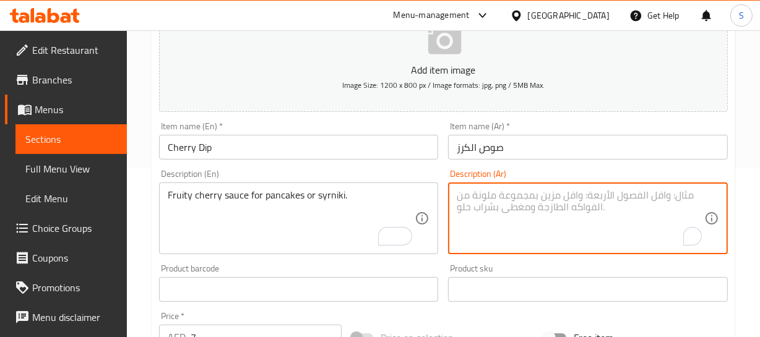
click at [506, 208] on textarea "To enrich screen reader interactions, please activate Accessibility in Grammarl…" at bounding box center [581, 218] width 248 height 59
paste textarea "صوص الكرز الفاكهي للفطائر أو السيرنيكي."
click at [533, 192] on textarea "صوص الكرز الفاكهي للفطائر أو السيرنيكي." at bounding box center [581, 218] width 248 height 59
type textarea "صوص الكرز الفاكهي للبانكيك أو السيرنيكي."
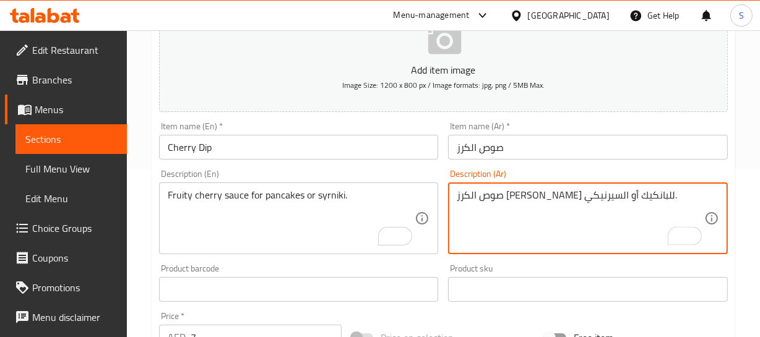
click at [511, 145] on input "صوص الكرز" at bounding box center [588, 147] width 280 height 25
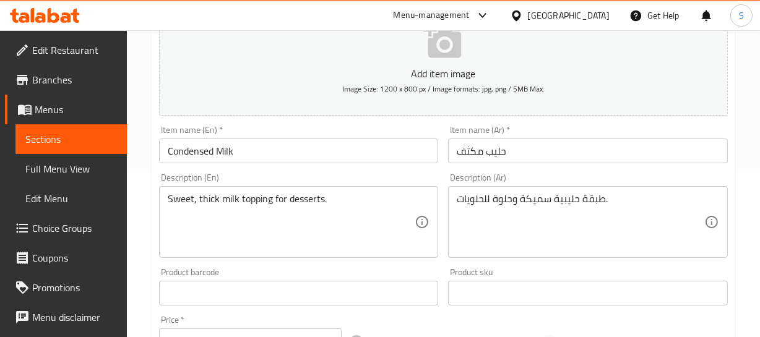
scroll to position [225, 0]
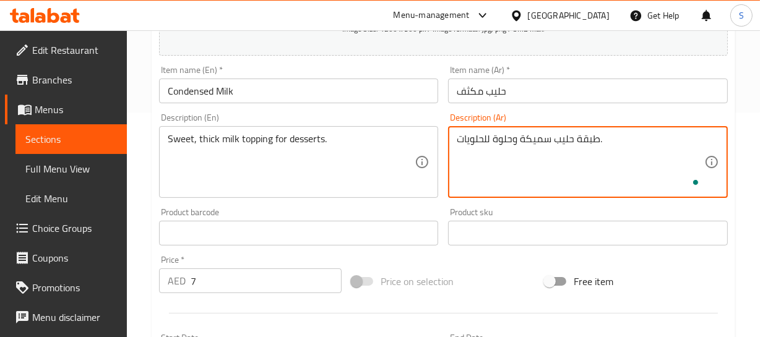
click at [592, 139] on textarea "طبقة حليب سميكة وحلوة للحلويات." at bounding box center [581, 162] width 248 height 59
type textarea "طبقة حليب سميكة وحلوة للحلويات."
click at [535, 99] on input "حليب مكثف" at bounding box center [588, 91] width 280 height 25
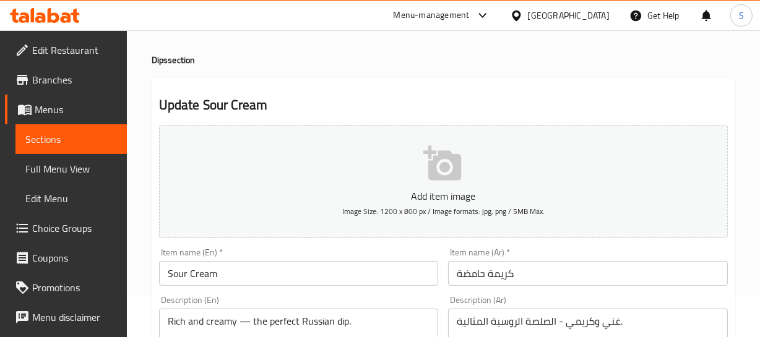
scroll to position [112, 0]
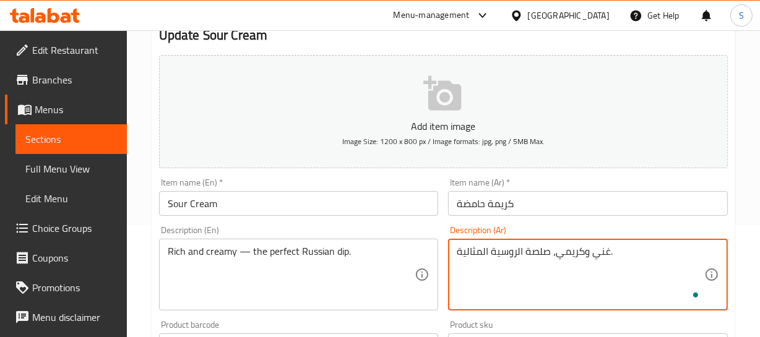
click at [517, 247] on textarea "غني وكريمي، صلصة الروسية المثالية." at bounding box center [581, 275] width 248 height 59
click at [480, 253] on textarea "غني وكريمي، صلصة روسية المثالية." at bounding box center [581, 275] width 248 height 59
type textarea "غني وكريمي، صلصة روسية مثالية."
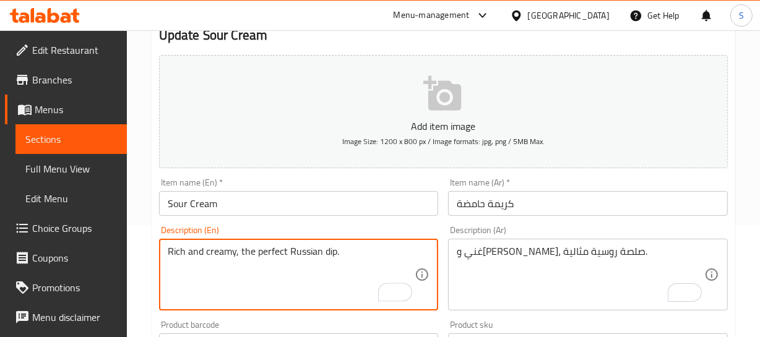
type textarea "Rich and creamy, the perfect Russian dip."
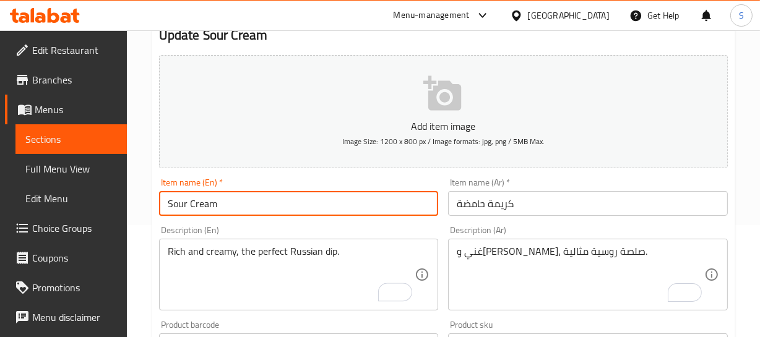
drag, startPoint x: 223, startPoint y: 198, endPoint x: 240, endPoint y: 205, distance: 18.0
click at [223, 198] on input "Sour Cream" at bounding box center [299, 203] width 280 height 25
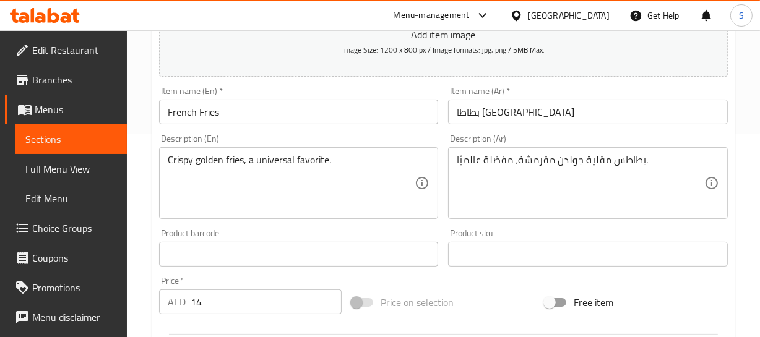
scroll to position [225, 0]
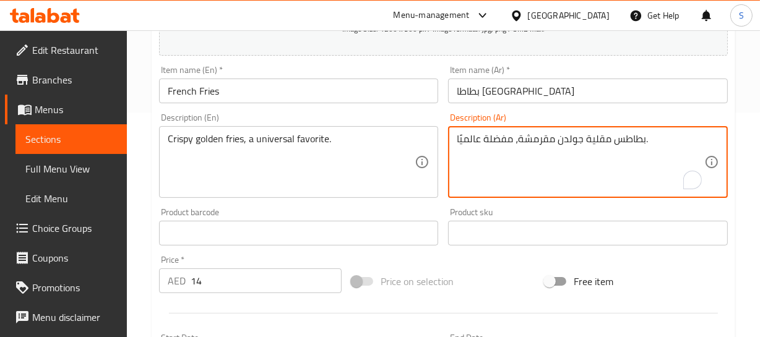
click at [573, 139] on textarea "بطاطس مقلية جولدن مقرمشة، مفضلة عالميًا." at bounding box center [581, 162] width 248 height 59
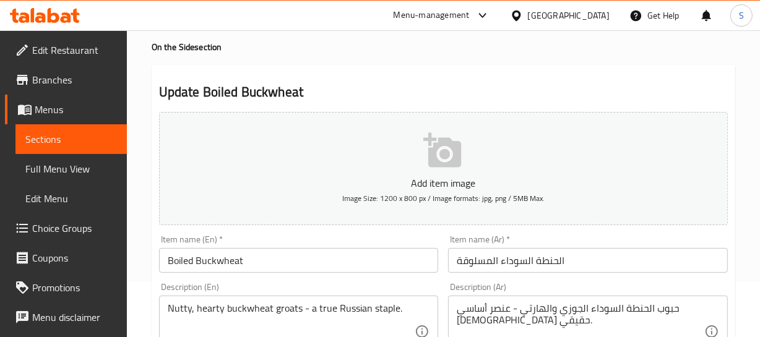
scroll to position [168, 0]
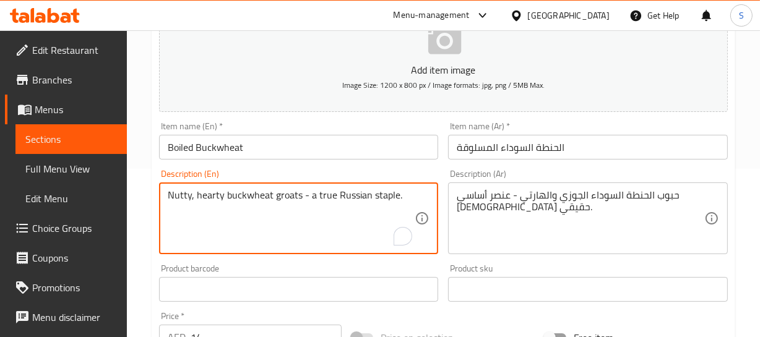
click at [309, 198] on textarea "Nutty, hearty buckwheat groats - a true Russian staple." at bounding box center [292, 218] width 248 height 59
click at [335, 201] on textarea "Nutty, hearty buckwheat groats, a true Russian staple." at bounding box center [292, 218] width 248 height 59
type textarea "Nutty, hearty buckwheat groats, a true Russian staple."
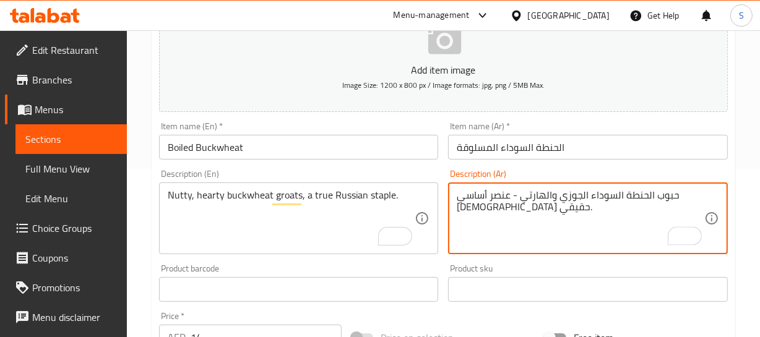
click at [555, 196] on textarea "حبوب الحنطة السوداء الجوزي والهارتي - عنصر أساسي روسي حقيقي." at bounding box center [581, 218] width 248 height 59
click at [542, 196] on textarea "حبوب الحنطة السوداء الجوزي والهارتي - عنصر أساسي روسي حقيقي." at bounding box center [581, 218] width 248 height 59
click at [491, 203] on textarea "حبوب الحنطة السوداء الجوزي، عنصر أساسي روسي حقيقي." at bounding box center [581, 218] width 248 height 59
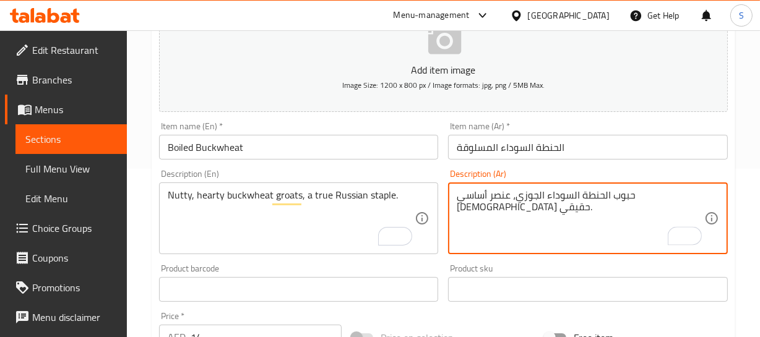
click at [485, 200] on textarea "حبوب الحنطة السوداء الجوزي، عنصر أساسي روسي حقيقي." at bounding box center [581, 218] width 248 height 59
type textarea "حبوب الحنطة السوداء الجوزي، عنصر أساسي روسي حقيقي."
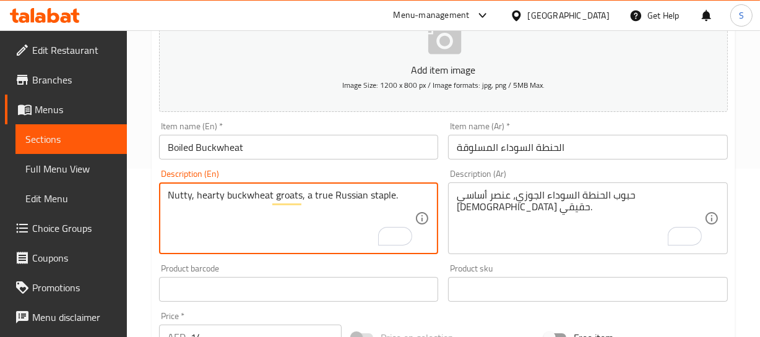
click at [219, 190] on textarea "Nutty, hearty buckwheat groats, a true Russian staple." at bounding box center [292, 218] width 248 height 59
type textarea "Nutty buckwheat groats, a true Russian staple."
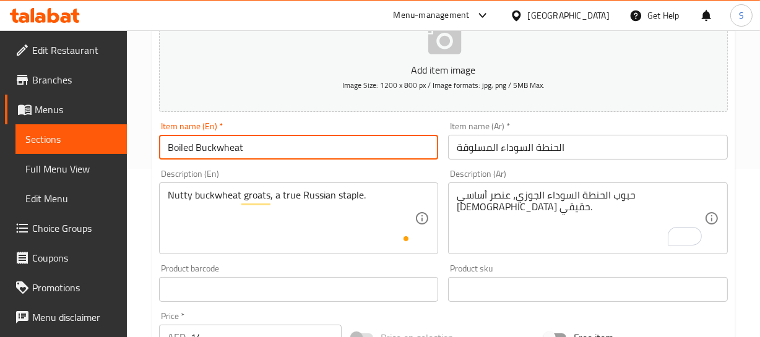
click at [237, 157] on input "Boiled Buckwheat" at bounding box center [299, 147] width 280 height 25
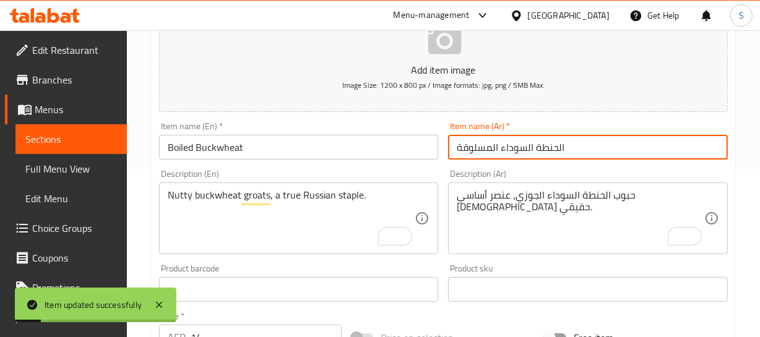
click at [557, 144] on input "الحنطة السوداء المسلوقة" at bounding box center [588, 147] width 280 height 25
click at [529, 143] on input "حنطة السوداء المسلوقة" at bounding box center [588, 147] width 280 height 25
click at [492, 141] on input "حنطة سوداء المسلوقة" at bounding box center [588, 147] width 280 height 25
type input "حنطة سوداء مسلوقة"
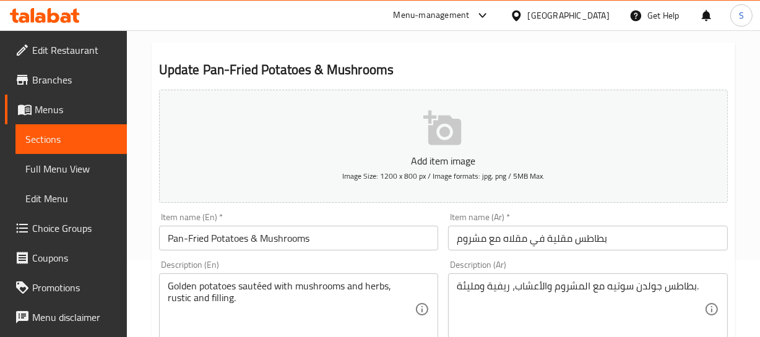
scroll to position [112, 0]
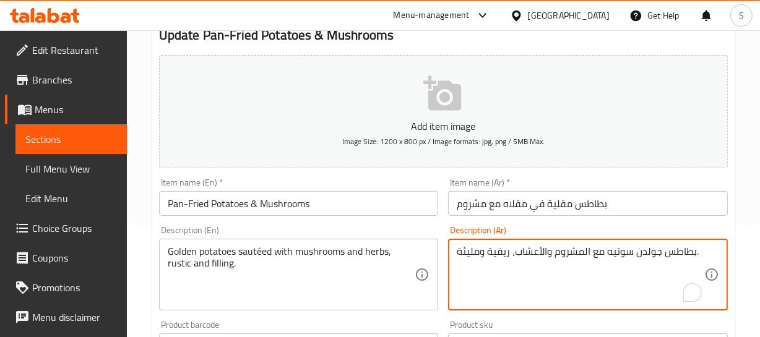
click at [649, 249] on textarea "بطاطس جولدن سوتيه مع المشروم والأعشاب، ريفية ومليئة." at bounding box center [581, 275] width 248 height 59
type textarea "بطاطس ذهبية سوتيه مع المشروم والأعشاب، ريفية ومليئة."
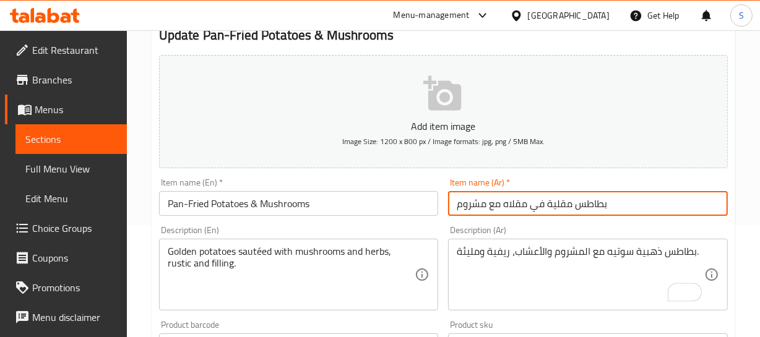
click at [537, 204] on input "بطاطس مقلية في مقلاه مع مشروم" at bounding box center [588, 203] width 280 height 25
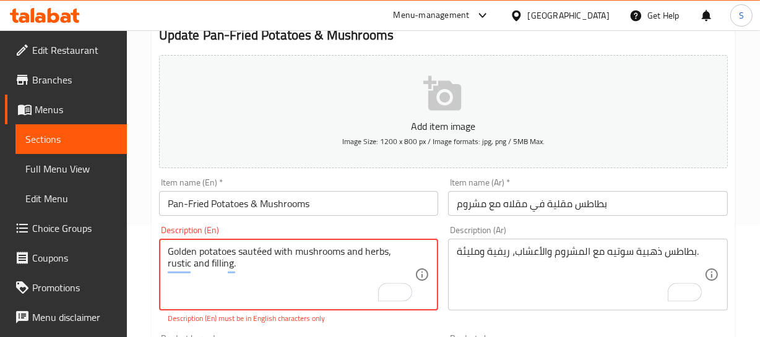
click at [262, 251] on textarea "Golden potatoes sautéed with mushrooms and herbs, rustic and filling." at bounding box center [292, 275] width 248 height 59
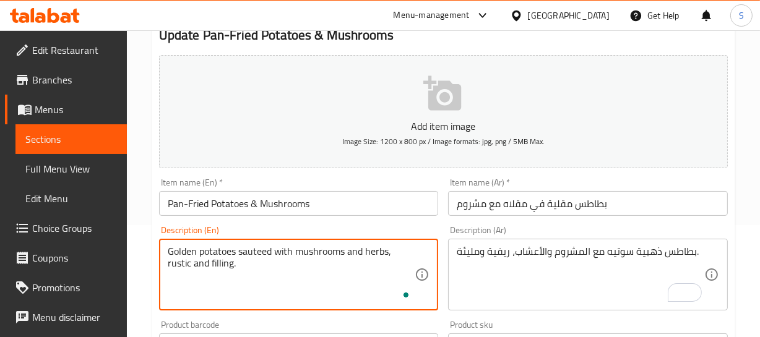
type textarea "Golden potatoes sauteed with mushrooms and herbs, rustic and filling."
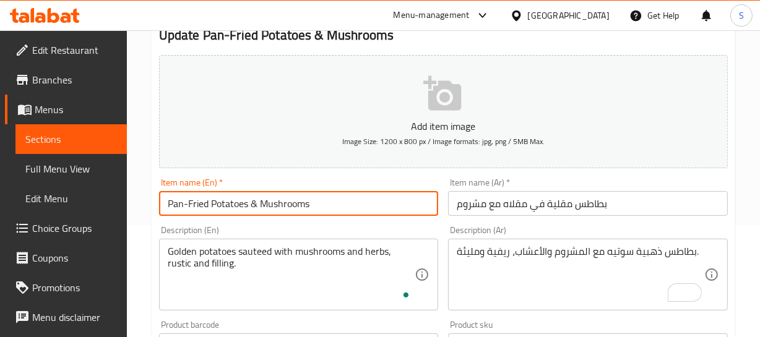
drag, startPoint x: 319, startPoint y: 192, endPoint x: 324, endPoint y: 186, distance: 7.5
click at [319, 192] on input "Pan-Fried Potatoes & Mushrooms" at bounding box center [299, 203] width 280 height 25
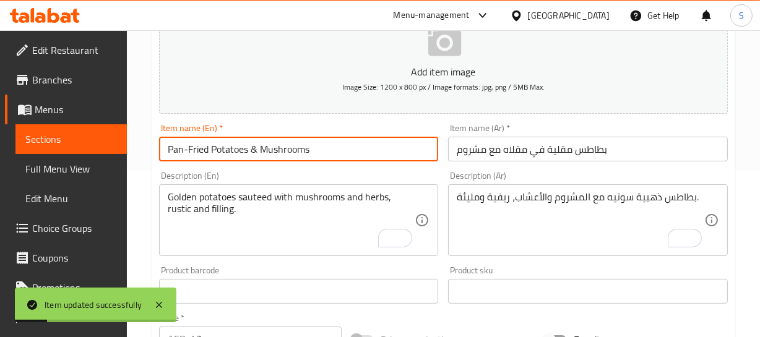
scroll to position [168, 0]
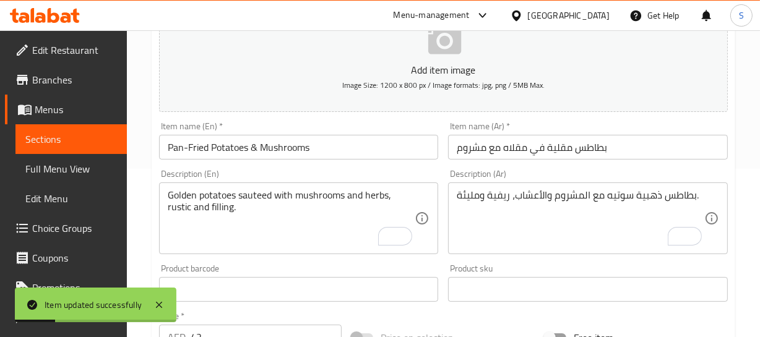
click at [470, 187] on div "بطاطس ذهبية سوتيه مع المشروم والأعشاب، ريفية ومليئة. Description (Ar)" at bounding box center [588, 219] width 280 height 72
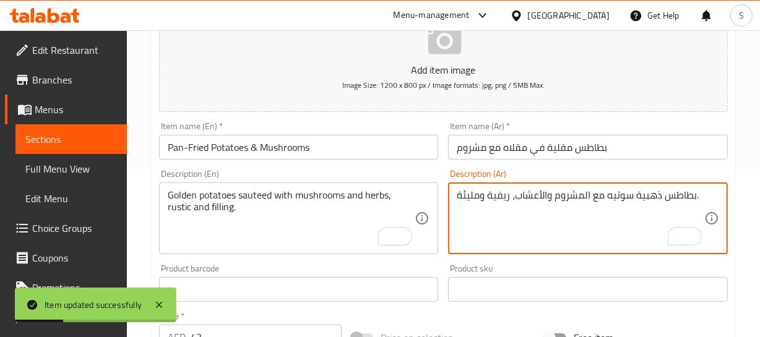
click at [471, 189] on textarea "بطاطس ذهبية سوتيه مع المشروم والأعشاب، ريفية ومليئة." at bounding box center [581, 218] width 248 height 59
type textarea "بطاطس ذهبية سوتيه مع المشروم والأعشاب، ريفية ومشبع."
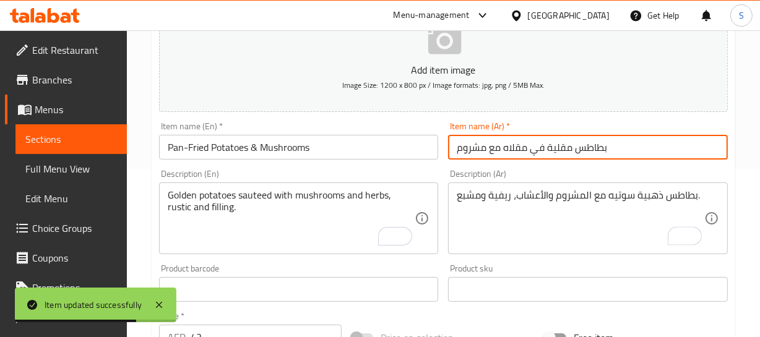
click at [533, 151] on input "بطاطس مقلية في مقلاه مع مشروم" at bounding box center [588, 147] width 280 height 25
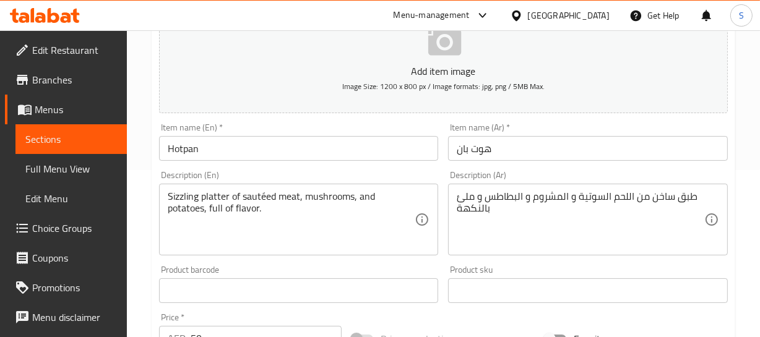
scroll to position [168, 0]
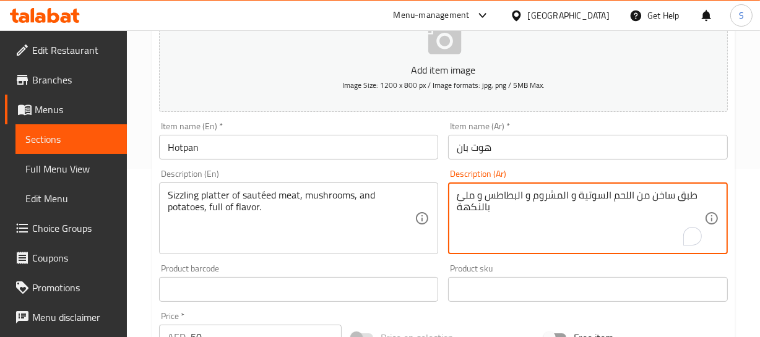
click at [667, 199] on textarea "طبق ساخن من اللحم السوتية و المشروم و البطاطس و ملئ بالنكهة" at bounding box center [581, 218] width 248 height 59
type textarea "طبق سيزلينج من اللحم السوتية و المشروم و البطاطس و ملئ بالنكهة"
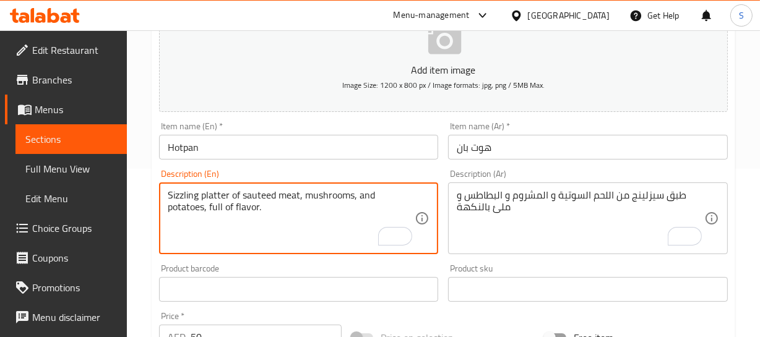
type textarea "Sizzling platter of sauteed meat, mushrooms, and potatoes, full of flavor."
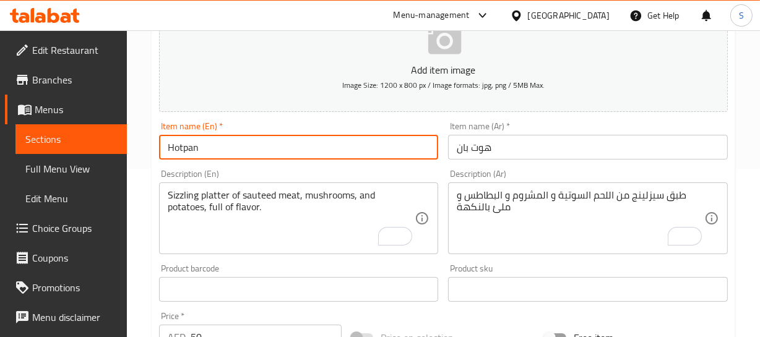
click at [284, 155] on input "Hotpan" at bounding box center [299, 147] width 280 height 25
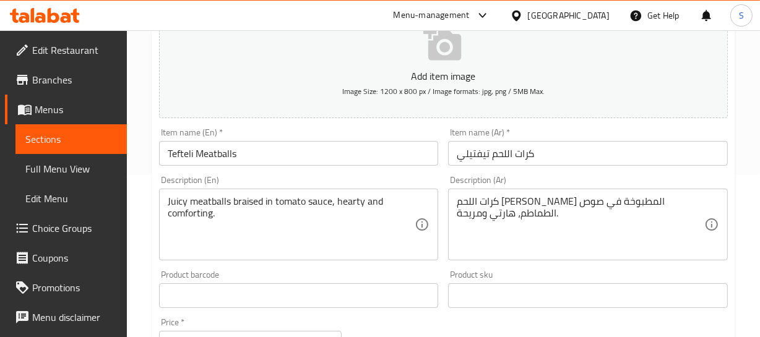
scroll to position [168, 0]
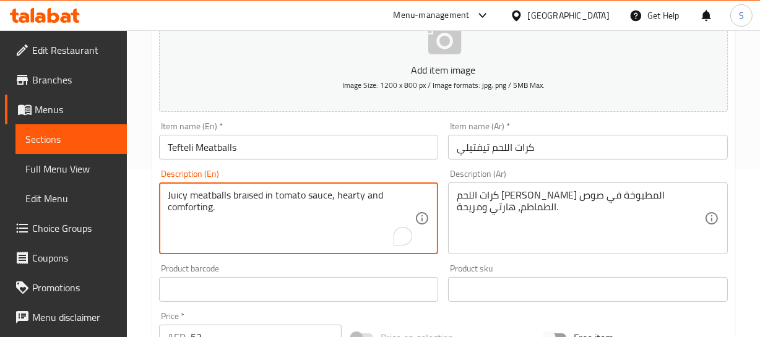
click at [251, 197] on textarea "Juicy meatballs braised in tomato sauce, hearty and comforting." at bounding box center [292, 218] width 248 height 59
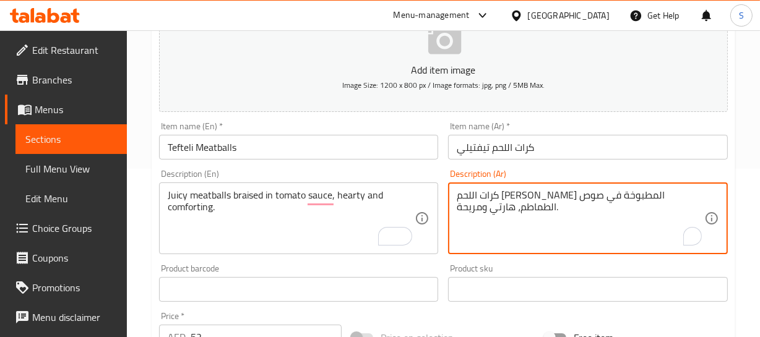
click at [588, 198] on textarea "كرات اللحم الجوسي المطبوخة في صوص الطماطم، هارتي ومريحة." at bounding box center [581, 218] width 248 height 59
paste textarea "مطهو ببطء"
click at [693, 192] on textarea "كرات اللحم الجوسي مطهو ببطء في صوص الطماطم، هارتي ومريحة." at bounding box center [581, 218] width 248 height 59
type textarea "كرات اللحم الجوسي مطهو ببطء في صوص الطماطم، هارتي ومريحة."
click at [508, 147] on input "كرات اللحم تيفتيلي" at bounding box center [588, 147] width 280 height 25
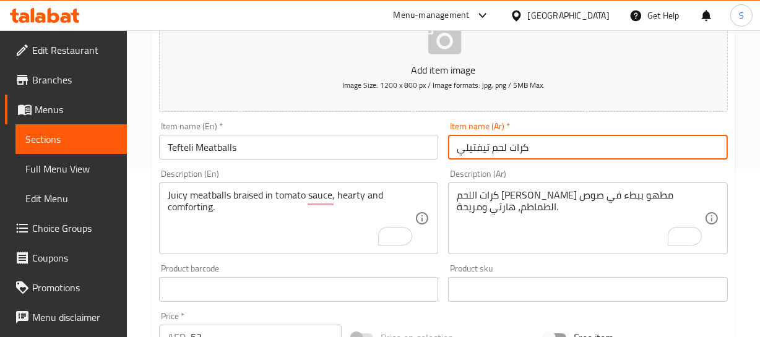
type input "كرات لحم تيفتيلي"
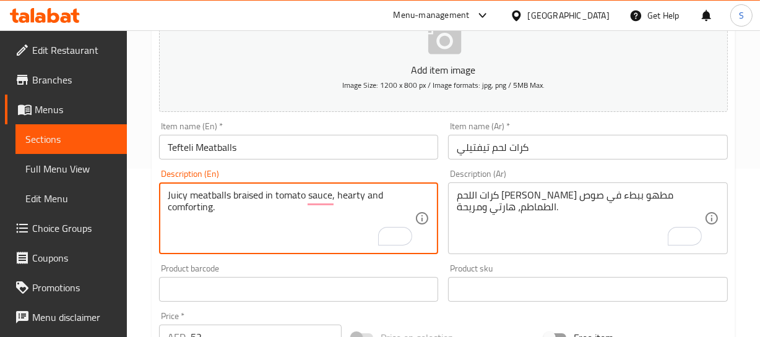
drag, startPoint x: 339, startPoint y: 192, endPoint x: 342, endPoint y: 220, distance: 28.0
type textarea "Juicy meatballs braised in tomato sauce"
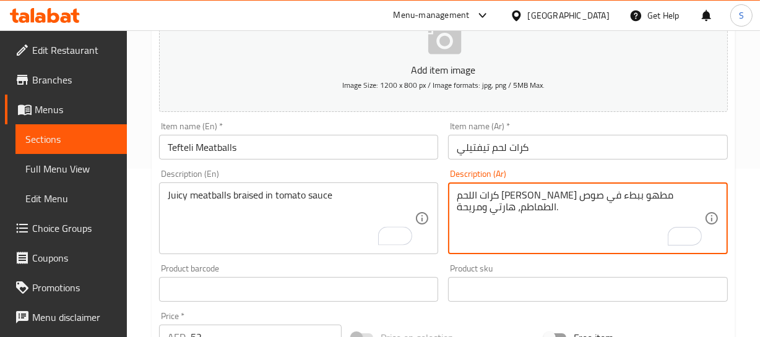
click at [477, 196] on textarea "كرات اللحم الجوسي مطهو ببطء في صوص الطماطم، هارتي ومريحة." at bounding box center [581, 218] width 248 height 59
click at [477, 208] on textarea "كرات اللحم الجوسي مطهو ببطء في صوص الطماطم، ومريحة." at bounding box center [581, 218] width 248 height 59
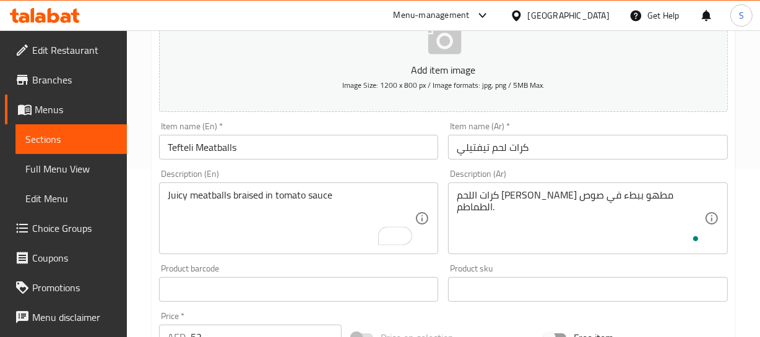
drag, startPoint x: 595, startPoint y: 170, endPoint x: 582, endPoint y: 164, distance: 13.6
click at [589, 165] on div "Description (Ar) كرات اللحم الجوسي مطهو ببطء في صوص الطماطم. Description (Ar)" at bounding box center [588, 212] width 290 height 95
click at [547, 136] on input "كرات لحم تيفتيلي" at bounding box center [588, 147] width 280 height 25
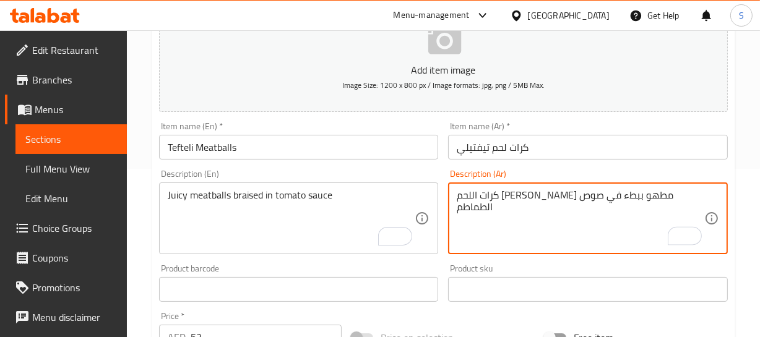
type textarea "كرات اللحم الجوسي مطهو ببطء في صوص الطماطم"
click at [590, 137] on input "كرات لحم تيفتيلي" at bounding box center [588, 147] width 280 height 25
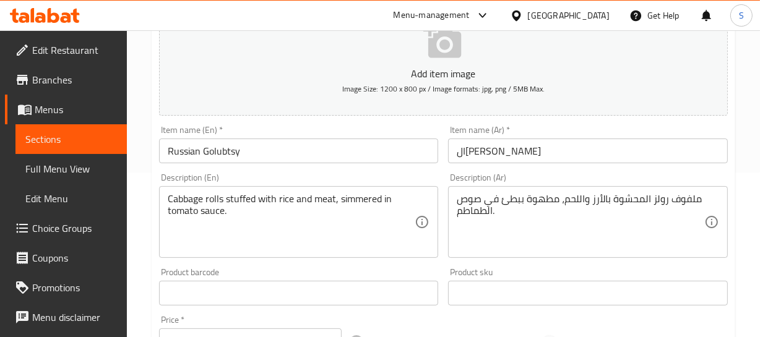
scroll to position [168, 0]
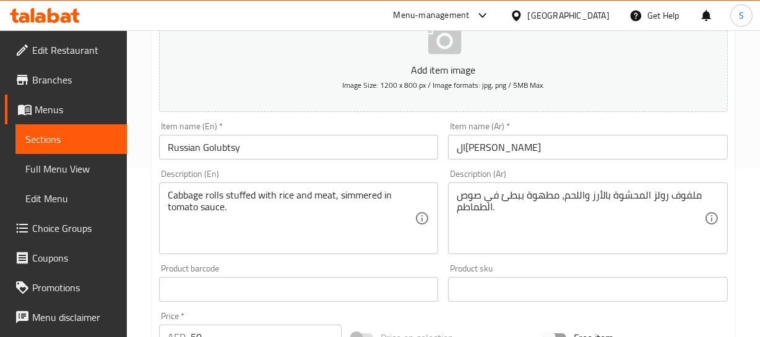
click at [533, 147] on input "الجولوبتسي الروسي" at bounding box center [588, 147] width 280 height 25
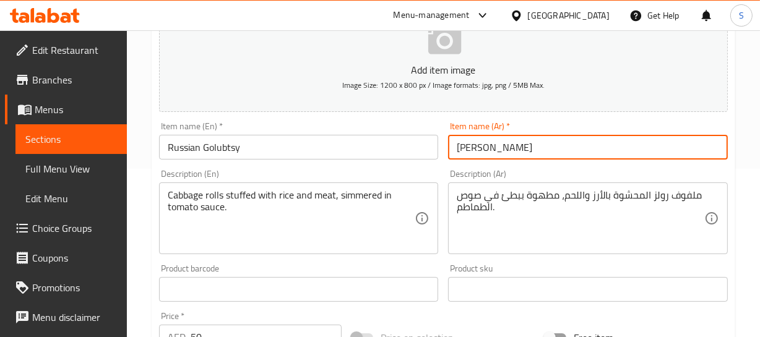
click at [480, 146] on input "جولوبتسي الروسي" at bounding box center [588, 147] width 280 height 25
type input "جولوبتسي روسي"
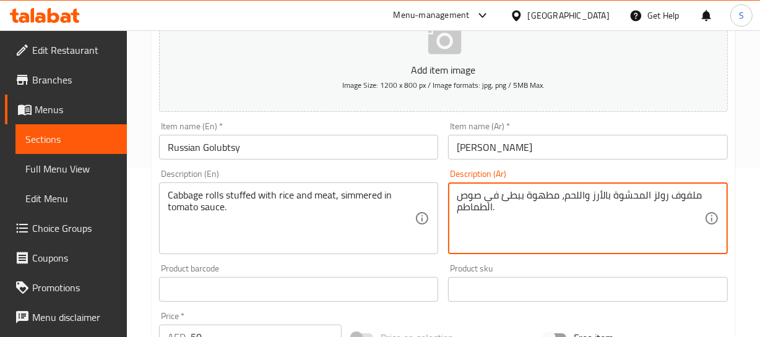
click at [662, 194] on textarea "ملفوف رولز المحشوة بالأرز واللحم، مطهوة ببطئ في صوص الطماطم." at bounding box center [581, 218] width 248 height 59
click at [459, 194] on textarea "ملفوف المحشوة بالأرز واللحم، مطهوة ببطئ في صوص الطماطم." at bounding box center [581, 218] width 248 height 59
drag, startPoint x: 677, startPoint y: 193, endPoint x: 683, endPoint y: 192, distance: 6.2
click at [683, 192] on textarea "ملفوف المحشوة بالأرز واللحم، مطهوة ببطئ في صوص الطماطم." at bounding box center [581, 218] width 248 height 59
paste textarea "رولز"
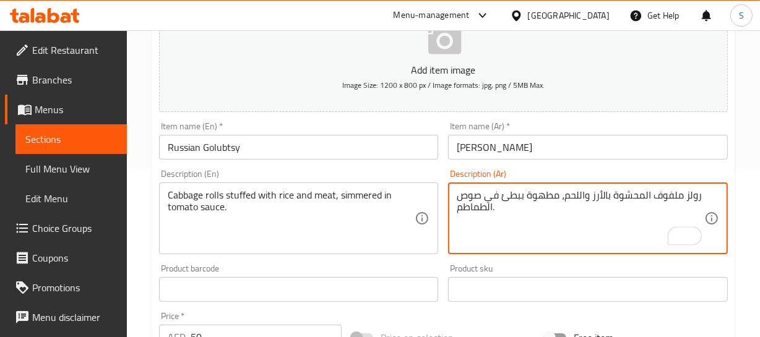
click at [696, 197] on textarea "رولز ملفوف المحشوة بالأرز واللحم، مطهوة ببطئ في صوص الطماطم." at bounding box center [581, 218] width 248 height 59
click at [643, 193] on textarea "رولز ملفوف المحشوة بالأرز واللحم، مطهوة ببطئ في صوص الطماطم." at bounding box center [581, 218] width 248 height 59
click at [620, 194] on textarea "رولز ملفوف محشوة بالأرز واللحم، مطهوة ببطئ في صوص الطماطم." at bounding box center [581, 218] width 248 height 59
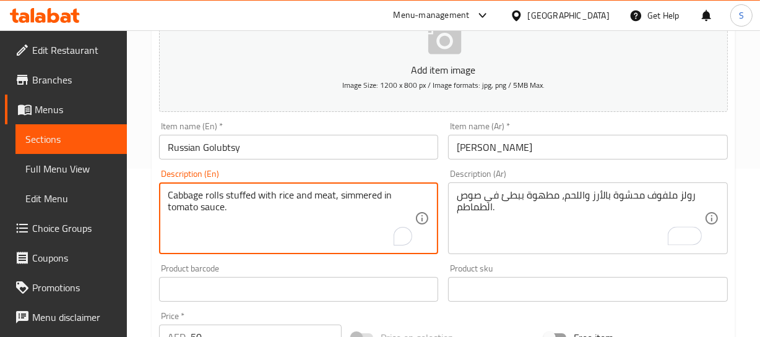
click at [348, 189] on textarea "Cabbage rolls stuffed with rice and meat, simmered in tomato sauce." at bounding box center [292, 218] width 248 height 59
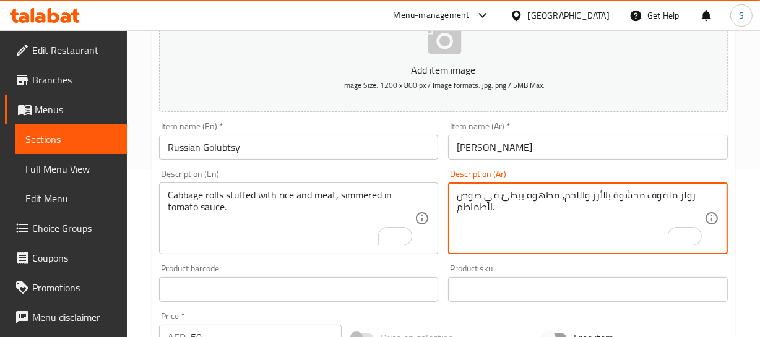
click at [544, 197] on textarea "رولز ملفوف محشوة بالأرز واللحم، مطهوة ببطئ في صوص الطماطم." at bounding box center [581, 218] width 248 height 59
paste textarea "على نار هادئ"
click at [469, 196] on textarea "رولز ملفوف محشوة بالأرز واللحم، مطهو على نار هادئة ببطئ في صوص الطماطم." at bounding box center [581, 218] width 248 height 59
click at [556, 207] on textarea "رولز ملفوف محشوة بالأرز واللحم، مطهو على نار هادئة ببطئ في صوص الطماطم." at bounding box center [581, 218] width 248 height 59
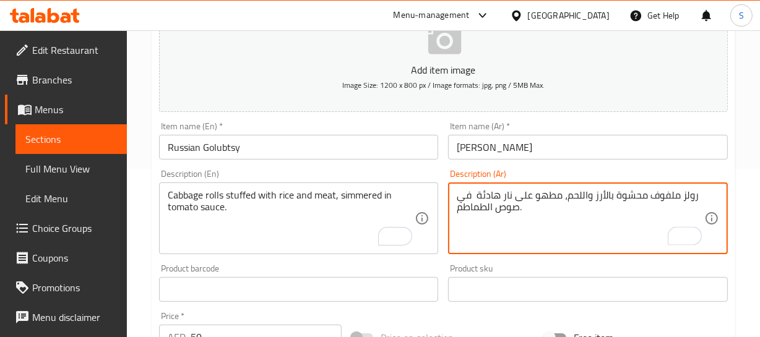
type textarea "رولز ملفوف محشوة بالأرز واللحم، مطهو على نار هادئة في صوص الطماطم."
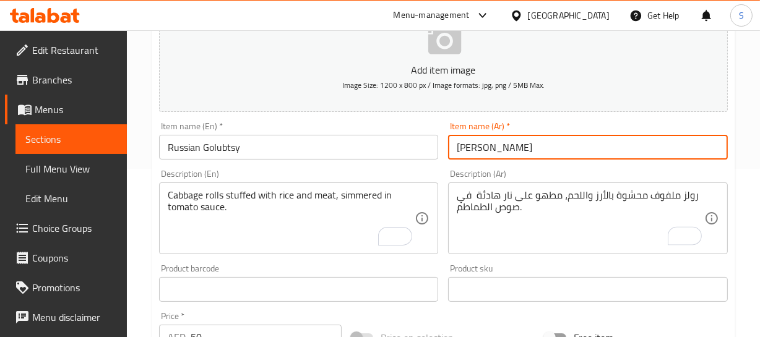
click at [524, 145] on input "جولوبتسي روسي" at bounding box center [588, 147] width 280 height 25
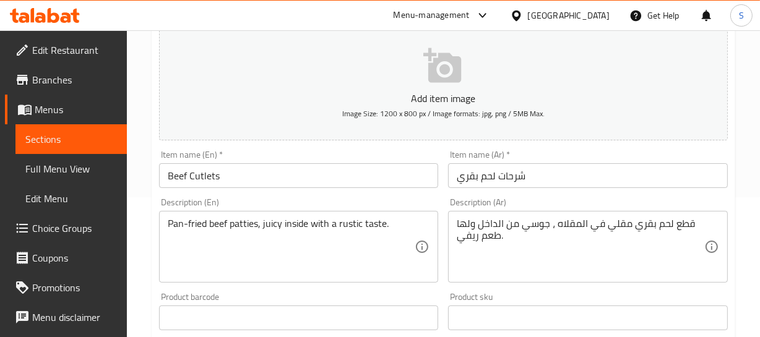
scroll to position [168, 0]
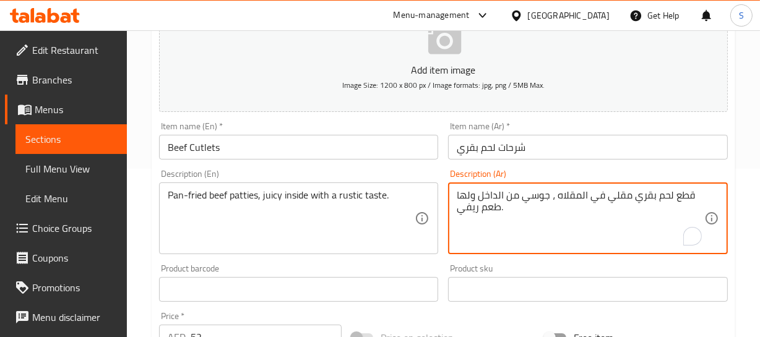
click at [672, 191] on textarea "قطع لحم بقري مقلي في المقلاه ، جوسي من الداخل ولها طعم ريفي." at bounding box center [581, 218] width 248 height 59
click at [676, 191] on textarea "قطع لحم بقري مقلي في المقلاه ، جوسي من الداخل ولها طعم ريفي." at bounding box center [581, 218] width 248 height 59
type textarea "شرائح لحم بقري مقلي في المقلاه ، جوسي من الداخل ولها طعم ريفي."
click at [283, 148] on input "Beef Cutlets" at bounding box center [299, 147] width 280 height 25
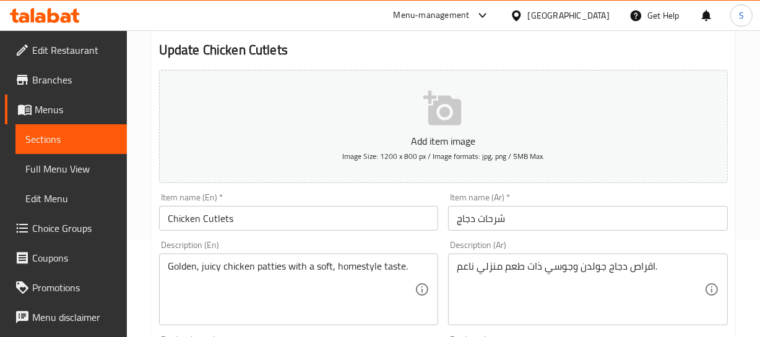
scroll to position [168, 0]
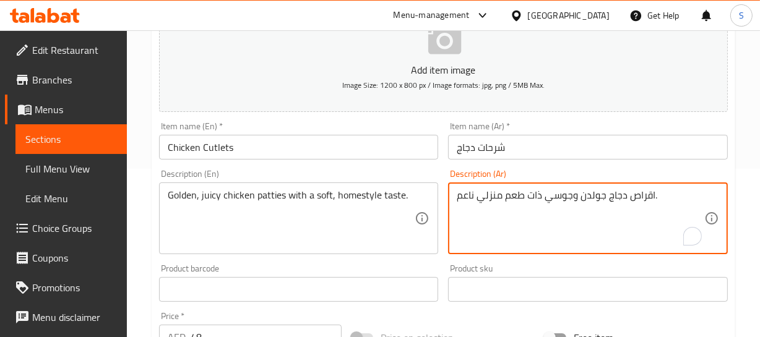
click at [645, 191] on textarea "اقراص دجاج جولدن وجوسي ذات طعم منزلي ناعم." at bounding box center [581, 218] width 248 height 59
click at [595, 193] on textarea "شرائح دجاج جولدن وجوسي ذات طعم منزلي ناعم." at bounding box center [581, 218] width 248 height 59
click at [500, 144] on input "شرحات دجاج" at bounding box center [588, 147] width 280 height 25
click at [467, 190] on textarea "شرائح دجاج ذهبي وجوسي ذات طعم منزلي ناعم." at bounding box center [581, 218] width 248 height 59
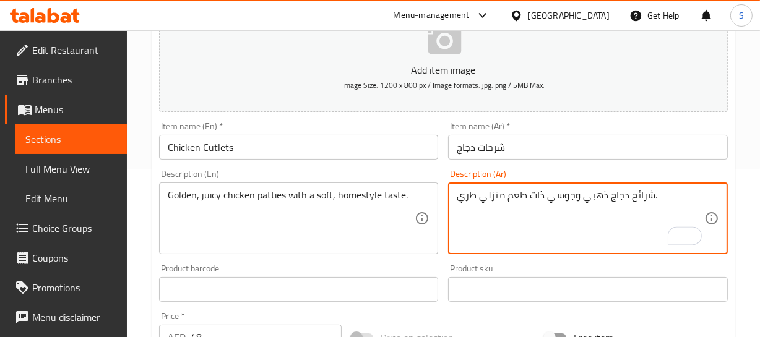
type textarea "شرائح دجاج ذهبي وجوسي ذات طعم منزلي طري."
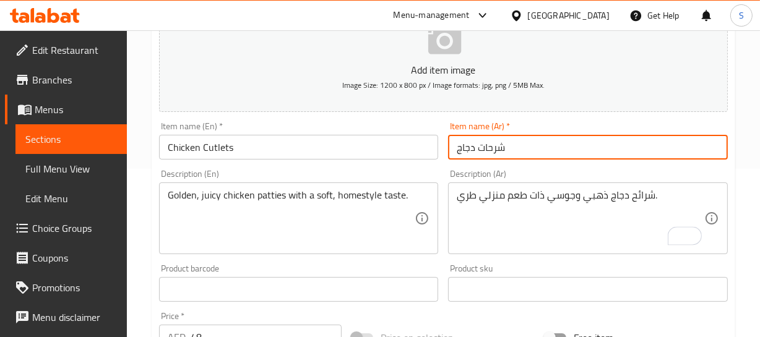
click at [537, 141] on input "شرحات دجاج" at bounding box center [588, 147] width 280 height 25
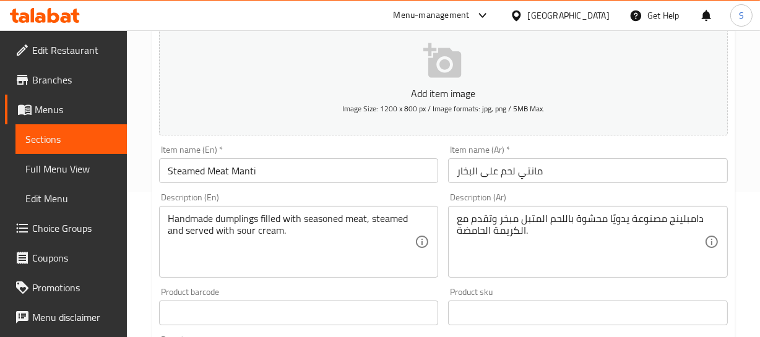
scroll to position [168, 0]
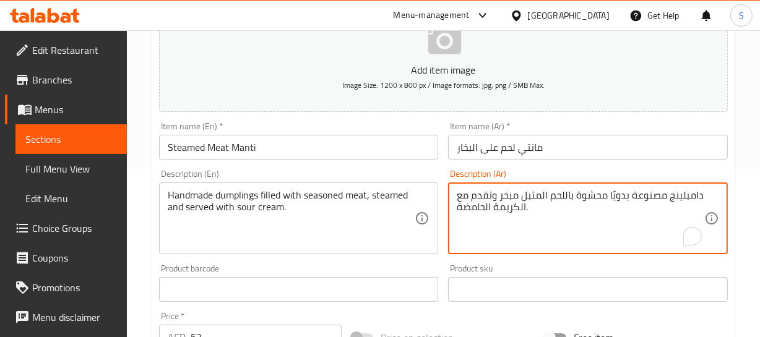
click at [657, 193] on textarea "دامبلينج مصنوعة يدويًا محشوة باللحم المتبل مبخر وتقدم مع الكريمة الحامضة." at bounding box center [581, 218] width 248 height 59
click at [649, 194] on textarea "دامبلينج يدويًا محشوة باللحم المتبل مبخر وتقدم مع الكريمة الحامضة." at bounding box center [581, 218] width 248 height 59
click at [558, 198] on textarea "دامبلينج بيتي محشوة باللحم المتبل مبخر وتقدم مع الكريمة الحامضة." at bounding box center [581, 218] width 248 height 59
click at [472, 197] on textarea "دامبلينج بيتي محشوة باللحم المتبل مطهو على البخار مبخر وتقدم مع الكريمة الحامضة." at bounding box center [581, 218] width 248 height 59
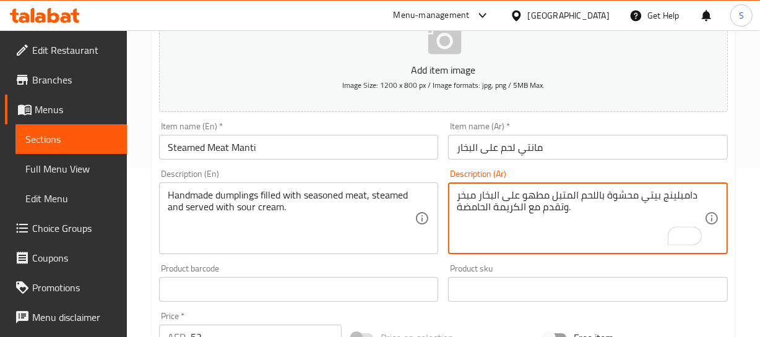
click at [472, 197] on textarea "دامبلينج بيتي محشوة باللحم المتبل مطهو على البخار مبخر وتقدم مع الكريمة الحامضة." at bounding box center [581, 218] width 248 height 59
type textarea "دامبلينج بيتي محشوة باللحم المتبل مطهو على البخار وتقدم مع الكريمة الحامضة."
drag, startPoint x: 532, startPoint y: 149, endPoint x: 526, endPoint y: 161, distance: 13.6
click at [531, 149] on input "مانتي لحم على البخار" at bounding box center [588, 147] width 280 height 25
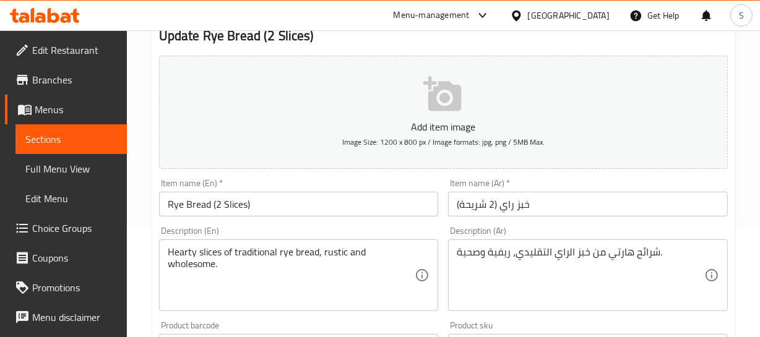
scroll to position [112, 0]
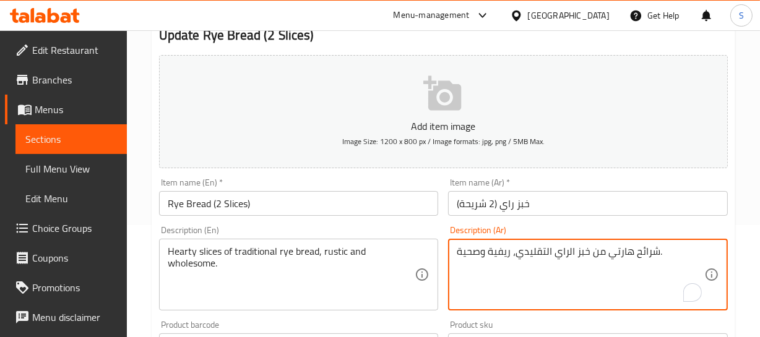
click at [626, 249] on textarea "شرائح هارتي من خبز الراي التقليدي، ريفية وصحية." at bounding box center [581, 275] width 248 height 59
type textarea "شرائح من خبز الراي التقليدي، ريفية وصحية."
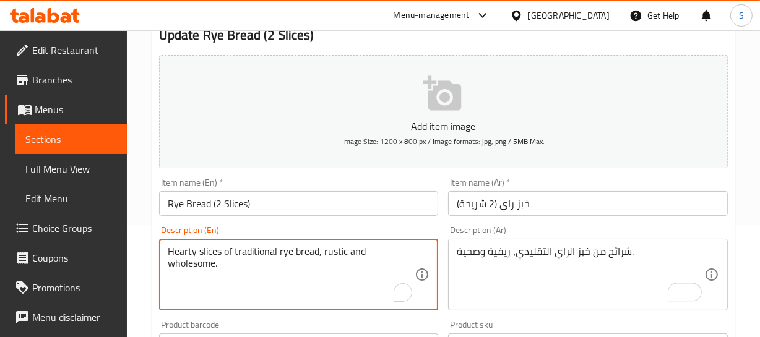
click at [188, 250] on textarea "Hearty slices of traditional rye bread, rustic and wholesome." at bounding box center [292, 275] width 248 height 59
type textarea "slices of traditional rye bread, rustic and wholesome."
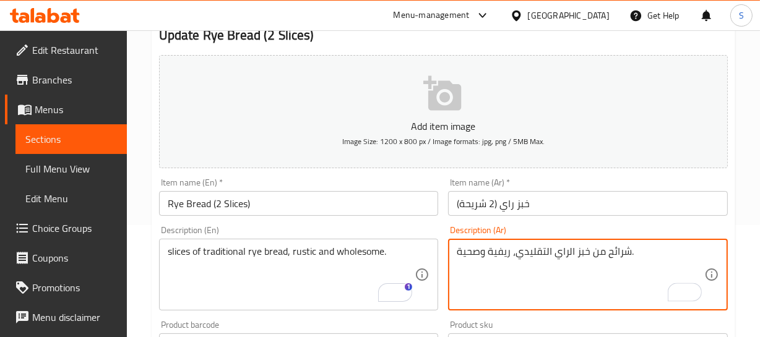
click at [565, 248] on textarea "شرائح من خبز الراي التقليدي، ريفية وصحية." at bounding box center [581, 275] width 248 height 59
type textarea "شرائح من خبز راي تقليدي، ريفية وصحية."
click at [515, 195] on input "خبز راي (2 شريحة)" at bounding box center [588, 203] width 280 height 25
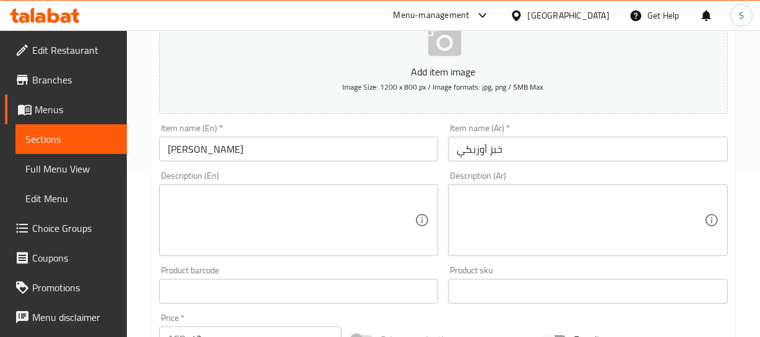
scroll to position [168, 0]
click at [308, 204] on textarea at bounding box center [292, 218] width 248 height 59
paste textarea "Round, fluffy Uzbek-style bread with a golden crust — perfect with any meal."
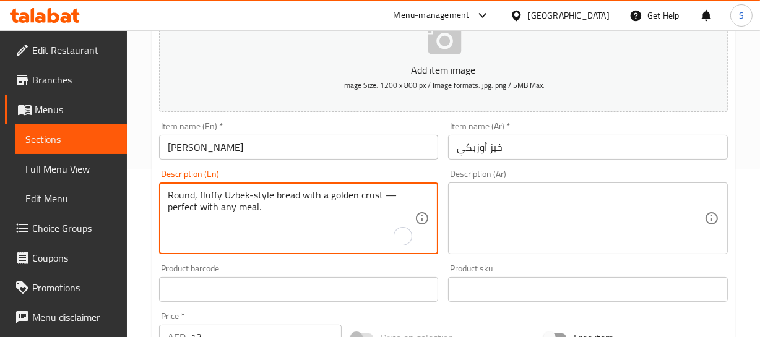
click at [181, 198] on textarea "Round, fluffy Uzbek-style bread with a golden crust — perfect with any meal." at bounding box center [292, 218] width 248 height 59
click at [383, 196] on textarea "Round, fluffy Uzbek-style bread with a golden crust — perfect with any meal." at bounding box center [292, 218] width 248 height 59
click at [386, 192] on textarea "Round, fluffy Uzbek-style bread with a golden crust — perfect with any meal." at bounding box center [292, 218] width 248 height 59
click at [378, 194] on textarea "Round, fluffy Uzbek-style bread with a golden crust is perfect with any meal." at bounding box center [292, 218] width 248 height 59
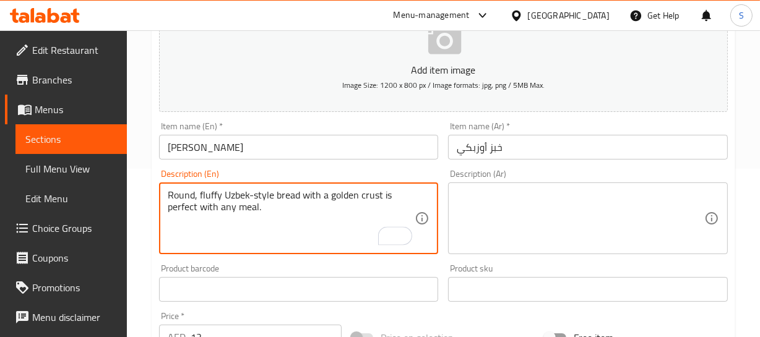
click at [387, 193] on textarea "Round, fluffy Uzbek-style bread with a golden crust is perfect with any meal." at bounding box center [292, 218] width 248 height 59
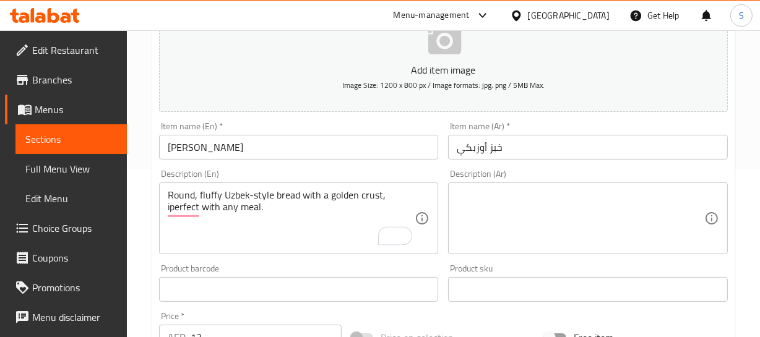
click at [235, 180] on div "Description (En) Round, fluffy Uzbek-style bread with a golden crust, iperfect …" at bounding box center [299, 212] width 280 height 85
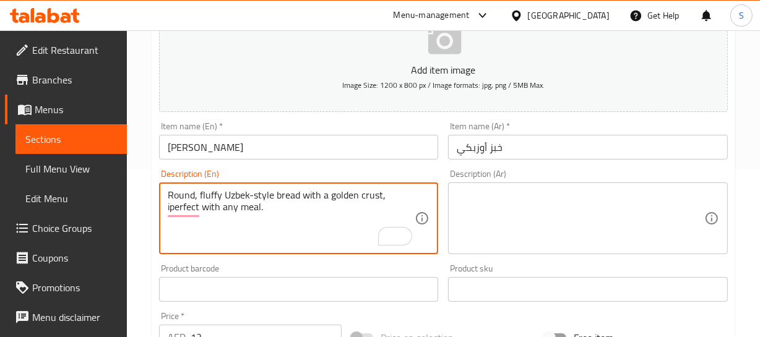
click at [222, 198] on textarea "Round, fluffy Uzbek-style bread with a golden crust, iperfect with any meal." at bounding box center [292, 218] width 248 height 59
click at [182, 207] on textarea "Round, fluffy Uzbek-style bread with a golden crust, iperfect with any meal." at bounding box center [292, 218] width 248 height 59
click at [197, 198] on textarea "Round, fluffy Uzbek-style bread with a golden crust, perfect with any meal." at bounding box center [292, 218] width 248 height 59
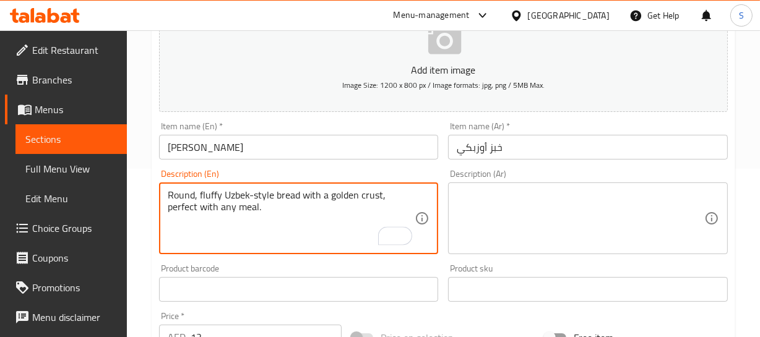
click at [197, 198] on textarea "Round, fluffy Uzbek-style bread with a golden crust, perfect with any meal." at bounding box center [292, 218] width 248 height 59
type textarea "Round, fluffy Uzbek-style bread with a golden crust, perfect with any meal."
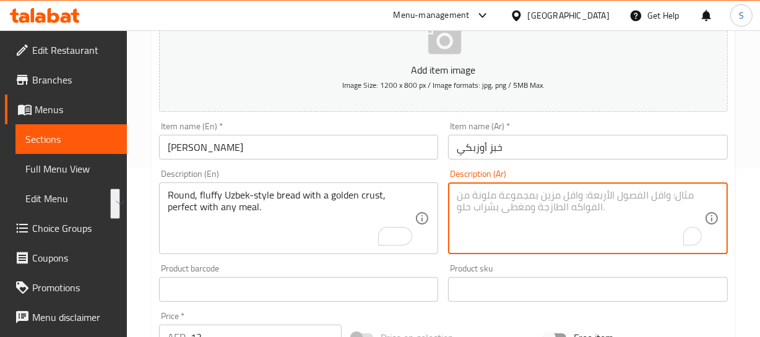
click at [548, 192] on textarea "To enrich screen reader interactions, please activate Accessibility in Grammarl…" at bounding box center [581, 218] width 248 height 59
paste textarea "خبز أوزبكي مستدير ورقيق مع قشرة ذهبية، مثالي مع أي وجبة."
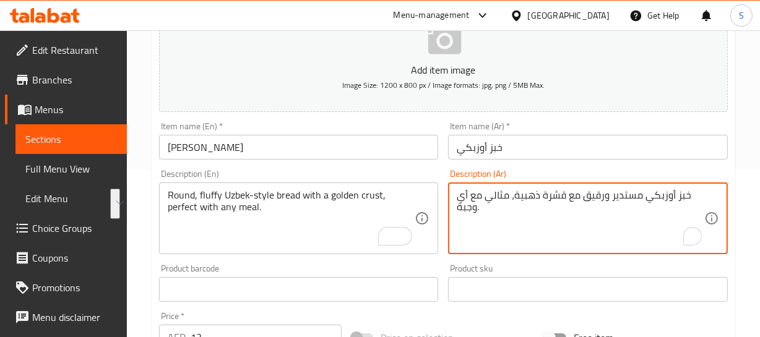
click at [678, 198] on textarea "خبز أوزبكي مستدير ورقيق مع قشرة ذهبية، مثالي مع أي وجبة." at bounding box center [581, 218] width 248 height 59
click at [593, 196] on textarea "خبز أوزبكي مستدير ورقيق مع قشرة ذهبية، مثالي مع أي وجبة." at bounding box center [581, 218] width 248 height 59
click at [594, 194] on textarea "خبز أوزبكي مستدير ورقيق مع قشرة ذهبية، مثالي مع أي وجبة." at bounding box center [581, 218] width 248 height 59
click at [563, 198] on textarea "خبز أوزبكي مستدير ,وفلافي مع قشرة ذهبية، مثالي مع أي وجبة." at bounding box center [581, 218] width 248 height 59
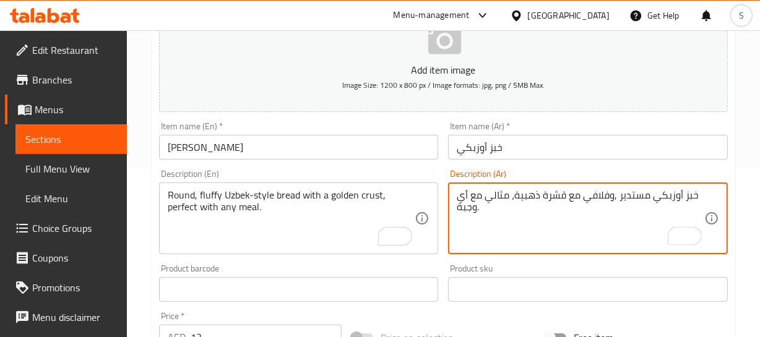
click at [563, 198] on textarea "خبز أوزبكي مستدير ,وفلافي مع قشرة ذهبية، مثالي مع أي وجبة." at bounding box center [581, 218] width 248 height 59
click at [649, 194] on textarea "خبز أوزبكي مستدير ,وفلافي مع عجينة ذهبية، مثالي مع أي وجبة." at bounding box center [581, 218] width 248 height 59
click at [681, 192] on textarea "خبز أوزبكي مستدير ,وفلافي مع عجينة ذهبية، مثالي مع أي وجبة." at bounding box center [581, 218] width 248 height 59
click at [606, 195] on textarea "خبز بطريقة أوزبكية مستدير ,وفلافي مع عجينة ذهبية، مثالي مع أي وجبة." at bounding box center [581, 218] width 248 height 59
type textarea "خبز بطريقة أوزبكية مستدير ,وفلافي مع عجينة ذهبية، مثالي مع أي وجبة."
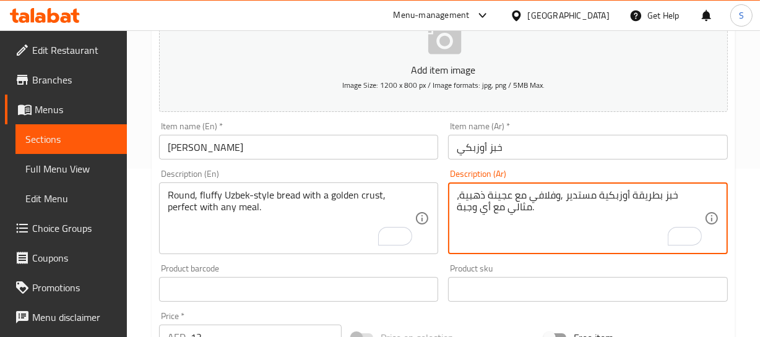
click at [215, 140] on div "Home / Restaurants management / Menus / Sections / item / update Stuffed Buns s…" at bounding box center [444, 284] width 584 height 795
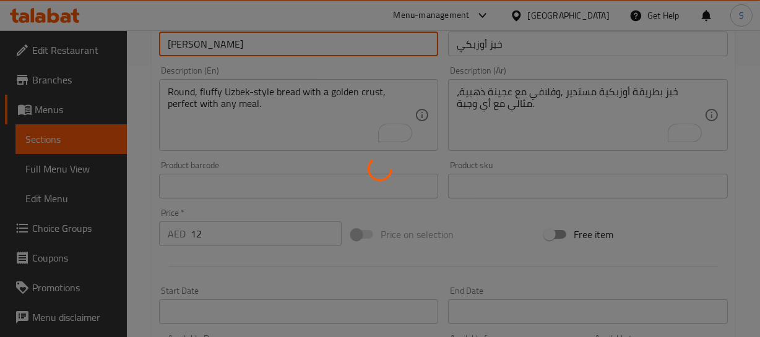
scroll to position [281, 0]
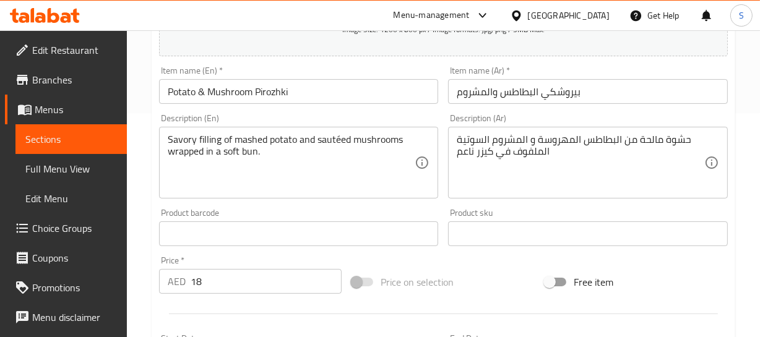
scroll to position [225, 0]
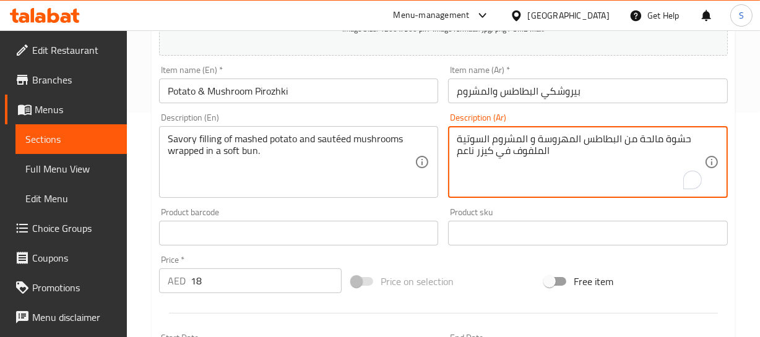
click at [469, 150] on textarea "حشوة مالحة من البطاطس المهروسة و المشروم السوتية الملفوف في كيزر ناعم" at bounding box center [581, 162] width 248 height 59
type textarea "حشوة مالحة من البطاطس المهروسة و المشروم السوتية الملفوف في كيزر طري"
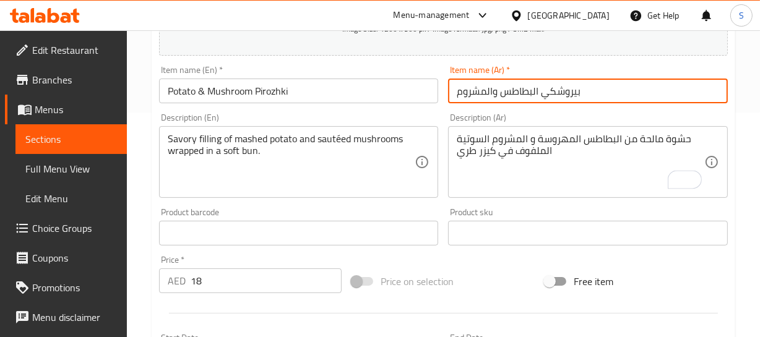
click at [495, 89] on input "بيروشكي البطاطس والمشروم" at bounding box center [588, 91] width 280 height 25
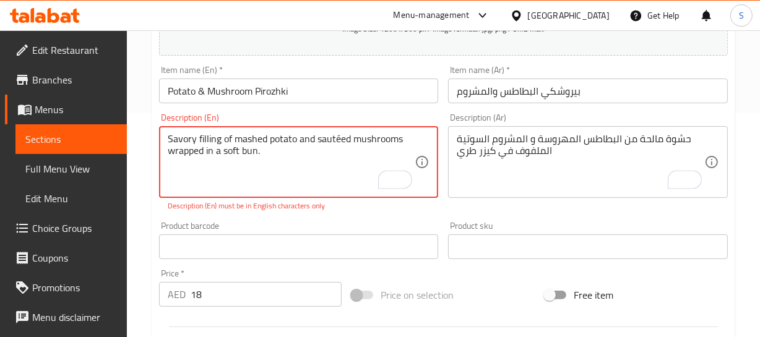
drag, startPoint x: 331, startPoint y: 138, endPoint x: 337, endPoint y: 132, distance: 8.3
click at [334, 137] on textarea "Savory filling of mashed potato and sautéed mushrooms wrapped in a soft bun." at bounding box center [292, 162] width 248 height 59
click at [337, 133] on textarea "Savory filling of mashed potato and sautéed mushrooms wrapped in a soft bun." at bounding box center [292, 162] width 248 height 59
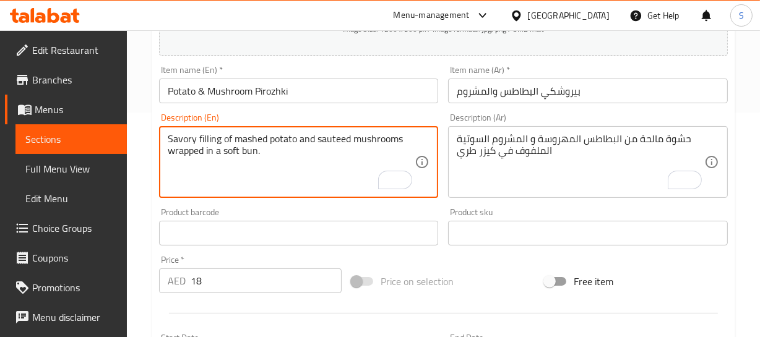
type textarea "Savory filling of mashed potato and sauteed mushrooms wrapped in a soft bun."
click at [269, 93] on input "Potato & Mushroom Pirozhki" at bounding box center [299, 91] width 280 height 25
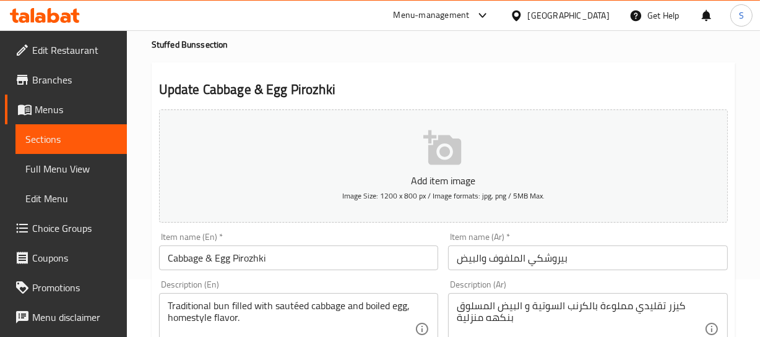
scroll to position [112, 0]
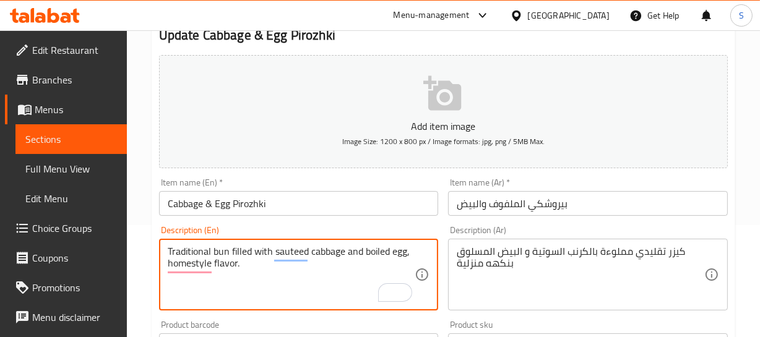
type textarea "Traditional bun filled with sauteed cabbage and boiled egg, homestyle flavor."
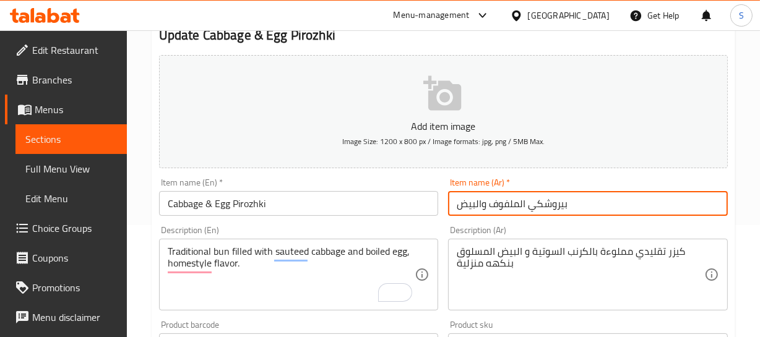
click at [497, 205] on input "بيروشكي الملفوف والبيض" at bounding box center [588, 203] width 280 height 25
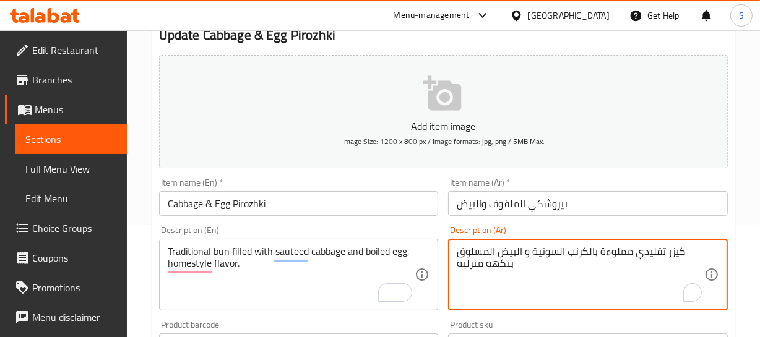
paste textarea "لملفوف"
click at [599, 249] on textarea "كيزر تقليدي مملوءة الملفوف السوتية و البيض المسلوق بنكهه منزلية" at bounding box center [581, 275] width 248 height 59
type textarea "كيزر تقليدي مملوءة بالملفوف السوتية والبيض المسلوق بنكهه منزلية"
click at [553, 219] on div "Item name (Ar)   * بيروشكي الملفوف والبيض Item name (Ar) *" at bounding box center [588, 197] width 290 height 48
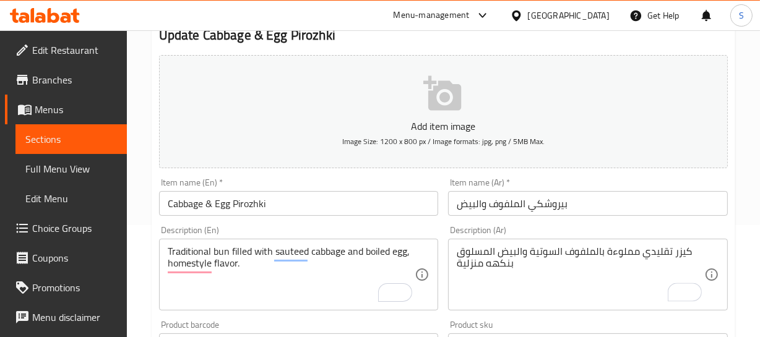
click at [540, 227] on div "Description (Ar) كيزر تقليدي مملوءة بالملفوف السوتية والبيض المسلوق بنكهه منزلي…" at bounding box center [588, 268] width 280 height 85
click at [550, 194] on input "بيروشكي الملفوف والبيض" at bounding box center [588, 203] width 280 height 25
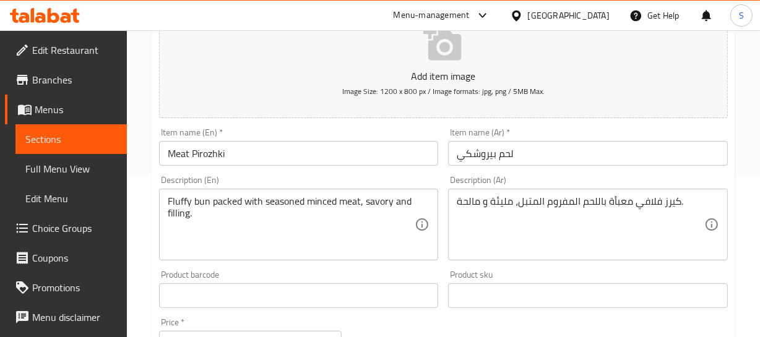
scroll to position [168, 0]
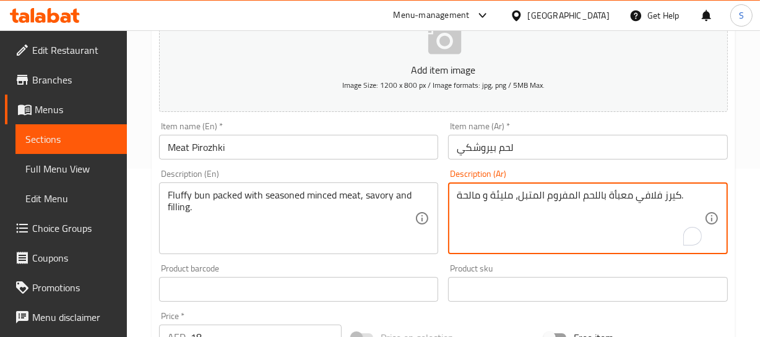
click at [500, 194] on textarea "كيرز فلافي معبأة باللحم المفروم المتبل، مليئة و مالحة." at bounding box center [581, 218] width 248 height 59
type textarea "كيرز فلافي معبأة باللحم المفروم المتبل، مشبعة ومالحة."
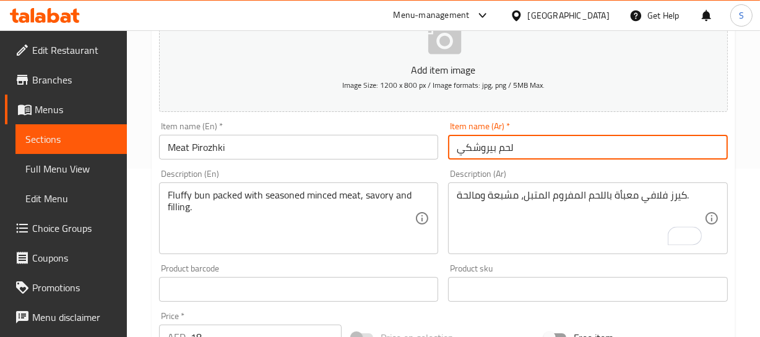
click at [511, 152] on input "لحم بيروشكي" at bounding box center [588, 147] width 280 height 25
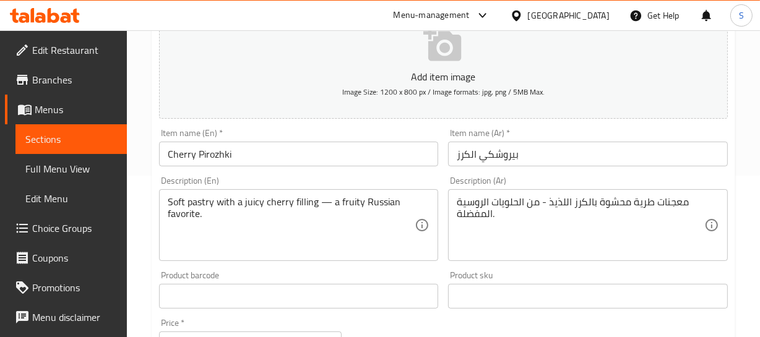
scroll to position [168, 0]
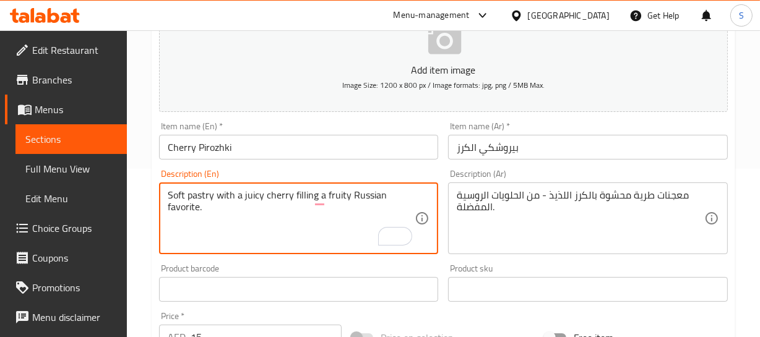
type textarea "Soft pastry with a juicy cherry filling a fruity Russian favorite."
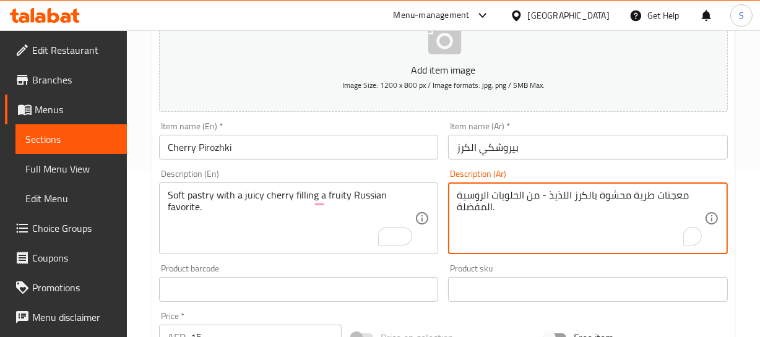
click at [611, 193] on textarea "معجنات طرية محشوة بالكرز اللذيذ - من الحلويات الروسية المفضلة." at bounding box center [581, 218] width 248 height 59
click at [558, 194] on textarea "معجنات طرية بحشوة بالكرز اللذيذ - من الحلويات الروسية المفضلة." at bounding box center [581, 218] width 248 height 59
type textarea "معجنات طرية بحشوة بالكرز [PERSON_NAME] من الحلويات الروسية المفضلة."
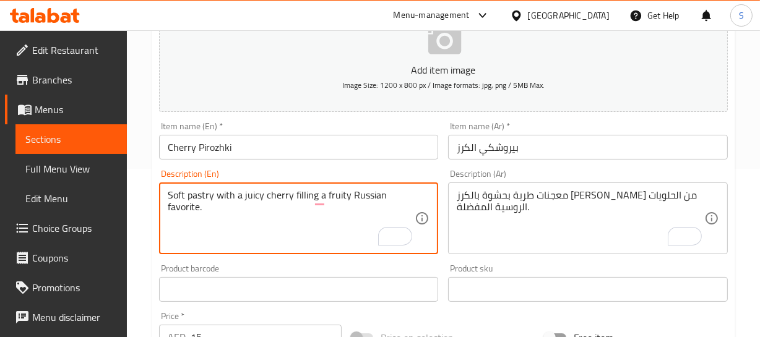
click at [184, 207] on textarea "Soft pastry with a juicy cherry filling a fruity Russian favorite." at bounding box center [292, 218] width 248 height 59
click at [285, 194] on textarea "Soft pastry with a juicy cherry filling a fruity Russian." at bounding box center [292, 218] width 248 height 59
type textarea "Soft pastry with a juicy cherry filling, a fruity Russian."
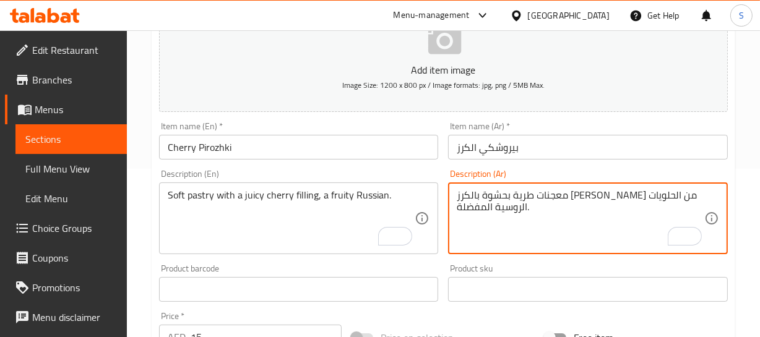
click at [486, 206] on textarea "معجنات طرية بحشوة بالكرز [PERSON_NAME] من الحلويات الروسية المفضلة." at bounding box center [581, 218] width 248 height 59
click at [486, 206] on textarea "معجنات طرية بحشوة بالكرز الجوسي من الحلويات الروسية المفضلة." at bounding box center [581, 218] width 248 height 59
click at [520, 195] on textarea "معجنات طرية بحشوة بالكرز الجوسي من الحلويات الروسية ." at bounding box center [581, 218] width 248 height 59
click at [491, 191] on textarea "معجنات طرية بحشوة بالكرز الجوسي حلويات الروسية ." at bounding box center [581, 218] width 248 height 59
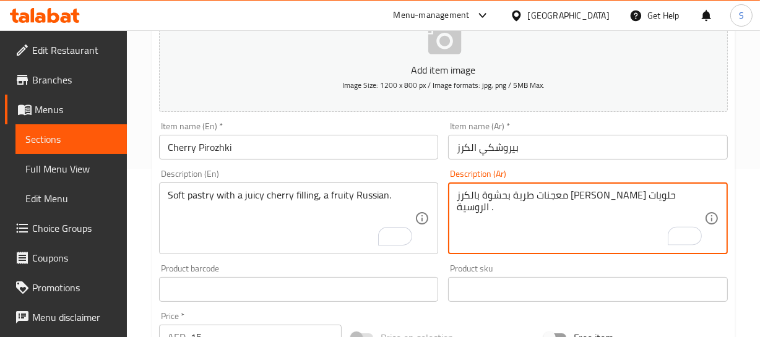
click at [506, 193] on textarea "معجنات طرية بحشوة بالكرز الجوسي حلويات الروسية ." at bounding box center [581, 218] width 248 height 59
click at [467, 203] on textarea "معجنات طرية بحشوة بالكرز الجوسي روسية فاكهية الروسية ." at bounding box center [581, 218] width 248 height 59
click at [468, 198] on textarea "معجنات طرية بحشوة بالكرز الجوسي روسية فاكهية الروسية" at bounding box center [581, 218] width 248 height 59
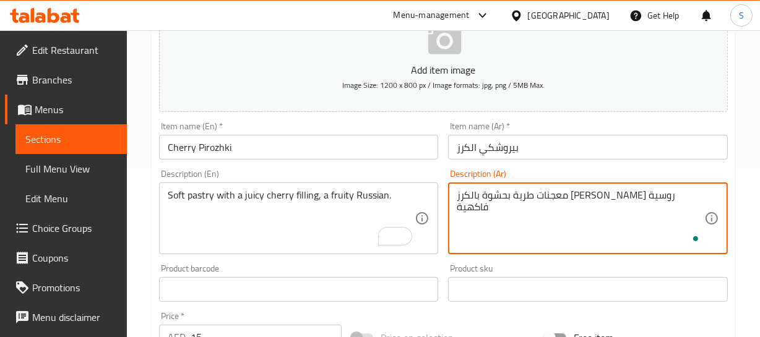
type textarea "معجنات طرية بحشوة بالكرز الجوسي روسية فاكهية"
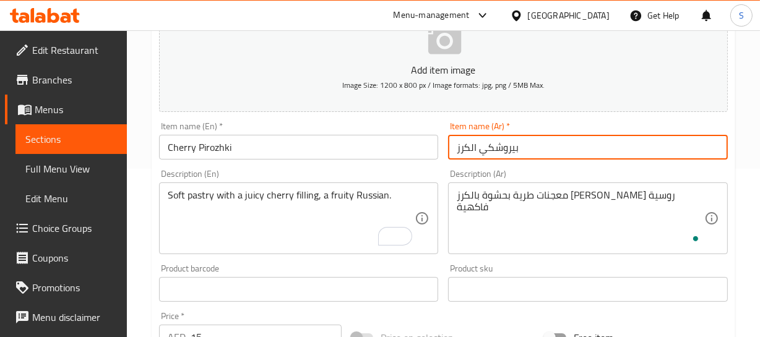
click at [541, 154] on input "بيروشكي الكرز" at bounding box center [588, 147] width 280 height 25
click at [469, 147] on input "بيروشكي الكرز" at bounding box center [588, 147] width 280 height 25
type input "بيروشكي كرز"
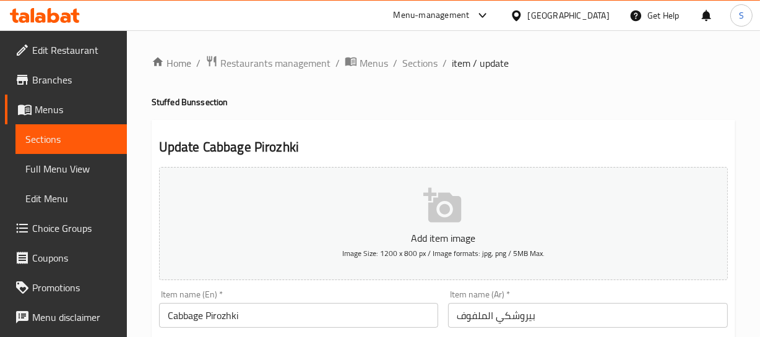
click at [244, 319] on input "Cabbage Pirozhki" at bounding box center [299, 315] width 280 height 25
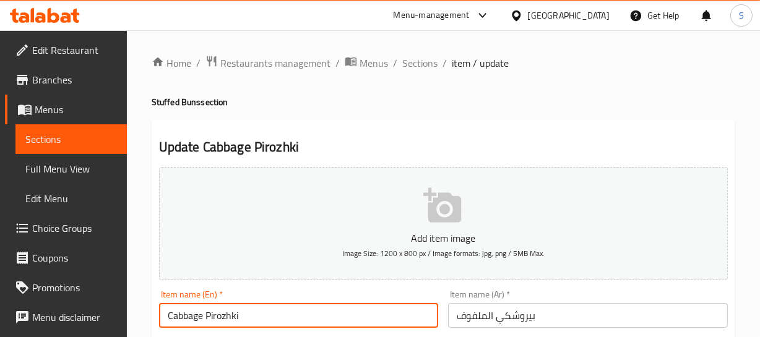
click at [244, 319] on input "Cabbage Pirozhki" at bounding box center [299, 315] width 280 height 25
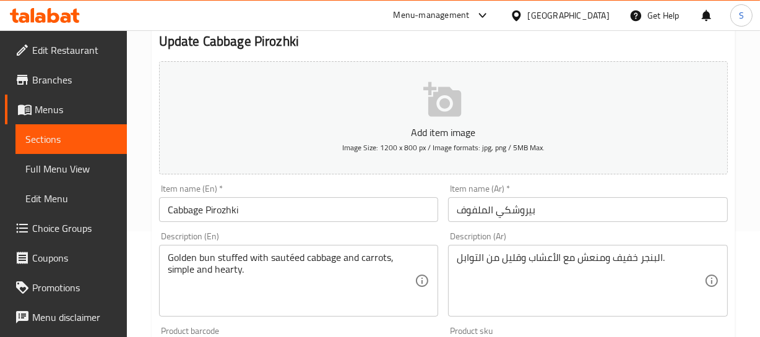
scroll to position [168, 0]
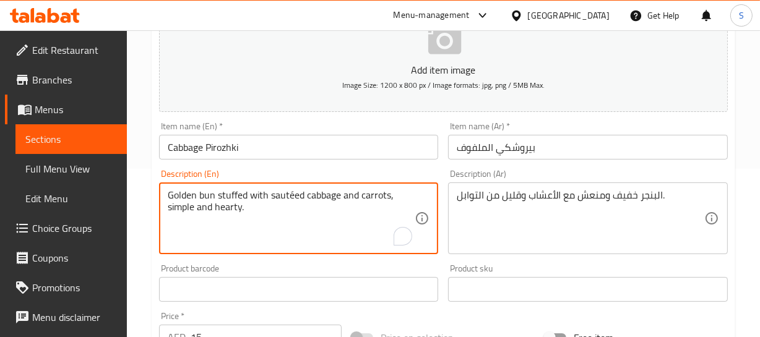
click at [256, 197] on textarea "Golden bun stuffed with sautéed cabbage and carrots, simple and hearty." at bounding box center [292, 218] width 248 height 59
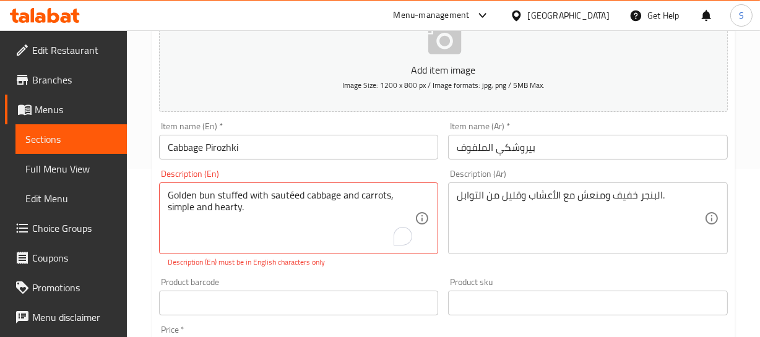
drag, startPoint x: 293, startPoint y: 187, endPoint x: 288, endPoint y: 192, distance: 7.0
click at [294, 187] on div "Golden bun stuffed with sautéed cabbage and carrots, simple and hearty. Descrip…" at bounding box center [299, 219] width 280 height 72
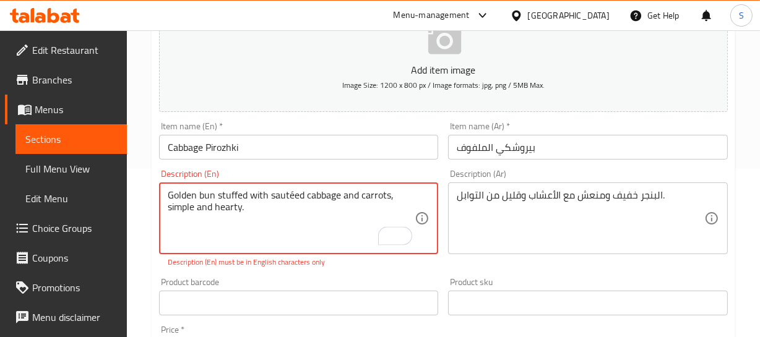
click at [288, 193] on textarea "Golden bun stuffed with sautéed cabbage and carrots, simple and hearty." at bounding box center [292, 218] width 248 height 59
click at [293, 191] on textarea "Golden bun stuffed with sautéed cabbage and carrots, simple and hearty." at bounding box center [292, 218] width 248 height 59
click at [210, 217] on textarea "Golden bun stuffed with sauteed cabbage and carrots, simple and hearty." at bounding box center [292, 218] width 248 height 59
click at [211, 217] on textarea "Golden bun stuffed with sauteed cabbage and carrots, simple and hearty." at bounding box center [292, 218] width 248 height 59
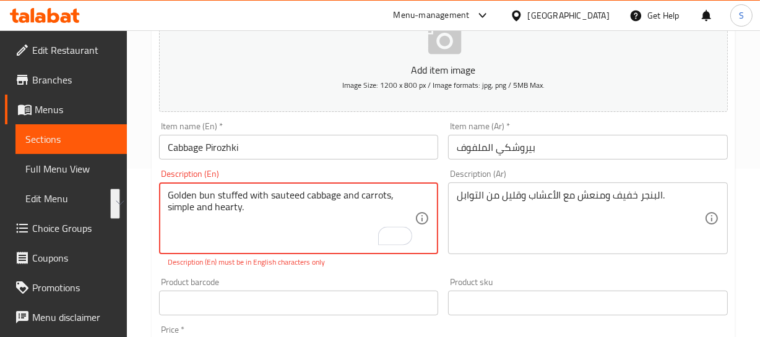
type textarea "Golden bun stuffed with sauteed cabbage and carrots, simple and hearty."
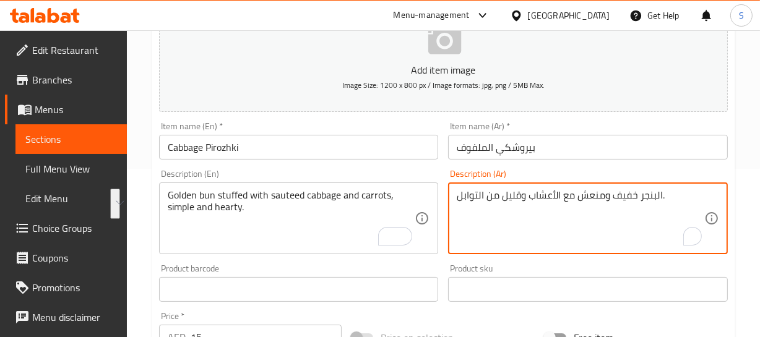
click at [631, 191] on textarea "البنجر خفيف ومنعش مع الأعشاب وقليل من التوابل." at bounding box center [581, 218] width 248 height 59
paste textarea "كعكة ذهبية محشوة بالملفوف والجزر المقلي، بسيطة وشهية"
click at [664, 192] on textarea "كعكة ذهبية محشوة بالملفوف والجزر المقلي، بسيطة وشهية." at bounding box center [581, 218] width 248 height 59
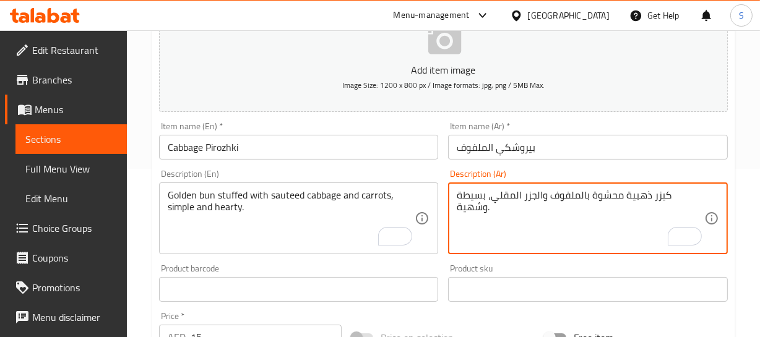
click at [516, 193] on textarea "كيزر ذهبية محشوة بالملفوف والجزر المقلي، بسيطة وشهية." at bounding box center [581, 218] width 248 height 59
type textarea "كيزر ذهبية محشوة بالملفوف والجزر السوتيه، بسيطة وشهية."
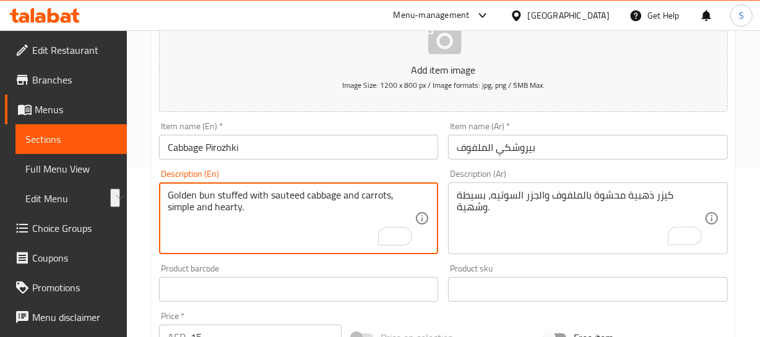
drag, startPoint x: 258, startPoint y: 203, endPoint x: 290, endPoint y: 204, distance: 32.2
click at [381, 196] on textarea "Golden bun stuffed with sauteed cabbage and carrots," at bounding box center [292, 218] width 248 height 59
type textarea "Golden bun stuffed with sauteed cabbage and carrots,"
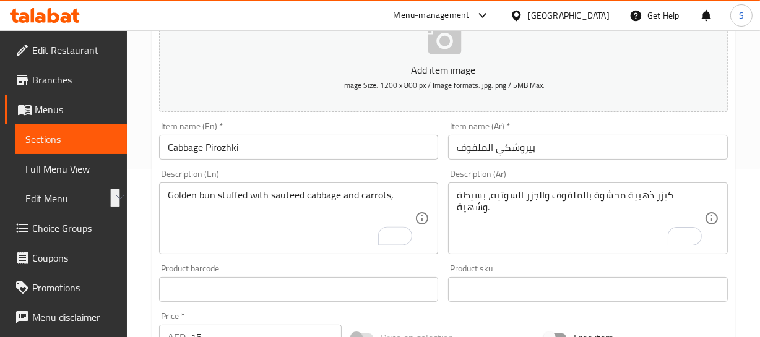
click at [403, 186] on div "Golden bun stuffed with sauteed cabbage and carrots, Description (En)" at bounding box center [299, 219] width 280 height 72
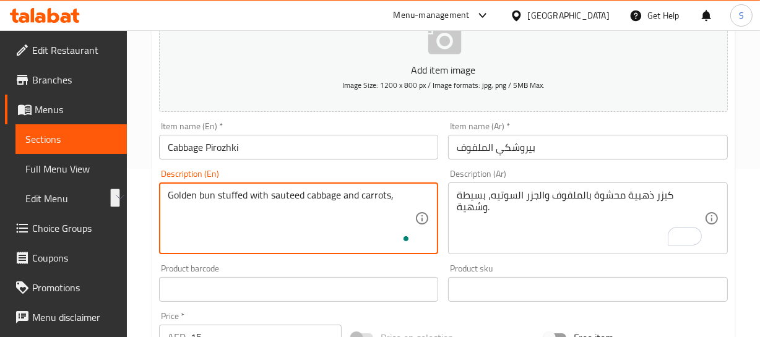
click at [407, 201] on textarea "Golden bun stuffed with sauteed cabbage and carrots," at bounding box center [292, 218] width 248 height 59
type textarea "Golden bun stuffed with sauteed cabbage and carrots"
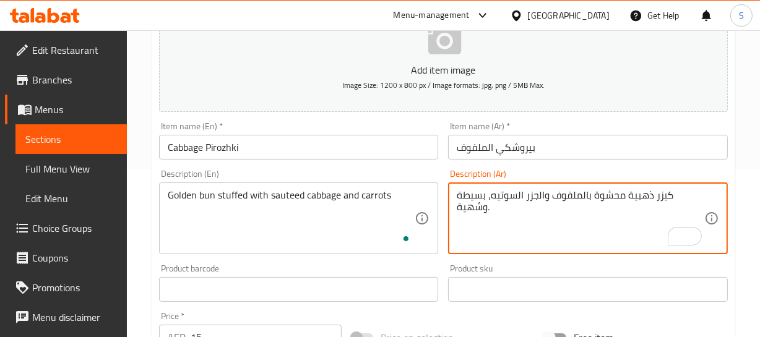
click at [470, 207] on textarea "كيزر ذهبية محشوة بالملفوف والجزر السوتيه، بسيطة وشهية." at bounding box center [581, 218] width 248 height 59
click at [472, 192] on textarea "كيزر ذهبية محشوة بالملفوف والجزر السوتيه، بسيطة ." at bounding box center [581, 218] width 248 height 59
click at [628, 196] on textarea "كيزر ذهبية محشوة بالملفوف والجزر السوتيه." at bounding box center [581, 218] width 248 height 59
click at [569, 190] on textarea "كيزر ذهبي محشوة بالملفوف والجزر السوتيه." at bounding box center [581, 218] width 248 height 59
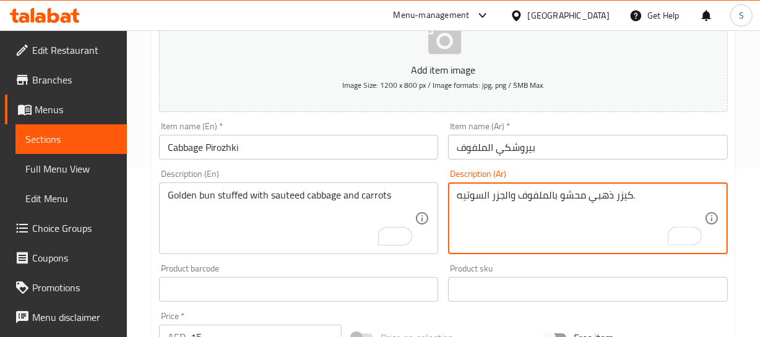
click at [628, 197] on textarea "كيزر ذهبي محشو بالملفوف والجزر السوتيه." at bounding box center [581, 218] width 248 height 59
click at [479, 195] on textarea "كيزر ذهبي محشو بالملفوف والجزر السوتيه." at bounding box center [581, 218] width 248 height 59
click at [478, 194] on textarea "كيزر ذهبي محشو بالملفوف والجزر السوتيه." at bounding box center [581, 218] width 248 height 59
click at [479, 194] on textarea "كيزر ذهبي محشو بالملفوف والجزر ." at bounding box center [581, 218] width 248 height 59
paste textarea "السوتيه"
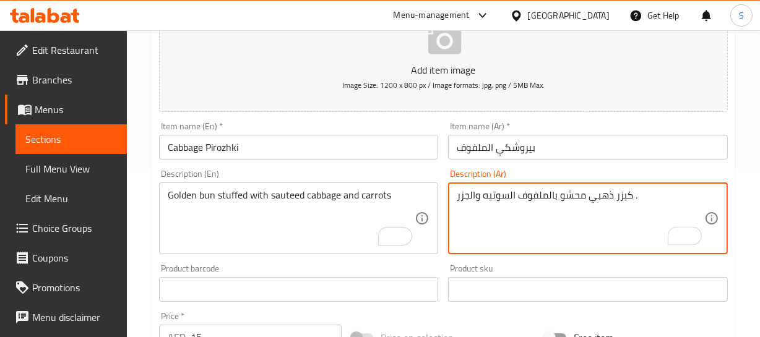
click at [662, 189] on textarea "كيزر ذهبي محشو بالملفوف السوتيه والجزر ." at bounding box center [581, 218] width 248 height 59
type textarea "كيزر ذهبي محشو بالملفوف السوتيه والجزر"
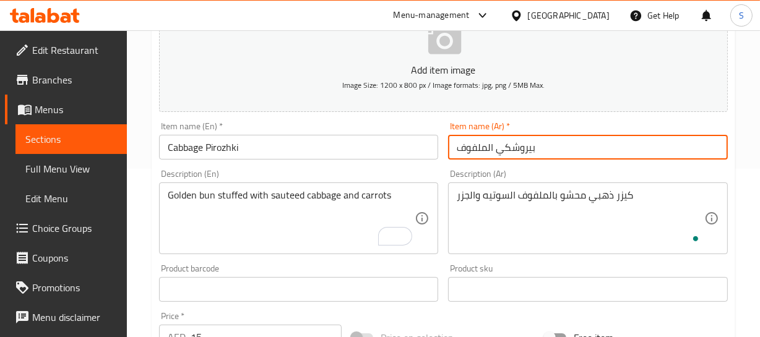
drag, startPoint x: 615, startPoint y: 150, endPoint x: 609, endPoint y: 157, distance: 8.8
click at [614, 152] on input "بيروشكي الملفوف" at bounding box center [588, 147] width 280 height 25
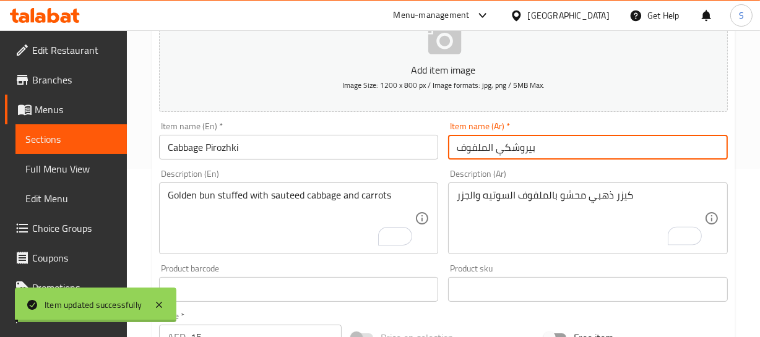
click at [488, 140] on input "بيروشكي الملفوف" at bounding box center [588, 147] width 280 height 25
type input "بيروشكي ملفوف"
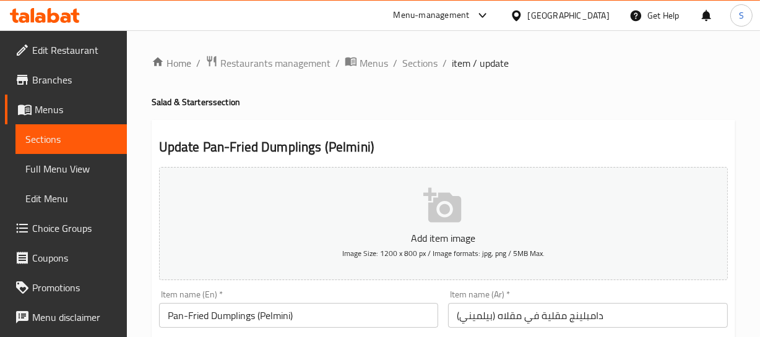
scroll to position [168, 0]
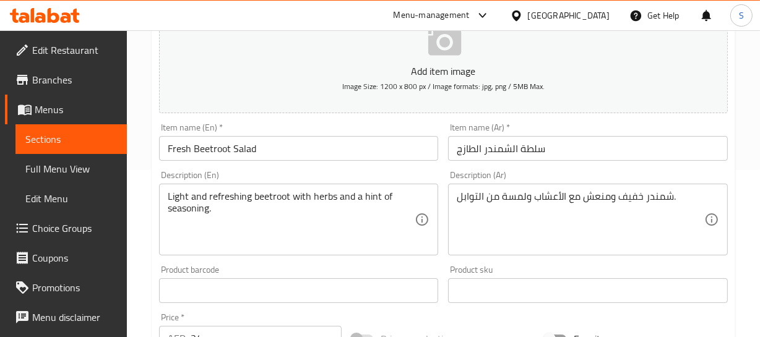
scroll to position [168, 0]
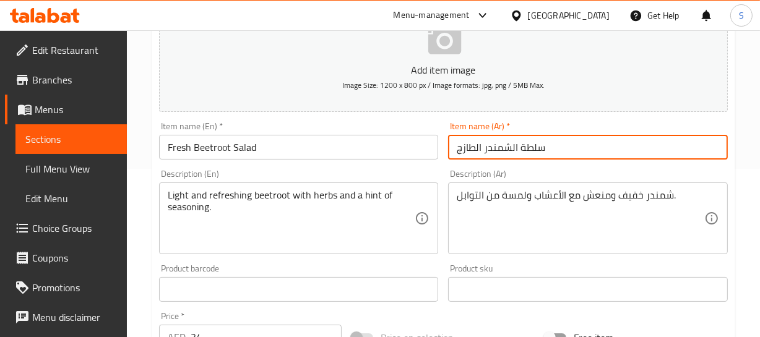
click at [508, 145] on input "سلطة الشمندر الطازج" at bounding box center [588, 147] width 280 height 25
click at [477, 148] on input "سلطة شمندر الطازج" at bounding box center [588, 147] width 280 height 25
type input "سلطة شمندر طازج"
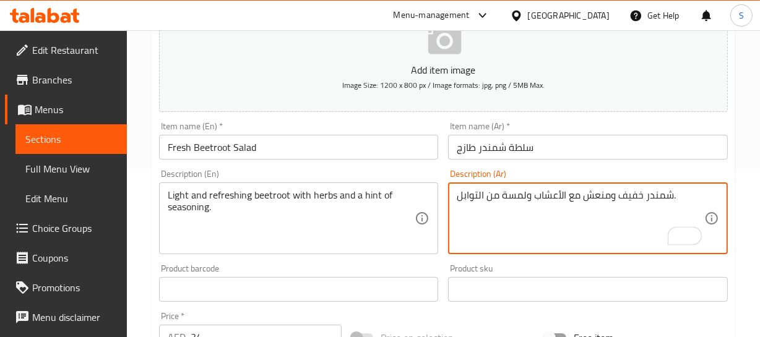
click at [507, 198] on textarea "شمندر خفيف ومنعش مع الأعشاب ولمسة من التوابل." at bounding box center [581, 218] width 248 height 59
type textarea "شمندر خفيف ومنعش مع الأعشاب ,والقليل من التوابل."
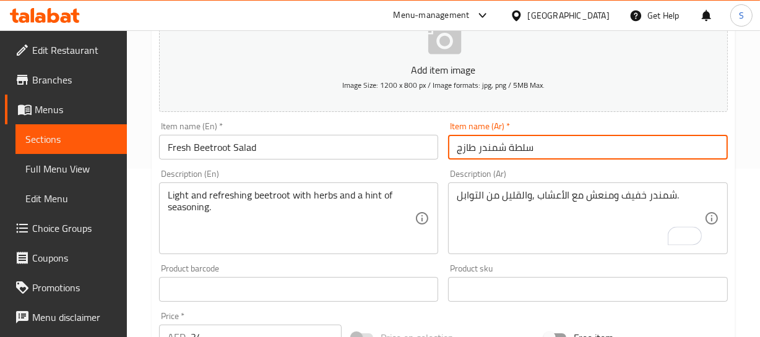
click at [540, 142] on input "سلطة شمندر طازج" at bounding box center [588, 147] width 280 height 25
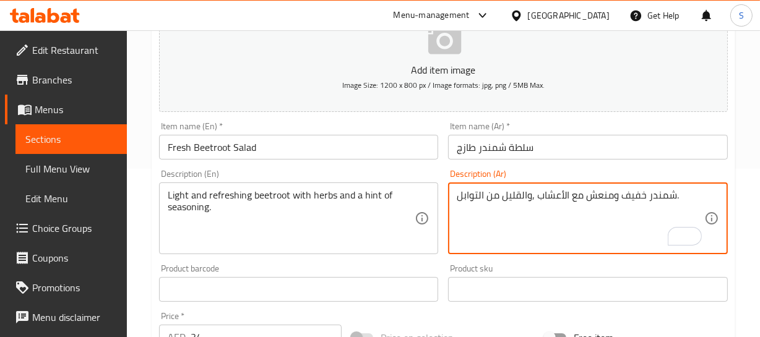
click at [594, 152] on input "سلطة شمندر طازج" at bounding box center [588, 147] width 280 height 25
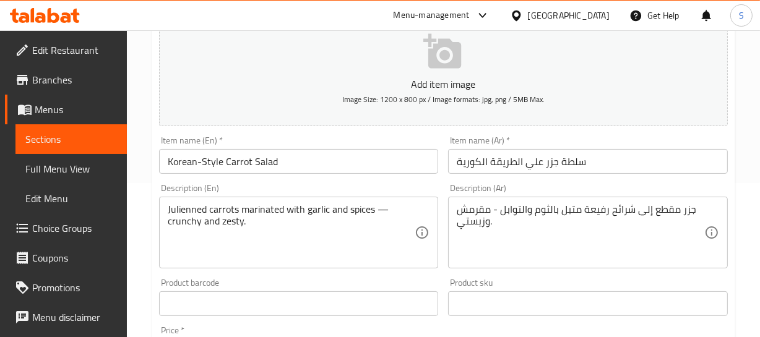
scroll to position [168, 0]
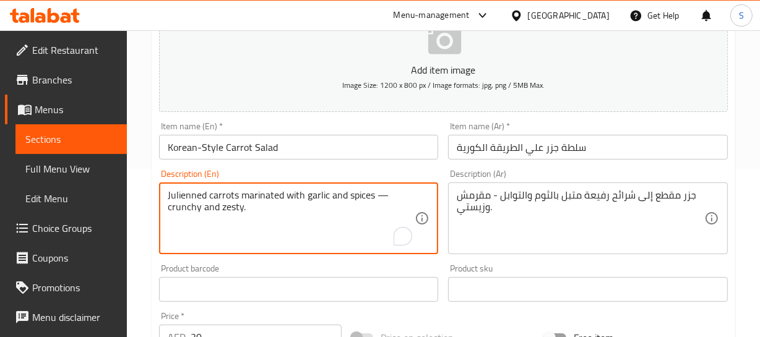
click at [377, 198] on textarea "Julienned carrots marinated with garlic and spices — crunchy and zesty." at bounding box center [292, 218] width 248 height 59
drag, startPoint x: 241, startPoint y: 189, endPoint x: 144, endPoint y: 186, distance: 97.9
click at [144, 188] on div "Home / Restaurants management / Menus / Sections / item / update Salad & Starte…" at bounding box center [443, 284] width 633 height 844
type textarea "Julienned carrots marinated with garlic and spices, crunchy and zesty."
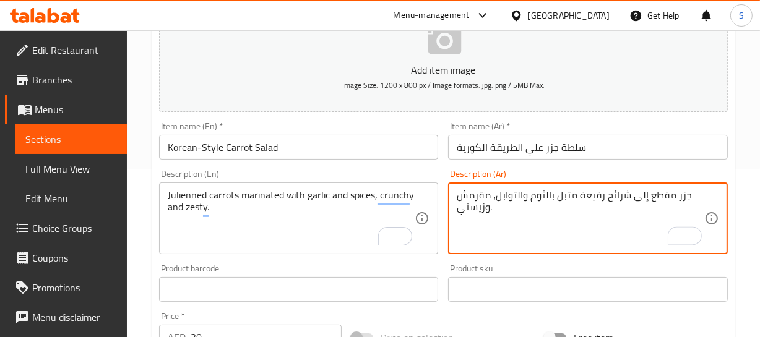
type textarea "جزر مقطع إلى شرائح رفيعة متبل بالثوم والتوابل، مقرمش وزيستي."
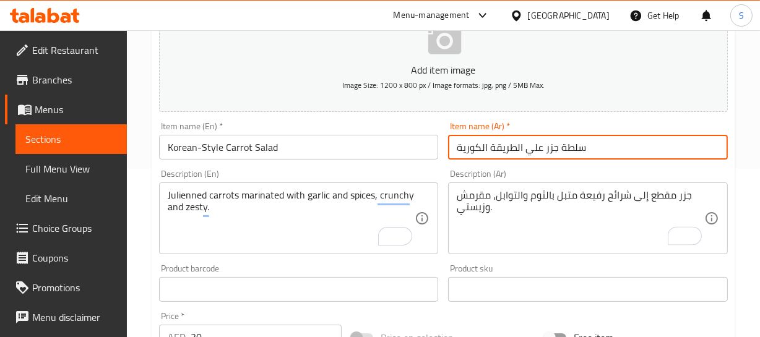
click at [581, 139] on input "سلطة جزر علي الطريقة الكورية" at bounding box center [588, 147] width 280 height 25
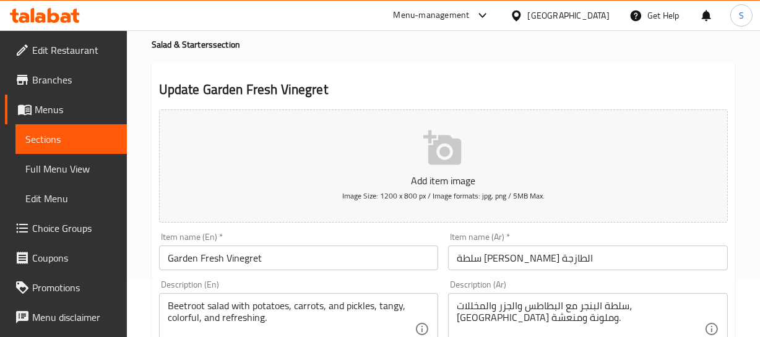
scroll to position [112, 0]
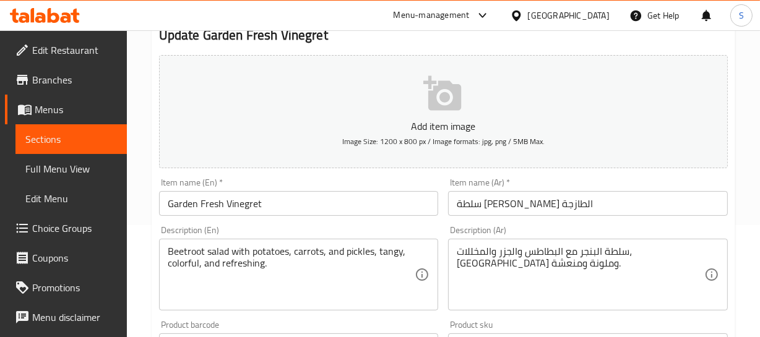
click at [484, 204] on input "سلطة جاردن فينجريت الطازجة" at bounding box center [588, 203] width 280 height 25
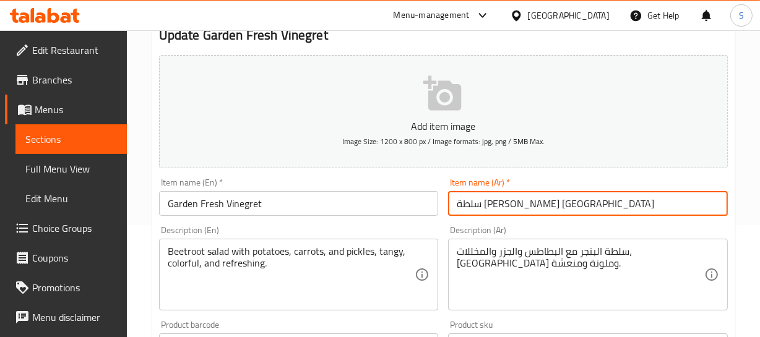
click at [564, 204] on input "سلطة جاردن فينجريت طازجة" at bounding box center [588, 203] width 280 height 25
type input "جاردن فينجريت طازجة"
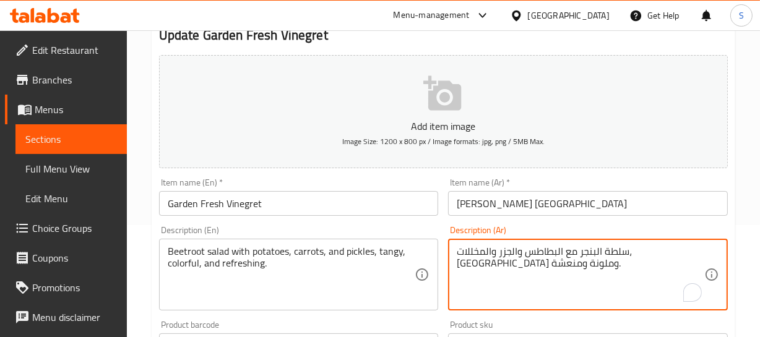
click at [662, 253] on textarea "سلطة البنجر مع البطاطس والجزر والمخللات، تانجي وملونة ومنعشة." at bounding box center [581, 275] width 248 height 59
click at [677, 254] on textarea "سلطة بنجر مع البطاطس والجزر والمخللات، تانجي وملونة ومنعشة." at bounding box center [581, 275] width 248 height 59
type textarea "سلطة بنجر مع البطاطس والجزر والمخللات، تانجي وملونة ومنعشة."
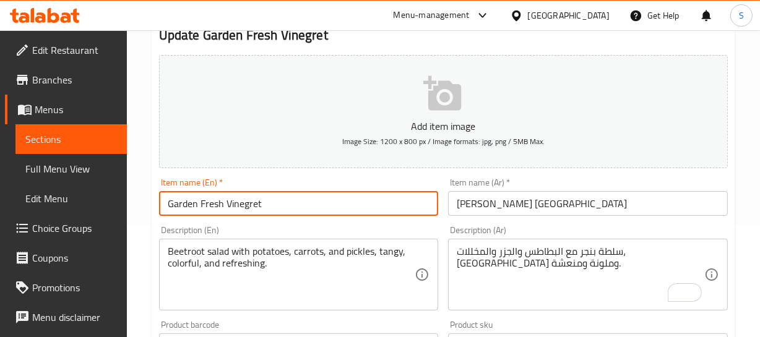
click at [243, 207] on input "Garden Fresh Vinegret" at bounding box center [299, 203] width 280 height 25
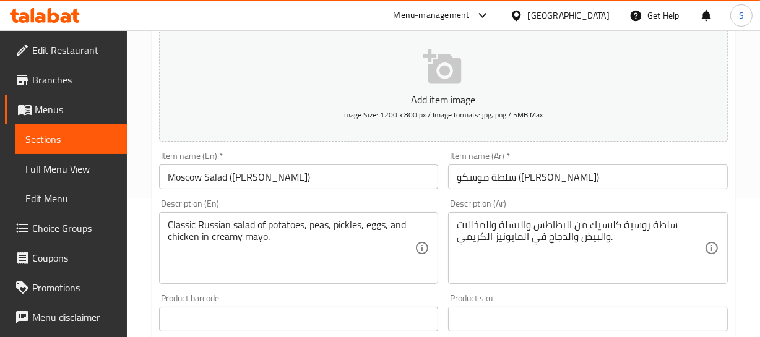
scroll to position [168, 0]
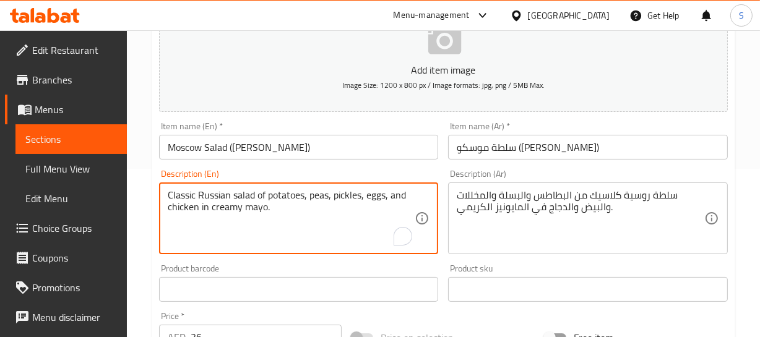
click at [311, 194] on textarea "Classic Russian salad of potatoes, peas, pickles, eggs, and chicken in creamy m…" at bounding box center [292, 218] width 248 height 59
click at [314, 193] on textarea "Classic Russian salad of potatoes, peas, pickles, eggs, and chicken in creamy m…" at bounding box center [292, 218] width 248 height 59
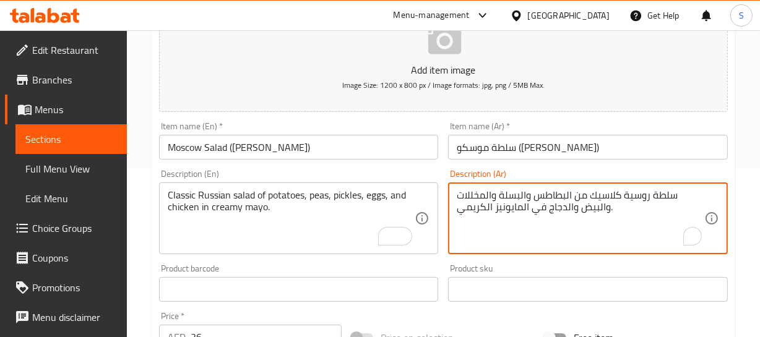
click at [526, 197] on textarea "سلطة روسية كلاسيك من البطاطس والبسلة والمخللات والبيض والدجاج في المايونيز الكر…" at bounding box center [581, 218] width 248 height 59
click at [530, 194] on textarea "سلطة روسية كلاسيك من البطاطس والبسلة والمخللات والبيض والدجاج في المايونيز الكر…" at bounding box center [581, 218] width 248 height 59
drag, startPoint x: 527, startPoint y: 192, endPoint x: 500, endPoint y: 197, distance: 27.7
click at [500, 197] on textarea "سلطة روسية كلاسيك من البطاطس والبسلة والمخللات والبيض والدجاج في المايونيز الكر…" at bounding box center [581, 218] width 248 height 59
paste textarea "ازلاء"
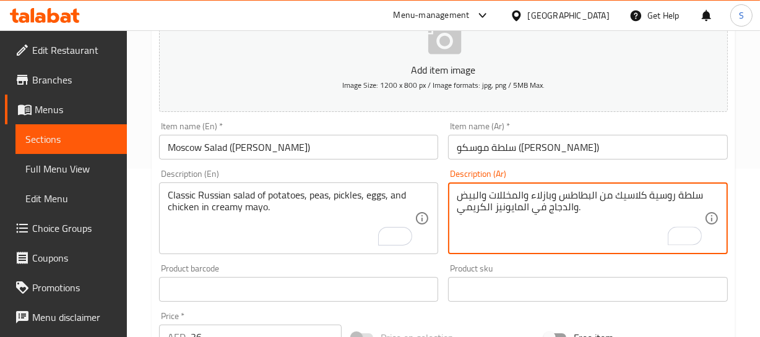
click at [514, 193] on textarea "سلطة روسية كلاسيك من البطاطس وبازلاء والمخللات والبيض والدجاج في المايونيز الكر…" at bounding box center [581, 218] width 248 height 59
click at [495, 194] on textarea "سلطة روسية كلاسيك من البطاطس وبازلاء والمخللات والبيض والدجاج في المايونيز الكر…" at bounding box center [581, 218] width 248 height 59
click at [506, 195] on textarea "سلطة روسية كلاسيك من البطاطس وبازلاء والمخلل والبيض والدجاج في المايونيز الكريم…" at bounding box center [581, 218] width 248 height 59
type textarea "سلطة روسية كلاسيك من البطاطس وبازلاء ومخلل والبيض والدجاج في المايونيز الكريمي."
click at [518, 142] on input "سلطة موسكو (أوليفيير)" at bounding box center [588, 147] width 280 height 25
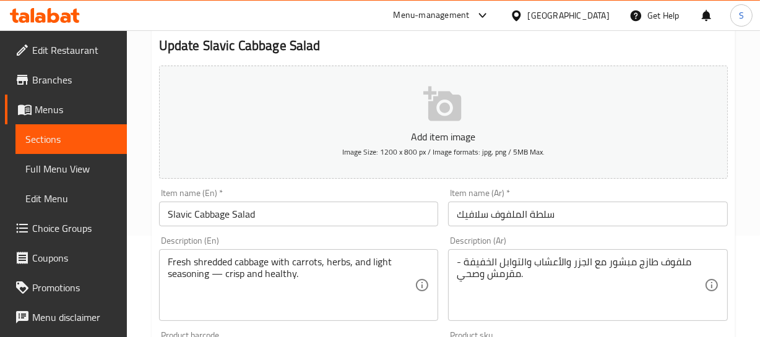
scroll to position [112, 0]
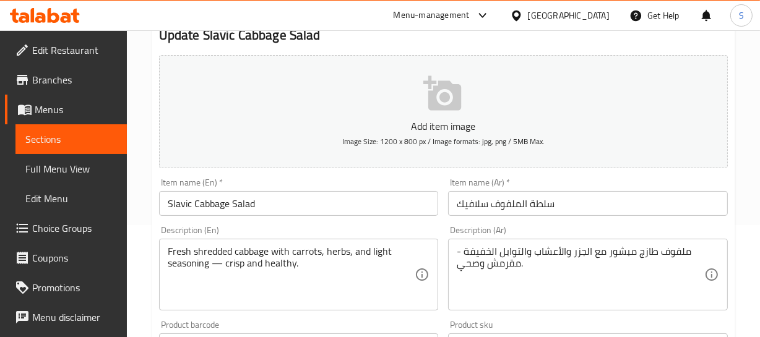
click at [758, 169] on div "Home / Restaurants management / Menus / Sections / item / update Salad & Starte…" at bounding box center [443, 340] width 633 height 844
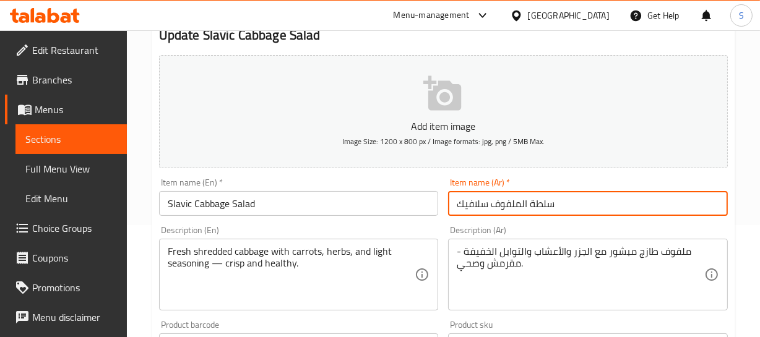
click at [519, 201] on input "سلطة الملفوف سلافيك" at bounding box center [588, 203] width 280 height 25
type input "سلطة ملفوف سلافيك"
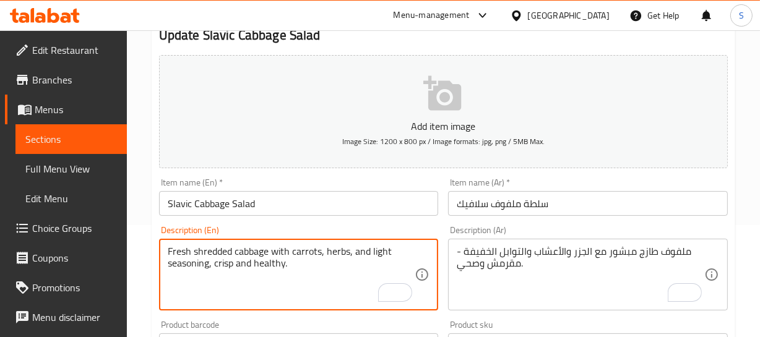
type textarea "Fresh shredded cabbage with carrots, herbs, and light seasoning, crisp and heal…"
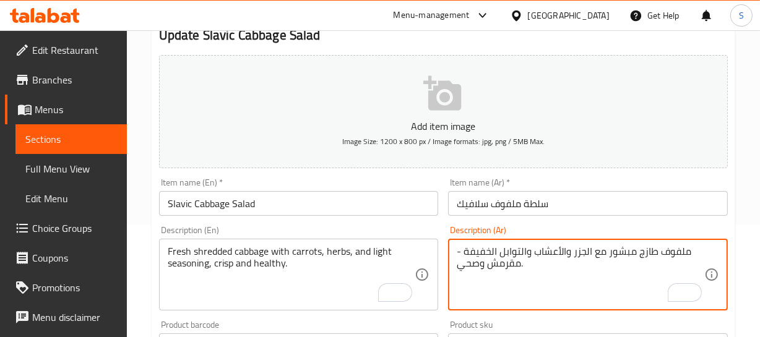
drag, startPoint x: 465, startPoint y: 248, endPoint x: 455, endPoint y: 254, distance: 11.7
type textarea "ملفوف طازج مبشور مع الجزر والأعشاب والتوابل الخفيفة، مقرمش وصحي."
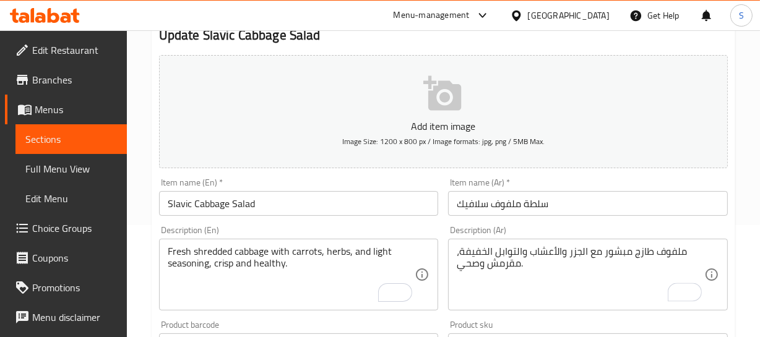
click at [569, 188] on div "Item name (Ar)   * سلطة ملفوف سلافيك Item name (Ar) *" at bounding box center [588, 197] width 280 height 38
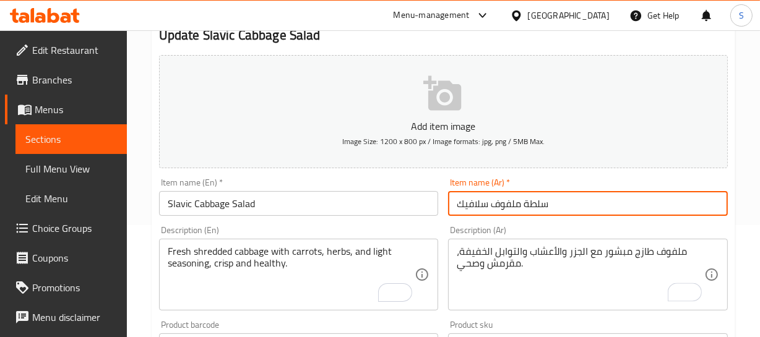
click at [566, 193] on input "سلطة ملفوف سلافيك" at bounding box center [588, 203] width 280 height 25
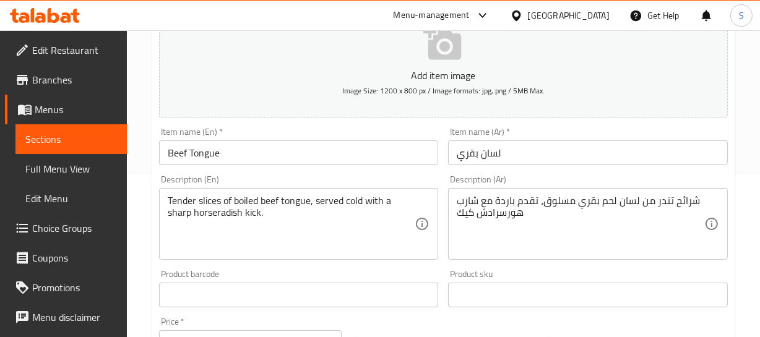
scroll to position [168, 0]
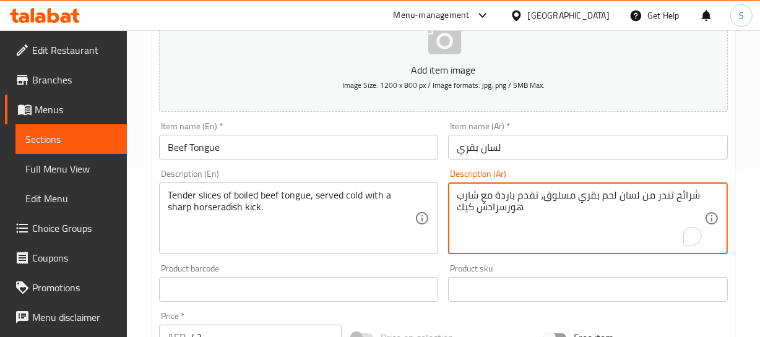
click at [605, 197] on textarea "شرائح تندر من لسان لحم بقري مسلوق، تقدم باردة مع شارب هورسرادش كيك" at bounding box center [581, 218] width 248 height 59
click at [671, 194] on textarea "شرائح تندر من لسان بقري مسلوق، تقدم باردة مع شارب هورسرادش كيك" at bounding box center [581, 218] width 248 height 59
click at [645, 195] on textarea "شرائح تندر من لسان بقري مسلوق، تقدم باردة مع شارب هورسرادش كيك" at bounding box center [581, 218] width 248 height 59
click at [467, 212] on textarea "شرائح طرية من لسان بقري مسلوق، تقدم باردة مع شارب هورسرادش كيك" at bounding box center [581, 218] width 248 height 59
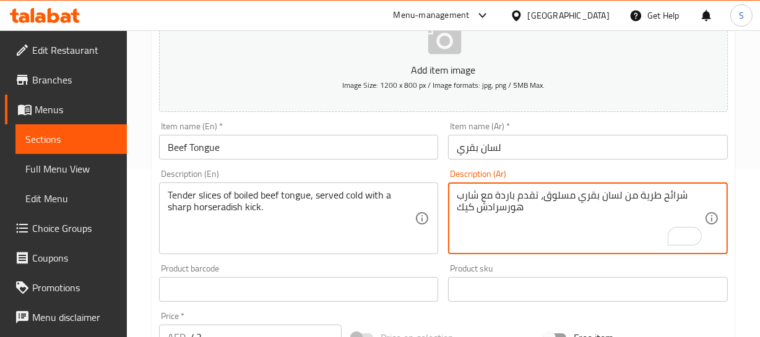
click at [467, 212] on textarea "شرائح طرية من لسان بقري مسلوق، تقدم باردة مع شارب هورسرادش كيك" at bounding box center [581, 218] width 248 height 59
click at [469, 192] on textarea "شرائح طرية من لسان بقري مسلوق، تقدم باردة مع شارب هورسرادش كيك" at bounding box center [581, 218] width 248 height 59
click at [475, 193] on textarea "شرائح طرية من لسان بقري مسلوق، تقدم باردة مع شارب هورسرادش كيك" at bounding box center [581, 218] width 248 height 59
click at [469, 207] on textarea "شرائح طرية من لسان بقري مسلوق، تقدم باردة مع نكهة هورسرادش كيك" at bounding box center [581, 218] width 248 height 59
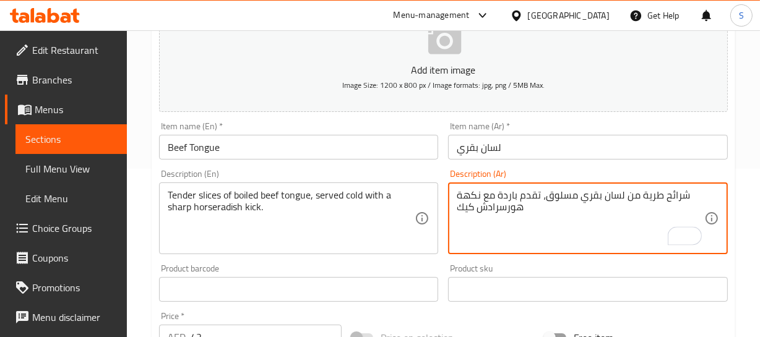
click at [469, 208] on textarea "شرائح طرية من لسان بقري مسلوق، تقدم باردة مع نكهة هورسرادش كيك" at bounding box center [581, 218] width 248 height 59
click at [480, 212] on textarea "شرائح طرية من لسان بقري مسلوق، تقدم باردة مع نكهة هورسرادش كيك" at bounding box center [581, 218] width 248 height 59
click at [467, 206] on textarea "شرائح طرية من لسان بقري مسلوق، تقدم باردة مع نكهة هورسرادش كيك" at bounding box center [581, 218] width 248 height 59
type textarea "شرائح طرية من لسان بقري مسلوق، تقدم باردة مع نكهة هورسرادش حادة"
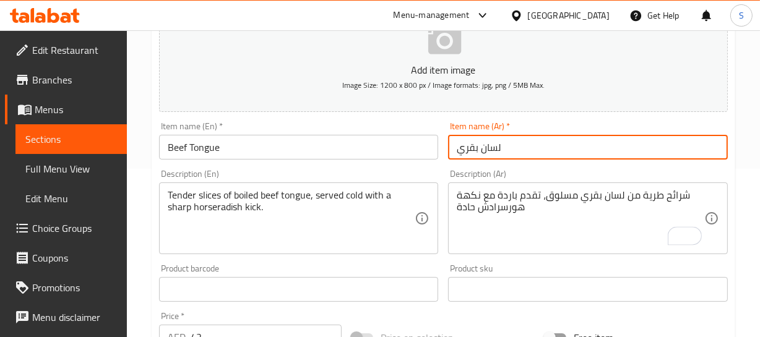
click at [532, 142] on input "لسان بقري" at bounding box center [588, 147] width 280 height 25
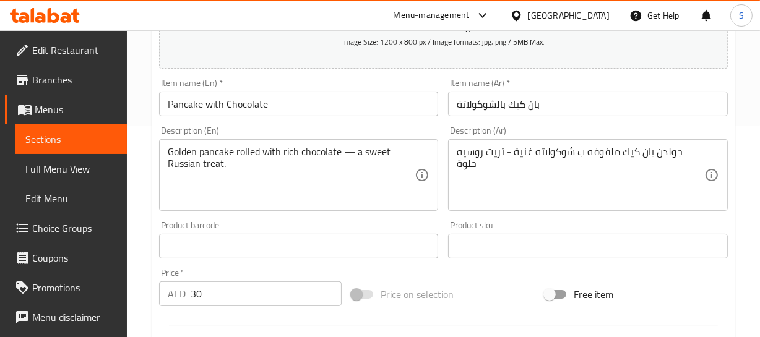
scroll to position [225, 0]
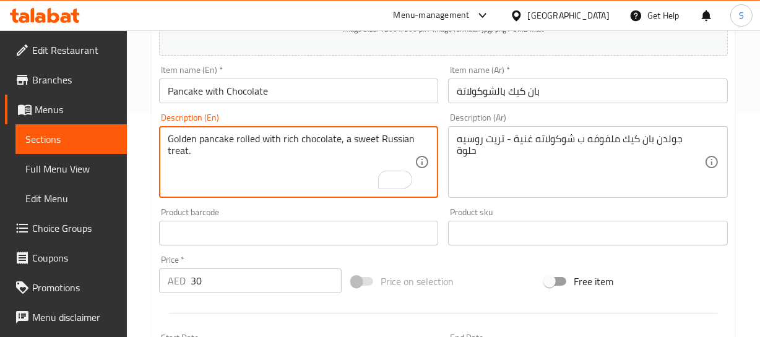
type textarea "Golden pancake rolled with rich chocolate, a sweet Russian treat."
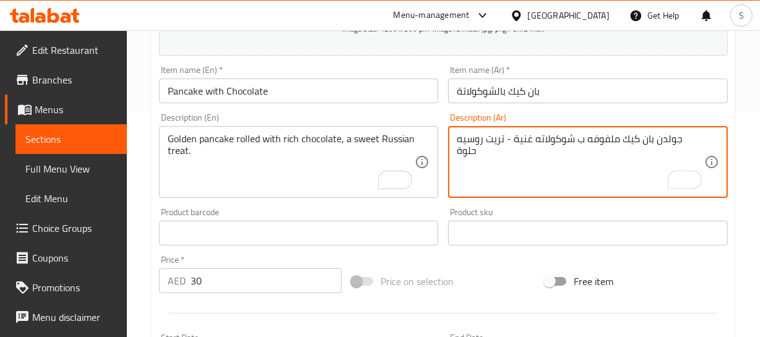
click at [696, 136] on textarea "جولدن بان كيك ملفوفه ب شوكولاته غنية - تريت روسيه حلوة" at bounding box center [581, 162] width 248 height 59
click at [649, 143] on textarea "بان كيك ملفوفه ب شوكولاته غنية - تريت روسيه حلوة" at bounding box center [581, 162] width 248 height 59
click at [581, 170] on textarea "بان كيك ذهبية ملفوفه ب شوكولاته غنية - تريت روسيه حلوة" at bounding box center [581, 162] width 248 height 59
click at [623, 142] on textarea "بان كيك ذهبية ملفوفه ب شوكولاته غنية - تريت روسيه حلوة" at bounding box center [581, 162] width 248 height 59
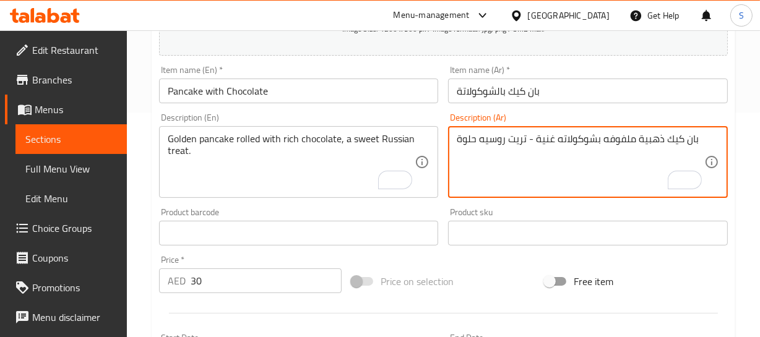
click at [530, 139] on textarea "بان كيك ذهبية ملفوفه بشوكولاته غنية - تريت روسيه حلوة" at bounding box center [581, 162] width 248 height 59
type textarea "بان كيك ذهبية ملفوفه بشوكولاته غنية، تريت روسيه حلوة"
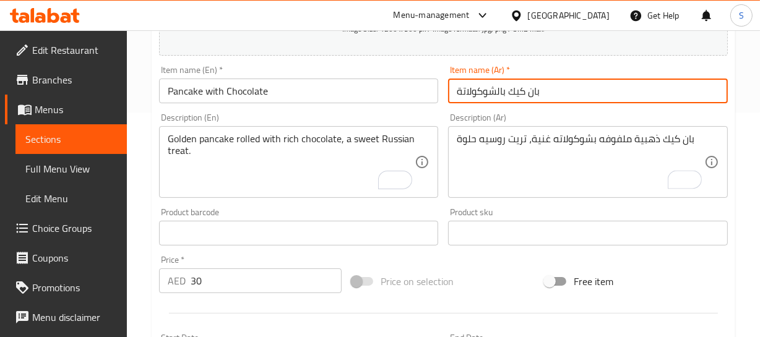
click at [502, 99] on input "بان كيك بالشوكولاتة" at bounding box center [588, 91] width 280 height 25
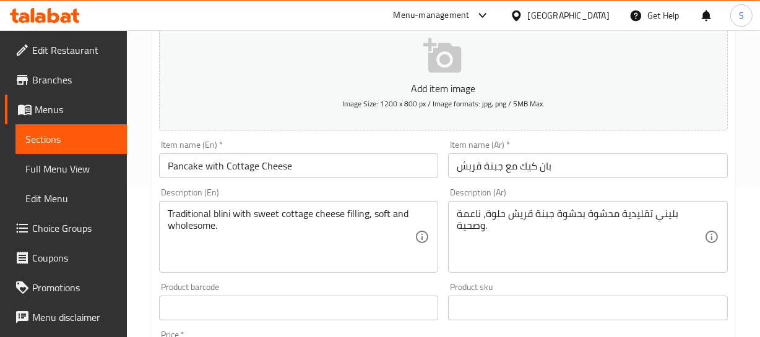
scroll to position [168, 0]
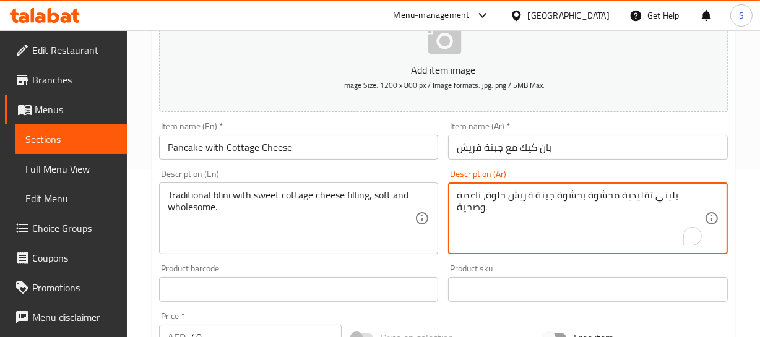
click at [606, 197] on textarea "بليني تقليدية محشوة بحشوة جبنة قريش حلوة، ناعمة وصحية." at bounding box center [581, 218] width 248 height 59
click at [657, 195] on textarea "بليني تقليدية بحشوة جبنة قريش حلوة، ناعمة وصحية." at bounding box center [581, 218] width 248 height 59
click at [500, 199] on textarea "بليني تقليدية بحشوة جبنة قريش حلوة، ناعمة وصحية." at bounding box center [581, 218] width 248 height 59
type textarea "بليني تقليدية بحشوة جبنة قريش حلوة، طرية وصحية."
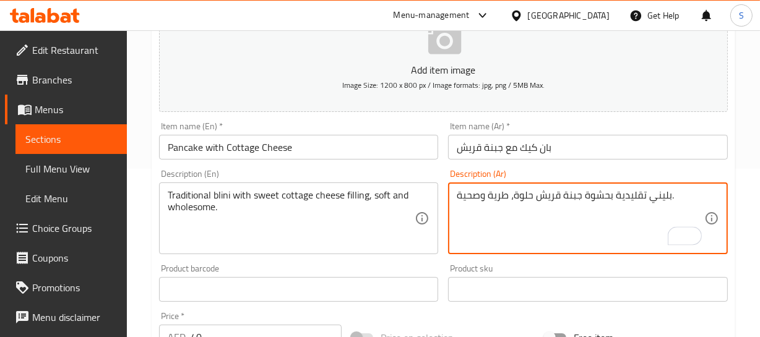
click at [537, 144] on div "Home / Restaurants management / Menus / Sections / item / update Golden Crepes/…" at bounding box center [444, 284] width 584 height 795
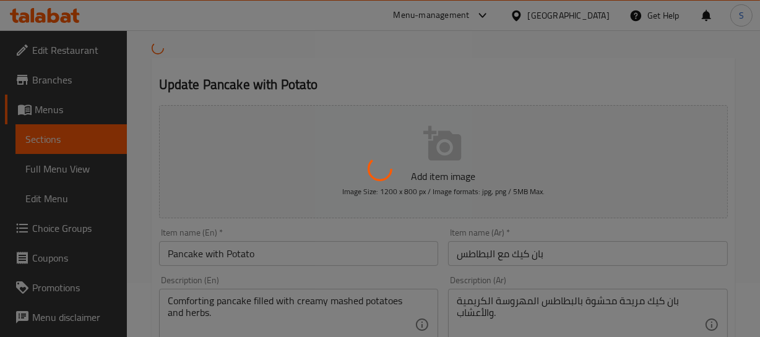
scroll to position [112, 0]
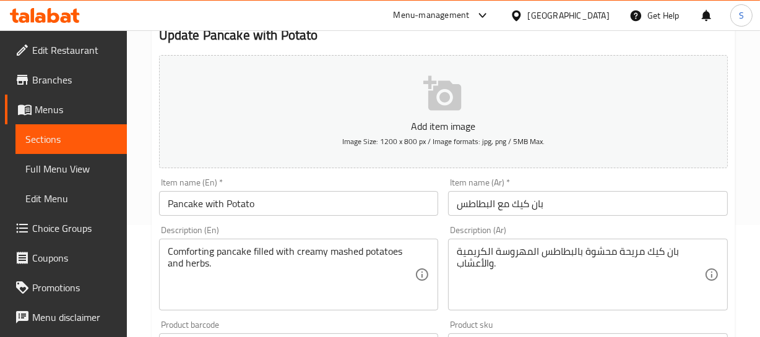
click at [180, 243] on div "Comforting pancake filled with creamy mashed potatoes and herbs. Description (E…" at bounding box center [299, 275] width 280 height 72
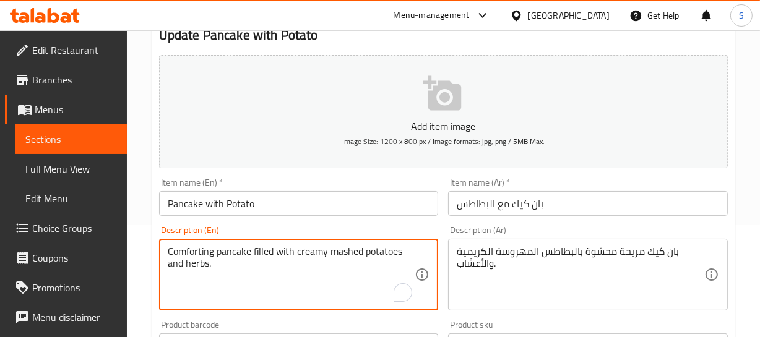
click at [179, 255] on textarea "Comforting pancake filled with creamy mashed potatoes and herbs." at bounding box center [292, 275] width 248 height 59
type textarea "pancake filled with creamy mashed potatoes and herbs."
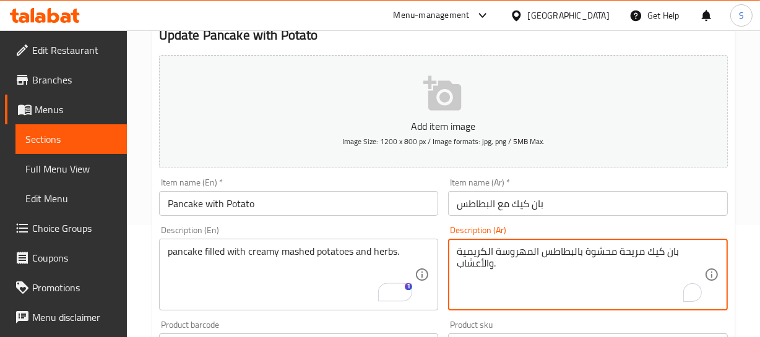
click at [630, 253] on textarea "بان كيك مريحة محشوة بالبطاطس المهروسة الكريمية والأعشاب." at bounding box center [581, 275] width 248 height 59
type textarea "بان كيك محشوة بالبطاطس المهروسة الكريمية والأعشاب."
click at [571, 210] on input "بان كيك مع البطاطس" at bounding box center [588, 203] width 280 height 25
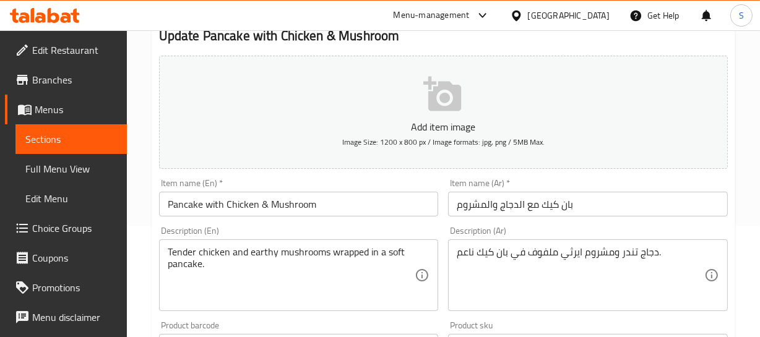
scroll to position [112, 0]
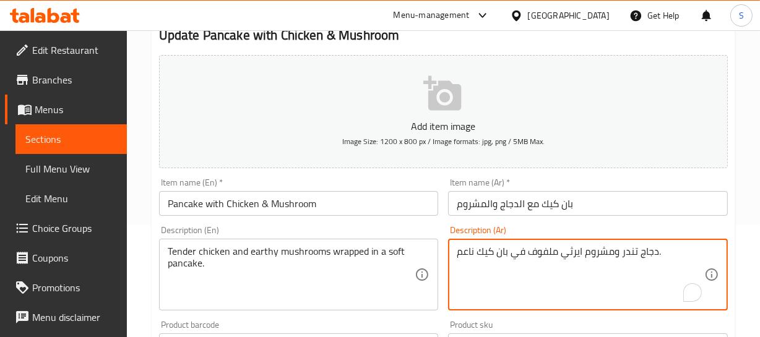
click at [464, 256] on textarea "دجاج تندر ومشروم ايرثي ملفوف في بان كيك ناعم." at bounding box center [581, 275] width 248 height 59
type textarea "دجاج تندر ومشروم ايرثي ملفوف في بان كيك طري."
click at [520, 200] on input "بان كيك مع الدجاج والمشروم" at bounding box center [588, 203] width 280 height 25
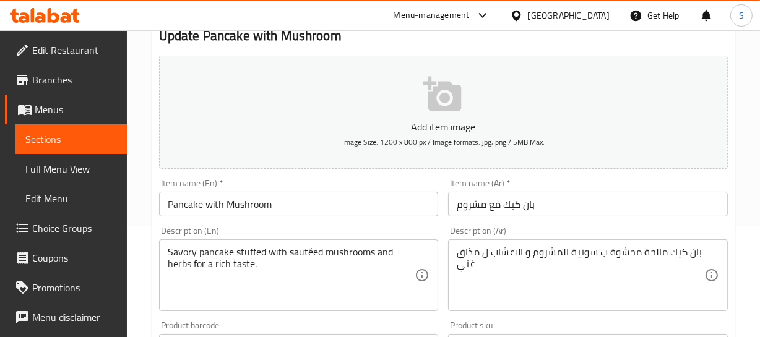
scroll to position [112, 0]
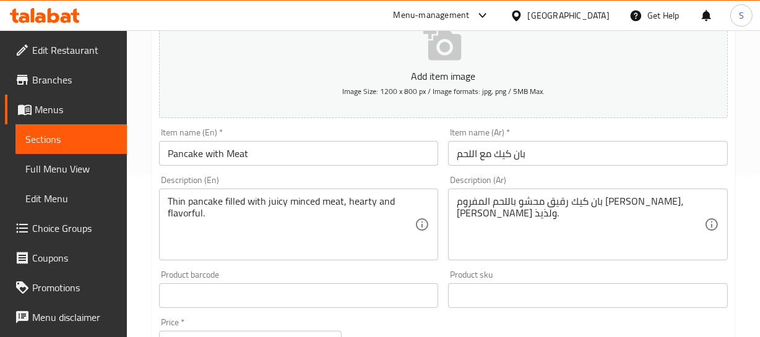
scroll to position [168, 0]
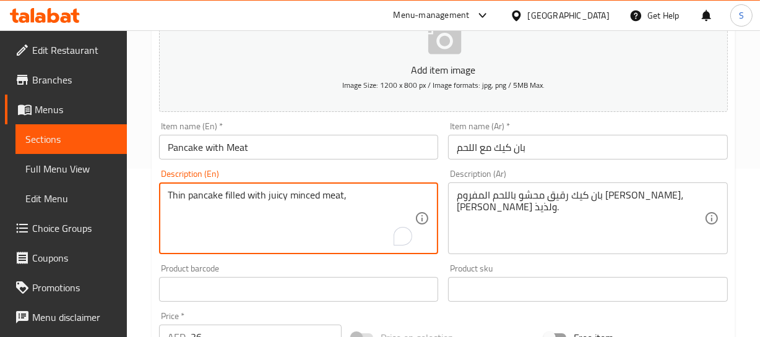
drag, startPoint x: 345, startPoint y: 198, endPoint x: 347, endPoint y: 222, distance: 24.3
type textarea "Thin pancake filled with juicy minced meat"
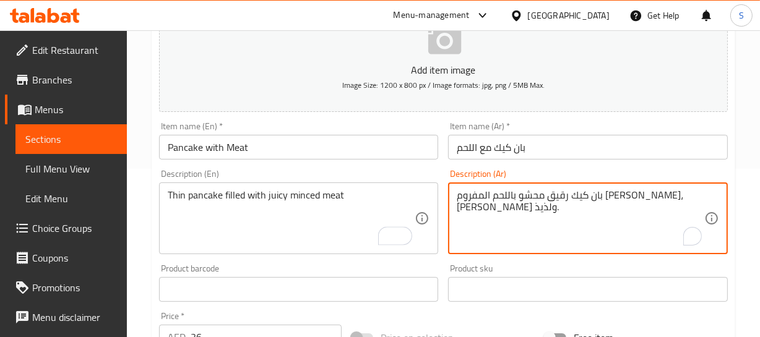
drag, startPoint x: 513, startPoint y: 193, endPoint x: 472, endPoint y: 169, distance: 48.0
type textarea "بان كيك رقيق محشو باللحم المفروم [PERSON_NAME]."
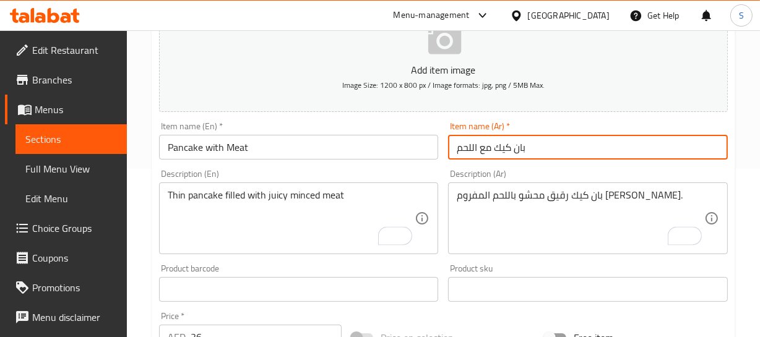
click at [514, 139] on input "بان كيك مع اللحم" at bounding box center [588, 147] width 280 height 25
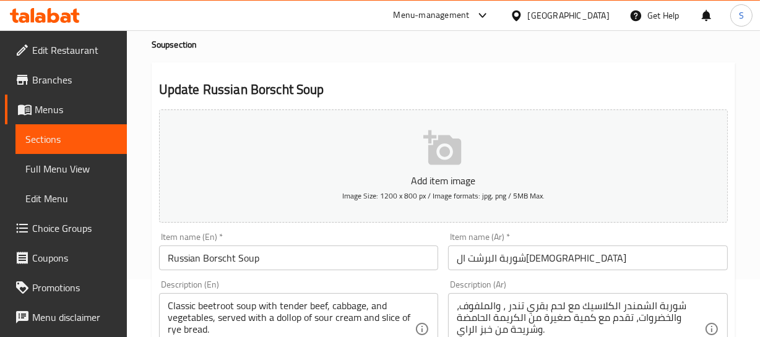
scroll to position [112, 0]
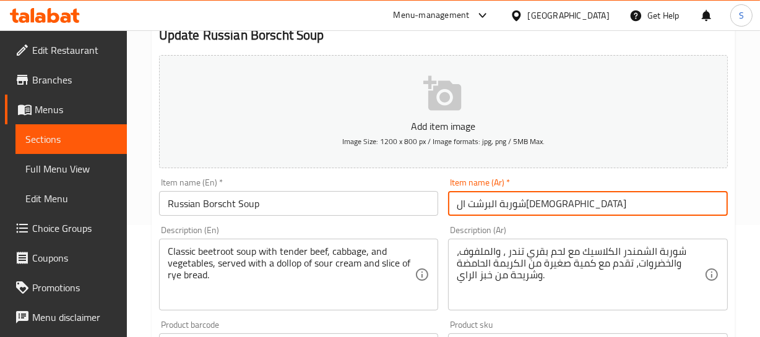
click at [514, 202] on input "شوربة البرشت الروسي" at bounding box center [588, 203] width 280 height 25
click at [487, 204] on input "شوربة برشت الروسي" at bounding box center [588, 203] width 280 height 25
type input "شوربة برشت روسي"
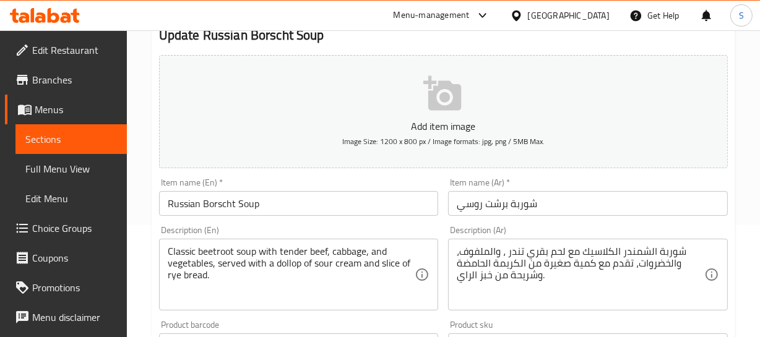
click at [744, 157] on div "Home / Restaurants management / Menus / Sections / item / update Soup section U…" at bounding box center [443, 340] width 633 height 844
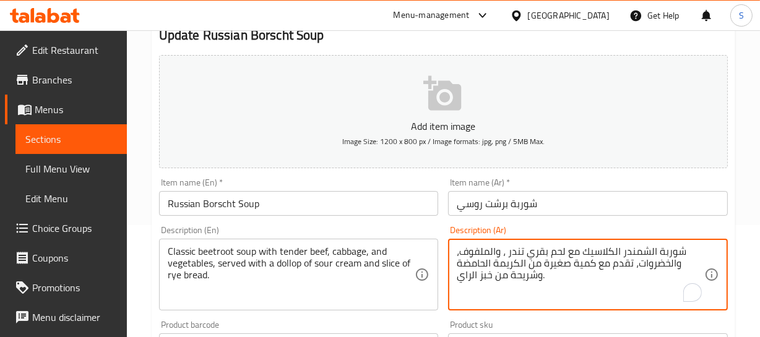
click at [644, 256] on textarea "شوربة الشمندر الكلاسيك مع لحم بقري تندر ، والملفوف، والخضروات، تقدم مع كمية صغي…" at bounding box center [581, 275] width 248 height 59
type textarea "شوربة الشمندر الكلاسيك مع لحم بقري تندر، والملفوف، والخضروات، تقدم مع كمية صغير…"
click at [504, 199] on input "شوربة برشت روسي" at bounding box center [588, 203] width 280 height 25
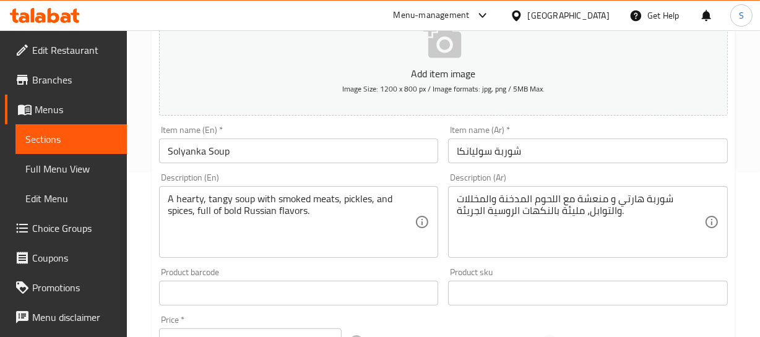
scroll to position [168, 0]
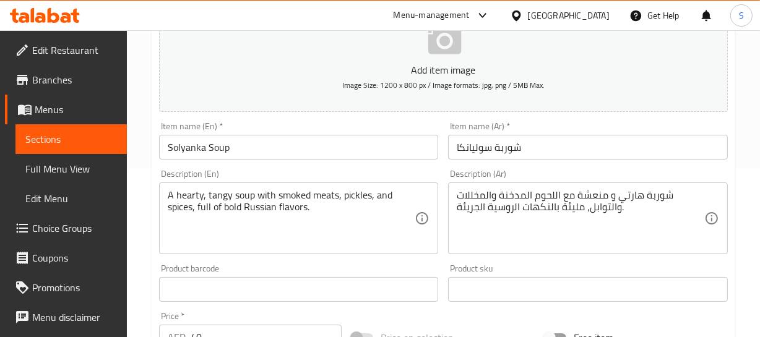
click at [755, 206] on div "Home / Restaurants management / Menus / Sections / item / update Soup section U…" at bounding box center [443, 284] width 633 height 844
click at [183, 186] on div "A hearty, tangy soup with smoked meats, pickles, and spices, full of bold Russi…" at bounding box center [299, 219] width 280 height 72
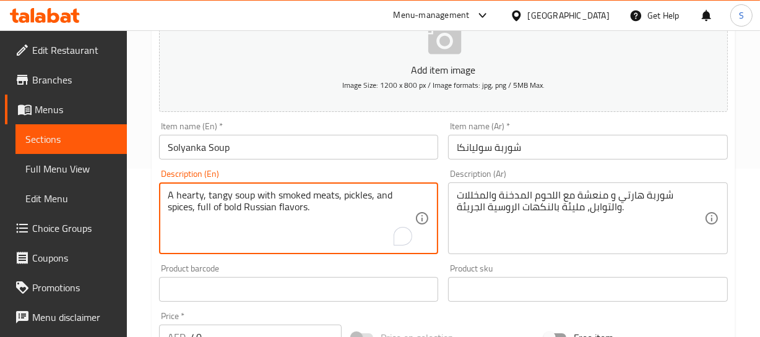
click at [186, 195] on textarea "A hearty, tangy soup with smoked meats, pickles, and spices, full of bold Russi…" at bounding box center [292, 218] width 248 height 59
type textarea "A tangy soup with smoked meats, pickles, and spices, full of bold Russian flavo…"
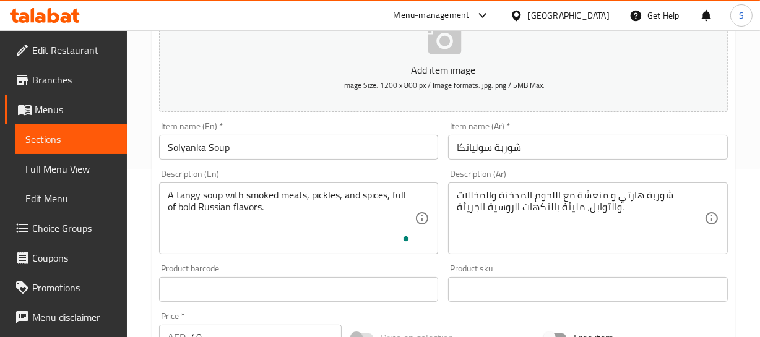
drag, startPoint x: 616, startPoint y: 188, endPoint x: 634, endPoint y: 195, distance: 20.0
click at [617, 188] on div "شوربة هارتي و منعشة مع اللحوم المدخنة والمخللات والتوابل، مليئة بالنكهات الروسي…" at bounding box center [588, 219] width 280 height 72
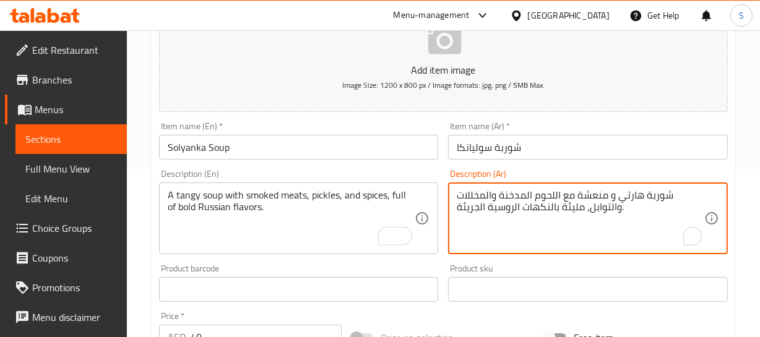
click at [634, 195] on textarea "شوربة هارتي و منعشة مع اللحوم المدخنة والمخللات والتوابل، مليئة بالنكهات الروسي…" at bounding box center [581, 218] width 248 height 59
click at [687, 196] on textarea "شوربة منعشة مع اللحوم المدخنة والمخللات والتوابل، مليئة بالنكهات الروسية الجريئ…" at bounding box center [581, 218] width 248 height 59
click at [474, 208] on textarea "شوربة منعشة مع اللحوم المدخنة والمخللات والتوابل، مليئة بالنكهات الروسية الجريئ…" at bounding box center [581, 218] width 248 height 59
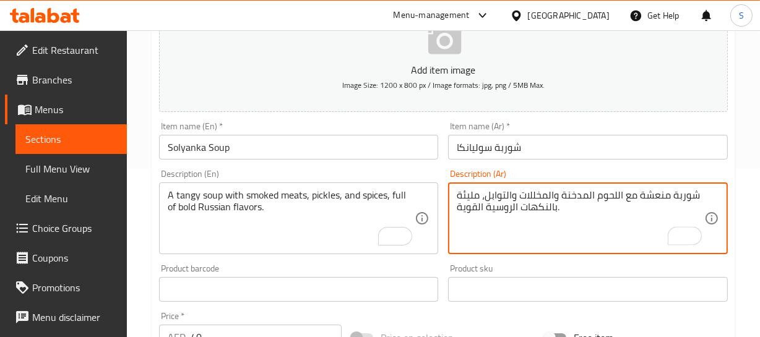
type textarea "شوربة منعشة مع اللحوم المدخنة والمخللات والتوابل، مليئة بالنكهات الروسية القوية."
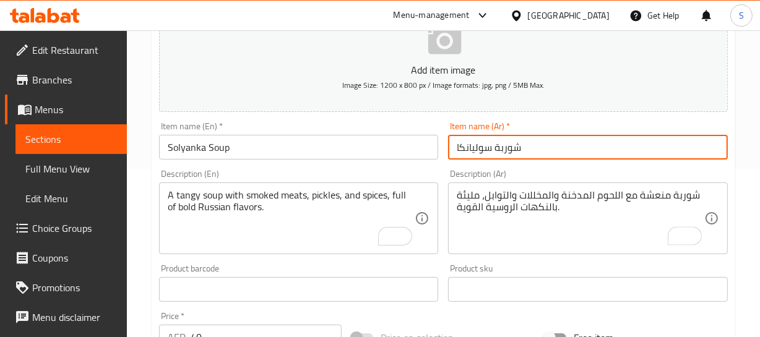
click at [540, 155] on input "شوربة سوليانكا" at bounding box center [588, 147] width 280 height 25
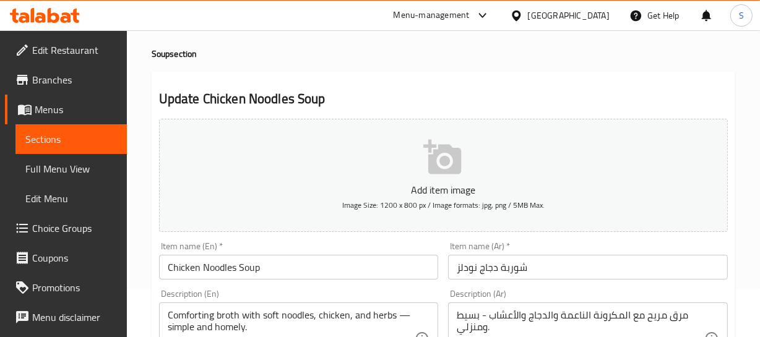
scroll to position [168, 0]
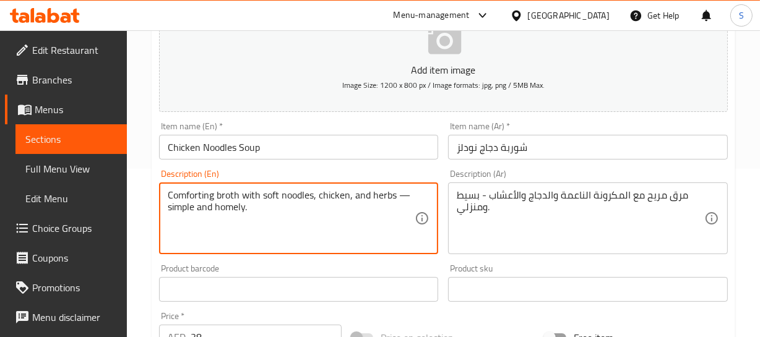
click at [403, 192] on textarea "Comforting broth with soft noodles, chicken, and herbs — simple and homely." at bounding box center [292, 218] width 248 height 59
click at [314, 206] on textarea "Comforting broth with soft noodles, chicken, and herbs, simple and homely." at bounding box center [292, 218] width 248 height 59
type textarea "Comforting broth with soft noodles, chicken, and herbs, simple and homely."
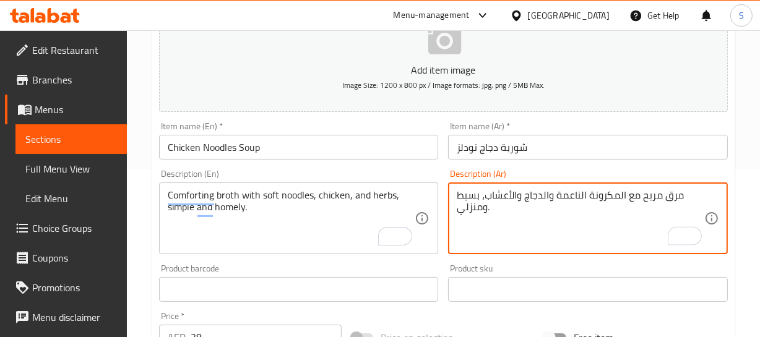
click at [657, 194] on textarea "مرق مريح مع المكرونة الناعمة والدجاج والأعشاب، بسيط ومنزلي." at bounding box center [581, 218] width 248 height 59
click at [680, 192] on textarea "مرق مريح مع المكرونة الناعمة والدجاج والأعشاب، بسيط ومنزلي." at bounding box center [581, 218] width 248 height 59
type textarea "مرق مريح مع المكرونة الناعمة والدجاج والأعشاب، بسيط ومنزلي."
click at [191, 188] on div "Comforting broth with soft noodles, chicken, and herbs, simple and homely. Desc…" at bounding box center [299, 219] width 280 height 72
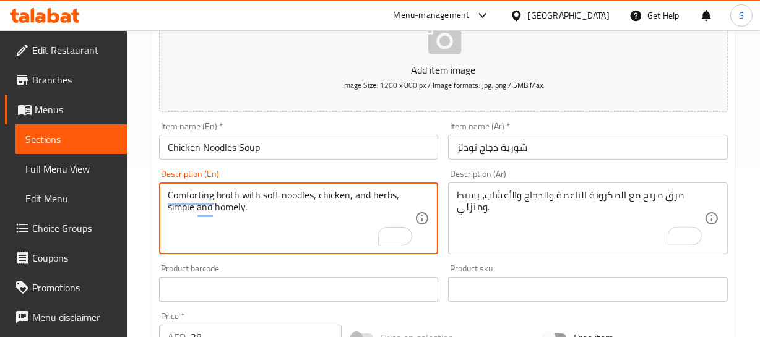
click at [191, 188] on div "Comforting broth with soft noodles, chicken, and herbs, simple and homely. Desc…" at bounding box center [299, 219] width 280 height 72
click at [188, 191] on textarea "Comforting broth with soft noodles, chicken, and herbs, simple and homely." at bounding box center [292, 218] width 248 height 59
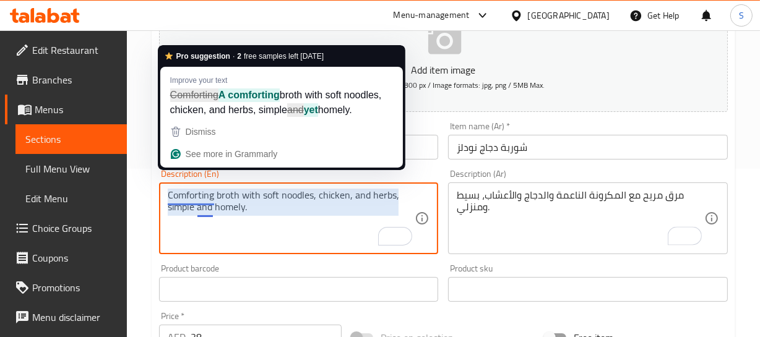
click at [188, 191] on textarea "Comforting broth with soft noodles, chicken, and herbs, simple and homely." at bounding box center [292, 218] width 248 height 59
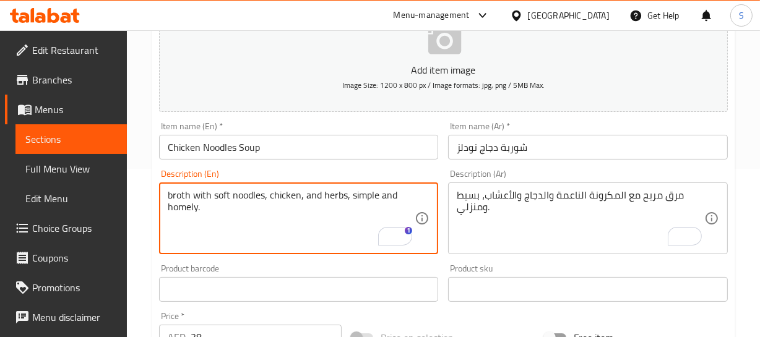
type textarea "broth with soft noodles, chicken, and herbs, simple and homely."
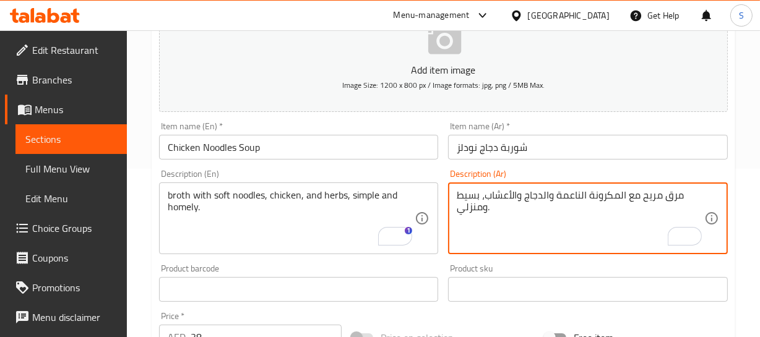
click at [648, 195] on textarea "مرق مريح مع المكرونة الناعمة والدجاج والأعشاب، بسيط ومنزلي." at bounding box center [581, 218] width 248 height 59
click at [678, 194] on textarea "مرق مع المكرونة الناعمة والدجاج والأعشاب، بسيط ومنزلي." at bounding box center [581, 218] width 248 height 59
click at [644, 196] on textarea "مرق مع المكرونة الناعمة والدجاج والأعشاب، بسيط ومنزلي." at bounding box center [581, 218] width 248 height 59
click at [630, 189] on textarea "مرق مع نزدلز الناعمة والدجاج والأعشاب، بسيط ومنزلي." at bounding box center [581, 218] width 248 height 59
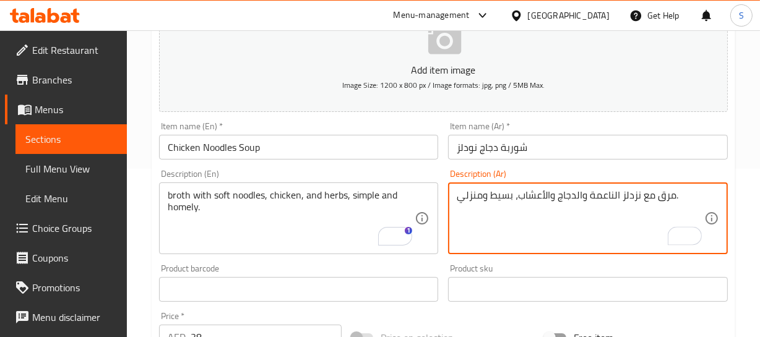
click at [630, 189] on textarea "مرق مع نزدلز الناعمة والدجاج والأعشاب، بسيط ومنزلي." at bounding box center [581, 218] width 248 height 59
click at [599, 204] on textarea "مرق مع نودلز الناعمة والدجاج والأعشاب، بسيط ومنزلي." at bounding box center [581, 218] width 248 height 59
click at [606, 197] on textarea "مرق مع نودلز الناعمة والدجاج والأعشاب، بسيط ومنزلي." at bounding box center [581, 218] width 248 height 59
type textarea "مرق مع نودلز طرية والدجاج والأعشاب، بسيط ومنزلي."
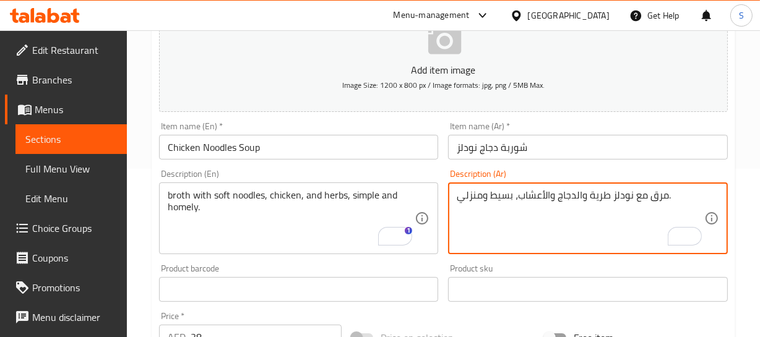
click at [666, 202] on textarea "مرق مع نودلز طرية والدجاج والأعشاب، بسيط ومنزلي." at bounding box center [581, 218] width 248 height 59
click at [660, 195] on textarea "مرق مع نودلز طرية والدجاج والأعشاب، بسيط ومنزلي." at bounding box center [581, 218] width 248 height 59
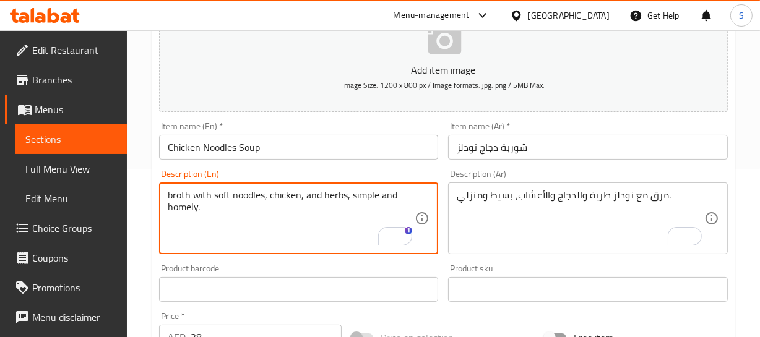
drag, startPoint x: 347, startPoint y: 197, endPoint x: 350, endPoint y: 215, distance: 18.9
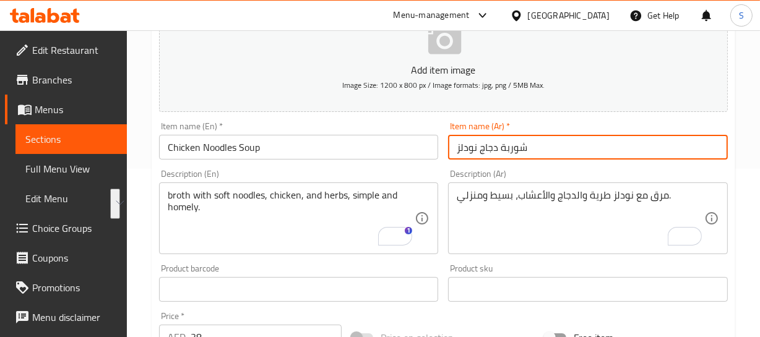
click at [540, 145] on input "شوربة دجاج نودلز" at bounding box center [588, 147] width 280 height 25
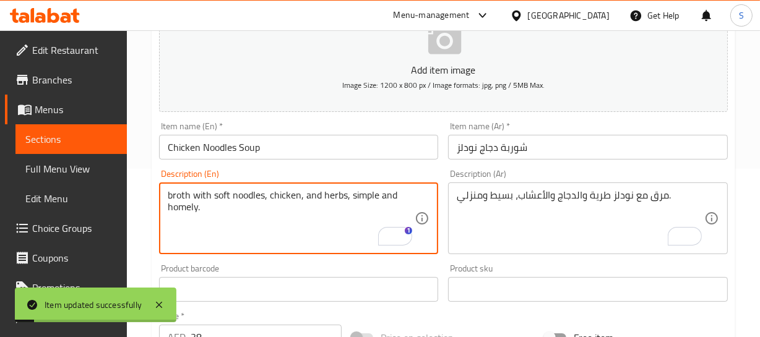
drag, startPoint x: 350, startPoint y: 198, endPoint x: 352, endPoint y: 217, distance: 18.7
type textarea "broth with soft noodles, chicken, and herbs"
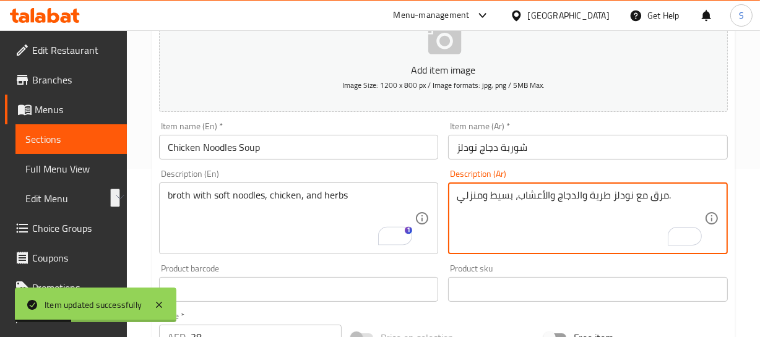
drag, startPoint x: 518, startPoint y: 194, endPoint x: 445, endPoint y: 190, distance: 73.1
click at [514, 149] on input "شوربة دجاج نودلز" at bounding box center [588, 147] width 280 height 25
type textarea "مرق مع نودلز طرية والدجاج والأعشاب، بسيط ومنزلي."
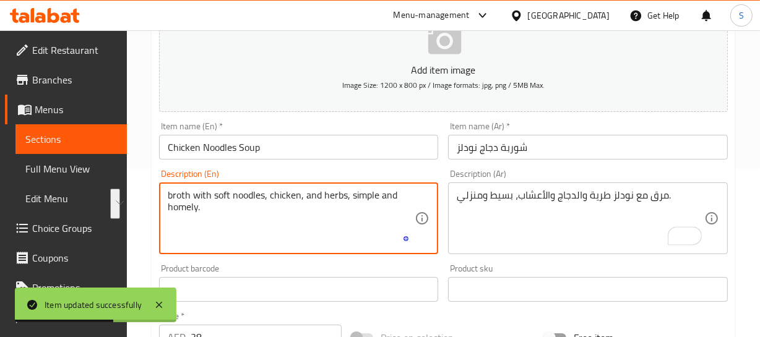
type textarea "broth with soft noodles, chicken, and herbs, simple and homely."
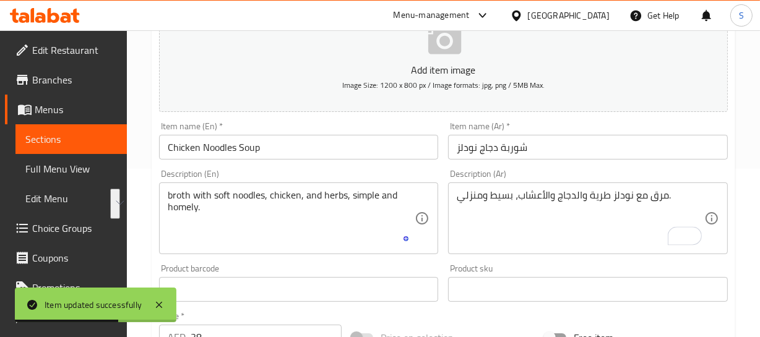
click at [537, 170] on div "Description (Ar) مرق مع نودلز طرية والدجاج والأعشاب، بسيط ومنزلي. Description (…" at bounding box center [588, 212] width 280 height 85
click at [538, 153] on div "Home / Restaurants management / Menus / Sections / item / update Soup section U…" at bounding box center [444, 284] width 584 height 795
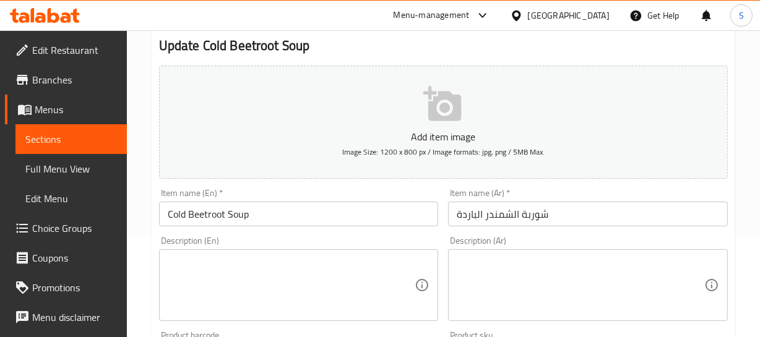
scroll to position [112, 0]
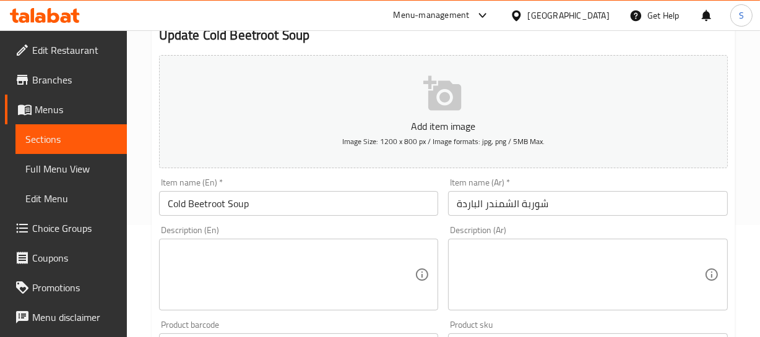
click at [753, 142] on div "Home / Restaurants management / Menus / Sections / item / update Soup section U…" at bounding box center [443, 340] width 633 height 844
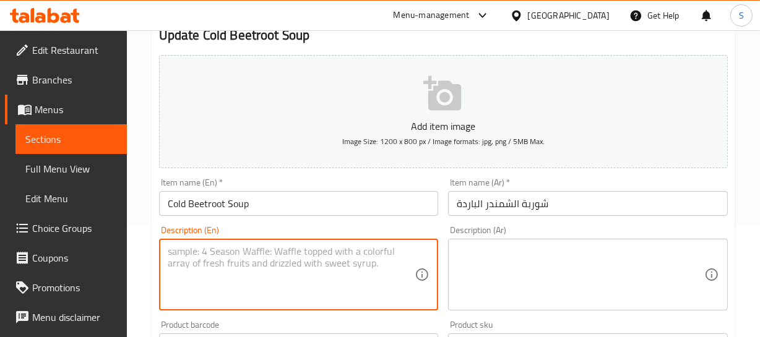
click at [229, 256] on textarea at bounding box center [292, 275] width 248 height 59
paste textarea "Refreshing chilled beetroot soup with herbs and a creamy touch, perfect for a l…"
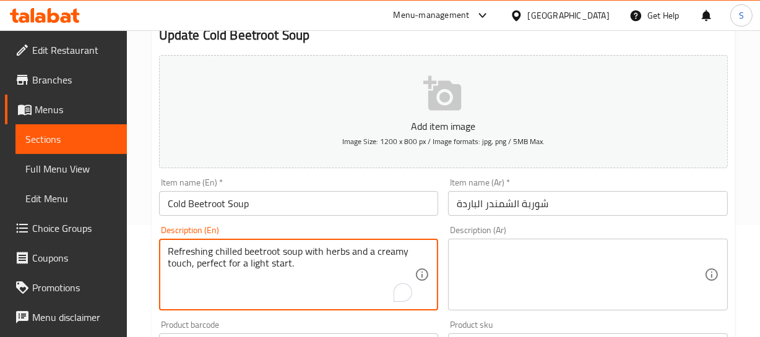
click at [199, 251] on textarea "Refreshing chilled beetroot soup with herbs and a creamy touch, perfect for a l…" at bounding box center [292, 275] width 248 height 59
type textarea "Refreshing chilled beetroot soup with herbs and a creamy touch, perfect for a l…"
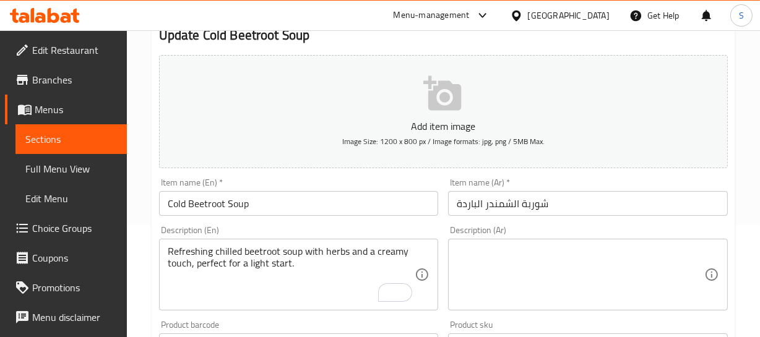
click at [565, 266] on textarea at bounding box center [581, 275] width 248 height 59
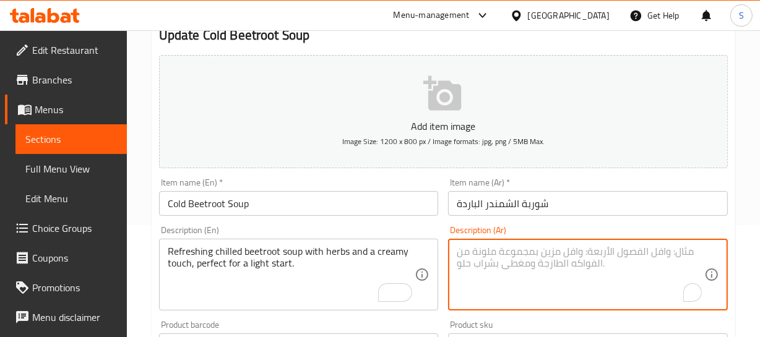
paste textarea "حساء الشمندر المبرد المنعش مع الأعشاب ولمسة كريمية، مثالي لبداية خفيفة."
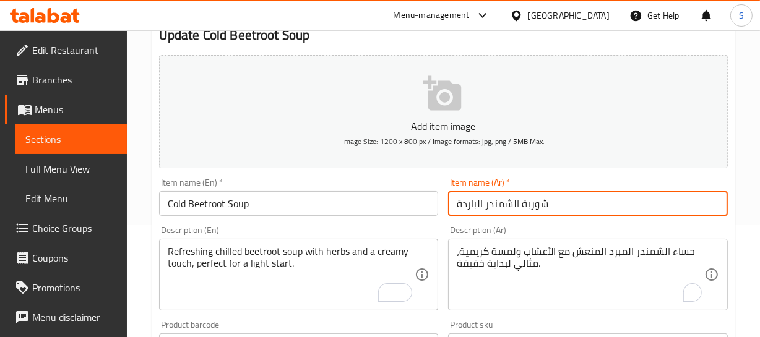
click at [540, 200] on input "شوربة الشمندر الباردة" at bounding box center [588, 203] width 280 height 25
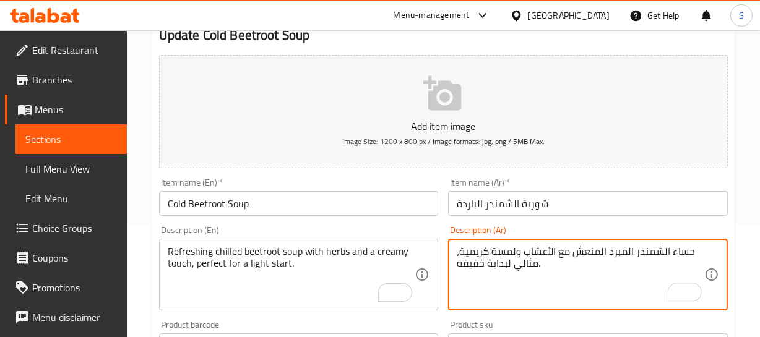
click at [682, 254] on textarea "حساء الشمندر المبرد المنعش مع الأعشاب ولمسة كريمية، مثالي لبداية خفيفة." at bounding box center [581, 275] width 248 height 59
paste textarea "وربة"
type textarea "شوربة الشمندر المبرد المنعش مع الأعشاب ولمسة كريمية، مثالي لبداية خفيفة."
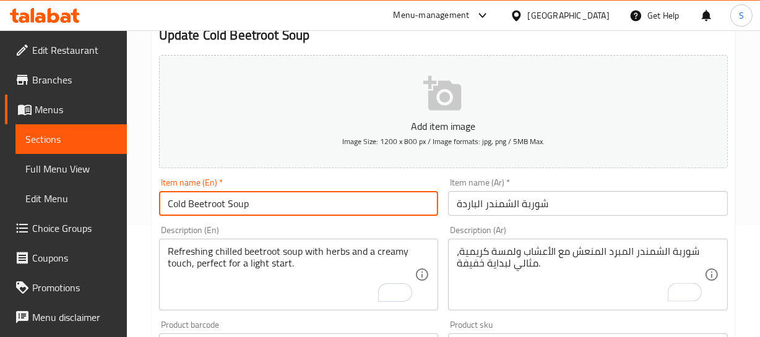
click at [251, 196] on input "Cold Beetroot Soup" at bounding box center [299, 203] width 280 height 25
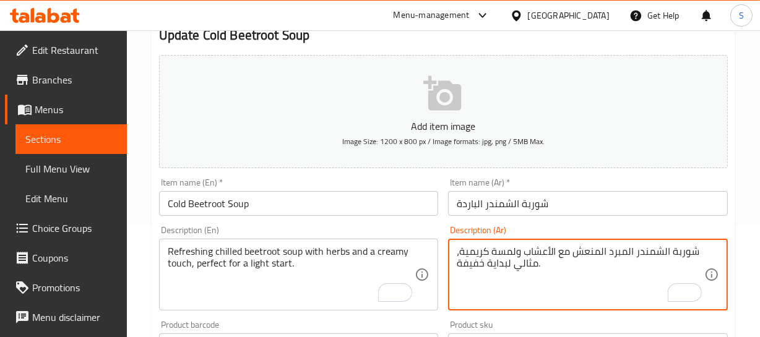
click at [668, 251] on textarea "شوربة الشمندر المبرد المنعش مع الأعشاب ولمسة كريمية، مثالي لبداية خفيفة." at bounding box center [581, 275] width 248 height 59
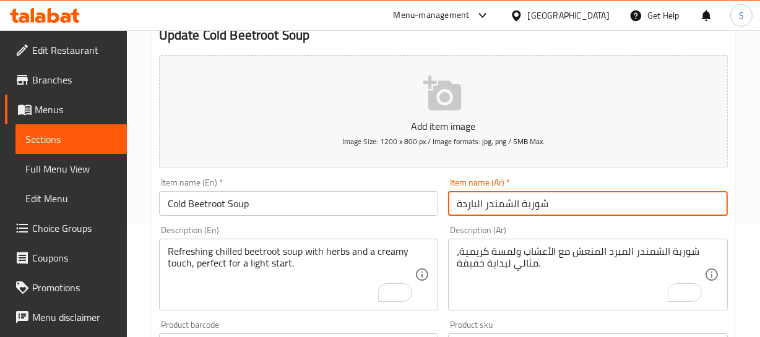
click at [508, 205] on input "شوربة الشمندر الباردة" at bounding box center [588, 203] width 280 height 25
click at [483, 208] on input "شوربة شمندر الباردة" at bounding box center [588, 203] width 280 height 25
type input "شوربة شمندر باردة"
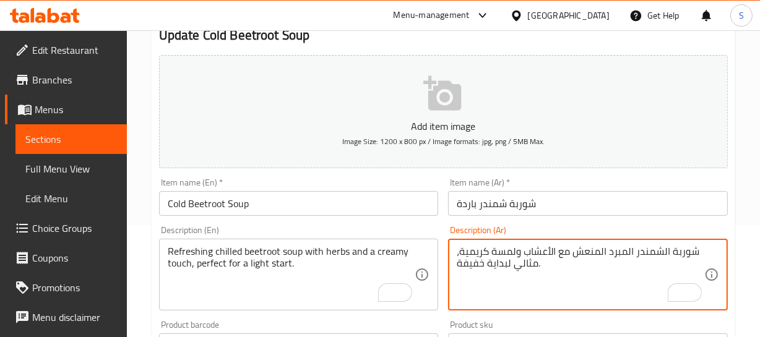
click at [656, 254] on textarea "شوربة الشمندر المبرد المنعش مع الأعشاب ولمسة كريمية، مثالي لبداية خفيفة." at bounding box center [581, 275] width 248 height 59
click at [661, 249] on textarea "شوربة الشمندر المبرد المنعش مع الأعشاب ولمسة كريمية، مثالي لبداية خفيفة." at bounding box center [581, 275] width 248 height 59
click at [631, 251] on textarea "شوربة شمندر المبرد المنعش مع الأعشاب ولمسة كريمية، مثالي لبداية خفيفة." at bounding box center [581, 275] width 248 height 59
click at [612, 254] on textarea "شوربة شمندر مبرد المنعش مع الأعشاب ولمسة كريمية، مثالي لبداية خفيفة." at bounding box center [581, 275] width 248 height 59
click at [595, 252] on textarea "شوربة شمندر مبردة المنعشة مع الأعشاب ولمسة كريمية، مثالي لبداية خفيفة." at bounding box center [581, 275] width 248 height 59
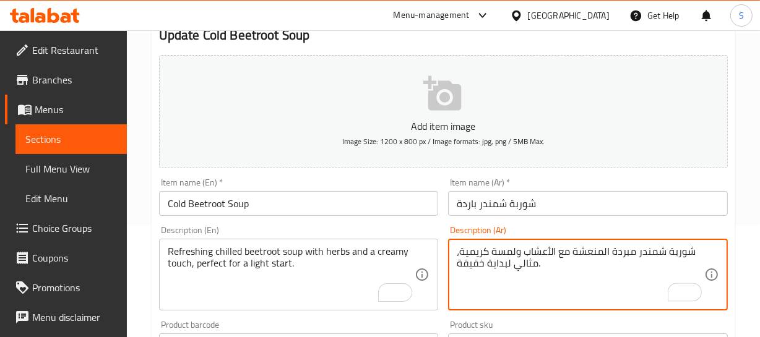
click at [605, 247] on textarea "شوربة شمندر مبردة المنعشة مع الأعشاب ولمسة كريمية، مثالي لبداية خفيفة." at bounding box center [581, 275] width 248 height 59
type textarea "شوربة شمندر مبردة منعشة مع الأعشاب ولمسة كريمية، مثالي لبداية خفيفة."
click at [660, 255] on textarea "شوربة شمندر مبردة منعشة مع الأعشاب ولمسة كريمية، مثالي لبداية خفيفة." at bounding box center [581, 275] width 248 height 59
click at [672, 251] on textarea "شوربة شمندر مبردة منعشة مع الأعشاب ولمسة كريمية، مثالي لبداية خفيفة." at bounding box center [581, 275] width 248 height 59
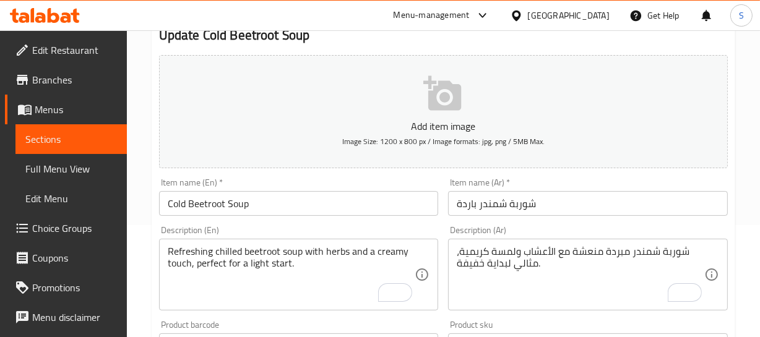
drag, startPoint x: 556, startPoint y: 241, endPoint x: 540, endPoint y: 244, distance: 16.4
click at [555, 243] on div "شوربة شمندر مبردة منعشة مع الأعشاب ولمسة كريمية، مثالي لبداية خفيفة. Descriptio…" at bounding box center [588, 275] width 280 height 72
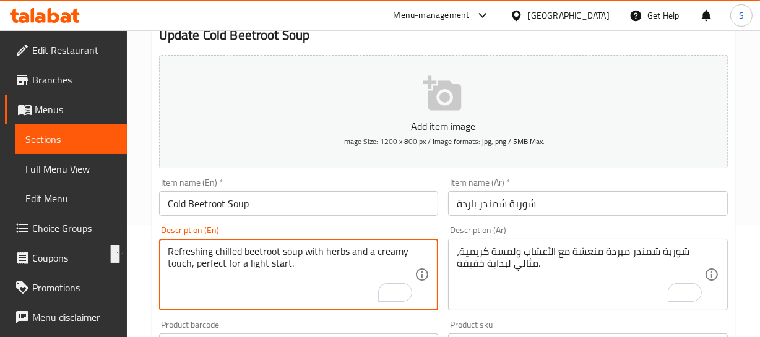
drag, startPoint x: 205, startPoint y: 266, endPoint x: 275, endPoint y: 264, distance: 70.6
click at [275, 264] on textarea "Refreshing chilled beetroot soup with herbs and a creamy touch, perfect for a l…" at bounding box center [292, 275] width 248 height 59
drag, startPoint x: 193, startPoint y: 264, endPoint x: 322, endPoint y: 272, distance: 129.0
type textarea "Refreshing chilled beetroot soup with herbs and a creamy touch"
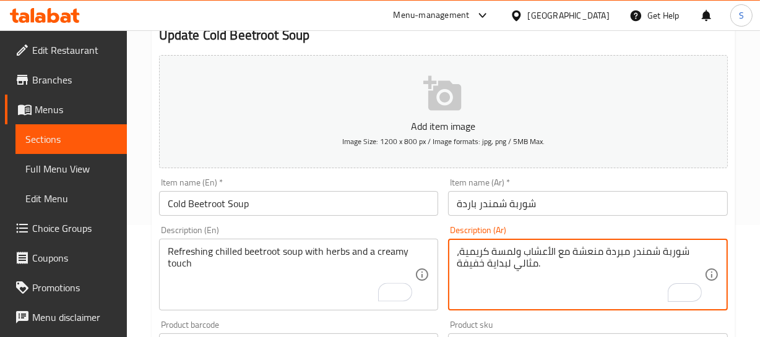
drag, startPoint x: 542, startPoint y: 265, endPoint x: 473, endPoint y: 269, distance: 68.8
click at [529, 261] on textarea "شوربة شمندر مبردة منعشة مع الأعشاب ولمسة كريمية، مثالي لبداية خفيفة." at bounding box center [581, 275] width 248 height 59
click at [507, 265] on textarea "شوربة شمندر مبردة منعشة مع الأعشاب ولمسة كريمية، لبداية خفيفة." at bounding box center [581, 275] width 248 height 59
click at [506, 265] on textarea "شوربة شمندر مبردة منعشة مع الأعشاب ولمسة كريمية، لبداية خفيفة." at bounding box center [581, 275] width 248 height 59
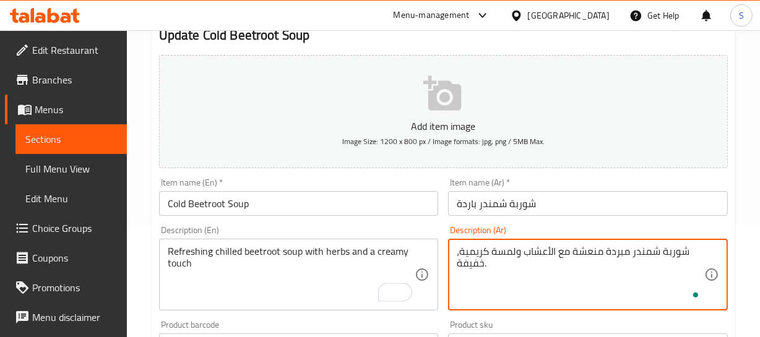
click at [477, 266] on textarea "شوربة شمندر مبردة منعشة مع الأعشاب ولمسة كريمية، خفيفة." at bounding box center [581, 275] width 248 height 59
type textarea "شوربة شمندر مبردة منعشة مع الأعشاب ولمسة كريمية، مثالي لبداية خفيفة."
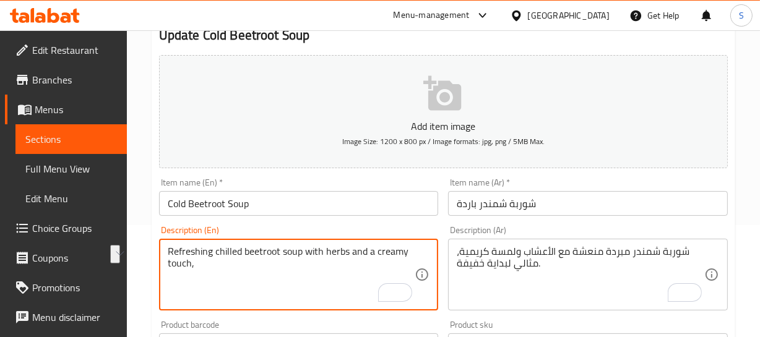
type textarea "Refreshing chilled beetroot soup with herbs and a creamy touch"
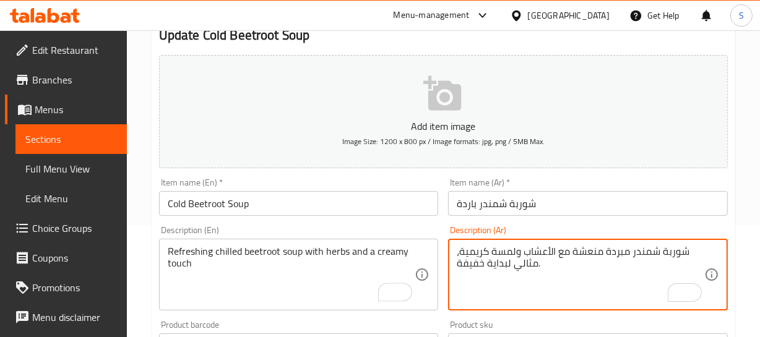
drag, startPoint x: 552, startPoint y: 265, endPoint x: 478, endPoint y: 272, distance: 73.4
click at [474, 261] on textarea "شوربة شمندر مبردة منعشة مع الأعشاب ولمسة كريمية، مثالي لبداية خفيفة." at bounding box center [581, 275] width 248 height 59
click at [474, 261] on textarea "شوربة شمندر مبردة منعشة مع الأعشاب ولمسة كريمية، مثالي لبداية ." at bounding box center [581, 275] width 248 height 59
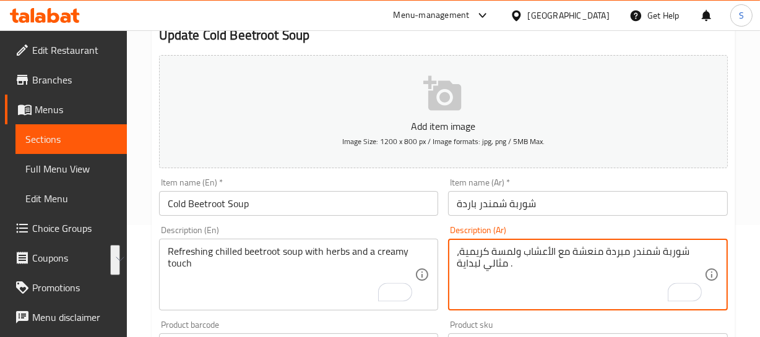
click at [482, 261] on textarea "شوربة شمندر مبردة منعشة مع الأعشاب ولمسة كريمية، مثالي لبداية ." at bounding box center [581, 275] width 248 height 59
click at [465, 264] on textarea "شوربة شمندر مبردة منعشة مع الأعشاب ولمسة كريمية، مثاليلبداية ." at bounding box center [581, 275] width 248 height 59
type textarea "شوربة شمندر مبردة منعشة مع الأعشاب ولمسة كريمية."
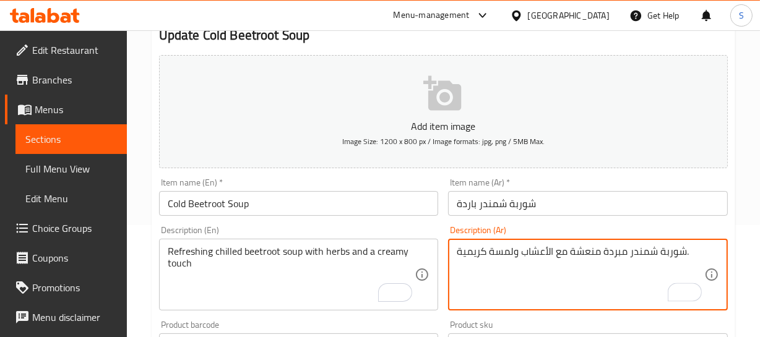
click at [265, 210] on input "Cold Beetroot Soup" at bounding box center [299, 203] width 280 height 25
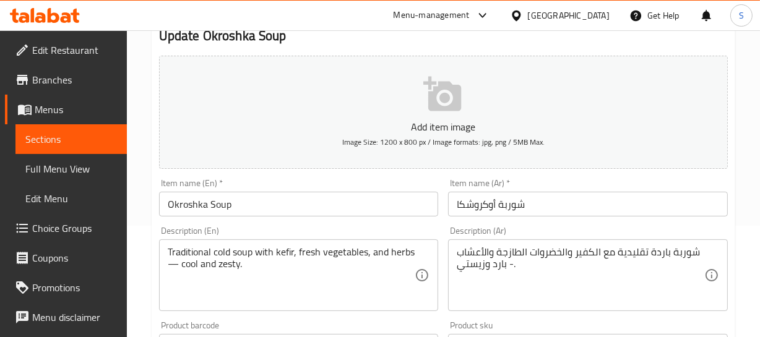
scroll to position [112, 0]
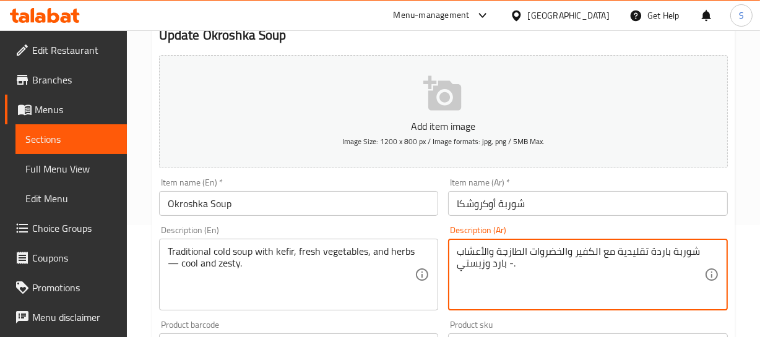
click at [685, 253] on textarea "شوربة باردة تقليدية مع الكفير والخضروات الطازجة والأعشاب - بارد وزيستي." at bounding box center [581, 275] width 248 height 59
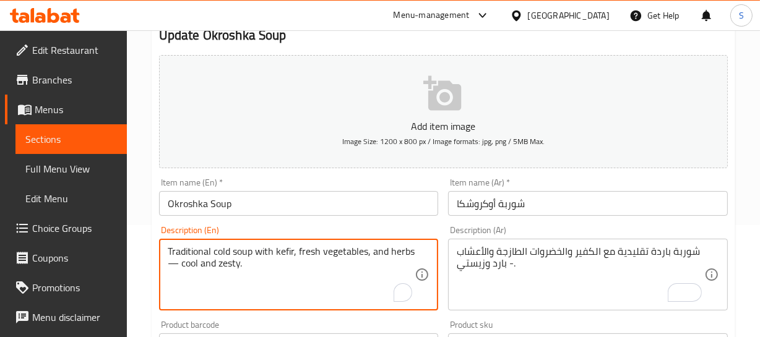
click at [174, 267] on textarea "Traditional cold soup with kefir, fresh vegetables, and herbs — cool and zesty." at bounding box center [292, 275] width 248 height 59
type textarea "Traditional cold soup with kefir, fresh vegetables, and herbs, cool and zesty."
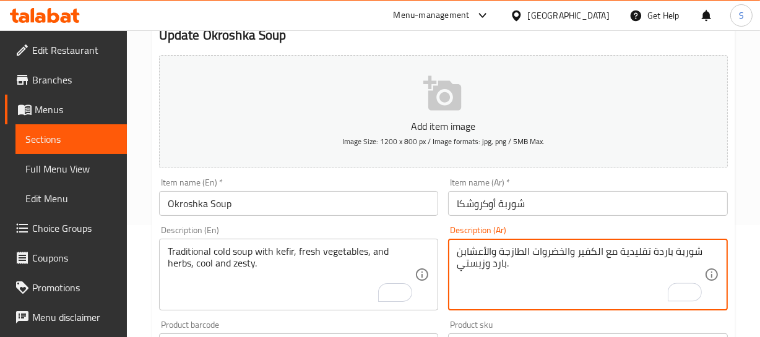
type textarea "شوربة باردة تقليدية مع الكفير والخضروات الطازجة والأعشابن بارد وزيستي."
click at [514, 211] on input "شوربة أوكروشكا" at bounding box center [588, 203] width 280 height 25
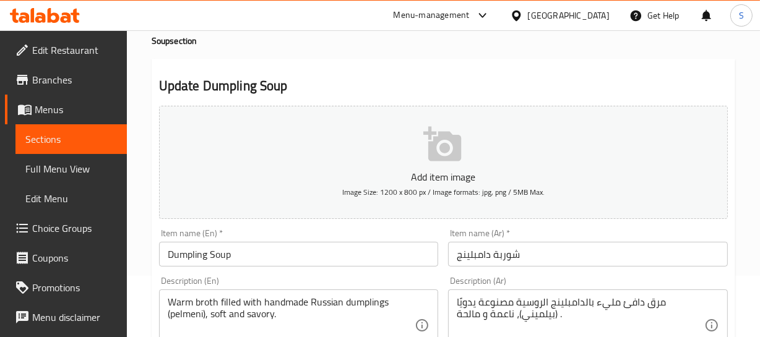
scroll to position [168, 0]
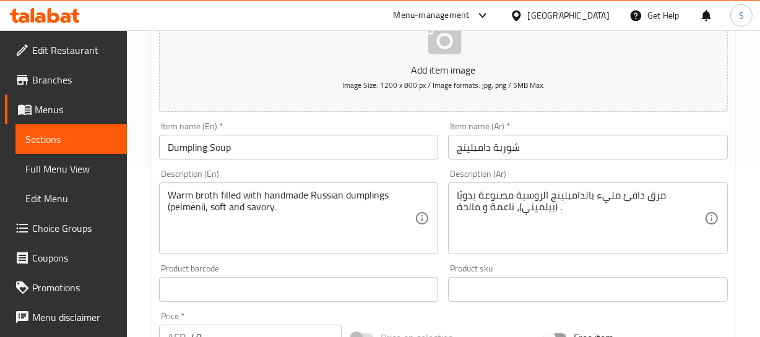
click at [749, 149] on div "Home / Restaurants management / Menus / Sections / item / update Soup section U…" at bounding box center [443, 284] width 633 height 844
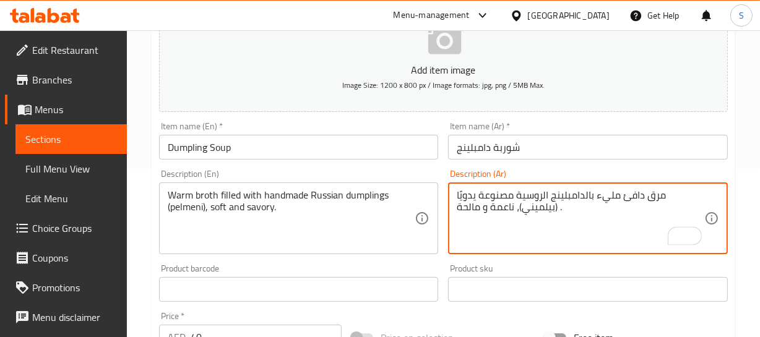
click at [503, 197] on textarea "مرق دافئ مليء بالدامبلينج الروسية مصنوعة يدويًا (بيلميني)، ناعمة و مالحة ." at bounding box center [581, 218] width 248 height 59
click at [500, 206] on textarea "مرق دافئ مليء بالدامبلينج الروسية محضرة يدويًا (بيلميني)، ناعمة و مالحة ." at bounding box center [581, 218] width 248 height 59
type textarea "مرق دافئ مليء بالدامبلينج الروسية محضرة يدويًا (بيلميني)، طرية ومالحة ."
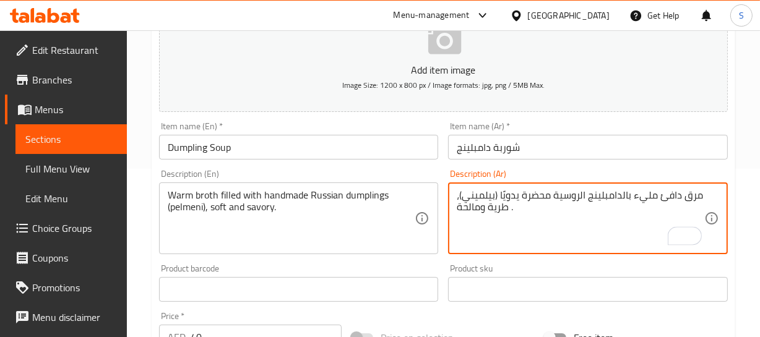
click at [487, 152] on input "شوربة دامبلينج" at bounding box center [588, 147] width 280 height 25
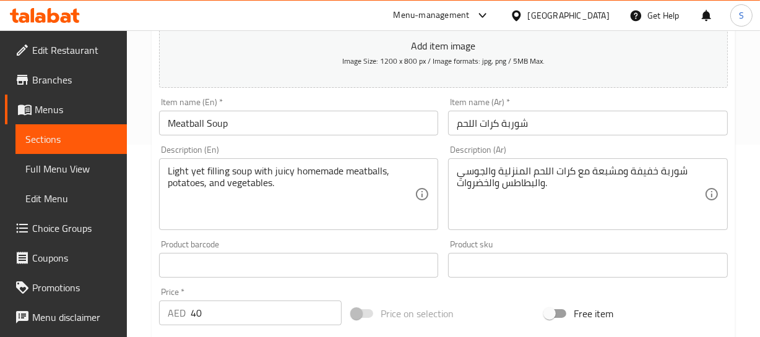
scroll to position [225, 0]
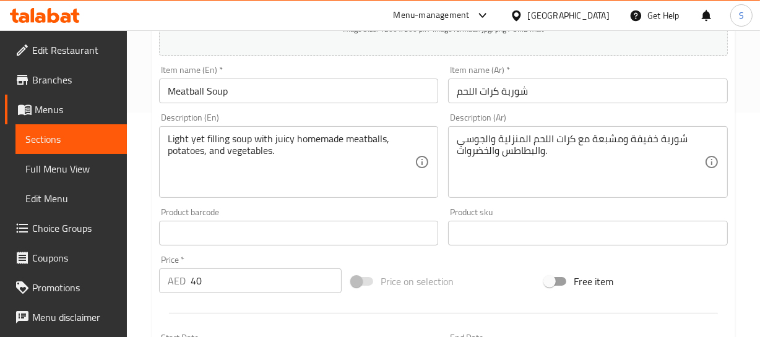
click at [740, 154] on div "Home / Restaurants management / Menus / Sections / item / update Soup section U…" at bounding box center [443, 228] width 633 height 844
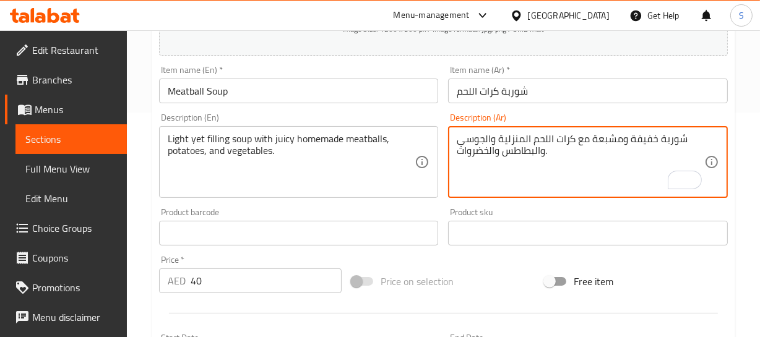
click at [516, 138] on textarea "شوربة خفيفة ومشبعة مع كرات اللحم المنزلية والجوسي والبطاطس والخضروات." at bounding box center [581, 162] width 248 height 59
click at [516, 137] on textarea "شوربة خفيفة ومشبعة مع كرات اللحم المنزلية والجوسي والبطاطس والخضروات." at bounding box center [581, 162] width 248 height 59
click at [253, 94] on input "Meatball Soup" at bounding box center [299, 91] width 280 height 25
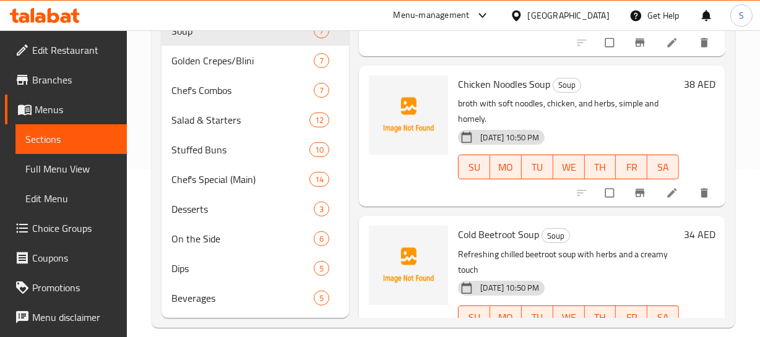
scroll to position [168, 0]
click at [580, 118] on p "broth with soft noodles, chicken, and herbs, simple and homely." at bounding box center [568, 110] width 221 height 31
click at [73, 170] on span "Full Menu View" at bounding box center [71, 169] width 92 height 15
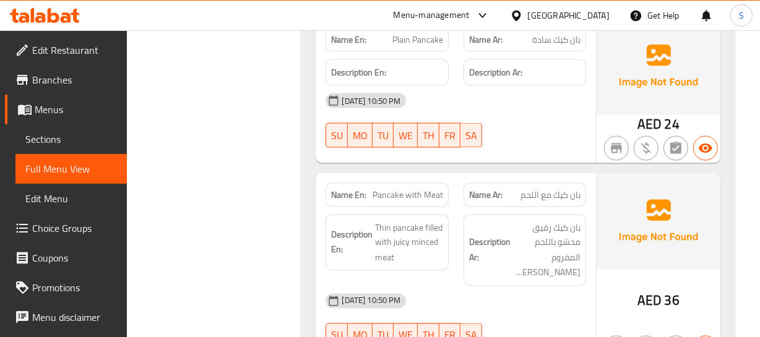
scroll to position [1857, 0]
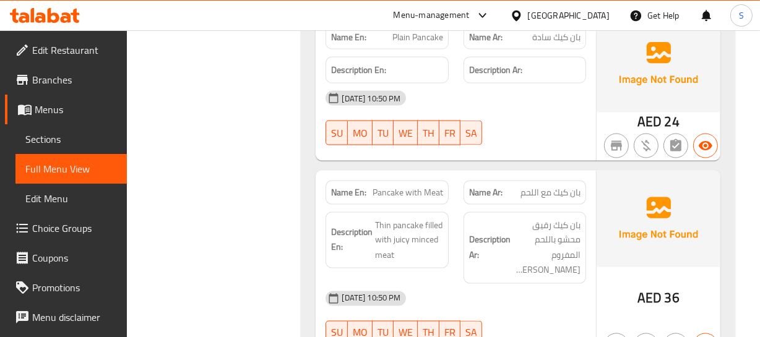
click at [420, 38] on span "Plain Pancake" at bounding box center [417, 37] width 51 height 13
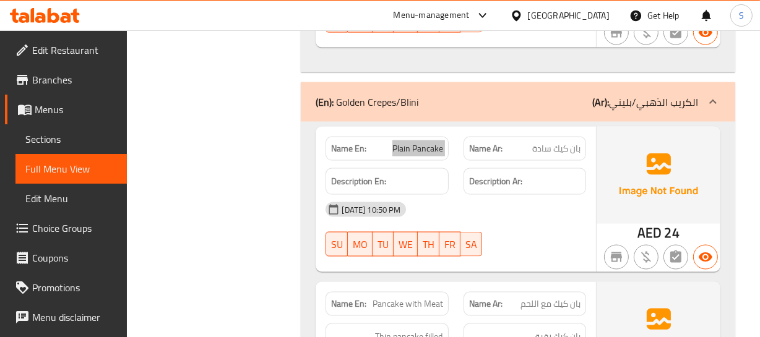
scroll to position [1744, 0]
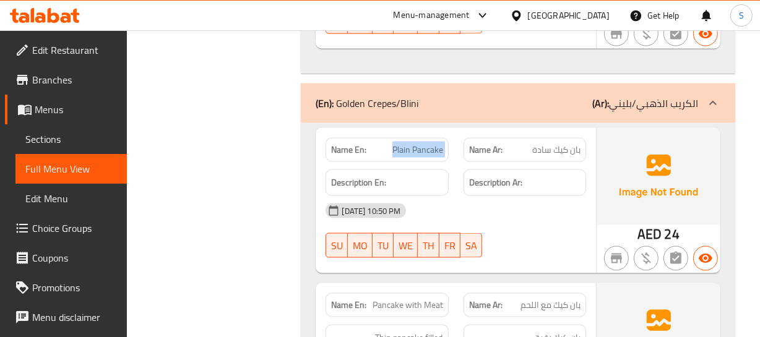
click at [409, 152] on span "Plain Pancake" at bounding box center [417, 150] width 51 height 13
copy span "Plain Pancake"
click at [390, 150] on p "Name En: Plain Pancake" at bounding box center [386, 150] width 111 height 13
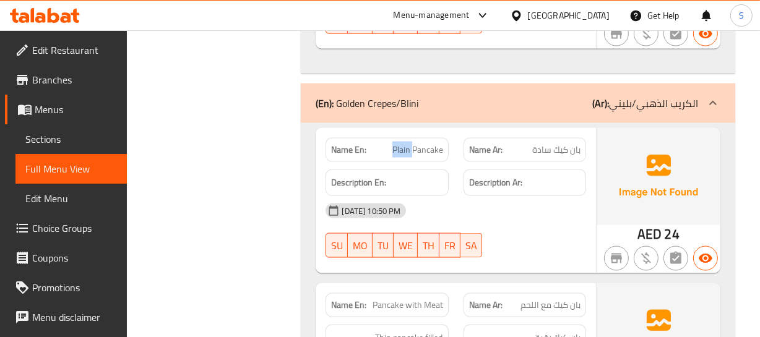
click at [390, 150] on p "Name En: Plain Pancake" at bounding box center [386, 150] width 111 height 13
click at [54, 133] on span "Sections" at bounding box center [71, 139] width 92 height 15
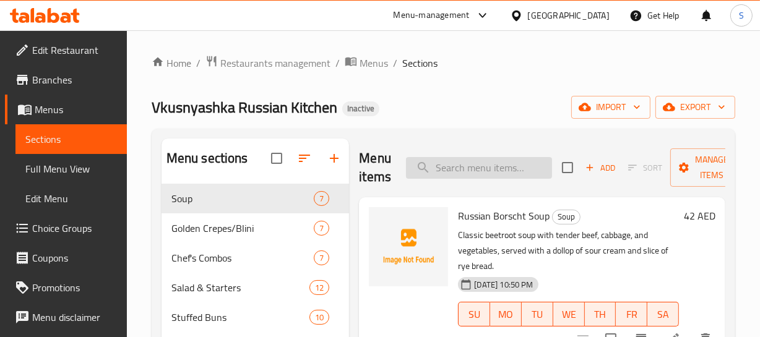
click at [508, 171] on input "search" at bounding box center [479, 168] width 146 height 22
paste input "Plain Pancake"
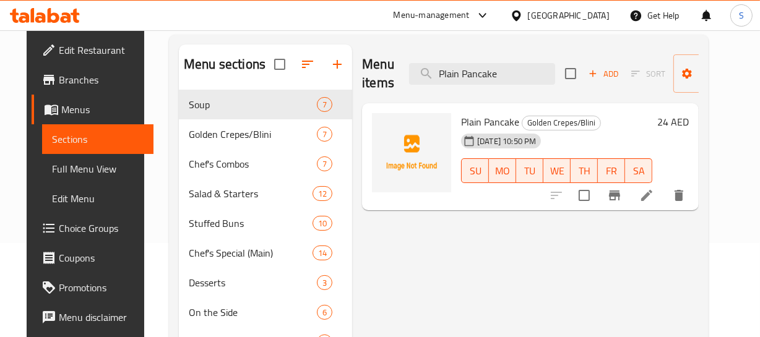
scroll to position [112, 0]
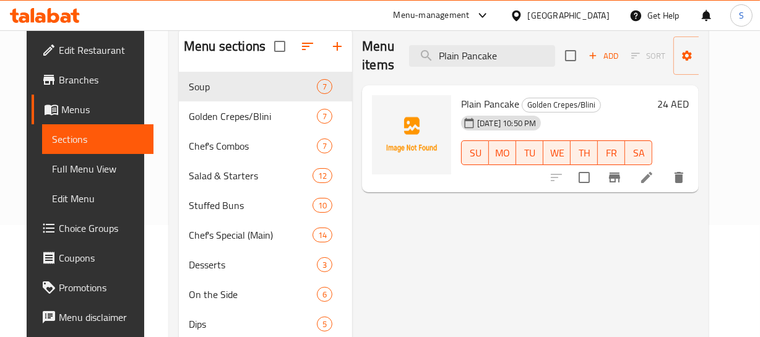
type input "Plain Pancake"
click at [66, 162] on span "Full Menu View" at bounding box center [98, 169] width 92 height 15
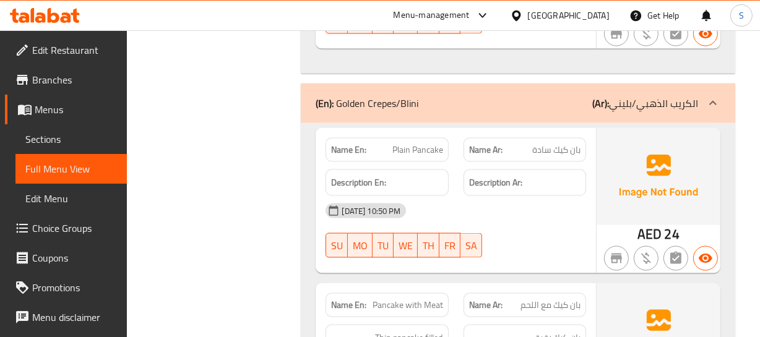
scroll to position [1801, 0]
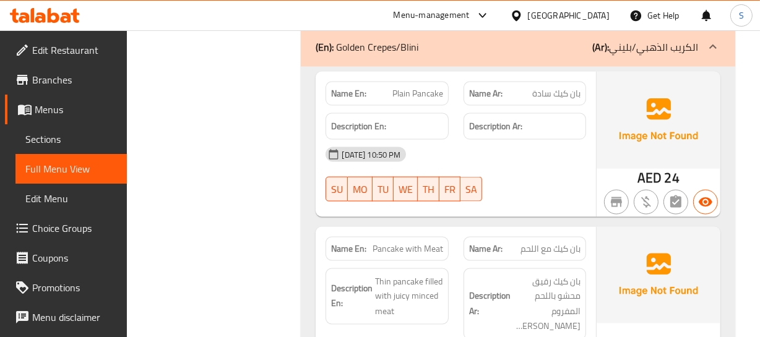
click at [553, 106] on div "Description Ar:" at bounding box center [524, 126] width 137 height 41
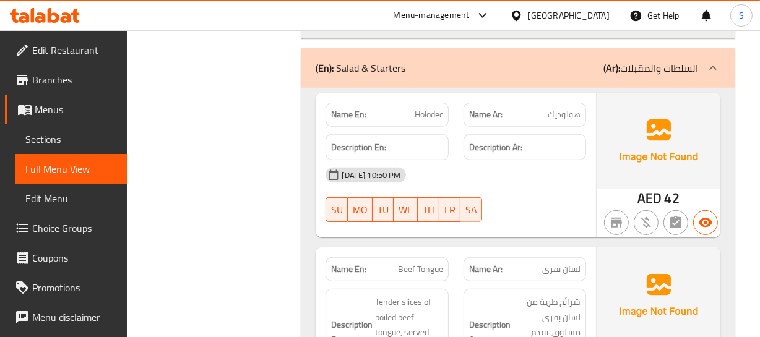
scroll to position [4614, 0]
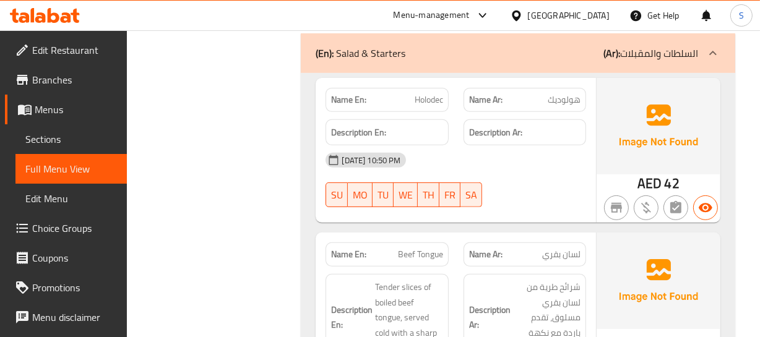
click at [428, 93] on span "Holodec" at bounding box center [429, 99] width 28 height 13
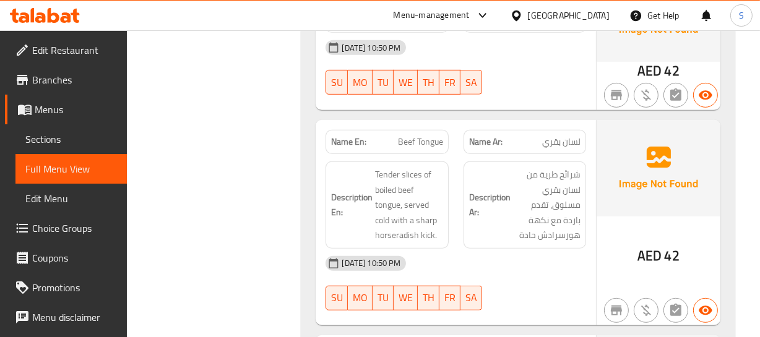
click at [418, 136] on span "Beef Tongue" at bounding box center [420, 142] width 45 height 13
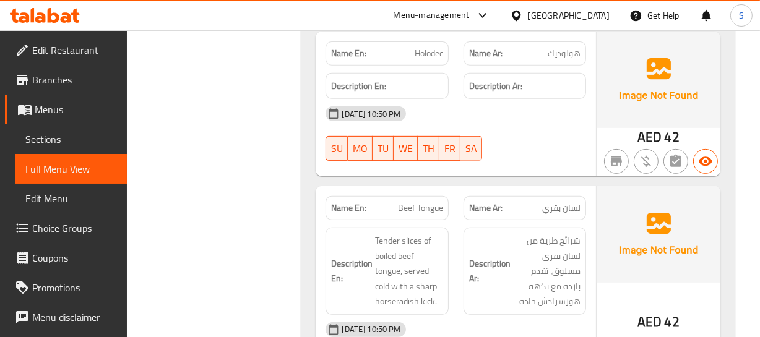
scroll to position [4558, 0]
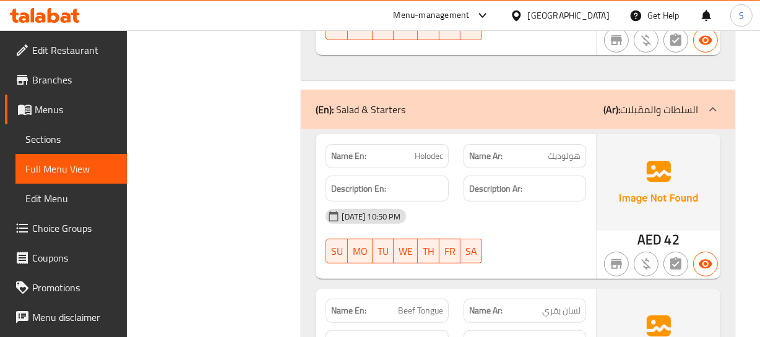
click at [425, 150] on span "Holodec" at bounding box center [429, 156] width 28 height 13
copy span "Holodec"
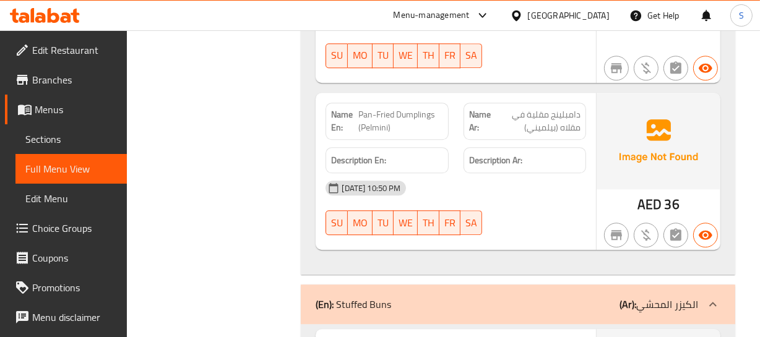
scroll to position [6977, 0]
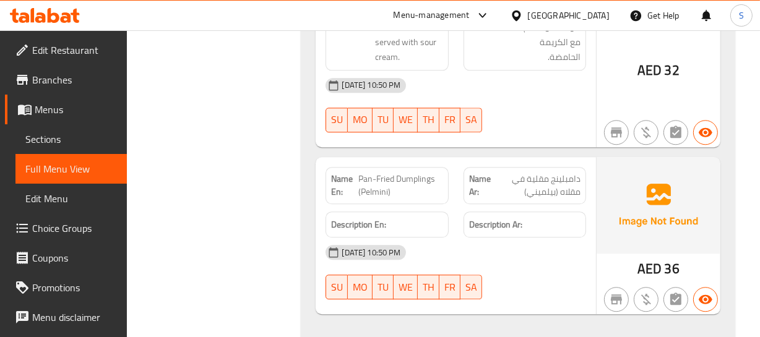
click at [378, 173] on span "Pan-Fried Dumplings (Pelmini)" at bounding box center [400, 186] width 85 height 26
copy span "Pan-Fried Dumplings (Pelmini)"
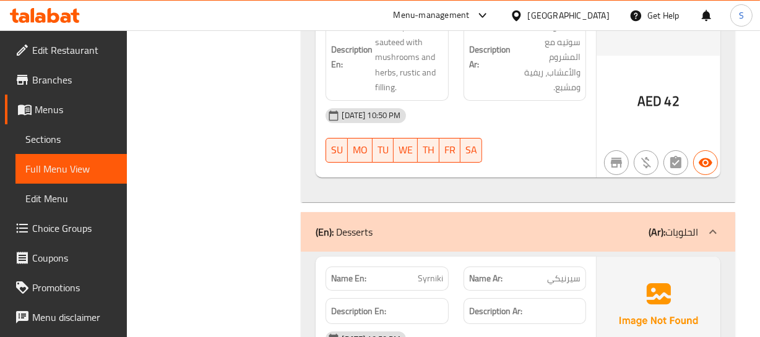
scroll to position [12492, 0]
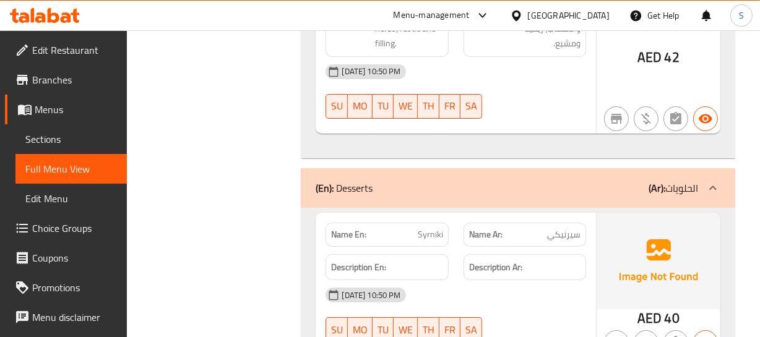
click at [413, 228] on p "Name En: Syrniki" at bounding box center [386, 234] width 111 height 13
copy span "Syrniki"
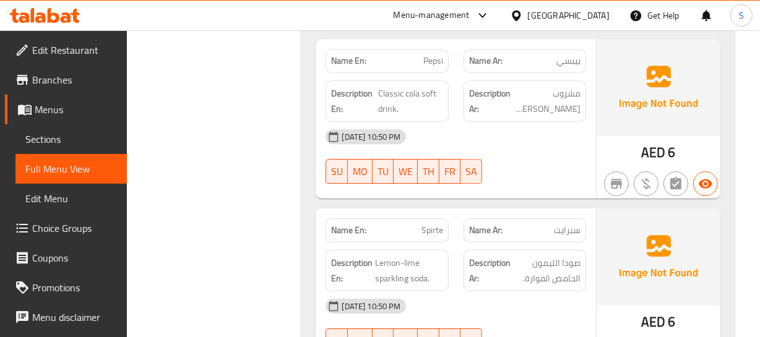
scroll to position [16035, 0]
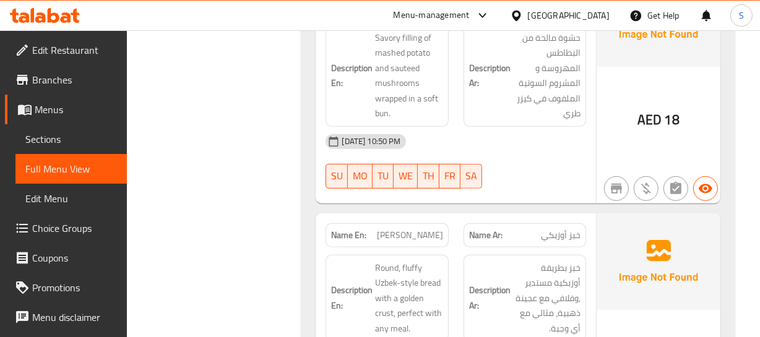
click at [405, 229] on span "Uzbek Bread" at bounding box center [410, 235] width 66 height 13
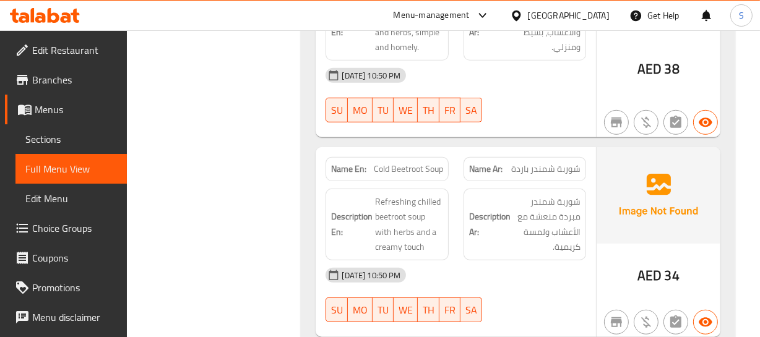
drag, startPoint x: 489, startPoint y: 175, endPoint x: 402, endPoint y: 93, distance: 119.5
click at [489, 175] on strong "Name Ar:" at bounding box center [485, 169] width 33 height 13
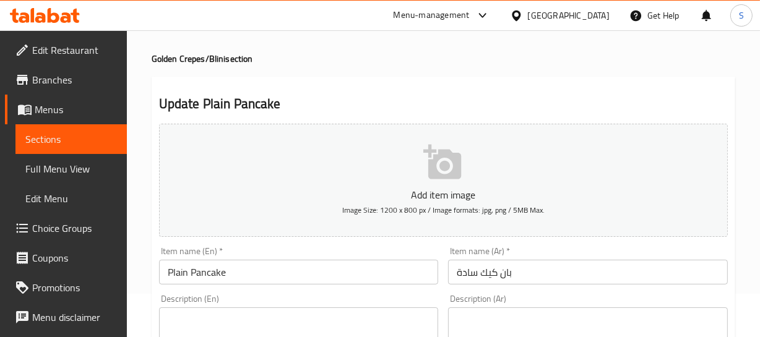
scroll to position [112, 0]
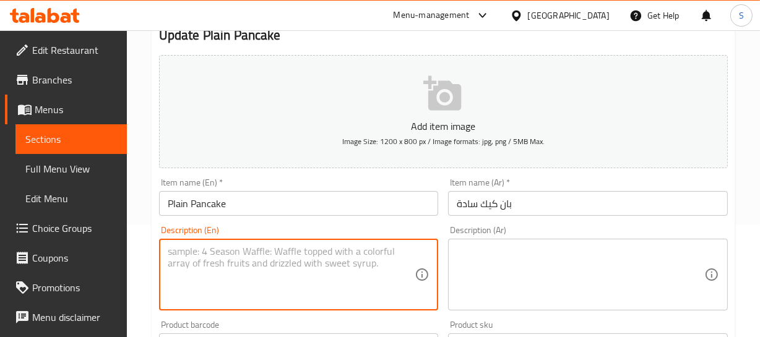
click at [265, 253] on textarea at bounding box center [292, 275] width 248 height 59
paste textarea "Classic soft Russian pancake, light and golden"
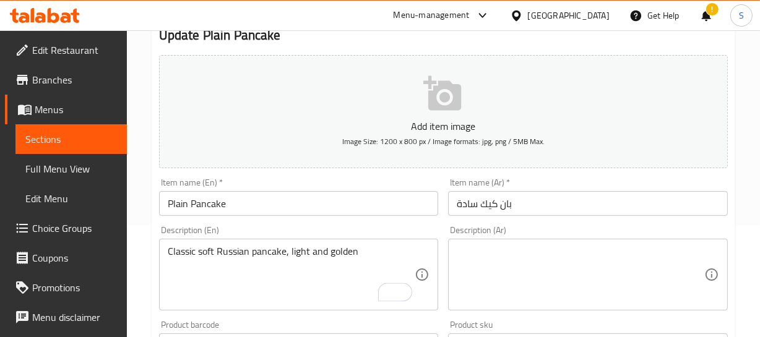
click at [296, 250] on textarea "Classic soft Russian pancake, light and golden" at bounding box center [292, 275] width 248 height 59
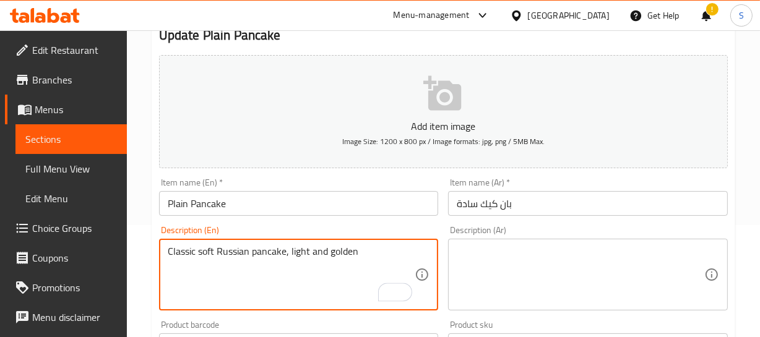
click at [296, 250] on textarea "Classic soft Russian pancake, light and golden" at bounding box center [292, 275] width 248 height 59
paste textarea ", perfect on its own or with extras."
type textarea "Classic soft Russian pancake, light and golden, perfect on its own or with extr…"
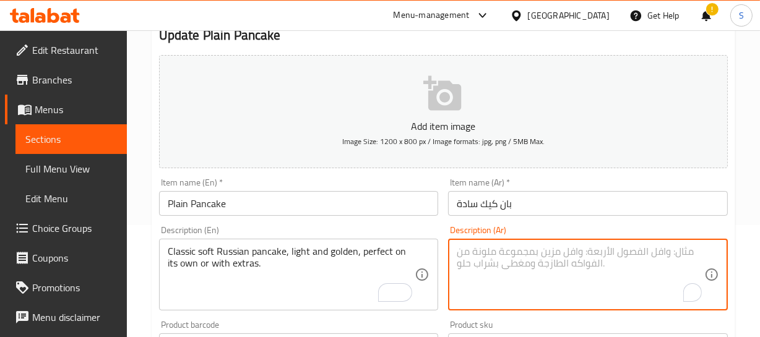
drag, startPoint x: 514, startPoint y: 279, endPoint x: 38, endPoint y: 119, distance: 501.7
click at [509, 279] on textarea "To enrich screen reader interactions, please activate Accessibility in Grammarl…" at bounding box center [581, 275] width 248 height 59
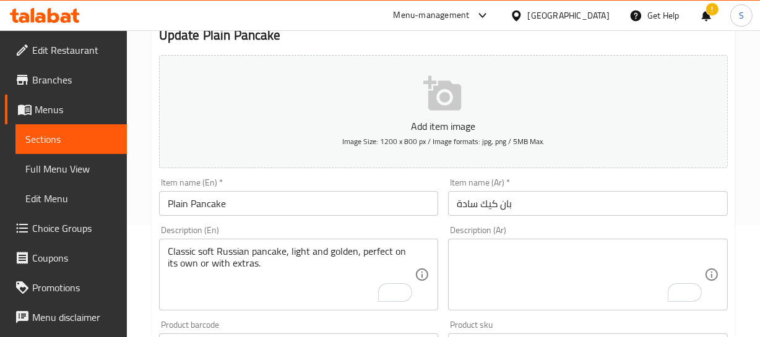
click at [493, 271] on textarea "To enrich screen reader interactions, please activate Accessibility in Grammarl…" at bounding box center [581, 275] width 248 height 59
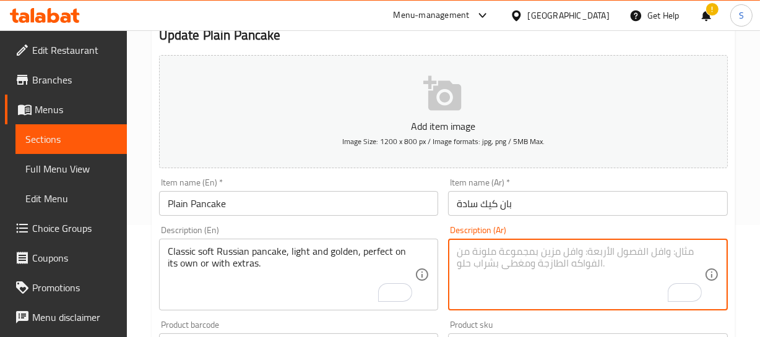
paste textarea "فطيرة روسية كلاسيكية ناعمة، خفيفة وذهبية اللون، مثالية بمفردها أو مع إضافات."
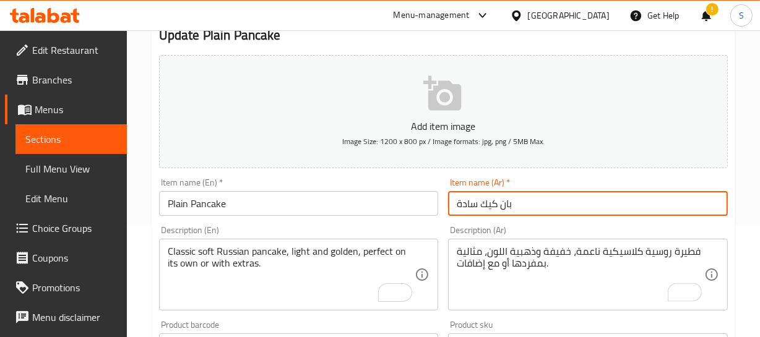
drag, startPoint x: 514, startPoint y: 208, endPoint x: 483, endPoint y: 220, distance: 33.9
click at [483, 220] on div "Add item image Image Size: 1200 x 800 px / Image formats: jpg, png / 5MB Max. I…" at bounding box center [443, 317] width 579 height 534
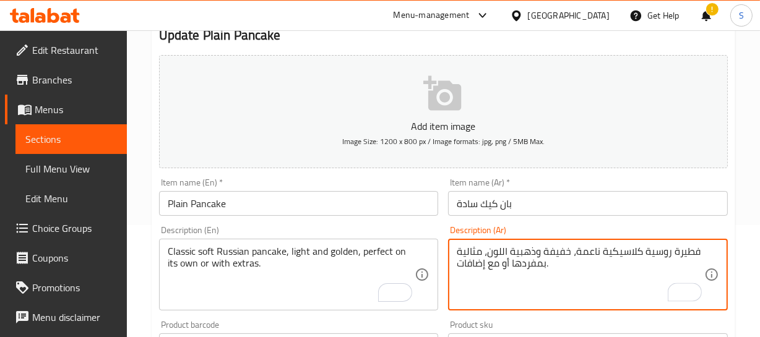
click at [680, 258] on textarea "فطيرة روسية كلاسيكية ناعمة، خفيفة وذهبية اللون، مثالية بمفردها أو مع إضافات." at bounding box center [581, 275] width 248 height 59
paste textarea "بان كيك"
click at [698, 250] on textarea "بان كيك روسية كلاسيكية ناعمة، خفيفة وذهبية اللون، مثالية بمفردها أو مع إضافات." at bounding box center [581, 275] width 248 height 59
click at [504, 252] on textarea "بان كيك روسية كلاسيكية ناعمة، خفيفة وذهبية اللون، مثالية بمفردها أو مع إضافات." at bounding box center [581, 275] width 248 height 59
click at [483, 263] on textarea "بان كيك روسية كلاسيكية ناعمة، خفيفة وذهبية، مثالية بمفردها أو مع إضافات." at bounding box center [581, 275] width 248 height 59
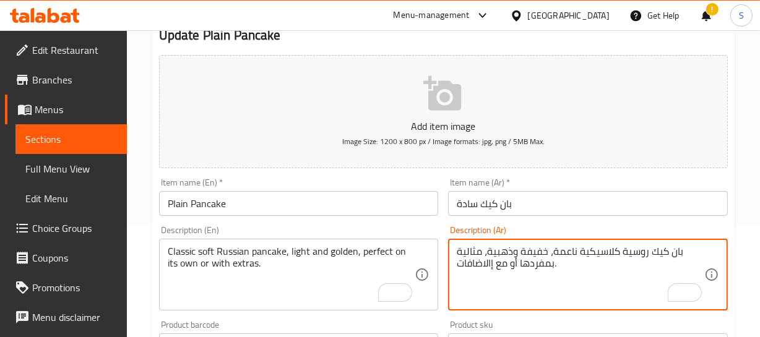
type textarea "بان كيك روسية كلاسيكية ناعمة، خفيفة وذهبية، مثالية بمفردها أو مع إالاضافات."
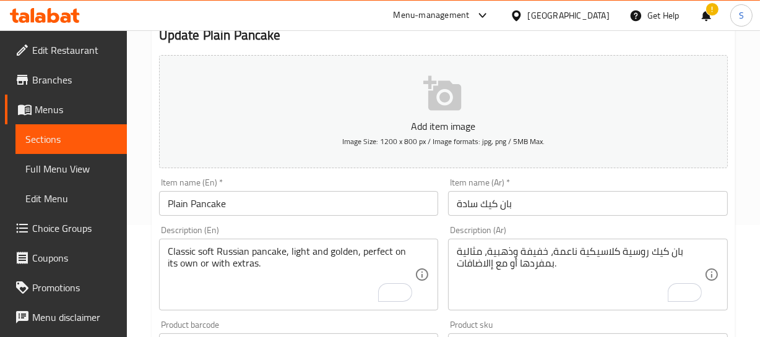
click at [229, 241] on div "Classic soft Russian pancake, light and golden, perfect on its own or with extr…" at bounding box center [299, 275] width 280 height 72
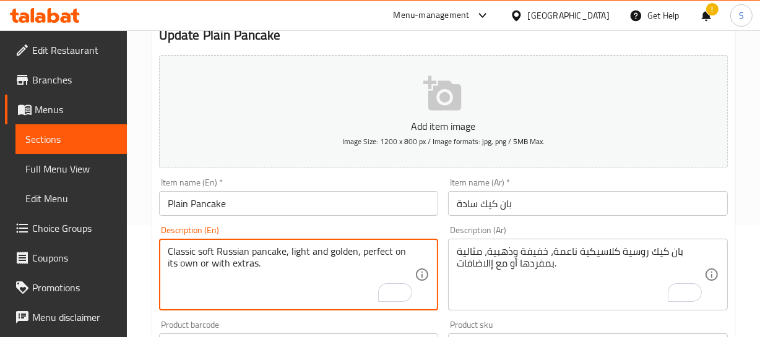
click at [229, 241] on div "Classic soft Russian pancake, light and golden, perfect on its own or with extr…" at bounding box center [299, 275] width 280 height 72
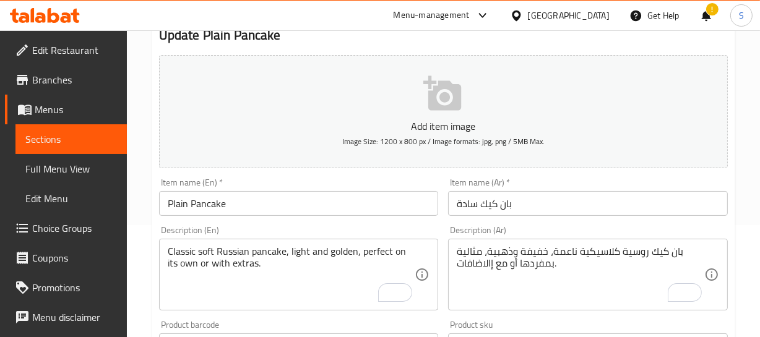
click at [229, 241] on div "Classic soft Russian pancake, light and golden, perfect on its own or with extr…" at bounding box center [299, 275] width 280 height 72
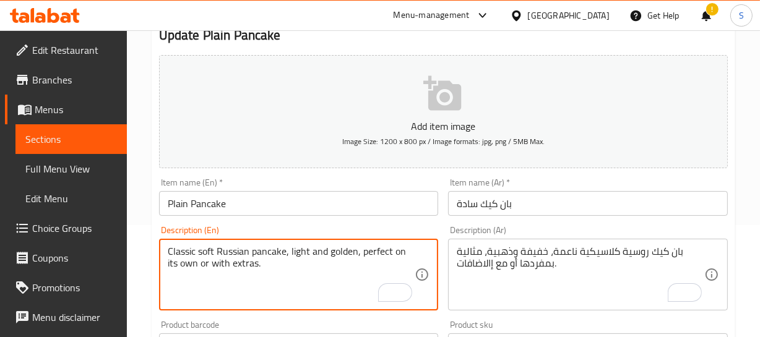
click at [229, 241] on div "Classic soft Russian pancake, light and golden, perfect on its own or with extr…" at bounding box center [299, 275] width 280 height 72
click at [233, 254] on textarea "Classic soft Russian pancake, light and golden, perfect on its own or with extr…" at bounding box center [292, 275] width 248 height 59
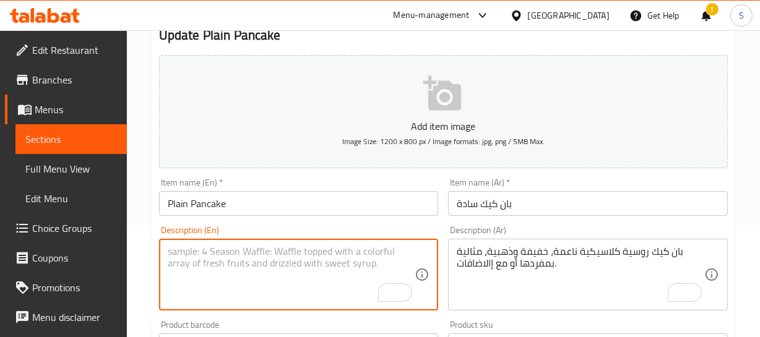
click at [228, 222] on div "Description (En) Description (En)" at bounding box center [299, 268] width 290 height 95
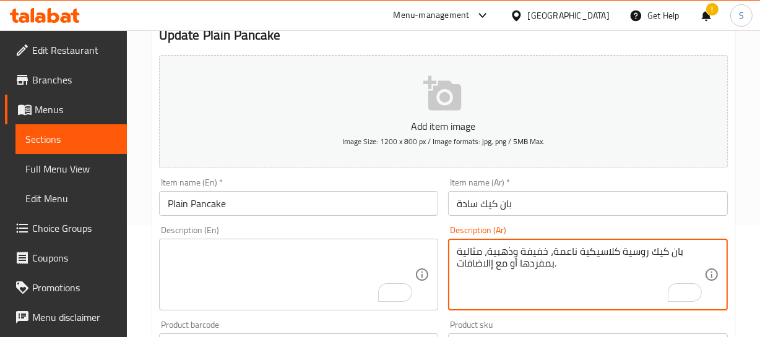
click at [594, 258] on textarea "بان كيك روسية كلاسيكية ناعمة، خفيفة وذهبية، مثالية بمفردها أو مع إالاضافات." at bounding box center [581, 275] width 248 height 59
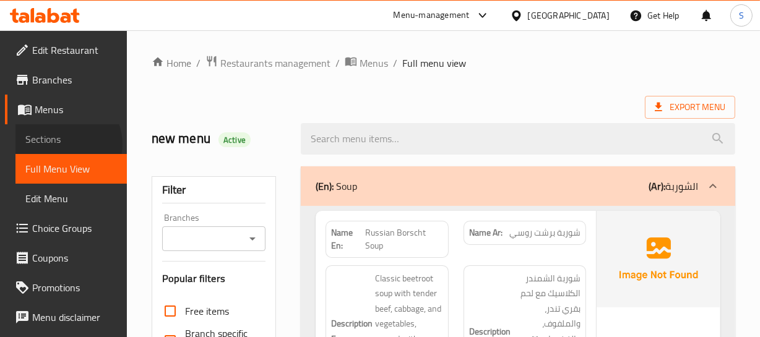
click at [64, 144] on span "Sections" at bounding box center [71, 139] width 92 height 15
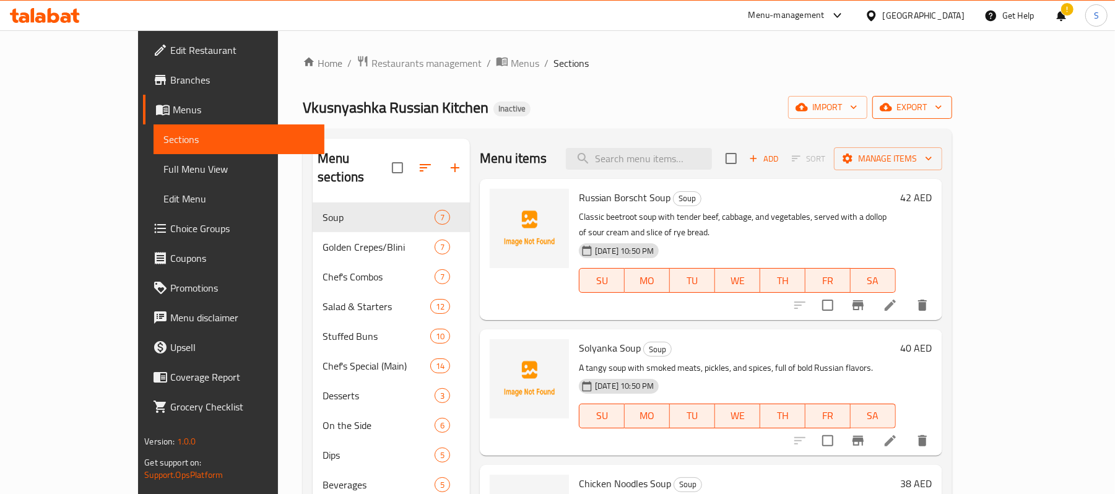
click at [759, 102] on span "export" at bounding box center [912, 107] width 60 height 15
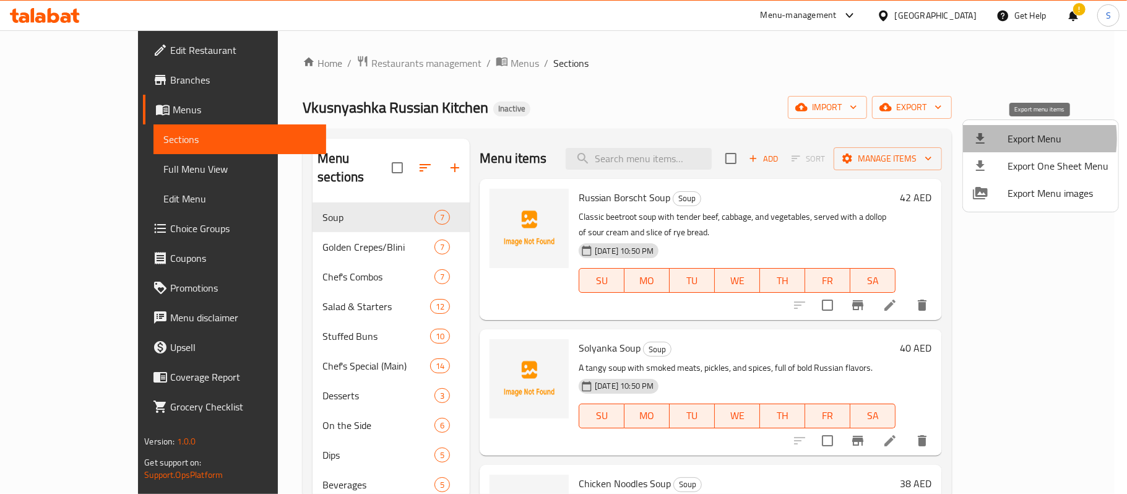
click at [759, 139] on div at bounding box center [990, 138] width 35 height 15
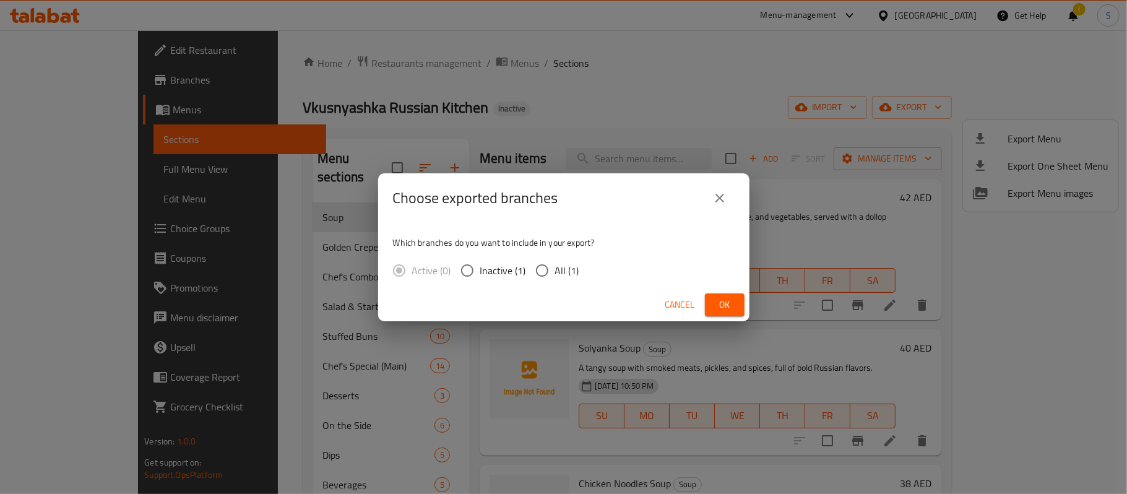
click at [568, 274] on span "All (1)" at bounding box center [567, 270] width 24 height 15
click at [555, 274] on input "All (1)" at bounding box center [542, 270] width 26 height 26
radio input "true"
click at [735, 307] on button "Ok" at bounding box center [725, 304] width 40 height 23
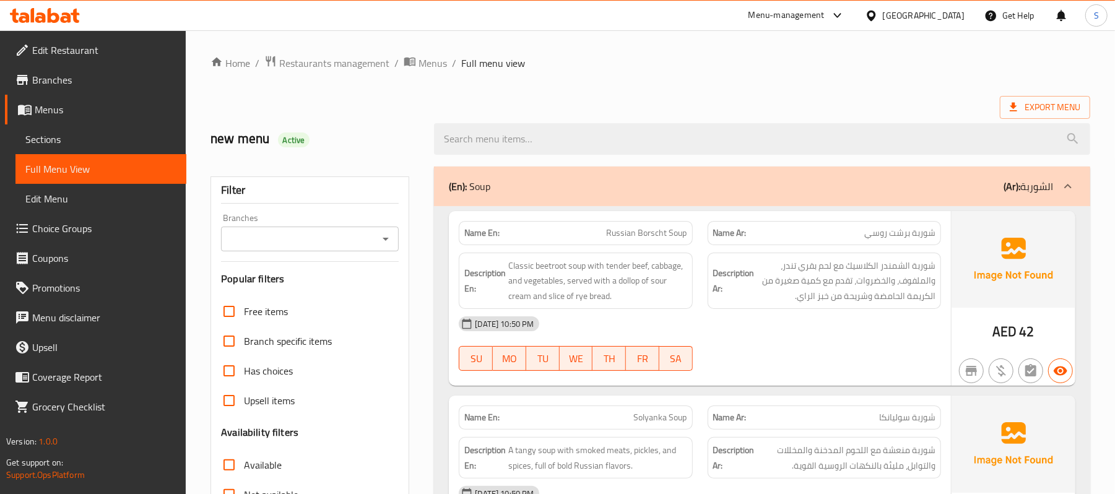
click at [617, 253] on div "Description En: Classic beetroot soup with tender beef, cabbage, and vegetables…" at bounding box center [575, 281] width 233 height 57
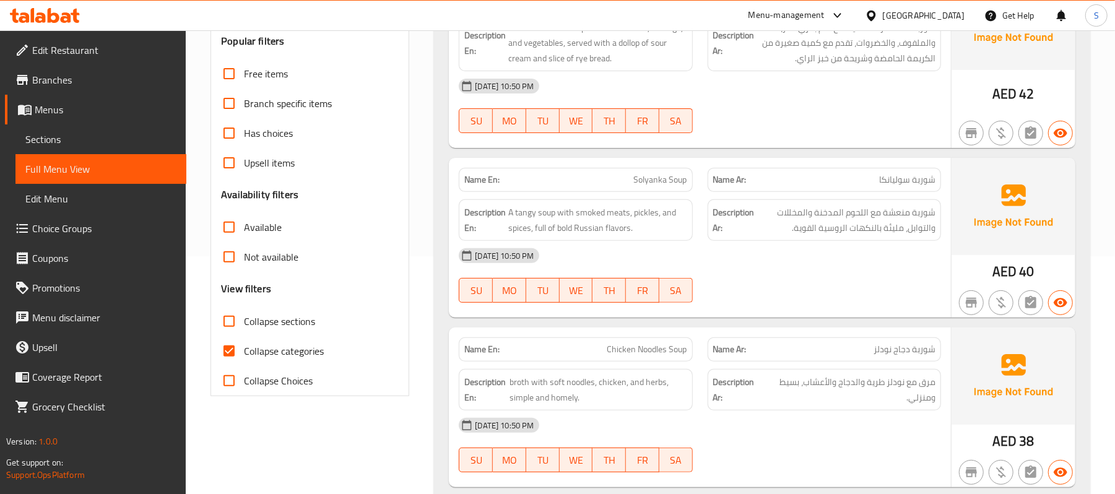
scroll to position [248, 0]
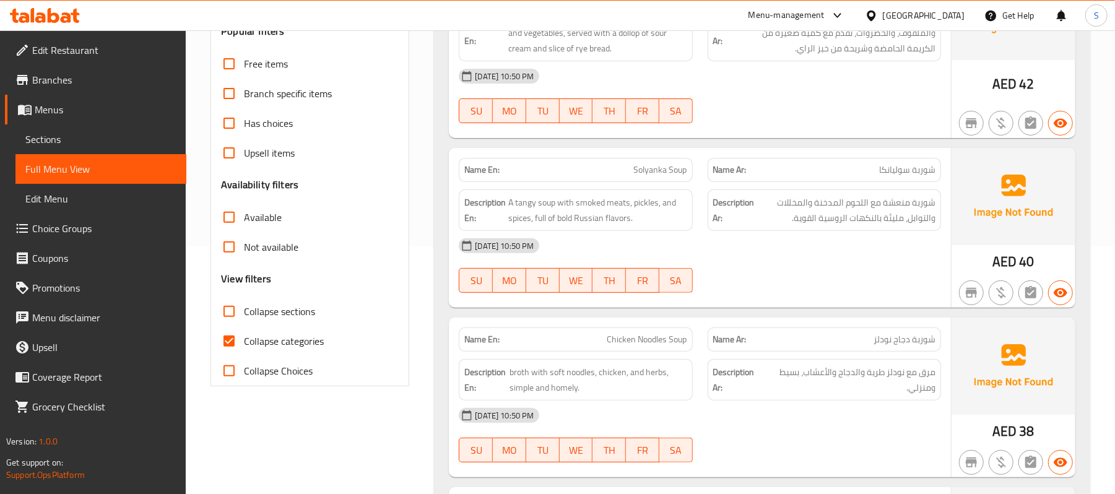
click at [250, 347] on span "Collapse categories" at bounding box center [284, 341] width 80 height 15
click at [244, 347] on input "Collapse categories" at bounding box center [229, 341] width 30 height 30
checkbox input "false"
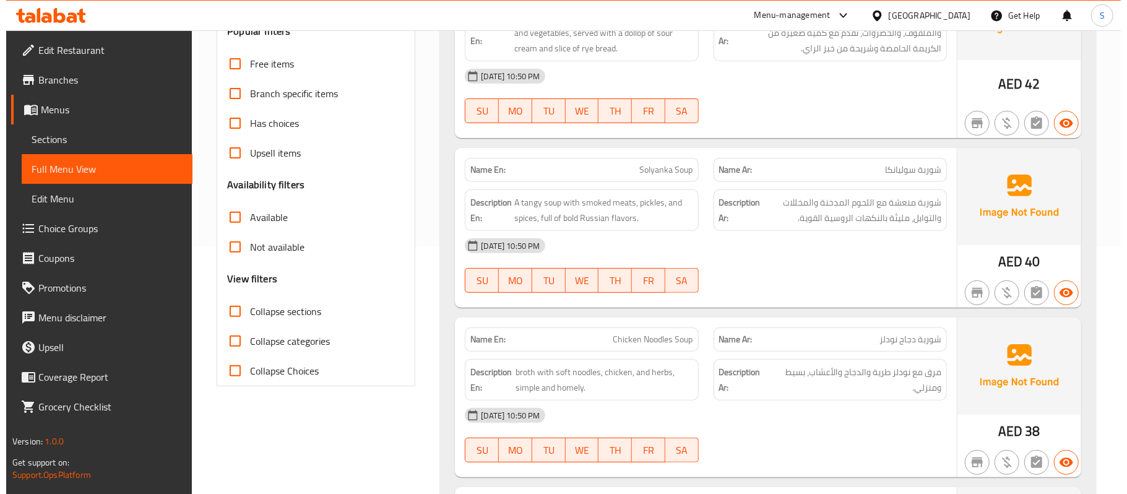
scroll to position [0, 0]
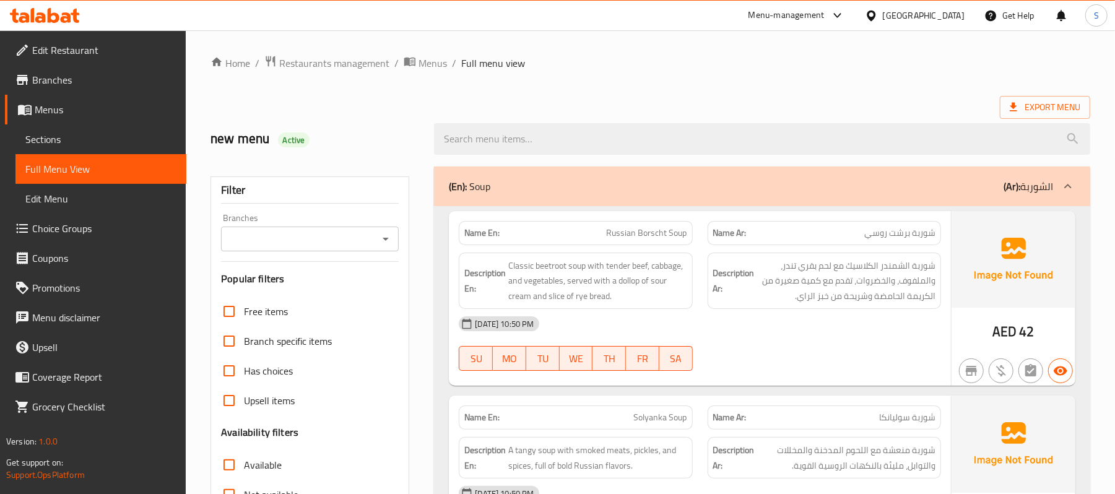
click at [806, 216] on div "Name Ar: شوربة برشت روسي" at bounding box center [824, 233] width 248 height 39
click at [333, 63] on span "Restaurants management" at bounding box center [334, 63] width 110 height 15
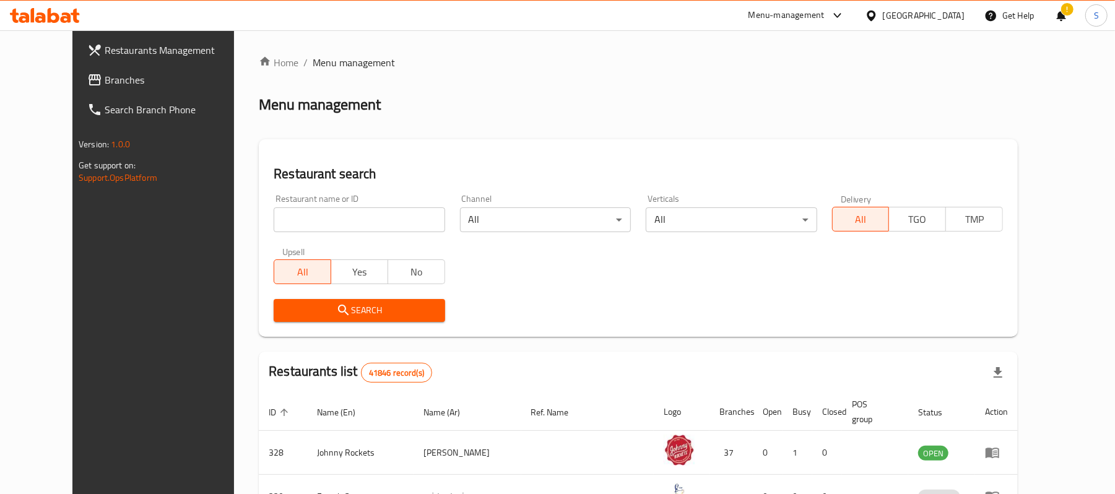
click at [105, 84] on span "Branches" at bounding box center [177, 79] width 144 height 15
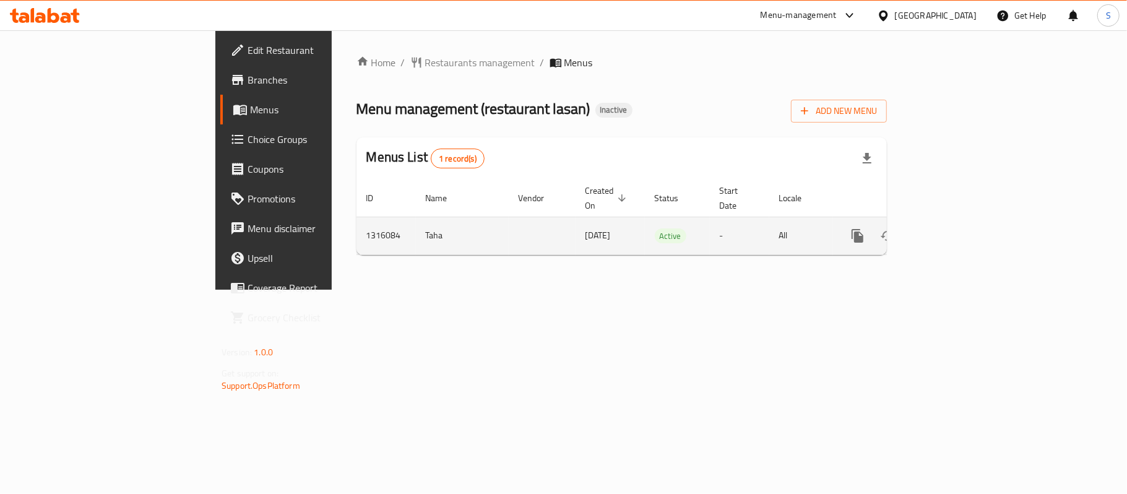
click at [962, 233] on link "enhanced table" at bounding box center [947, 236] width 30 height 30
